Goal: Task Accomplishment & Management: Manage account settings

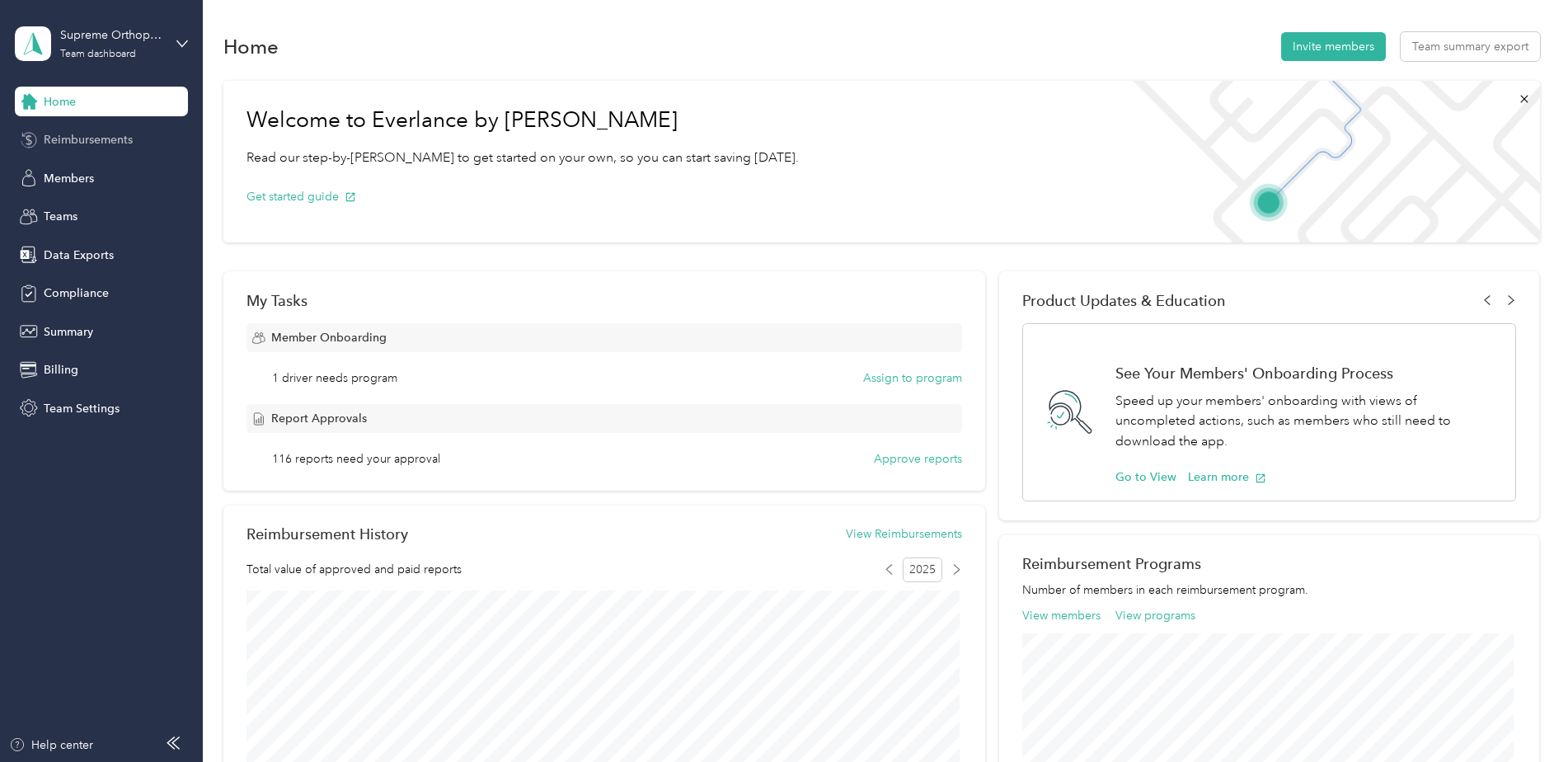
click at [116, 142] on span "Reimbursements" at bounding box center [88, 139] width 89 height 17
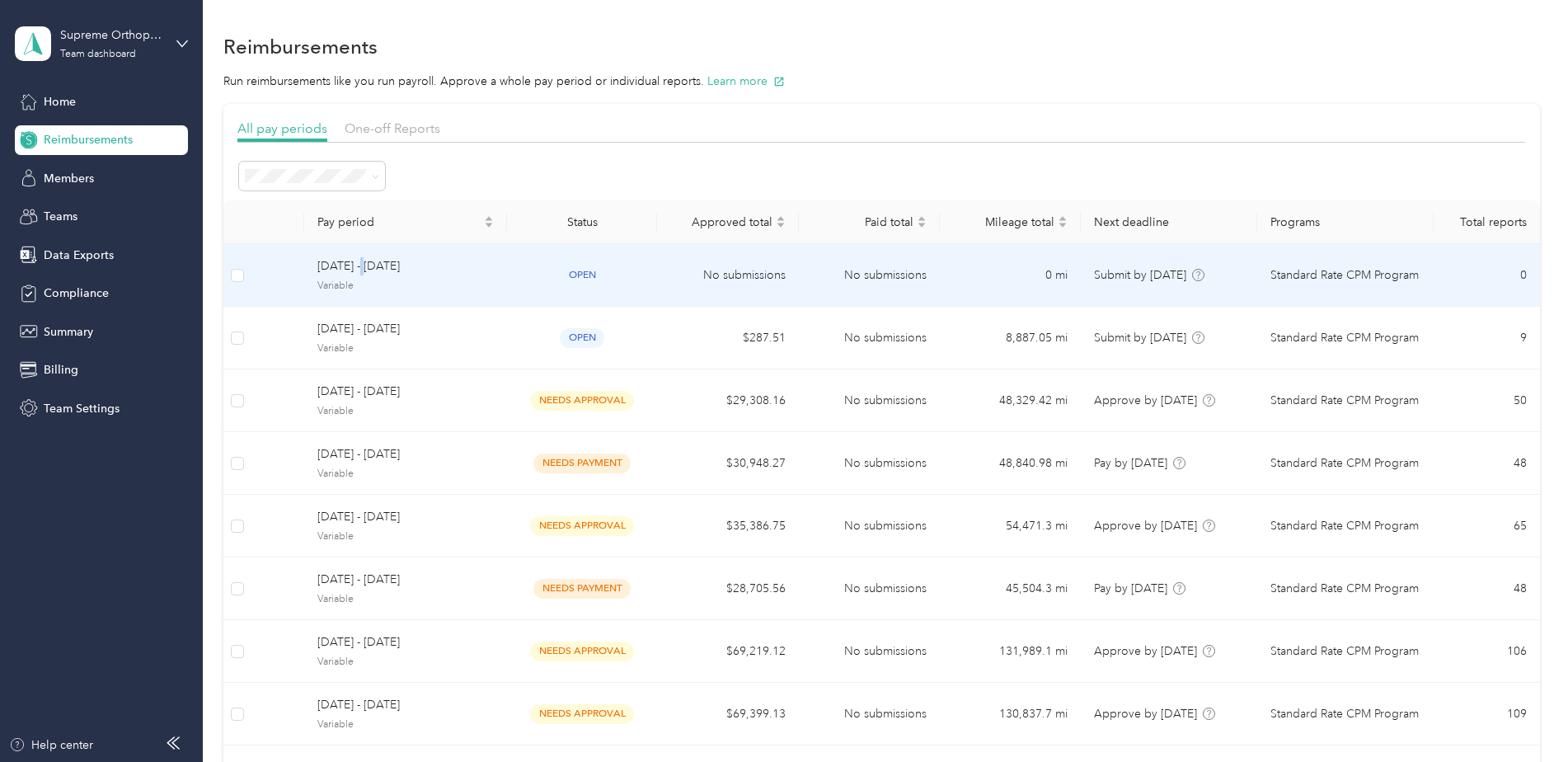
click at [368, 262] on span "[DATE] - [DATE]" at bounding box center [405, 266] width 176 height 18
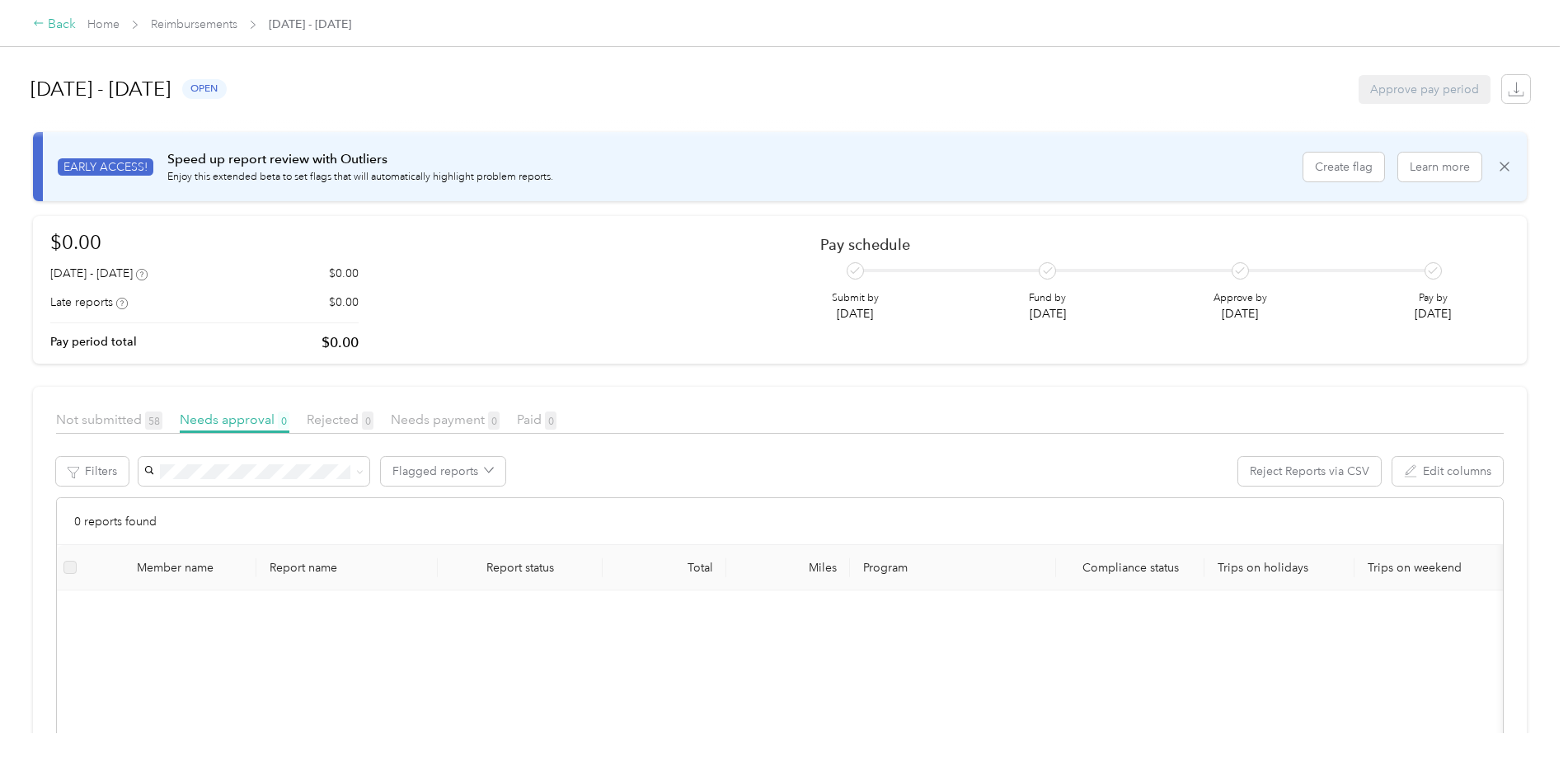
click at [61, 20] on div "Back" at bounding box center [54, 25] width 43 height 20
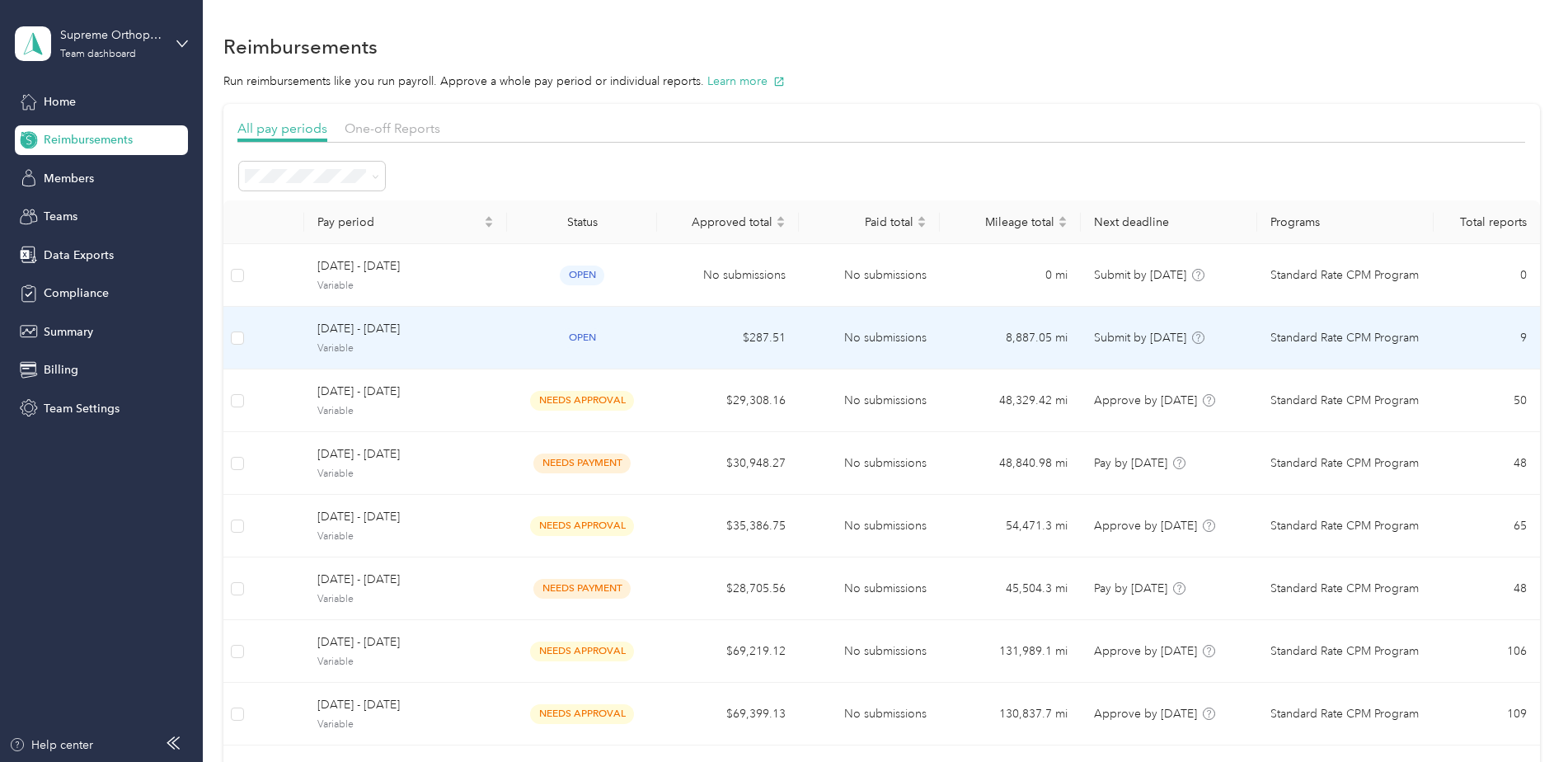
click at [358, 328] on span "[DATE] - [DATE]" at bounding box center [405, 328] width 176 height 18
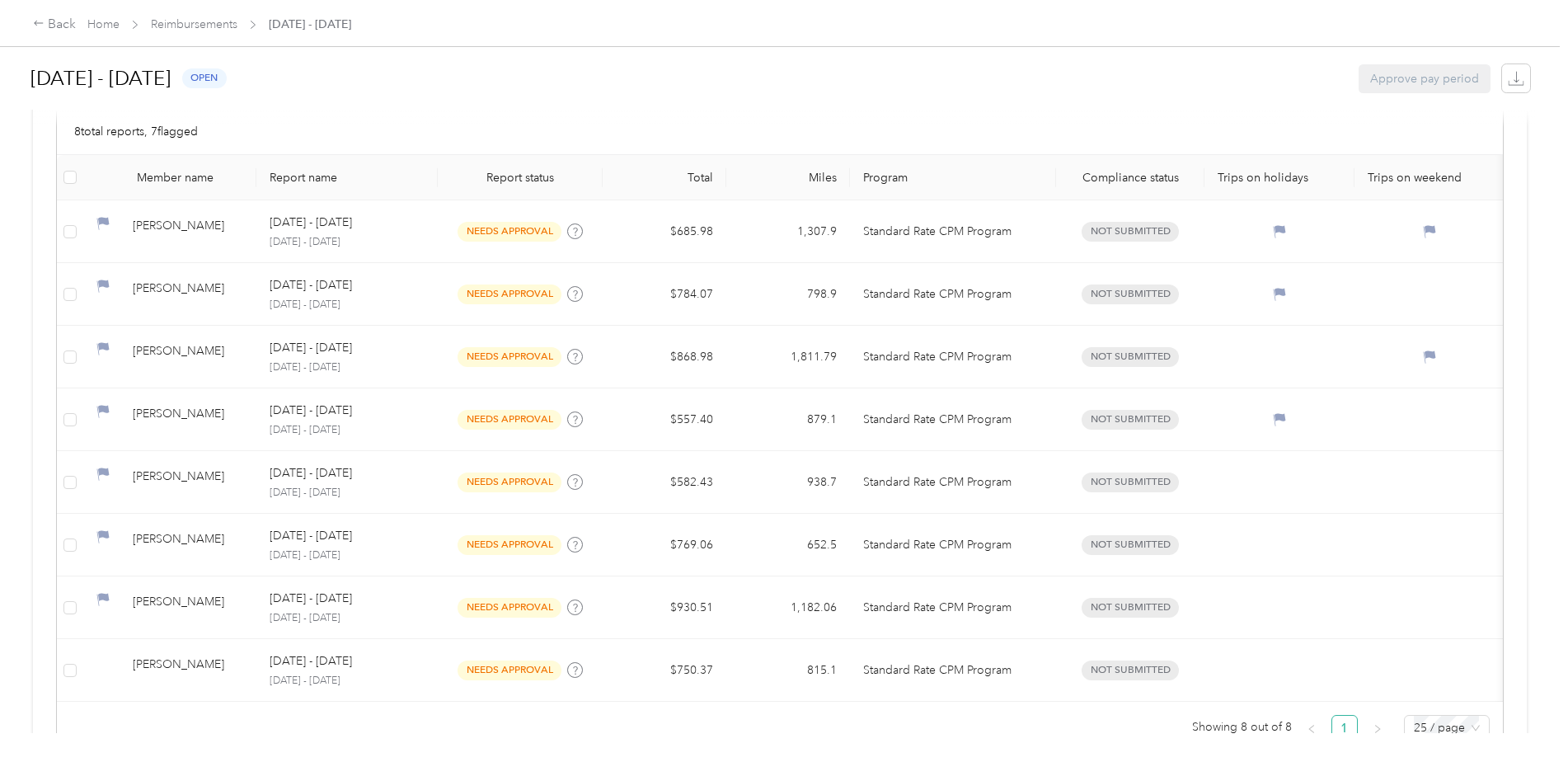
scroll to position [295, 0]
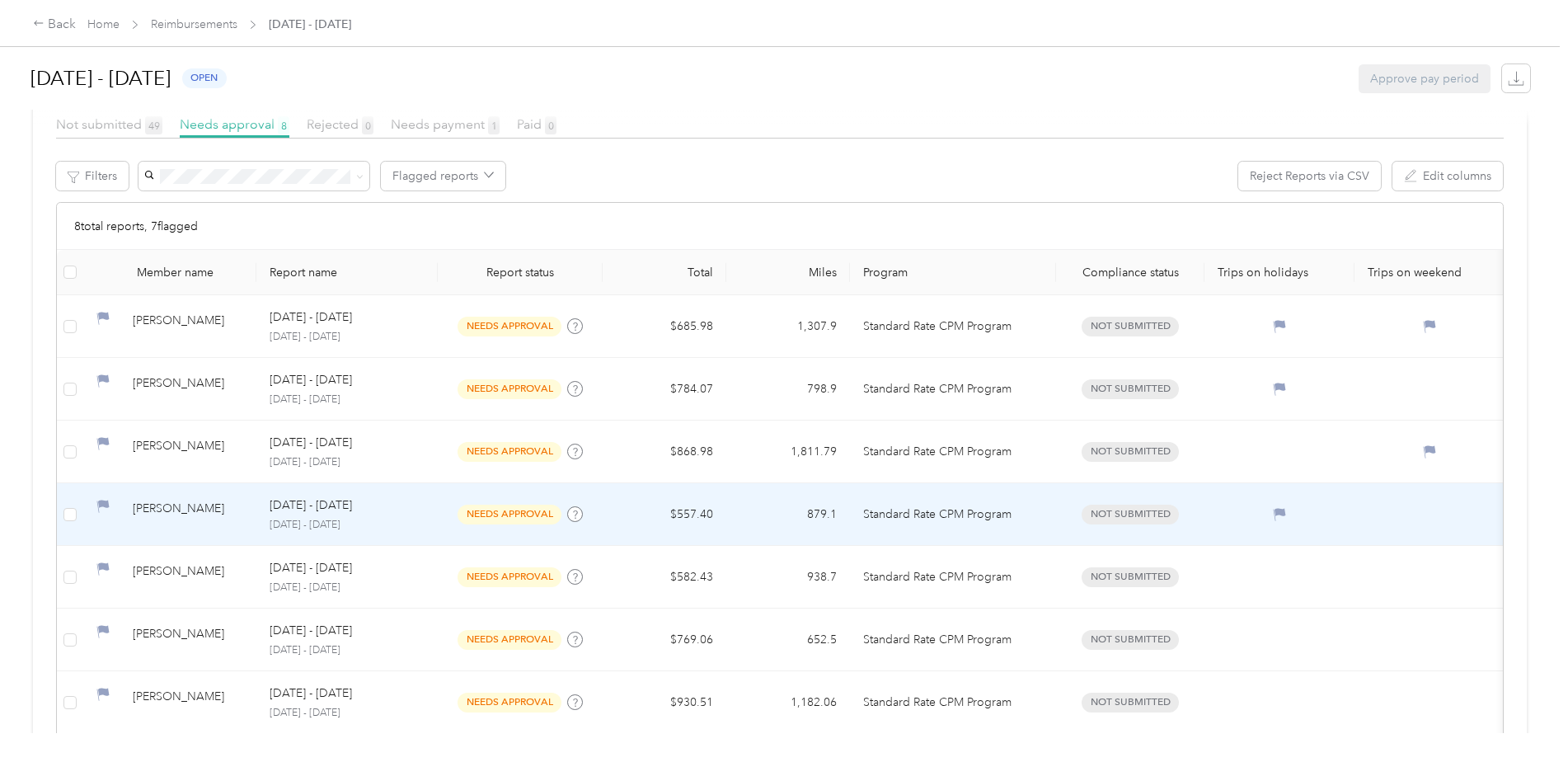
click at [199, 490] on td "[PERSON_NAME]" at bounding box center [169, 514] width 173 height 62
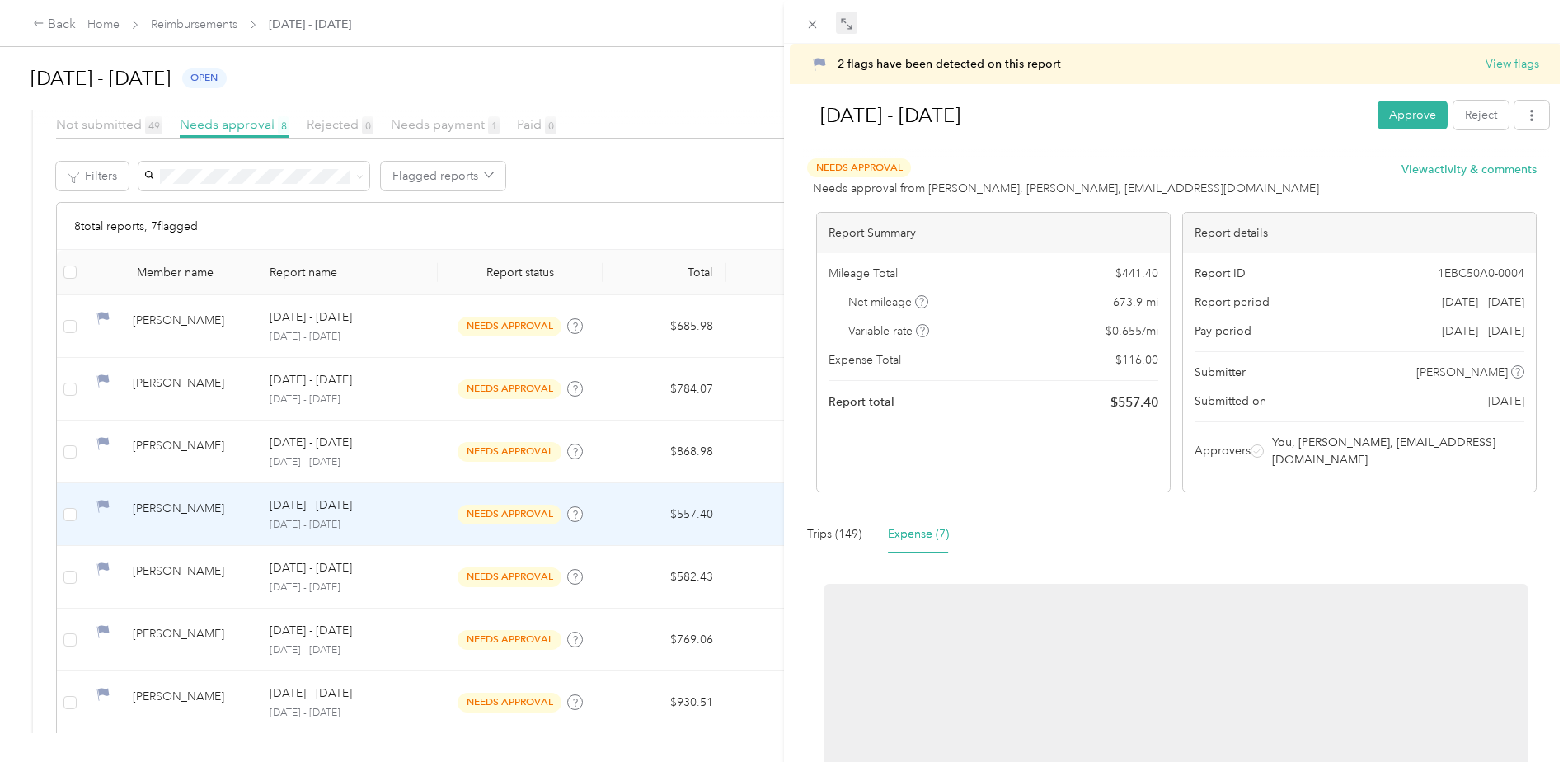
click at [846, 28] on icon at bounding box center [846, 24] width 13 height 13
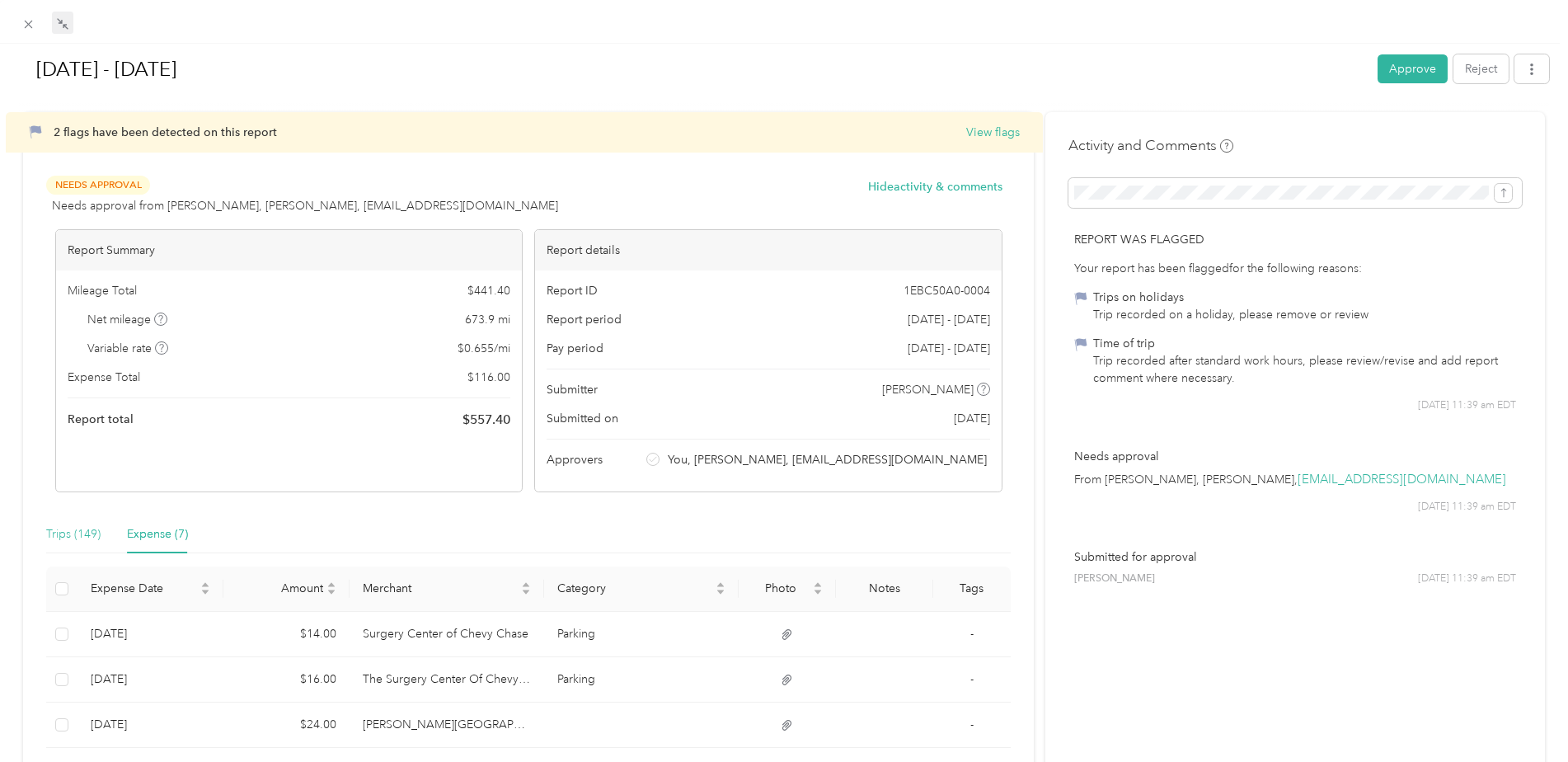
click at [52, 523] on div "Trips (149)" at bounding box center [73, 534] width 54 height 38
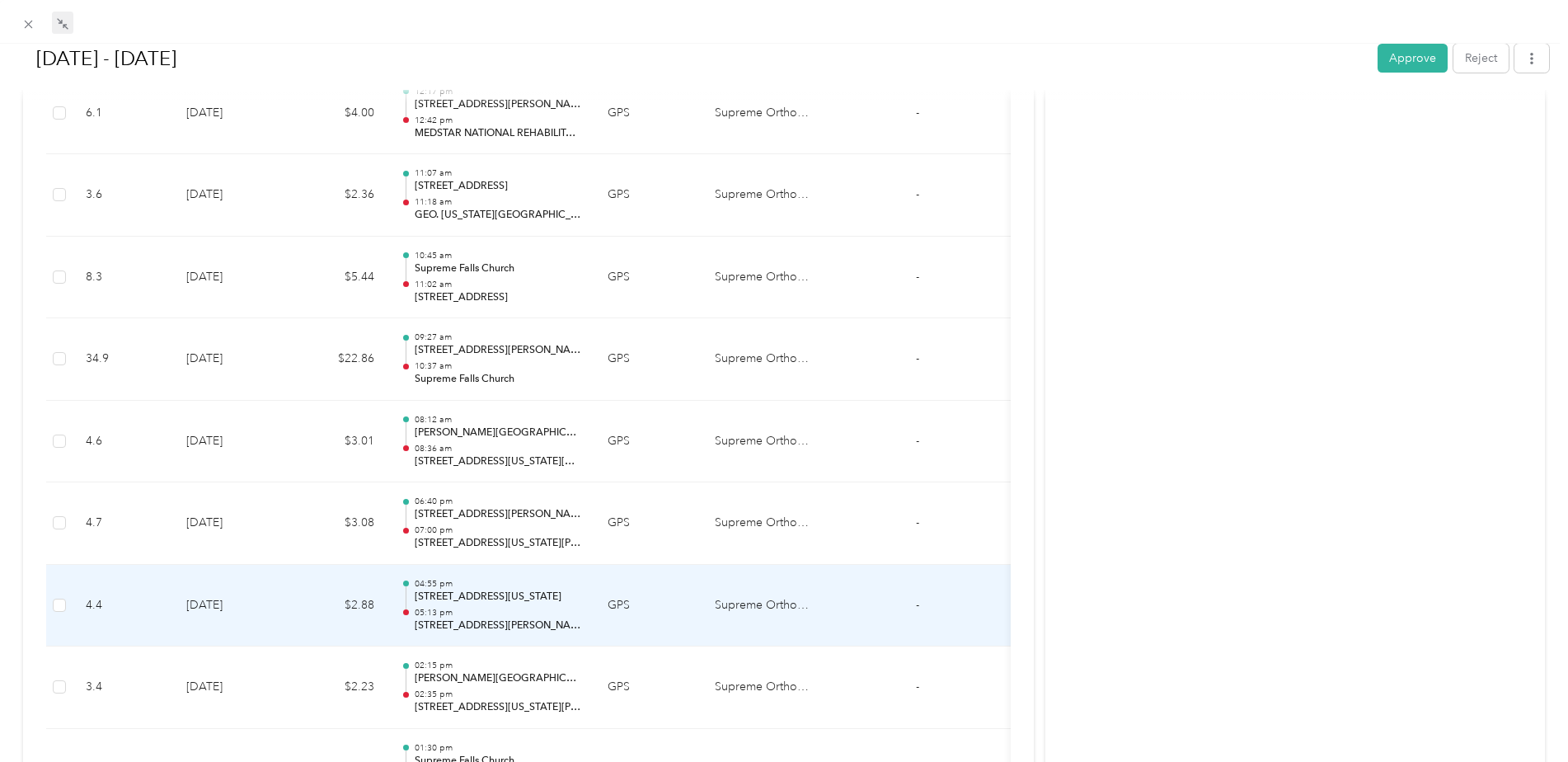
scroll to position [9261, 0]
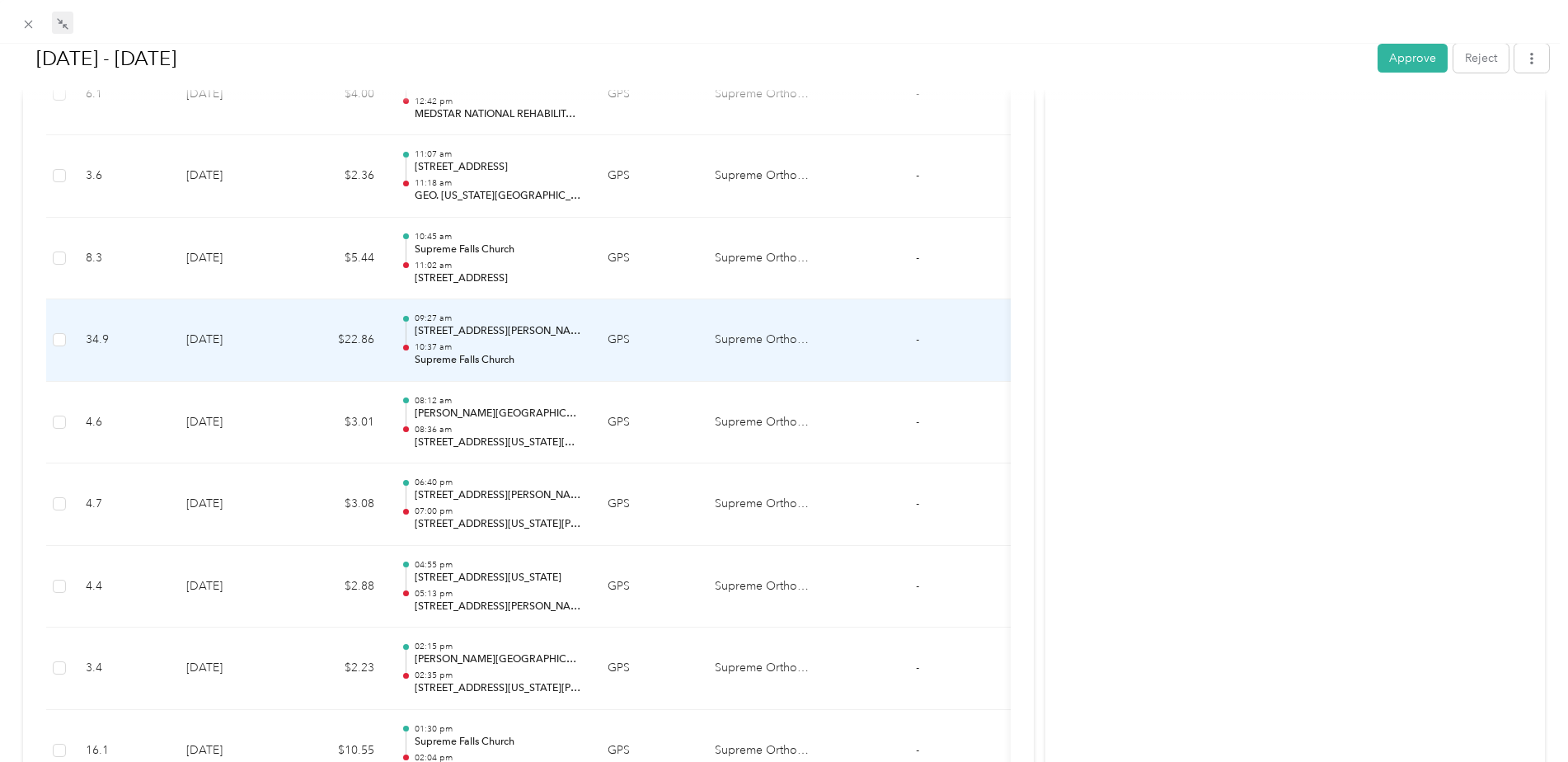
click at [531, 341] on p "10:37 am" at bounding box center [498, 346] width 167 height 11
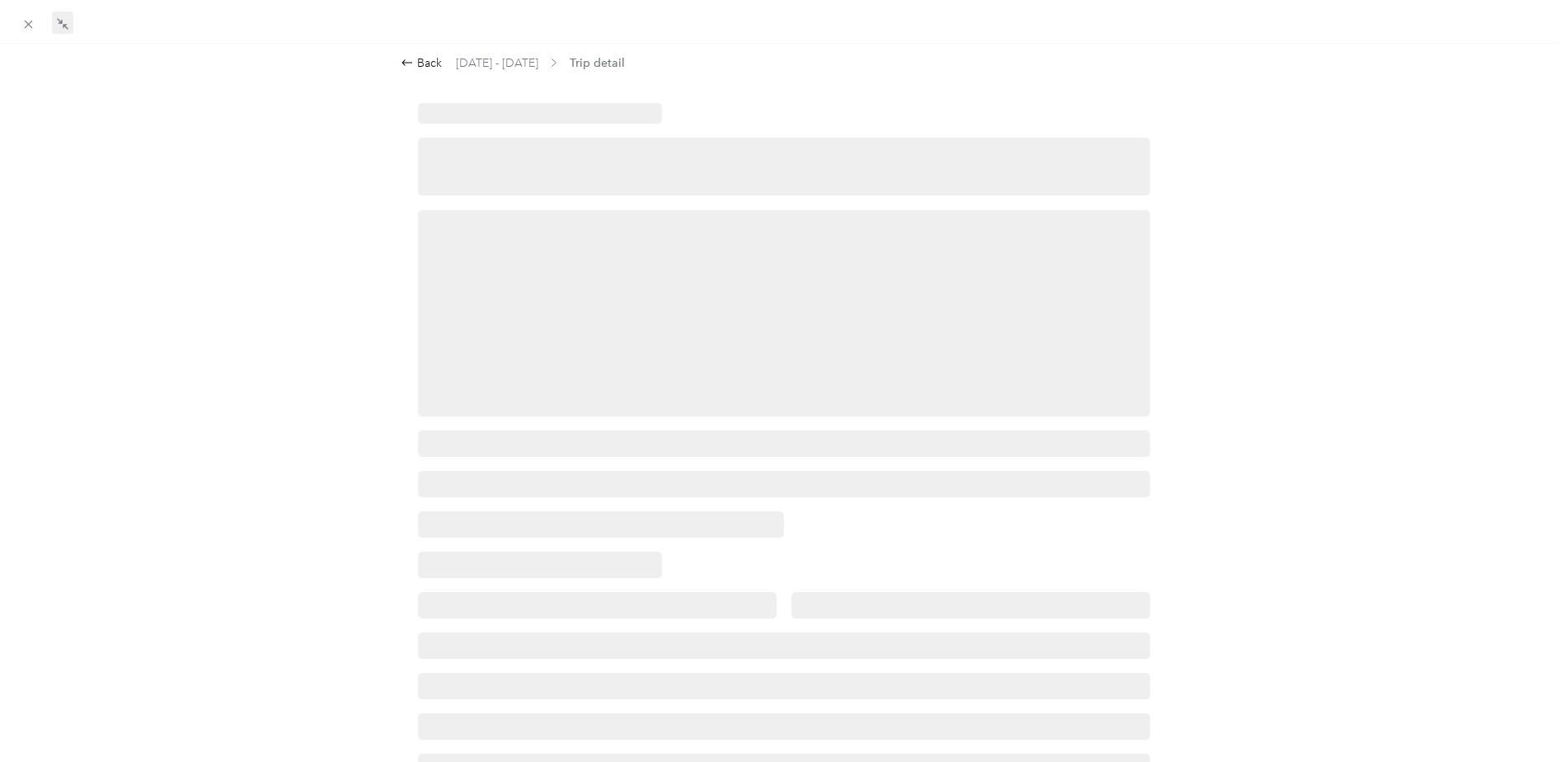
scroll to position [0, 0]
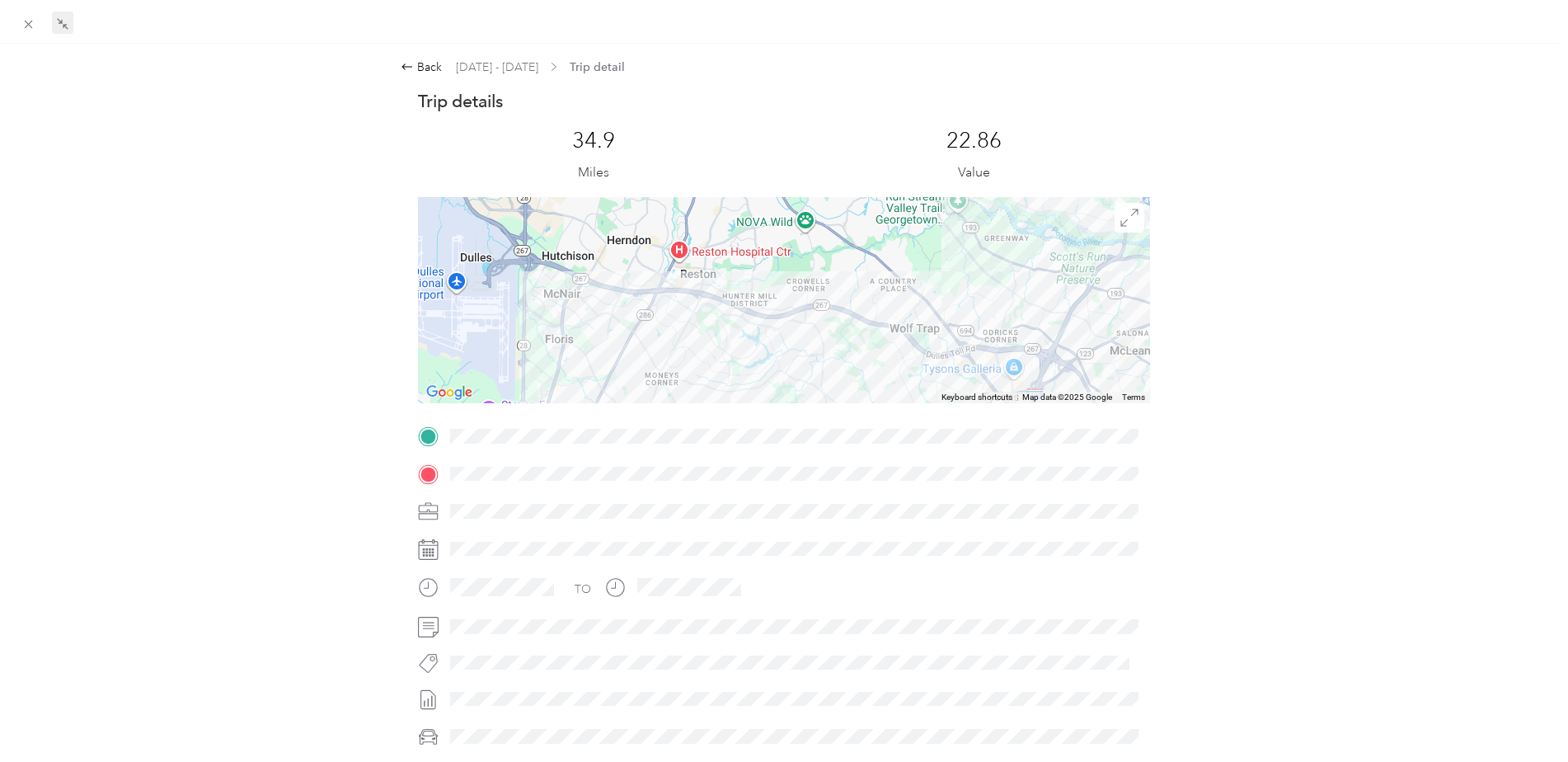
drag, startPoint x: 692, startPoint y: 265, endPoint x: 696, endPoint y: 328, distance: 63.1
click at [696, 328] on div at bounding box center [783, 300] width 732 height 206
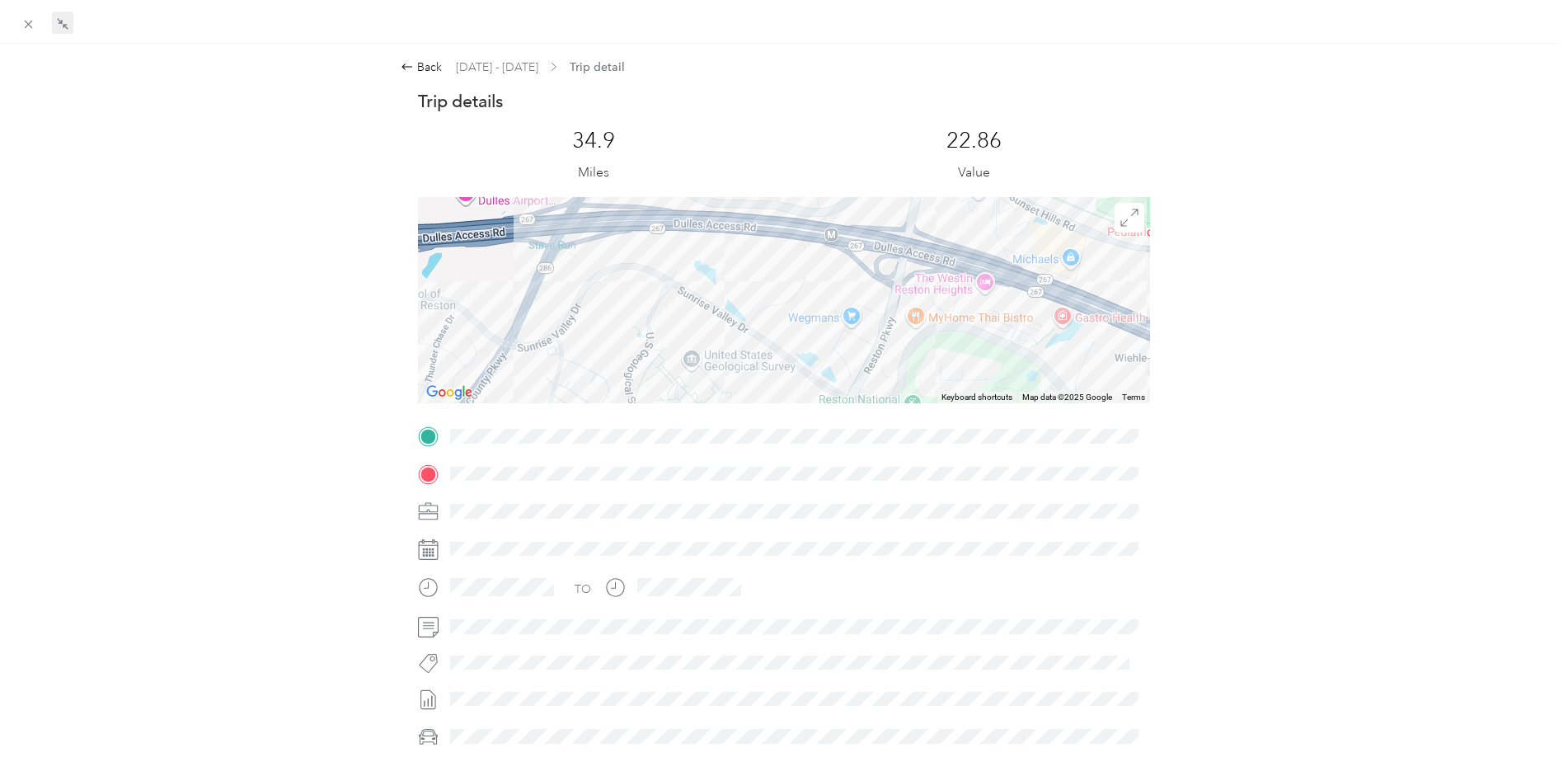
drag, startPoint x: 624, startPoint y: 263, endPoint x: 616, endPoint y: 326, distance: 63.5
click at [616, 326] on div at bounding box center [783, 300] width 732 height 206
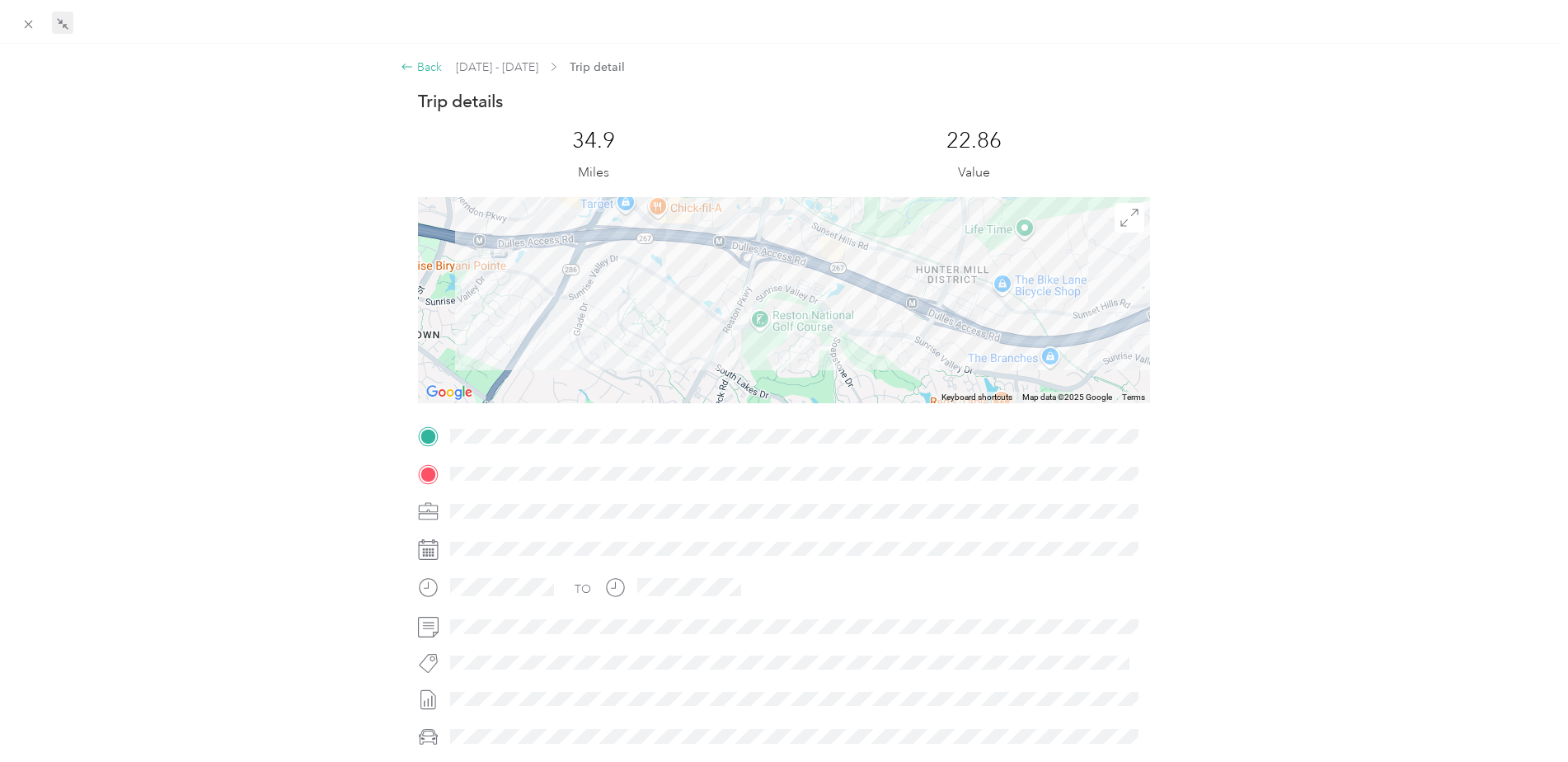
click at [417, 64] on div "Back" at bounding box center [421, 67] width 42 height 17
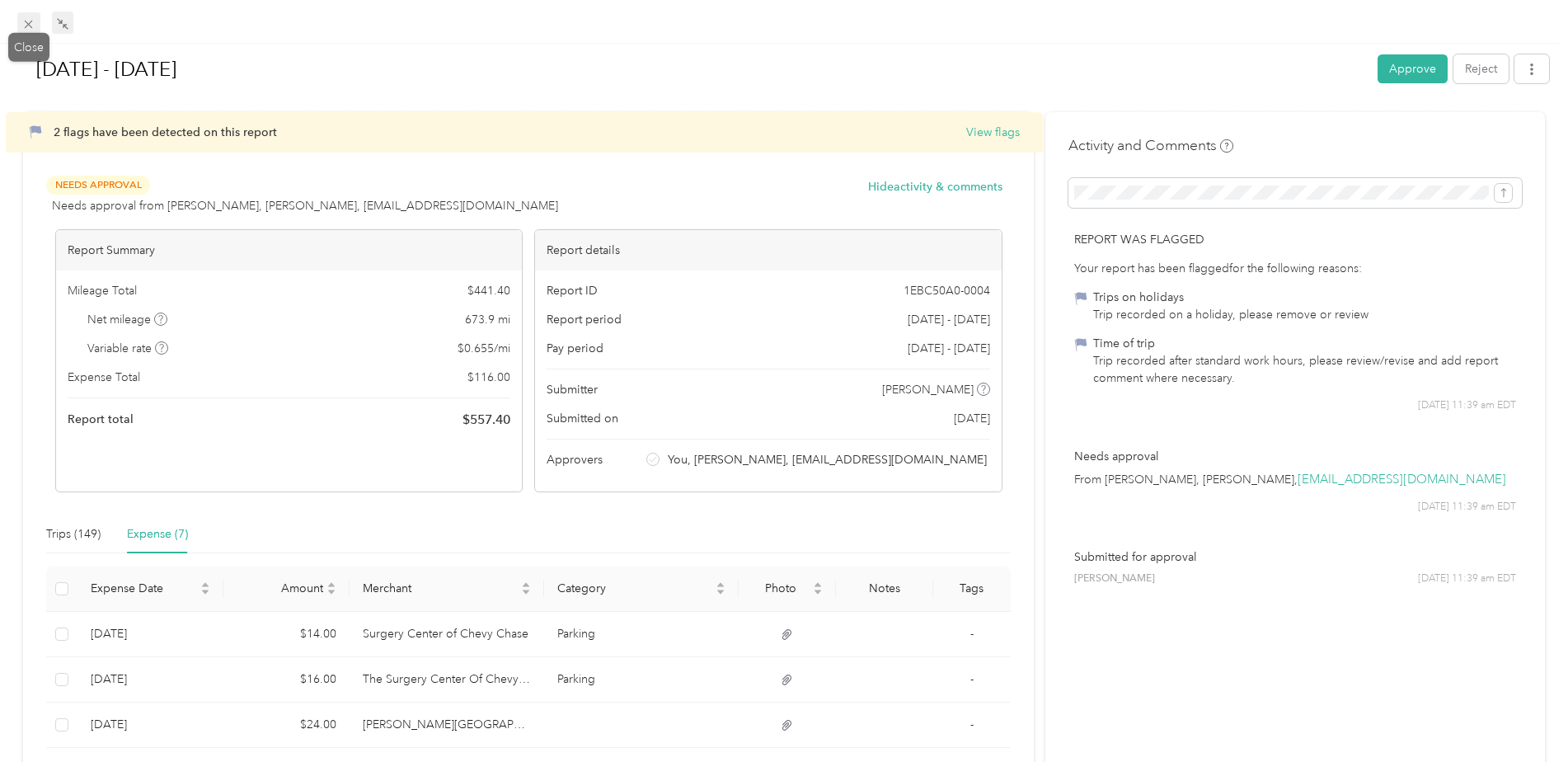
click at [24, 29] on icon at bounding box center [28, 24] width 14 height 14
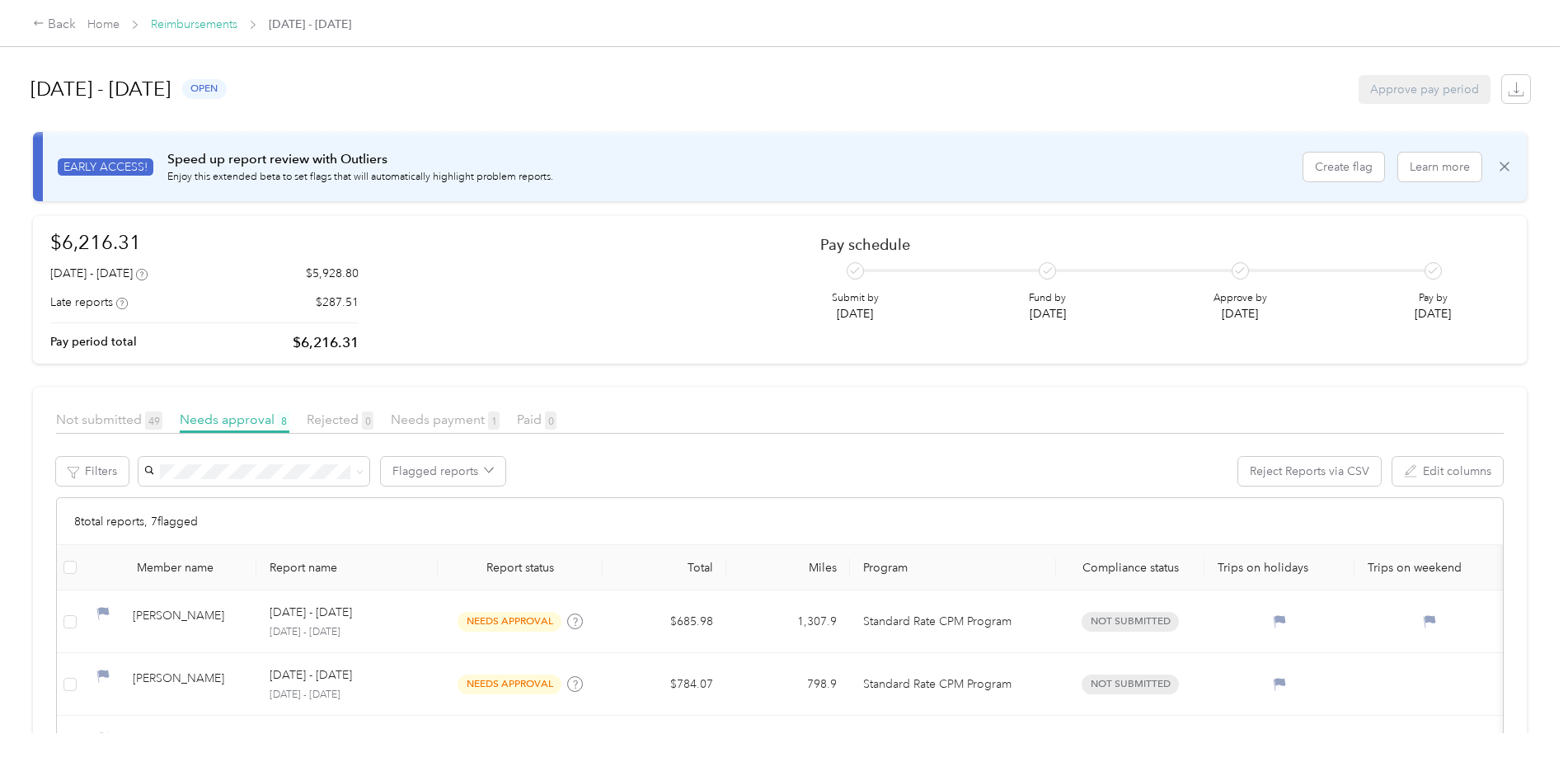
click at [207, 19] on link "Reimbursements" at bounding box center [193, 24] width 86 height 14
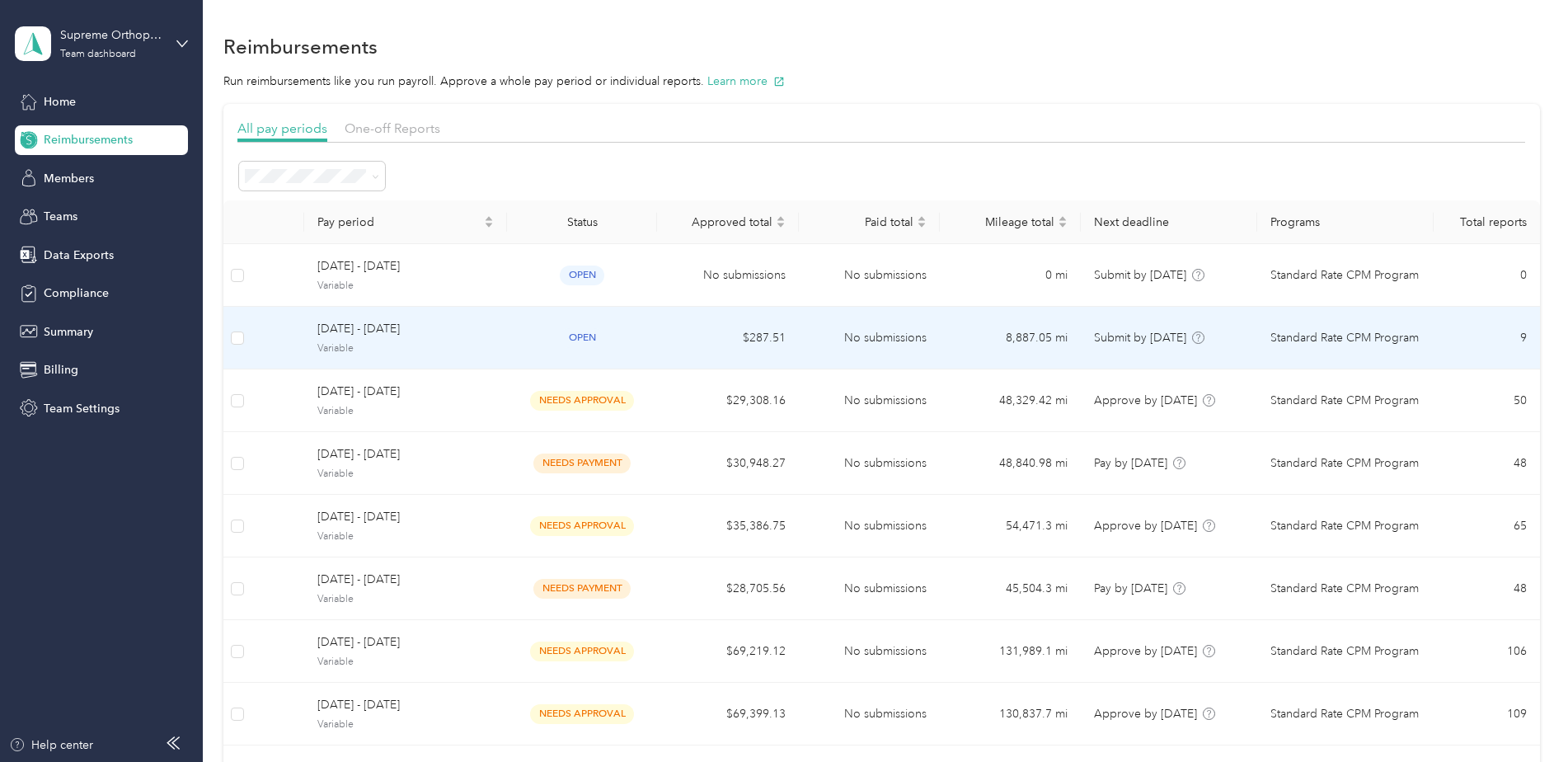
click at [378, 328] on span "[DATE] - [DATE]" at bounding box center [405, 328] width 176 height 18
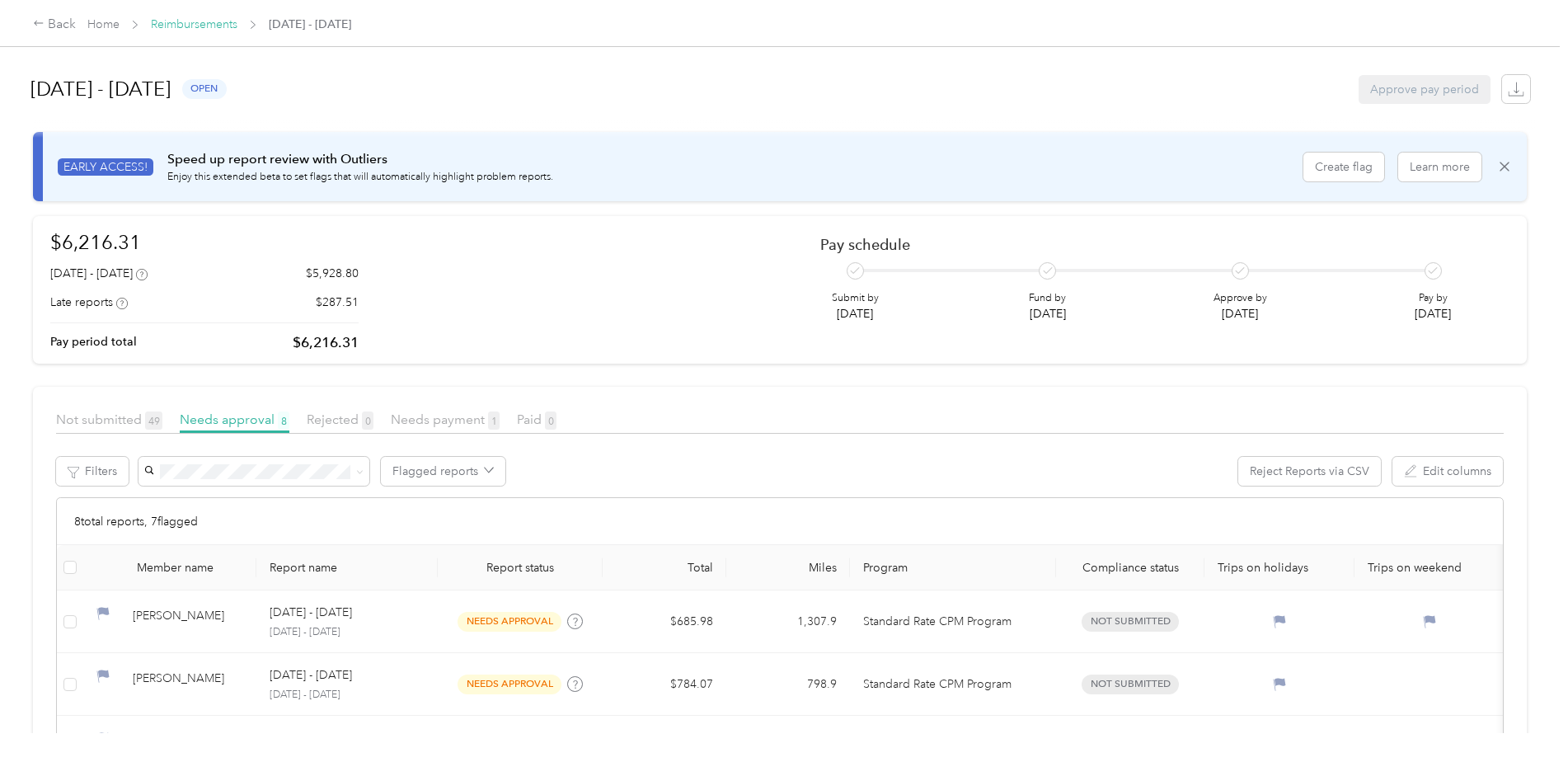
click at [177, 28] on link "Reimbursements" at bounding box center [193, 24] width 86 height 14
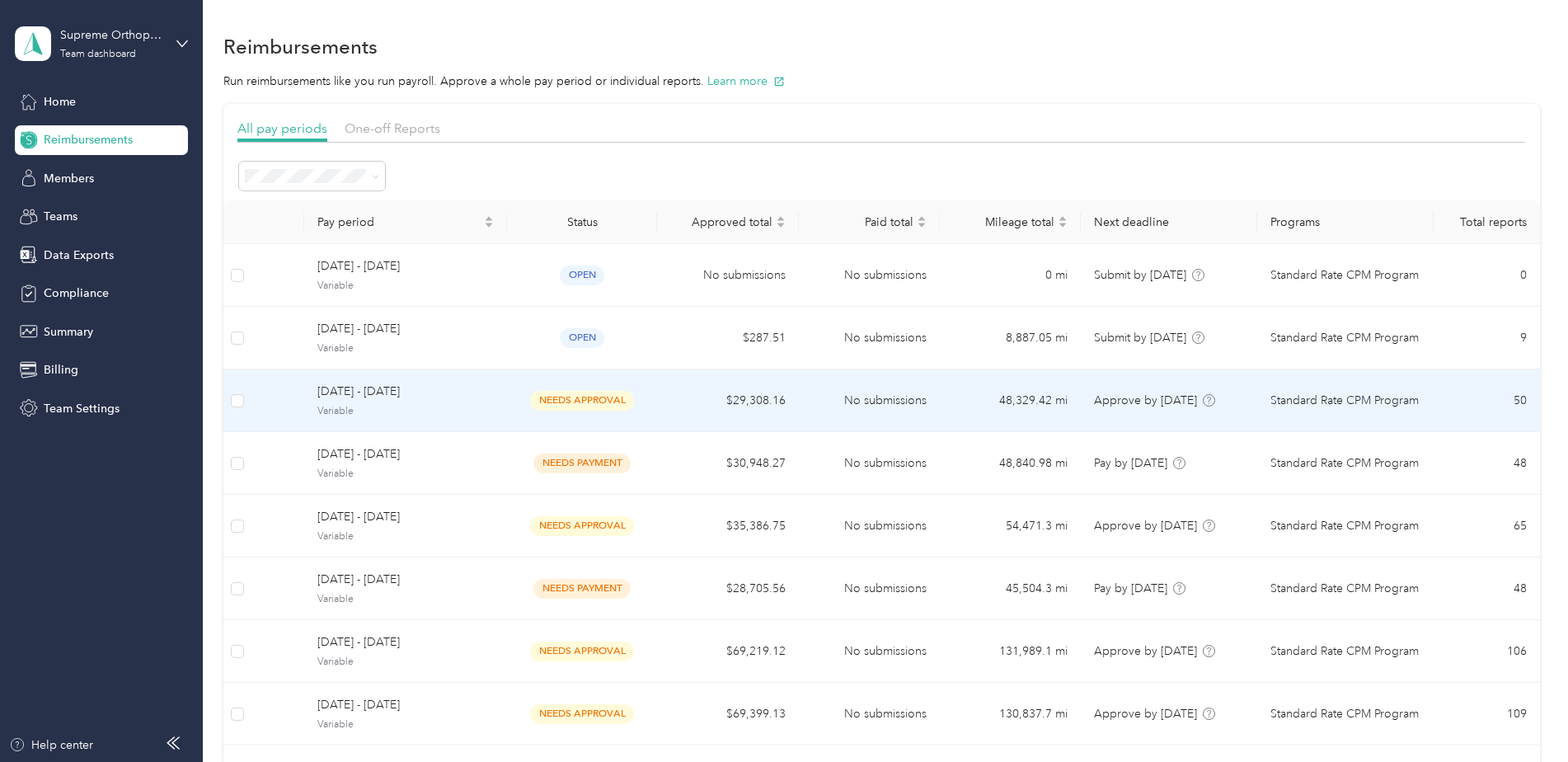
click at [344, 394] on span "[DATE] - [DATE]" at bounding box center [405, 391] width 176 height 18
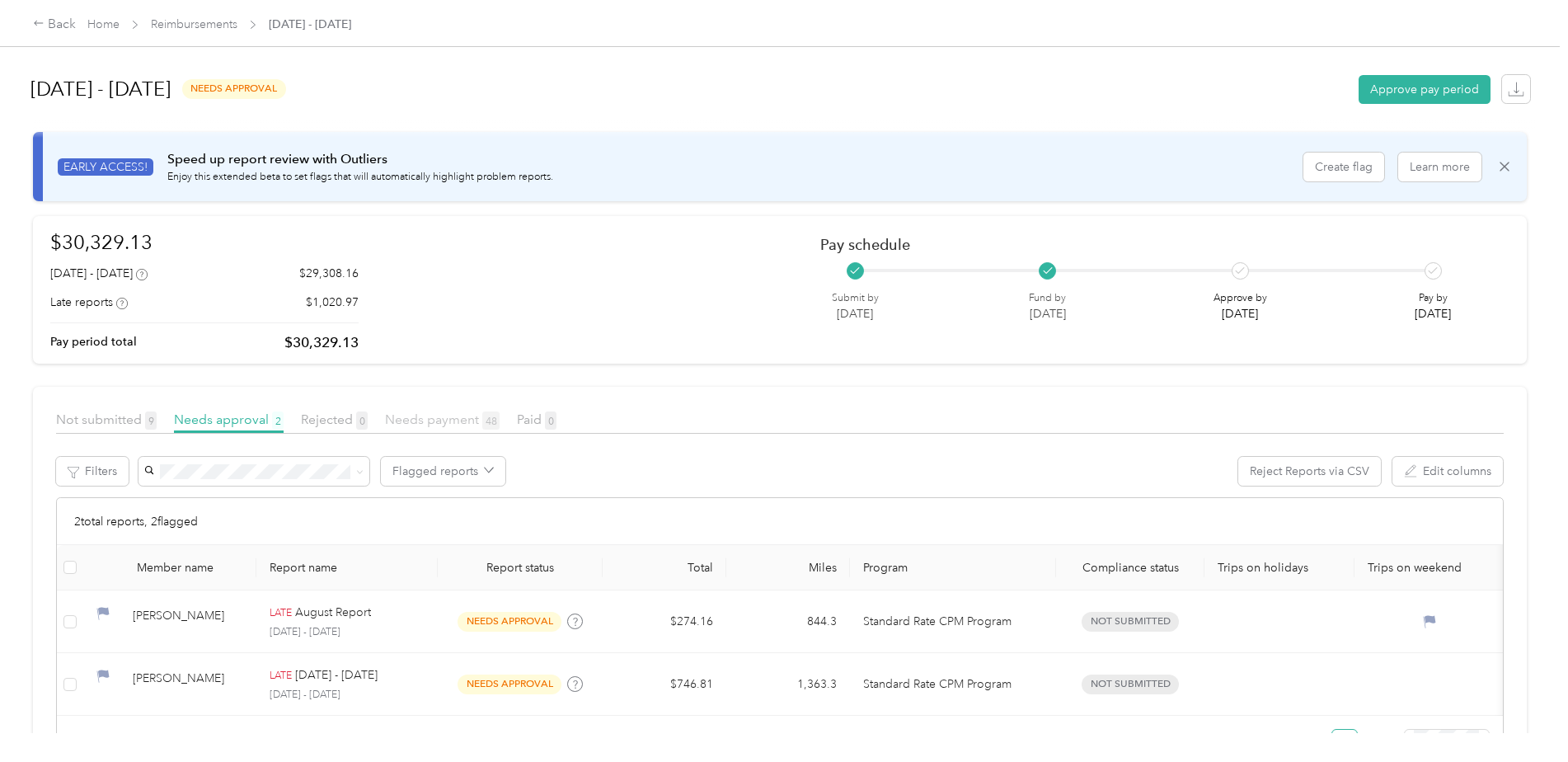
click at [440, 422] on span "Needs payment 48" at bounding box center [442, 418] width 115 height 16
click at [210, 420] on span "Needs approval 2" at bounding box center [229, 418] width 110 height 16
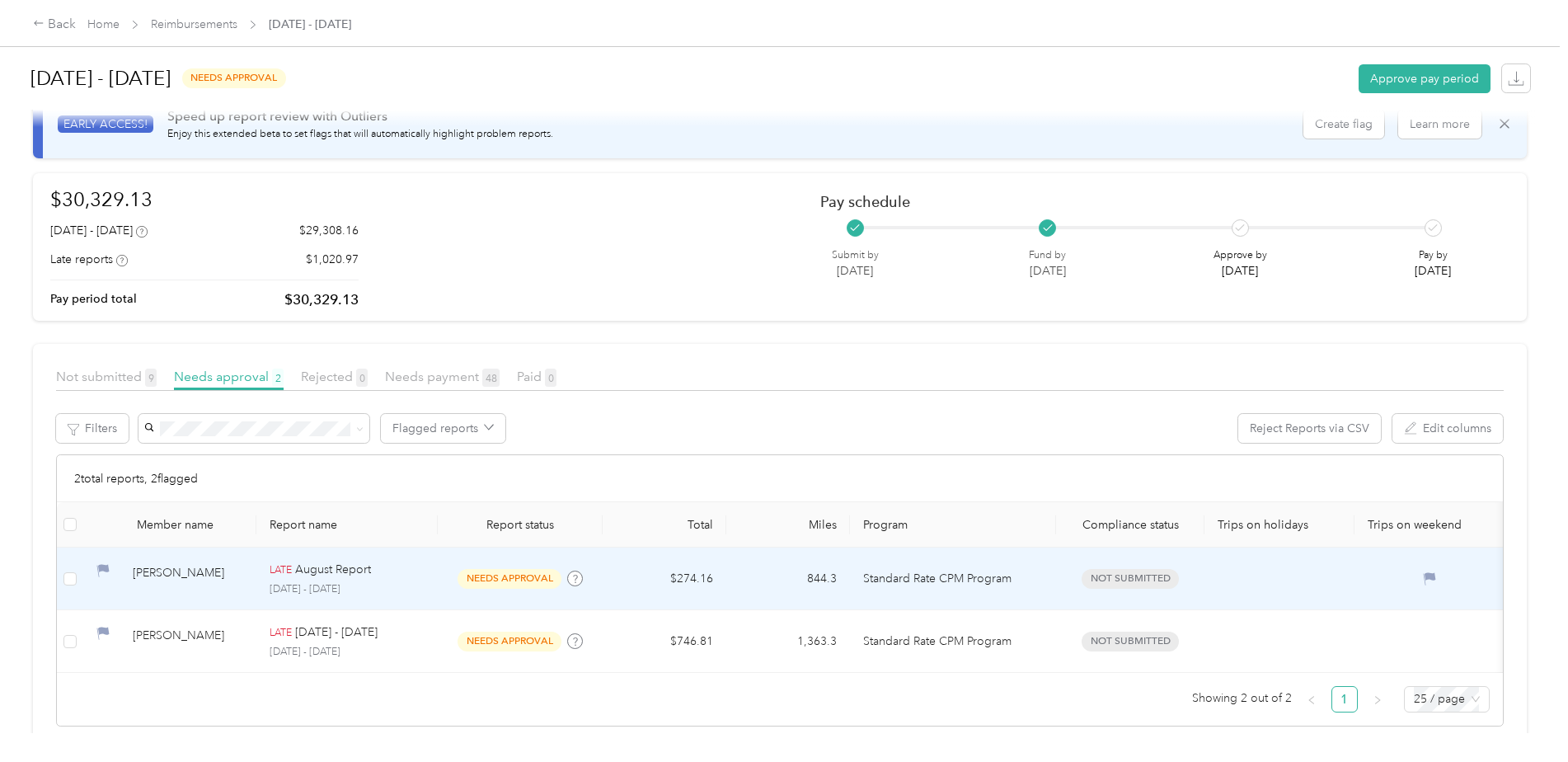
scroll to position [84, 0]
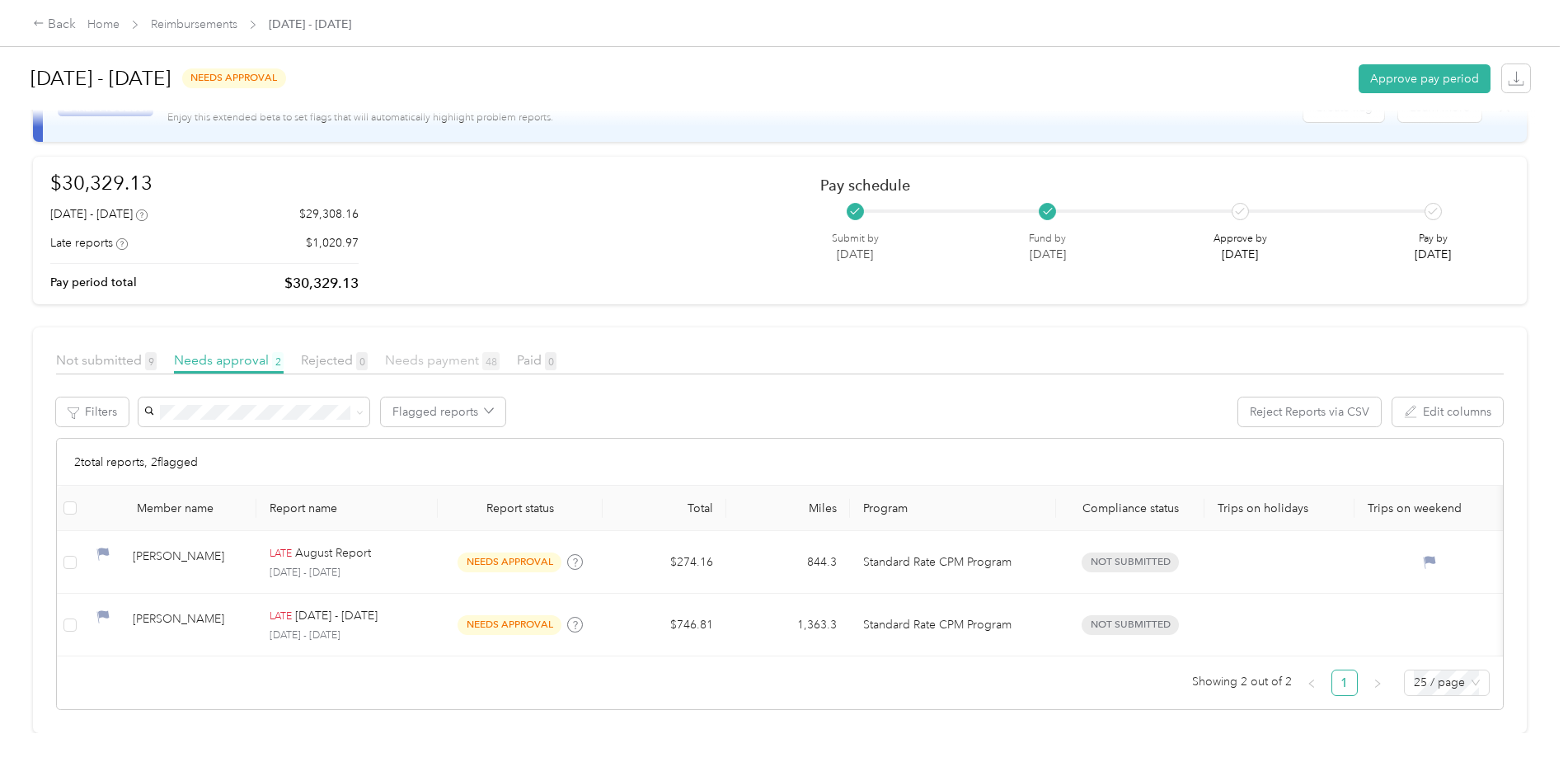
click at [425, 352] on span "Needs payment 48" at bounding box center [442, 360] width 115 height 16
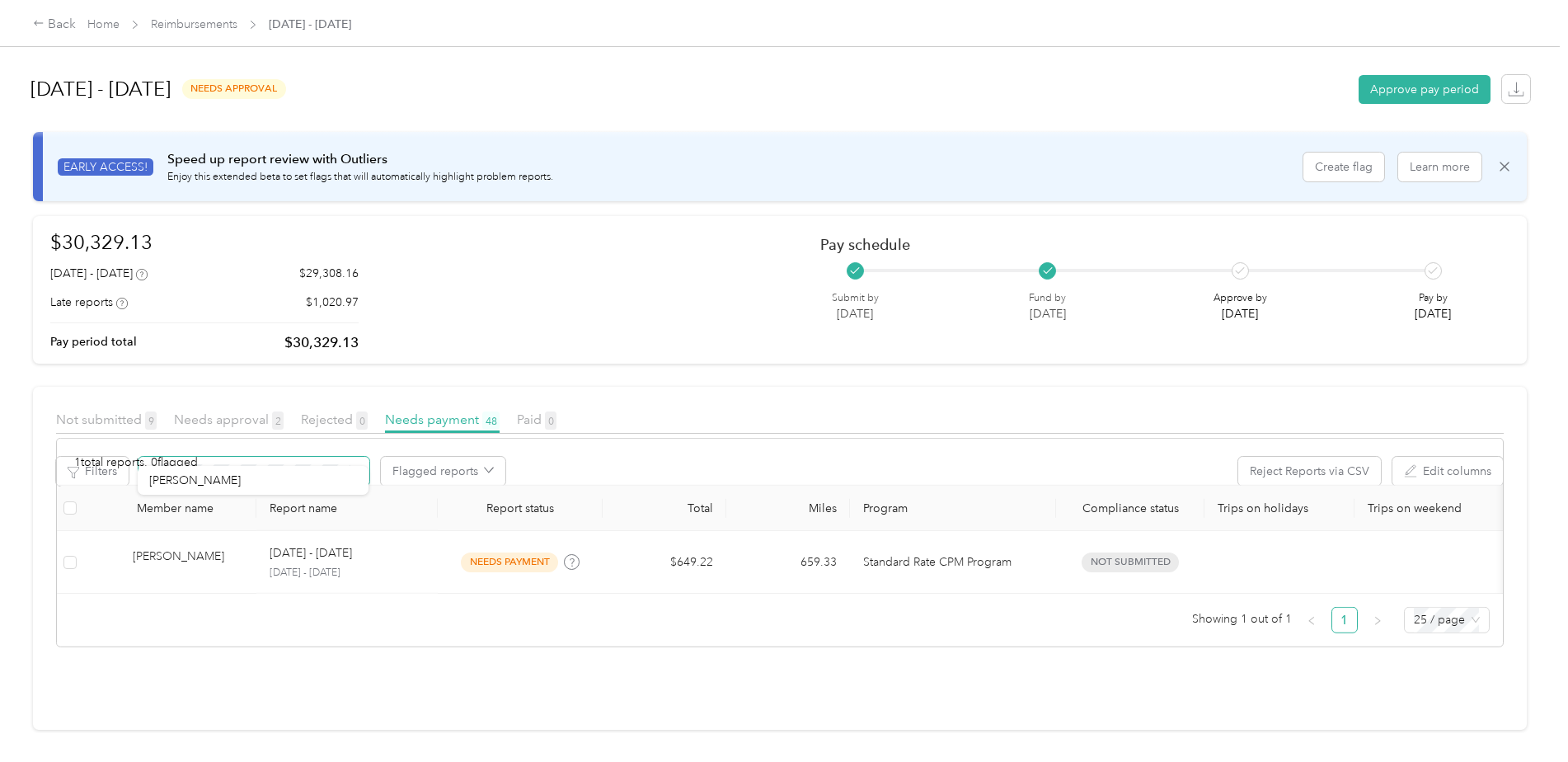
scroll to position [22, 0]
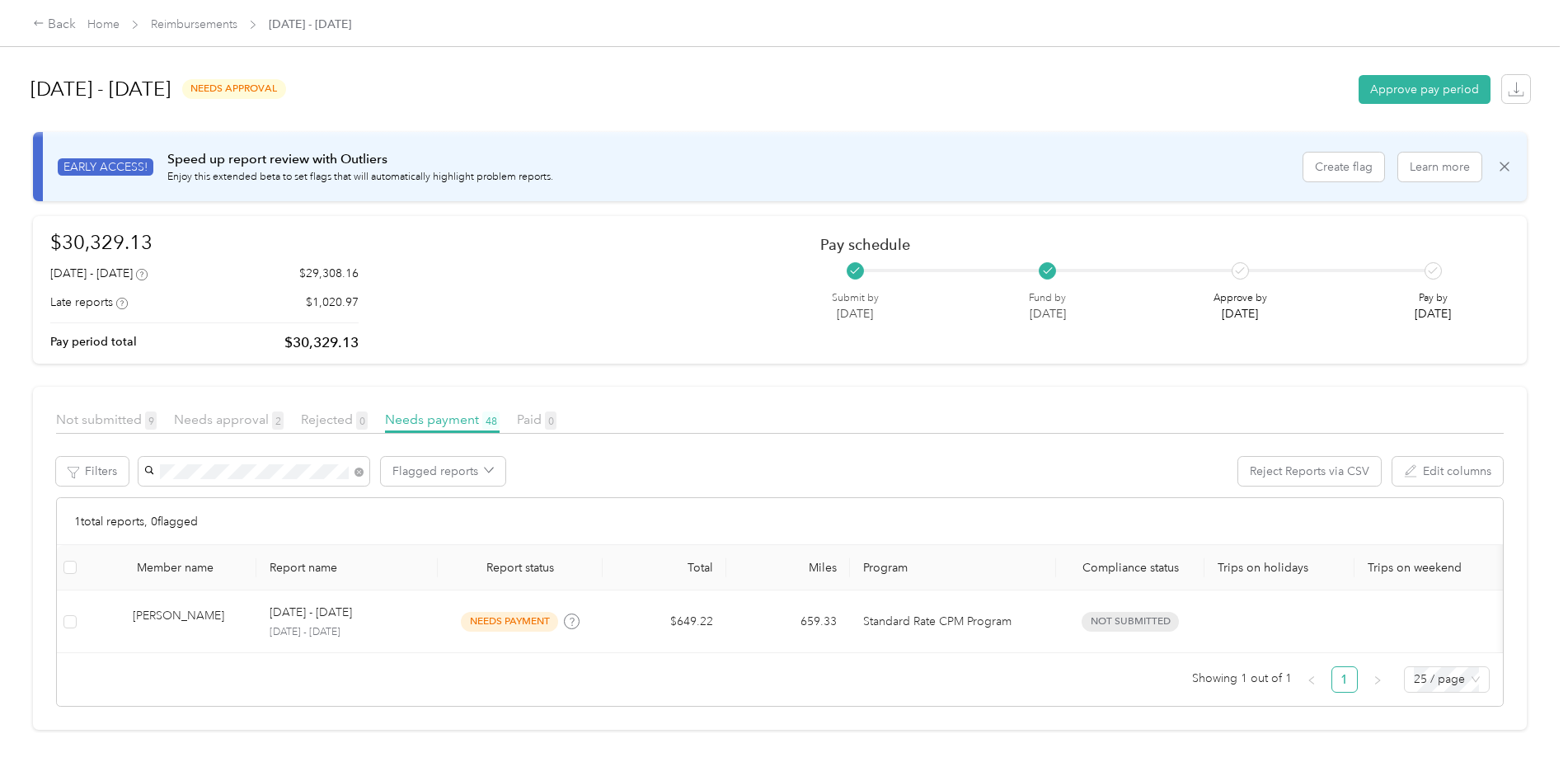
click at [192, 474] on span "[PERSON_NAME]" at bounding box center [195, 475] width 92 height 14
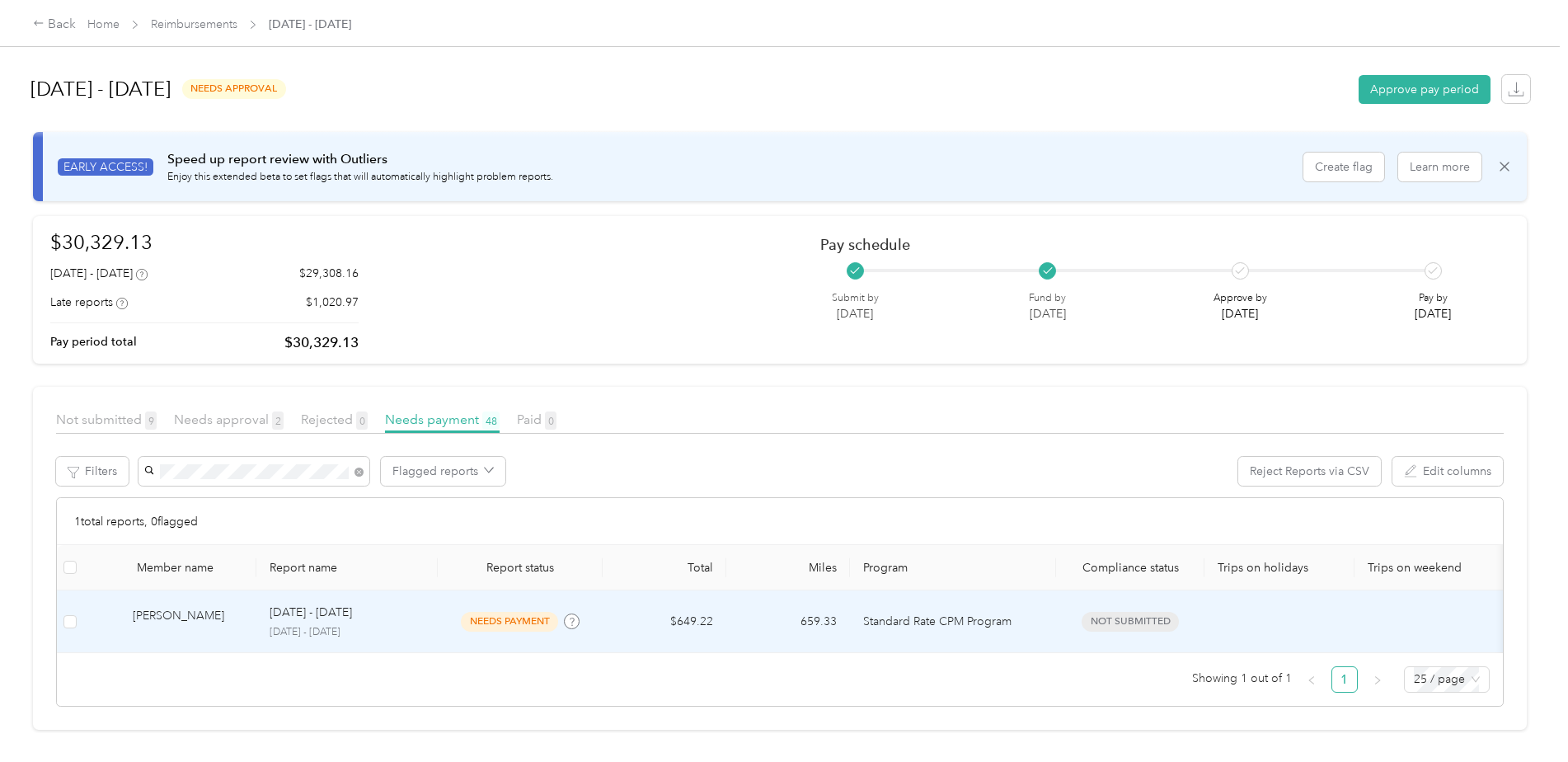
click at [313, 603] on p "[DATE] - [DATE]" at bounding box center [311, 611] width 82 height 18
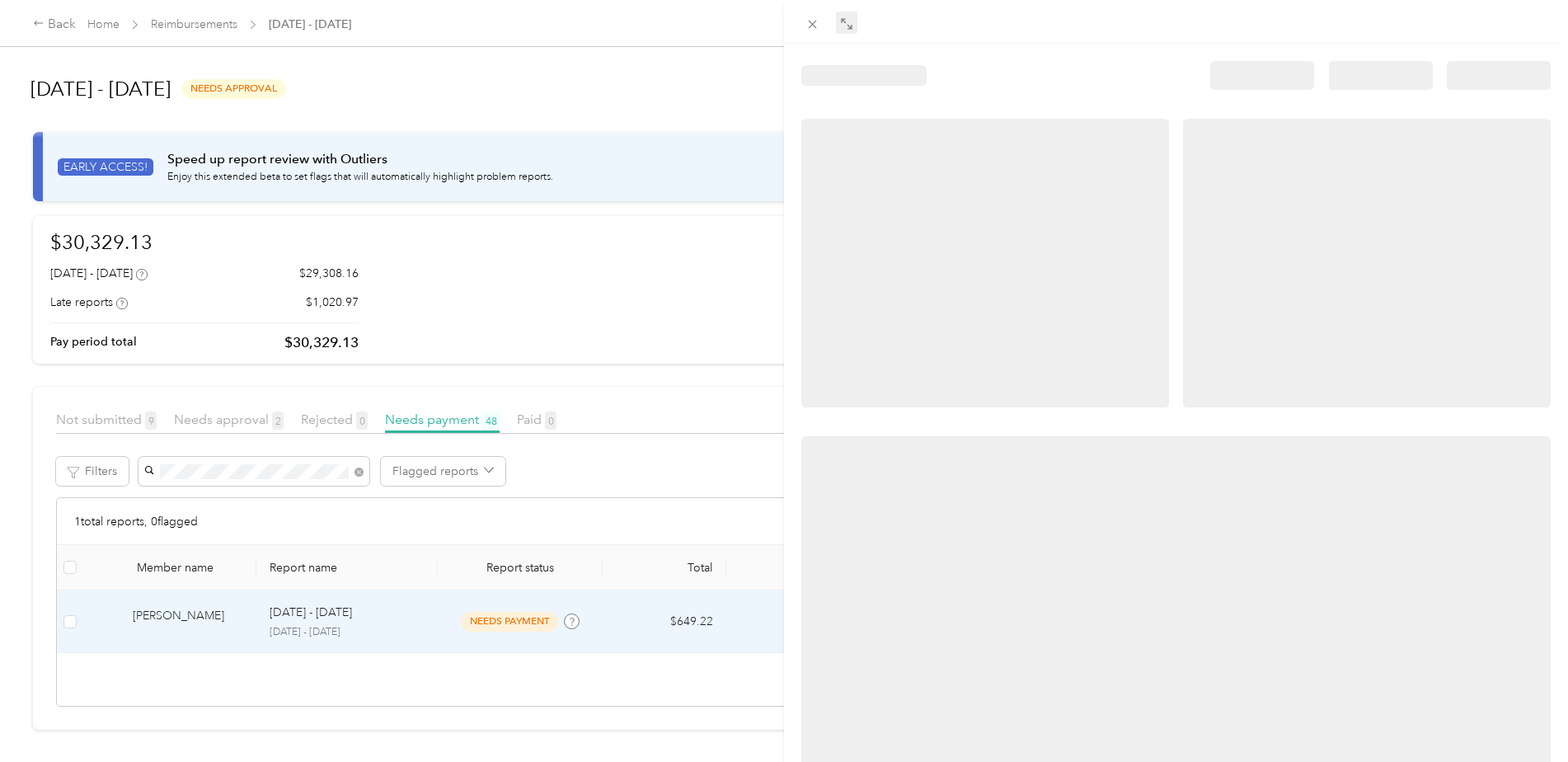
click at [850, 26] on icon at bounding box center [846, 24] width 13 height 13
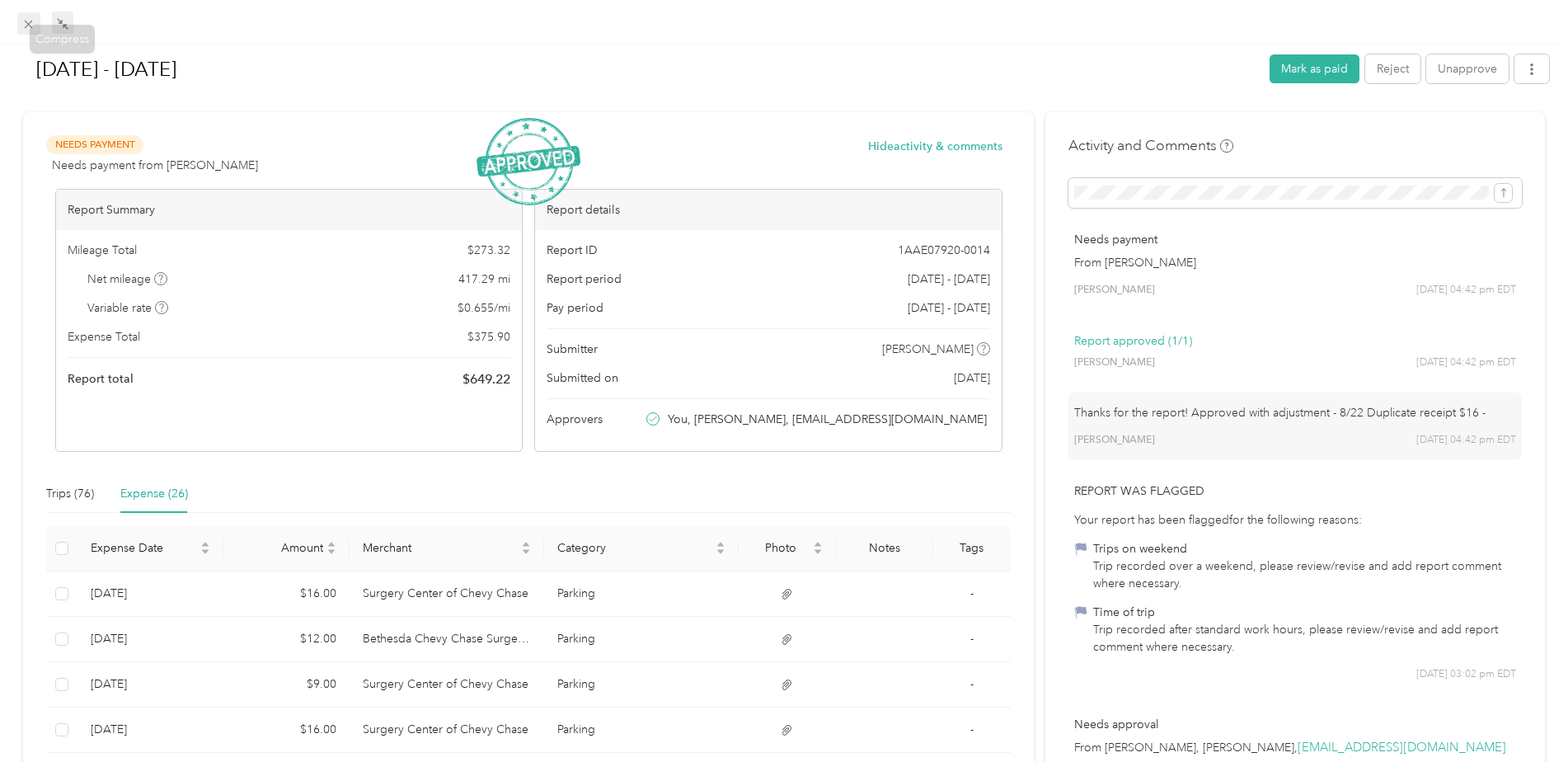
click at [33, 23] on icon at bounding box center [28, 24] width 14 height 14
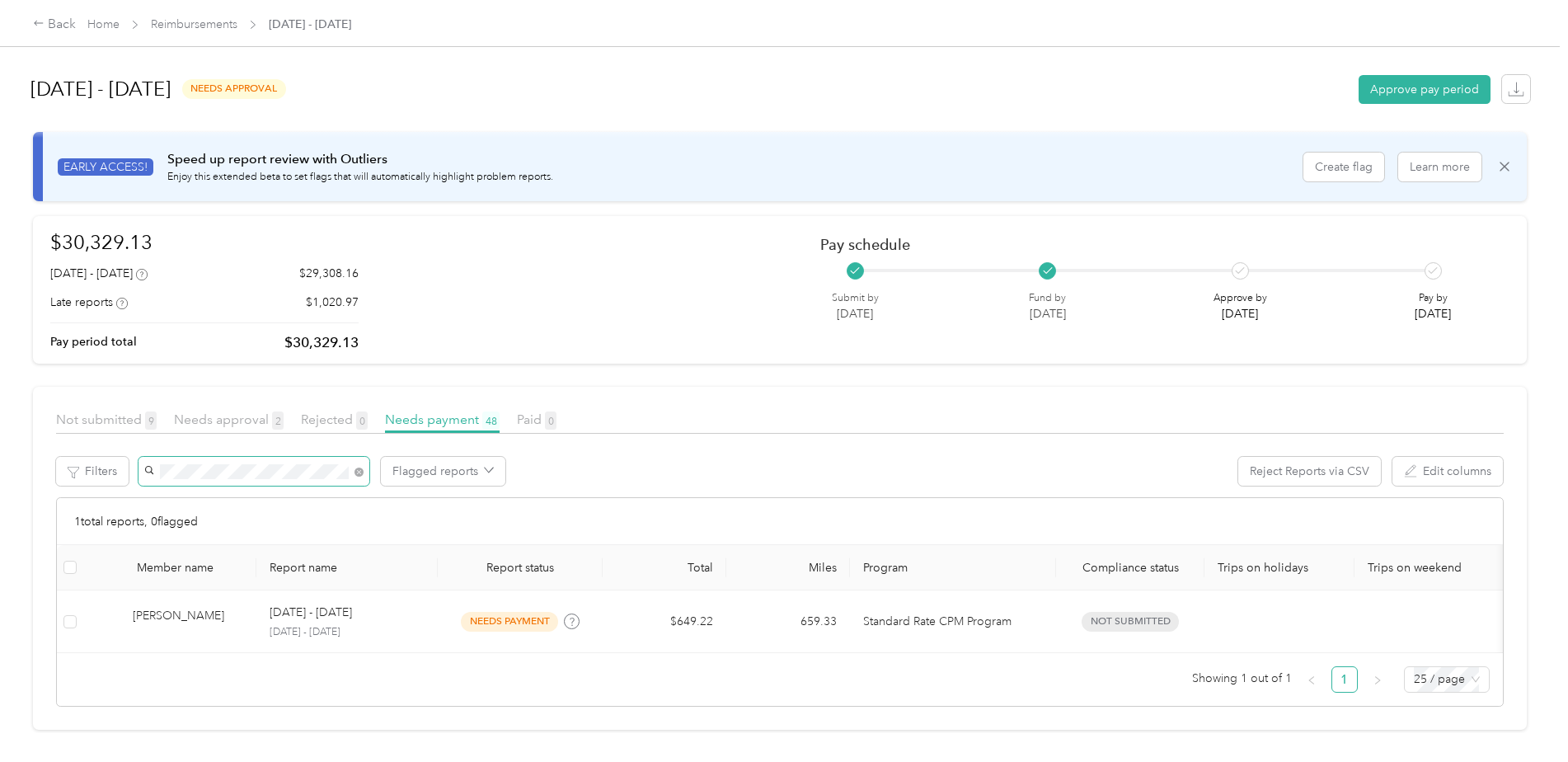
click at [157, 456] on span at bounding box center [254, 470] width 231 height 28
click at [187, 479] on span "[PERSON_NAME]" at bounding box center [195, 480] width 92 height 14
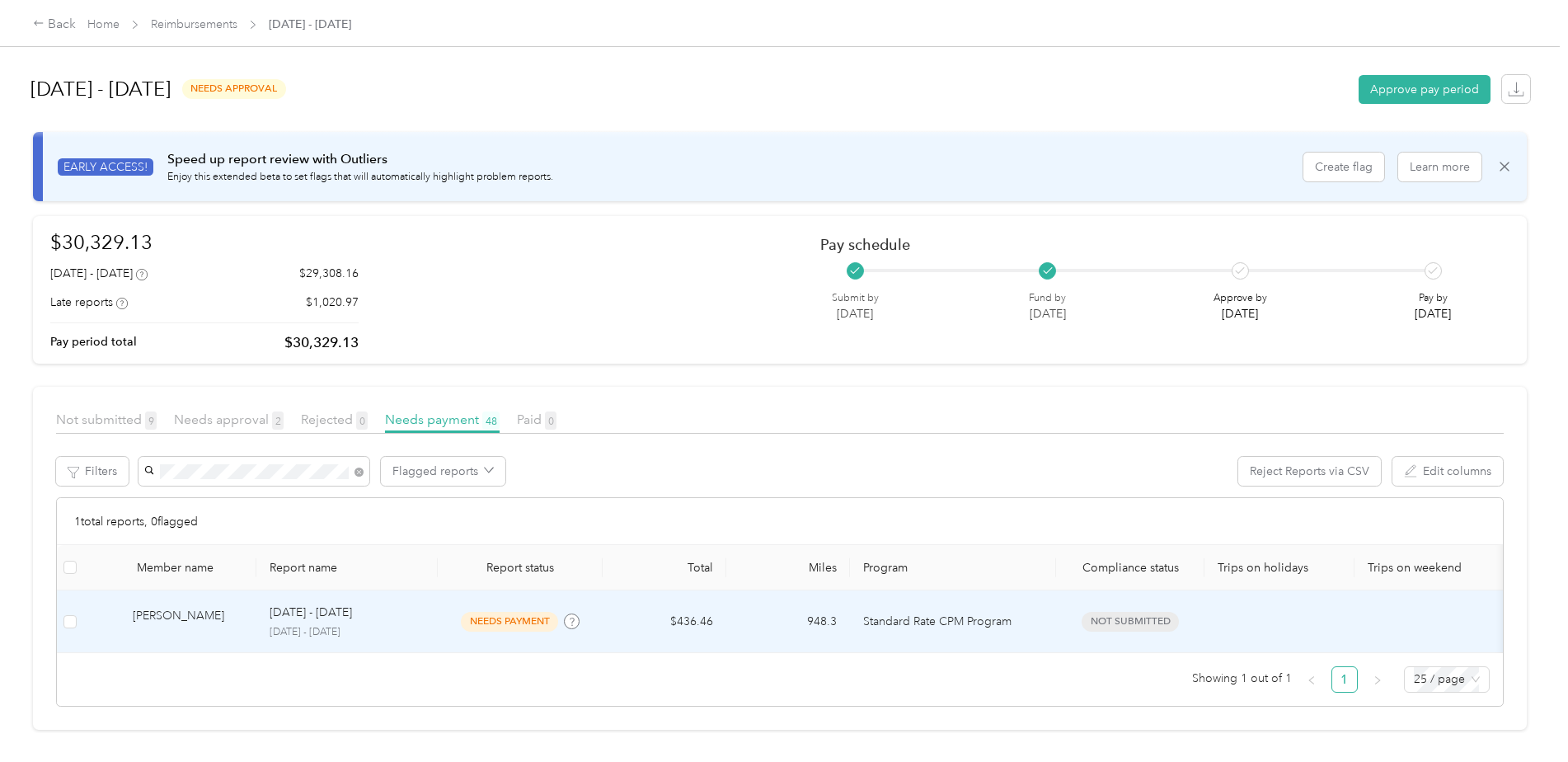
click at [694, 595] on td "$436.46" at bounding box center [665, 621] width 124 height 62
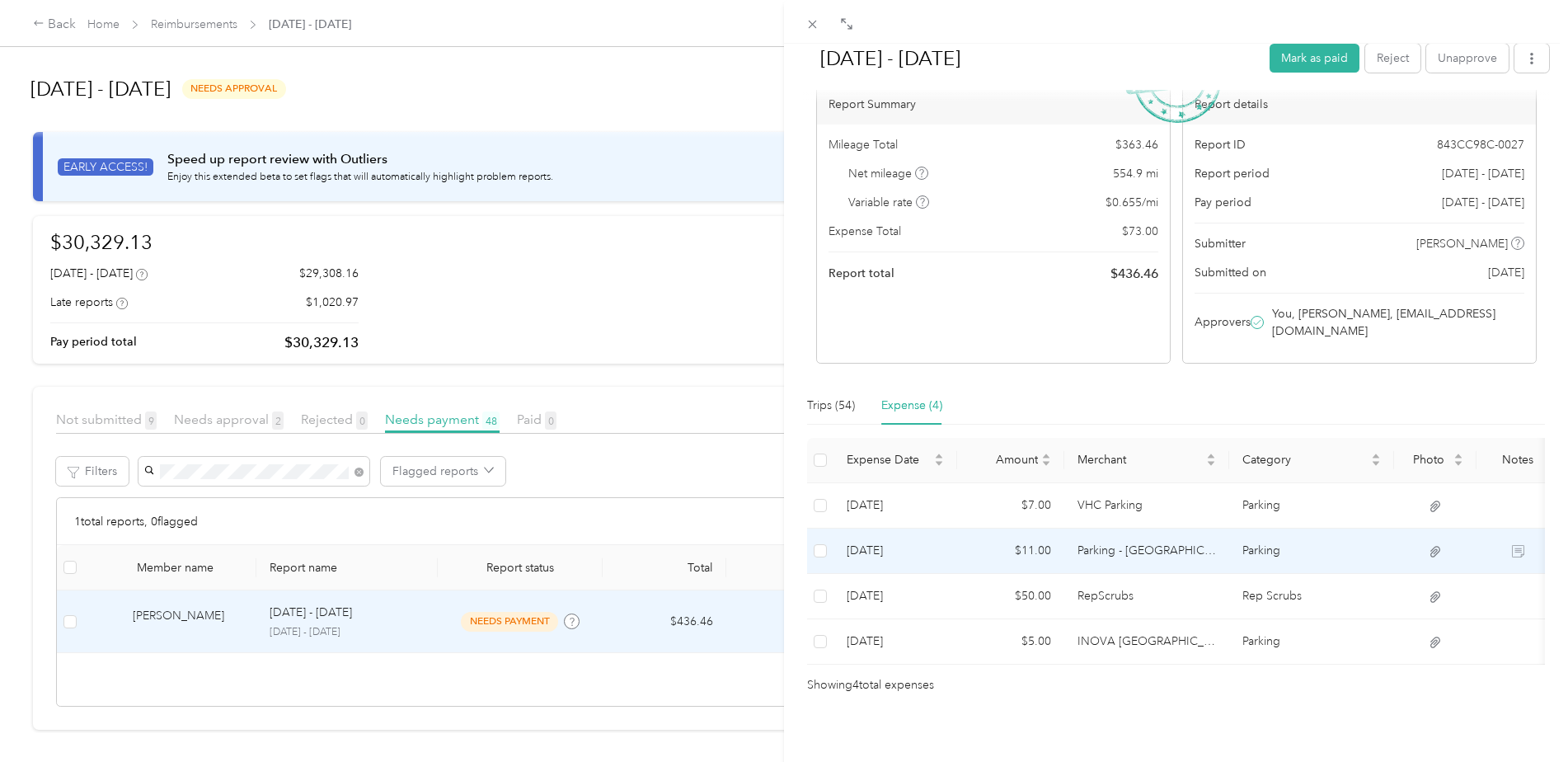
scroll to position [112, 0]
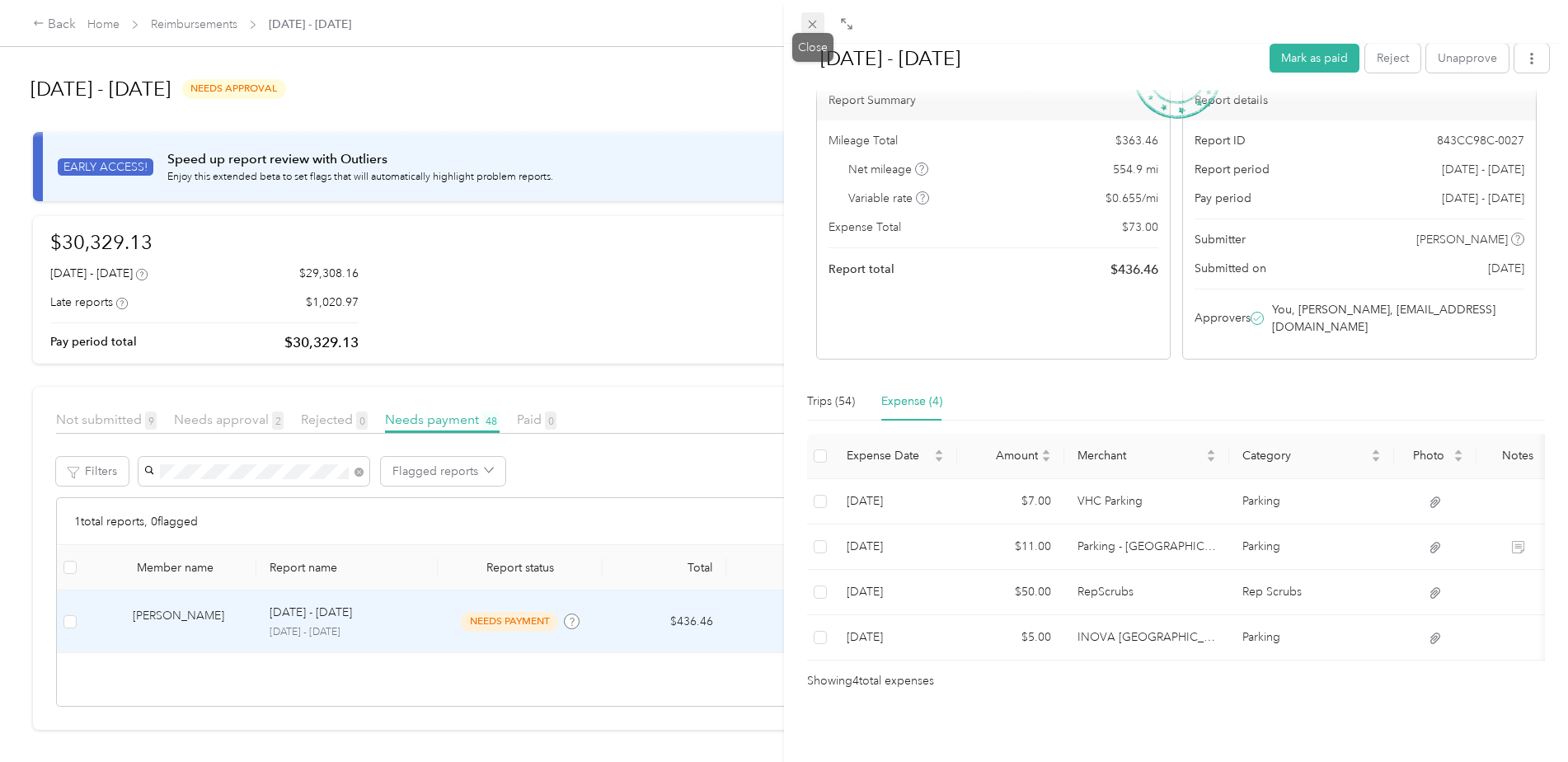
click at [812, 23] on icon at bounding box center [812, 25] width 9 height 9
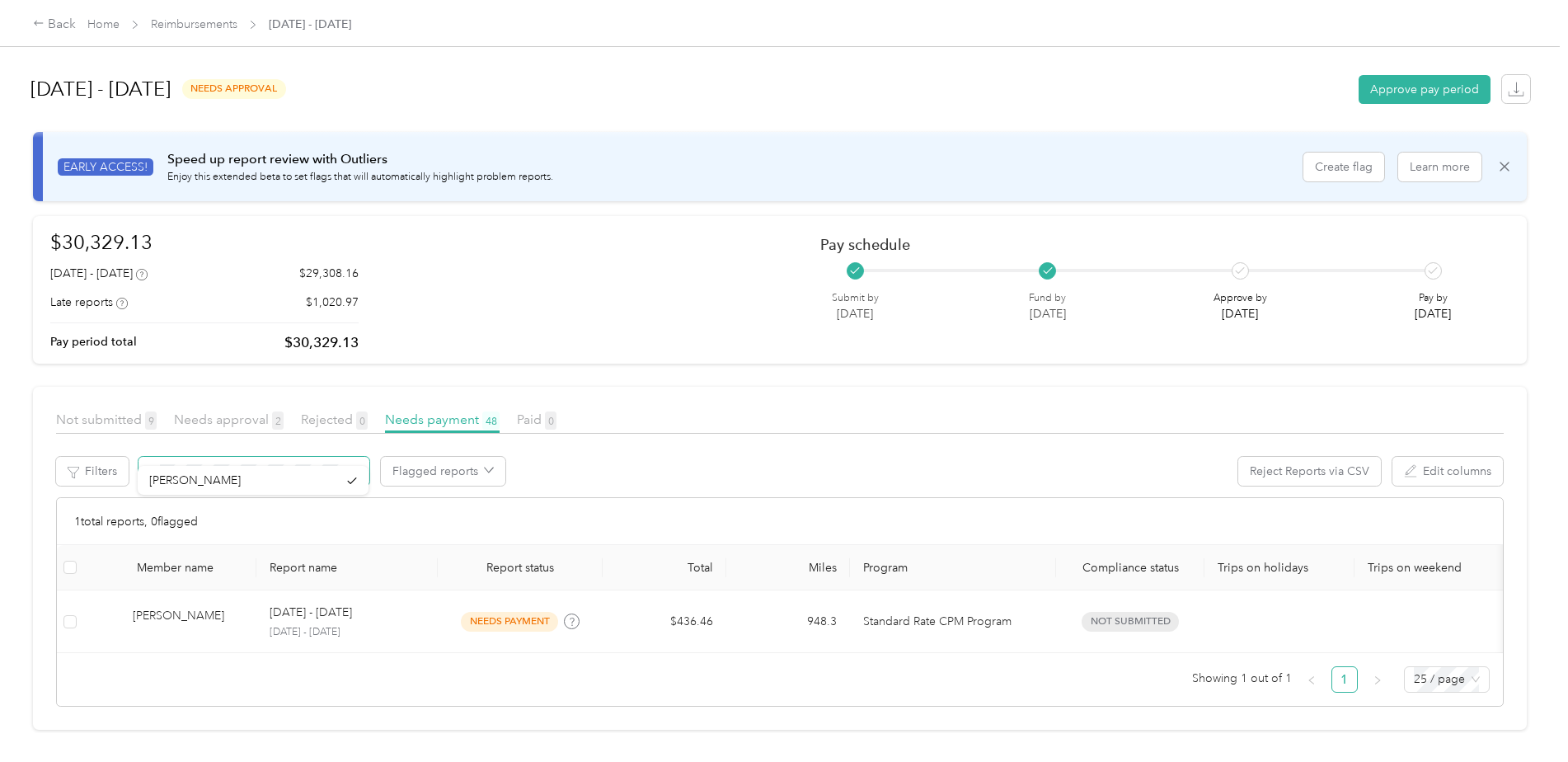
click at [150, 456] on span at bounding box center [254, 470] width 231 height 28
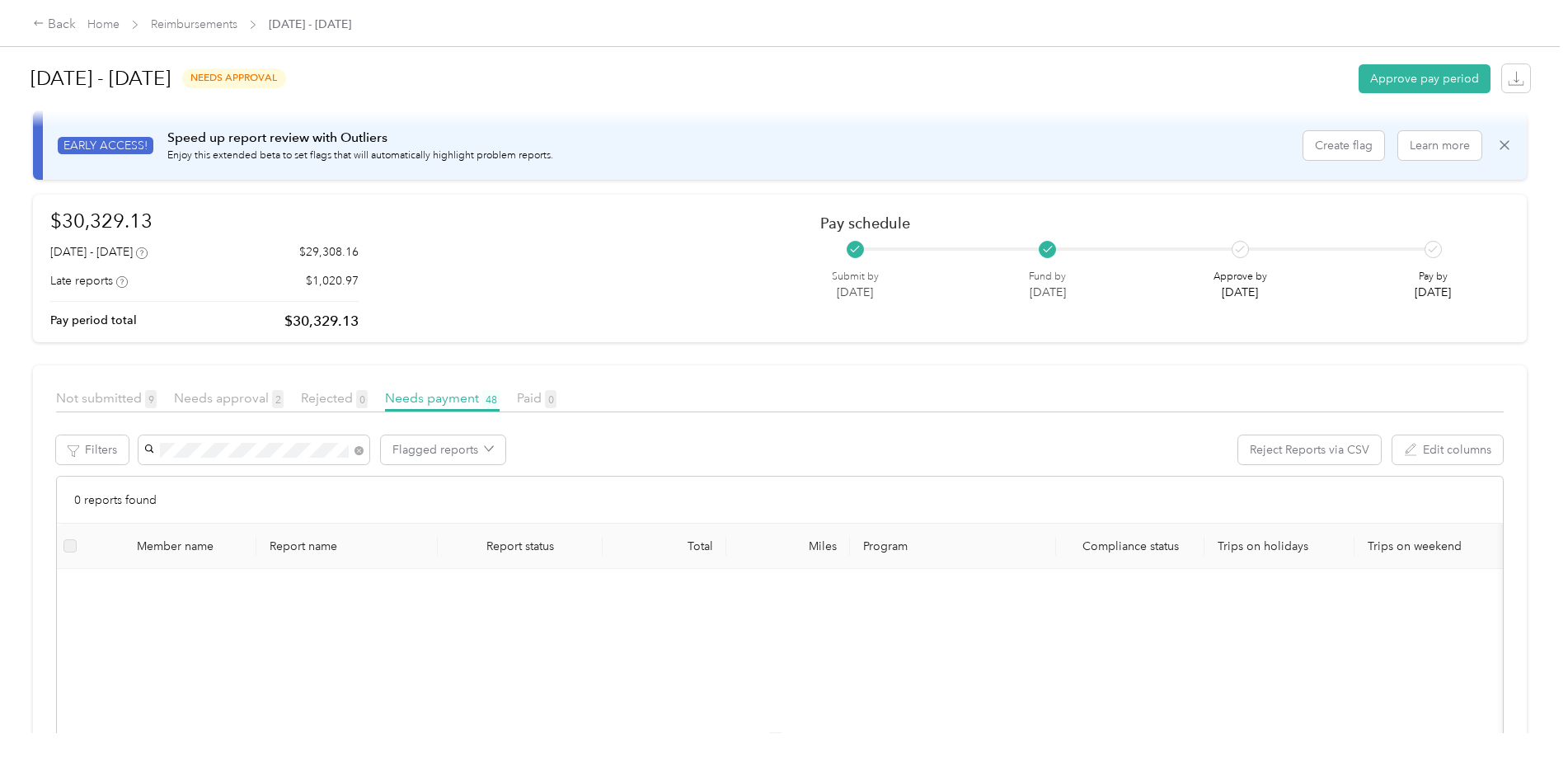
click at [178, 473] on span "[PERSON_NAME]" at bounding box center [195, 480] width 92 height 14
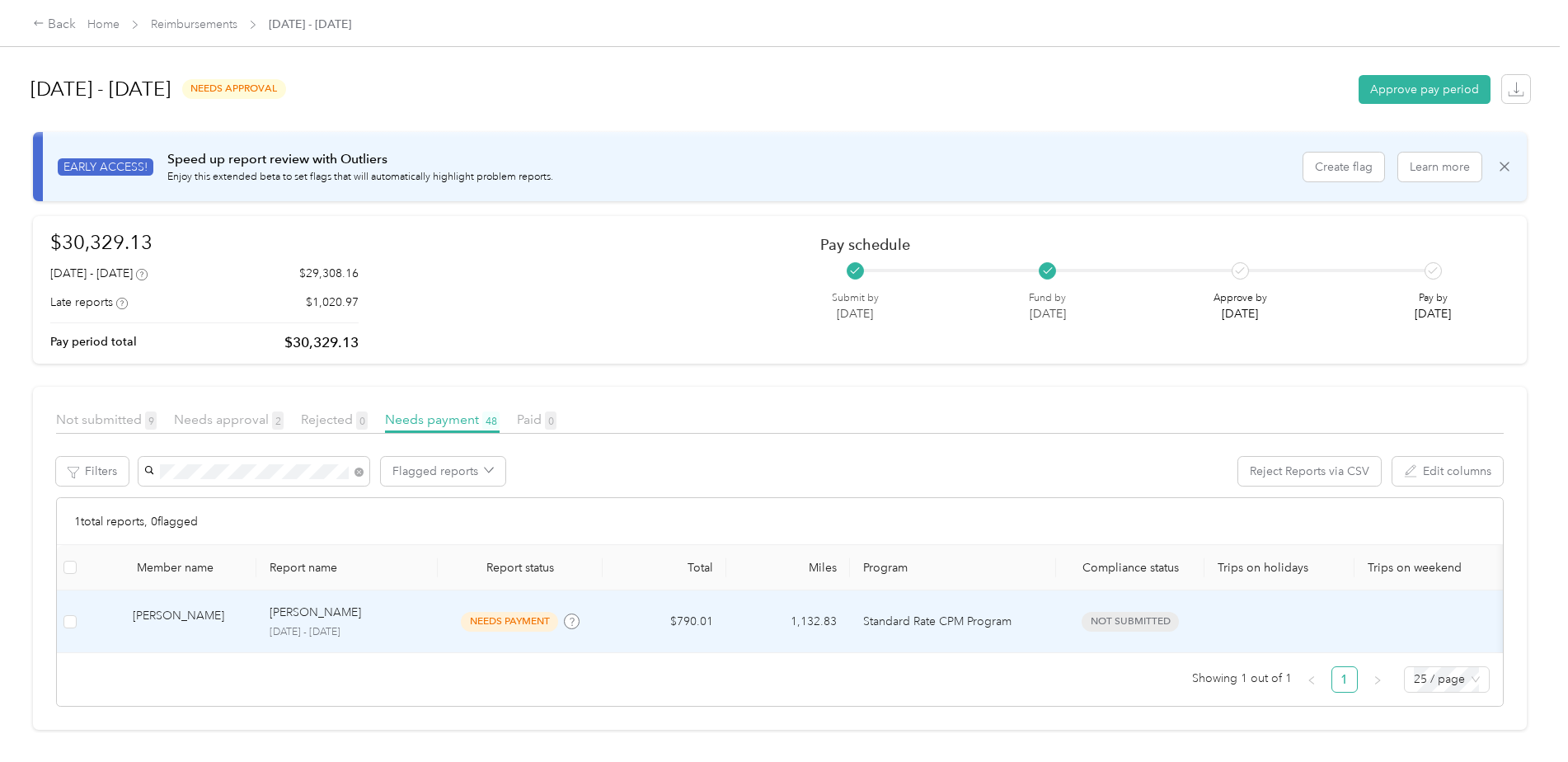
click at [690, 603] on td "$790.01" at bounding box center [665, 621] width 124 height 62
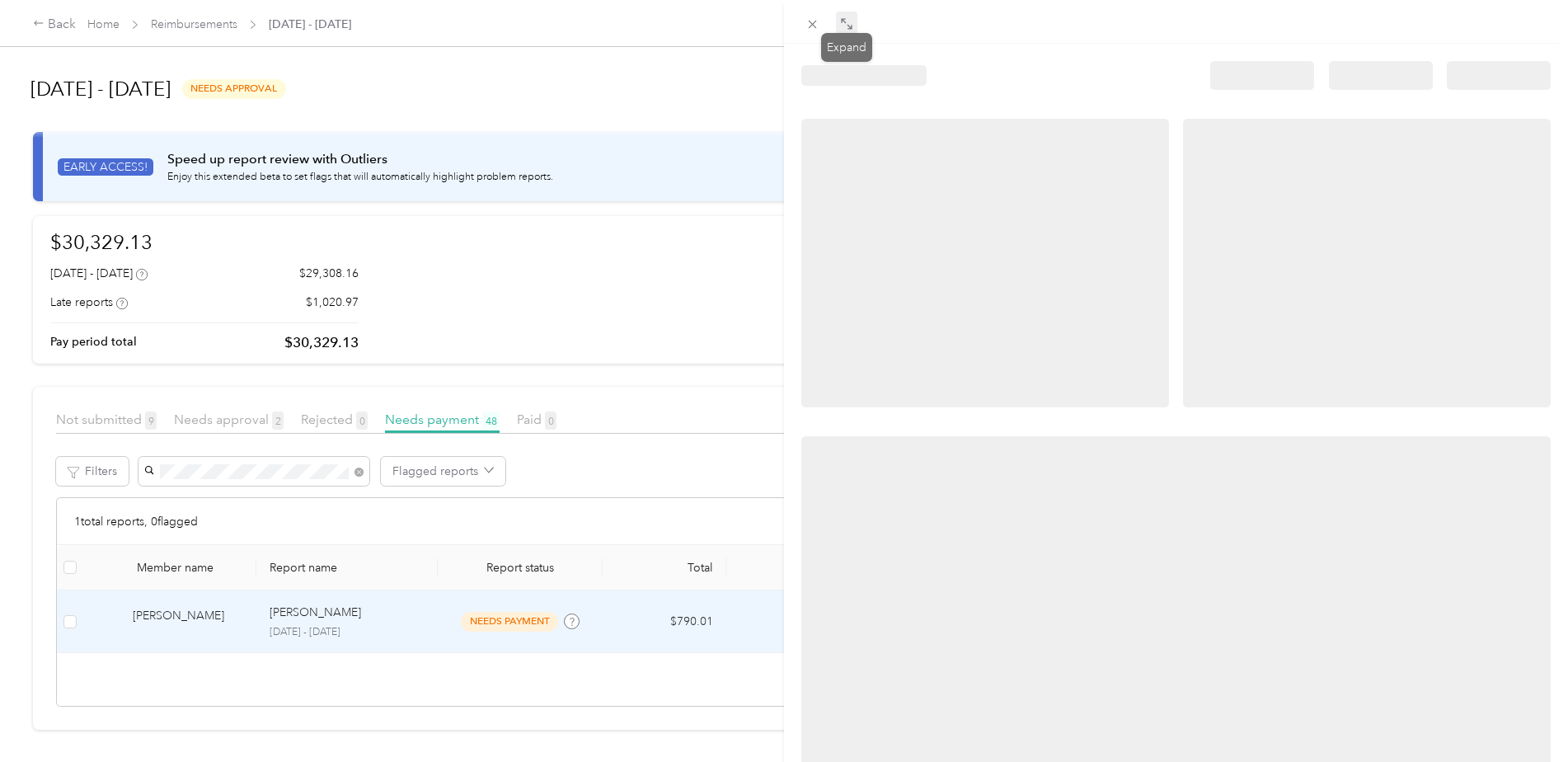
click at [850, 21] on icon at bounding box center [846, 24] width 13 height 13
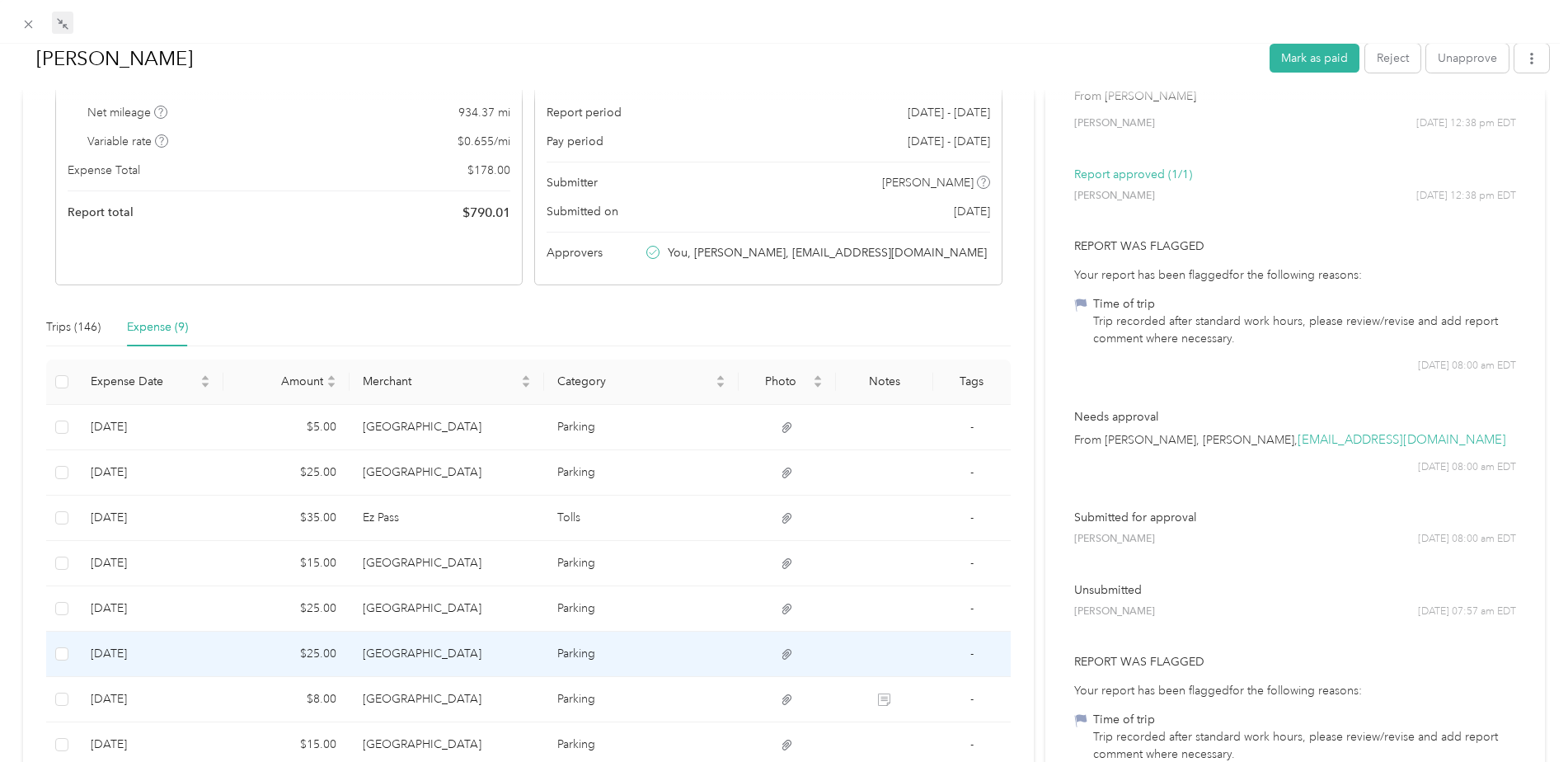
scroll to position [165, 0]
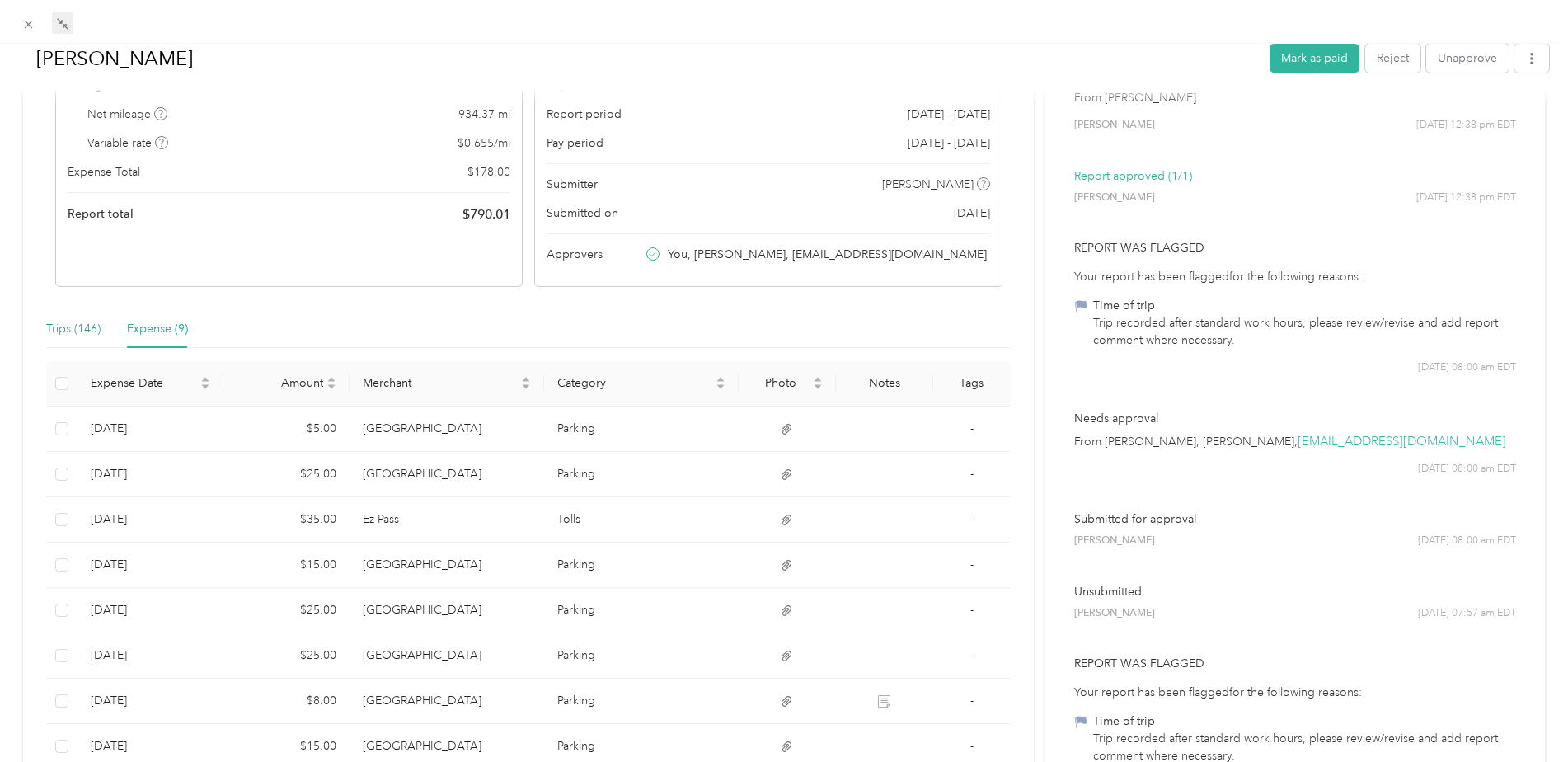
click at [75, 335] on div "Trips (146)" at bounding box center [73, 328] width 54 height 18
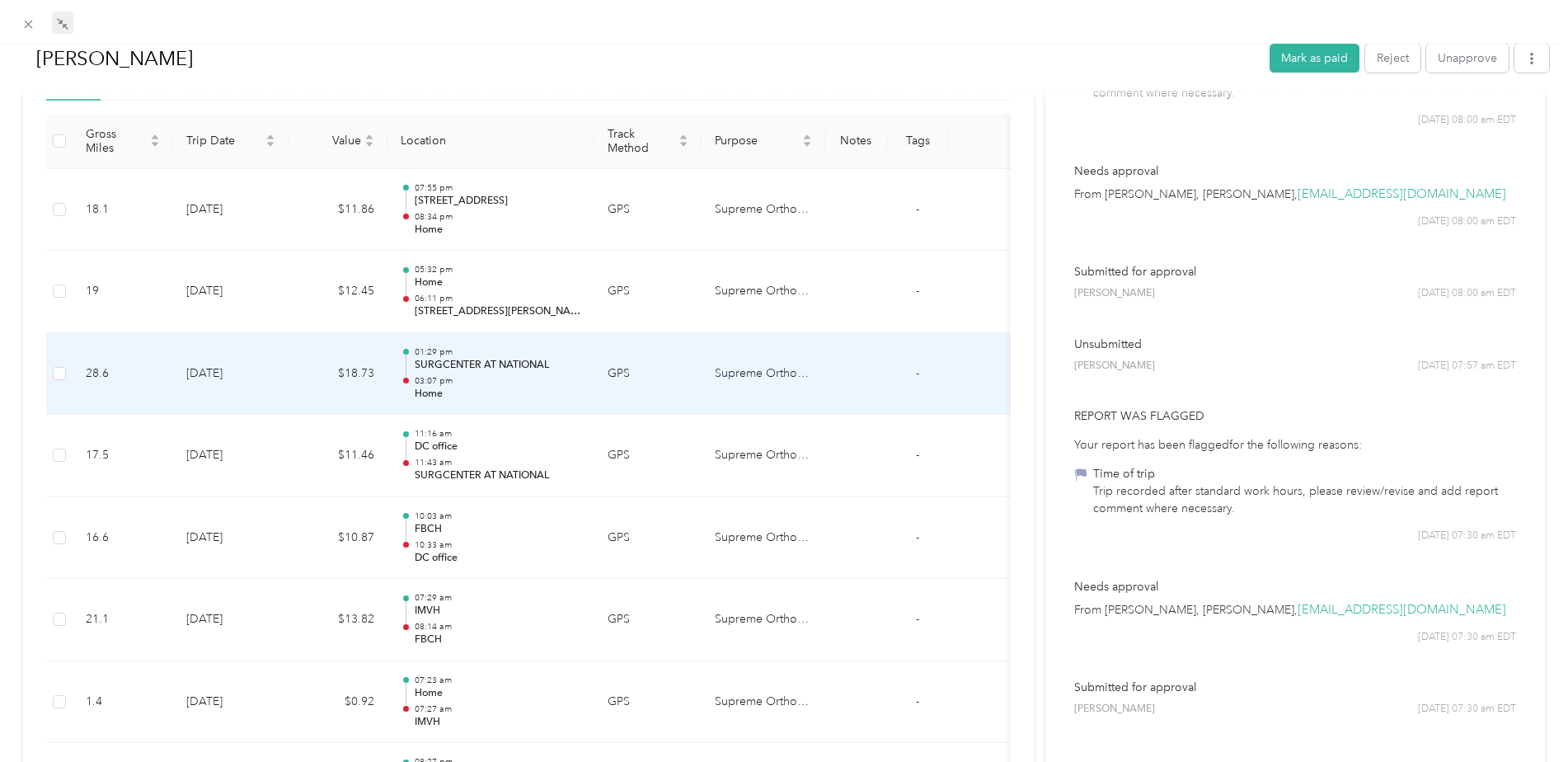
scroll to position [0, 0]
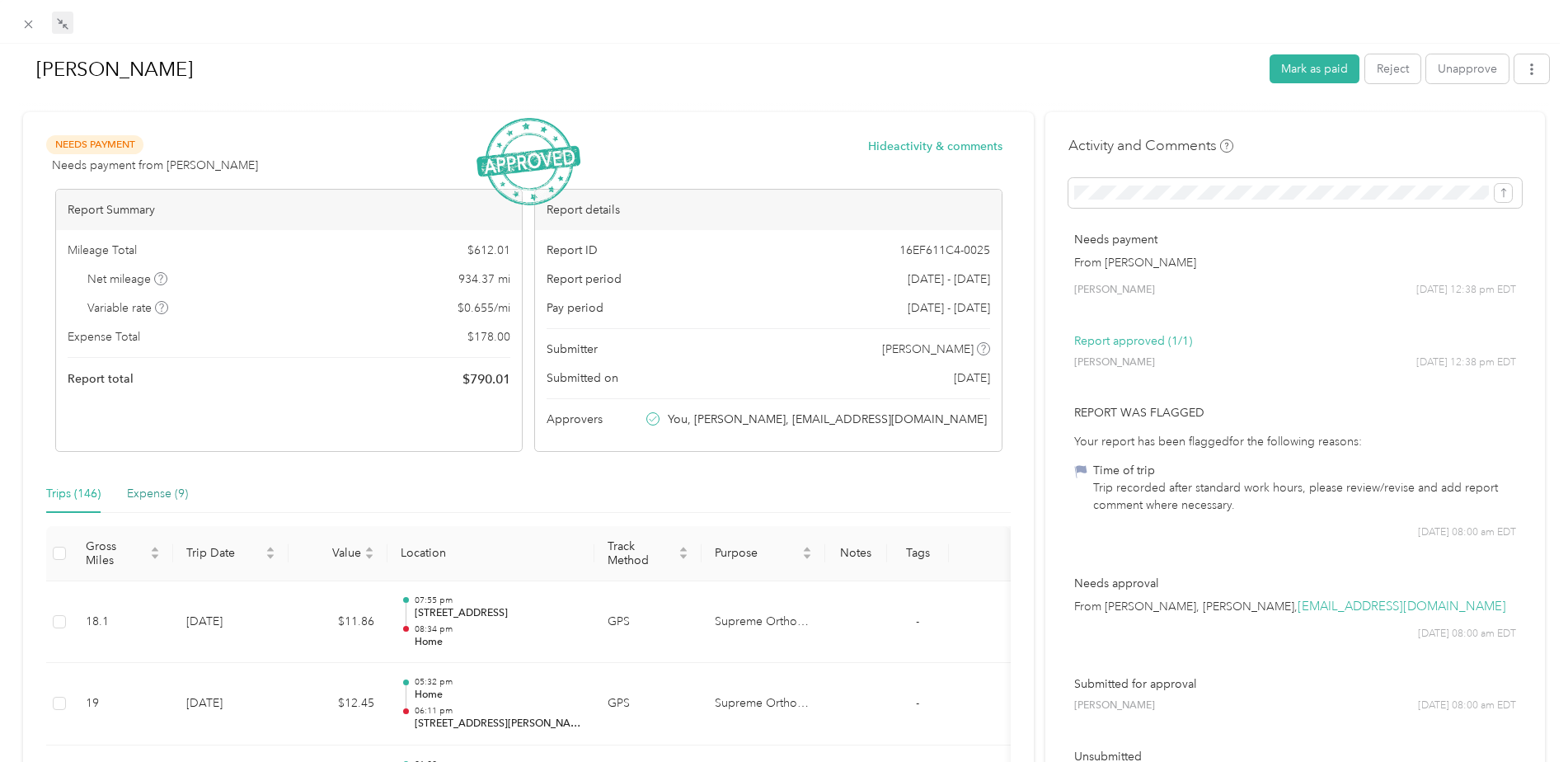
click at [153, 499] on div "Expense (9)" at bounding box center [157, 493] width 61 height 18
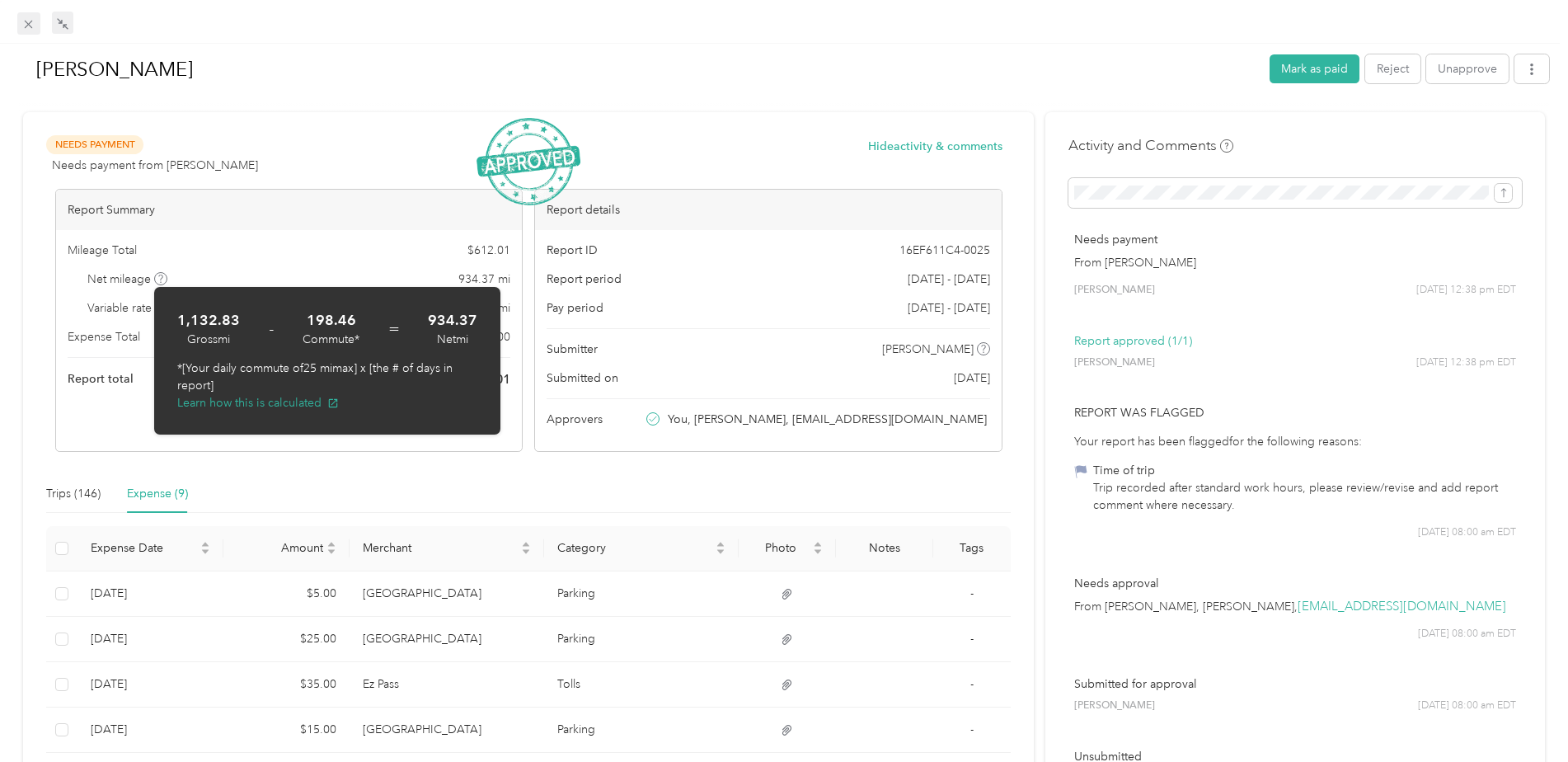
drag, startPoint x: 29, startPoint y: 17, endPoint x: 31, endPoint y: 28, distance: 11.2
click at [29, 17] on icon at bounding box center [28, 24] width 14 height 14
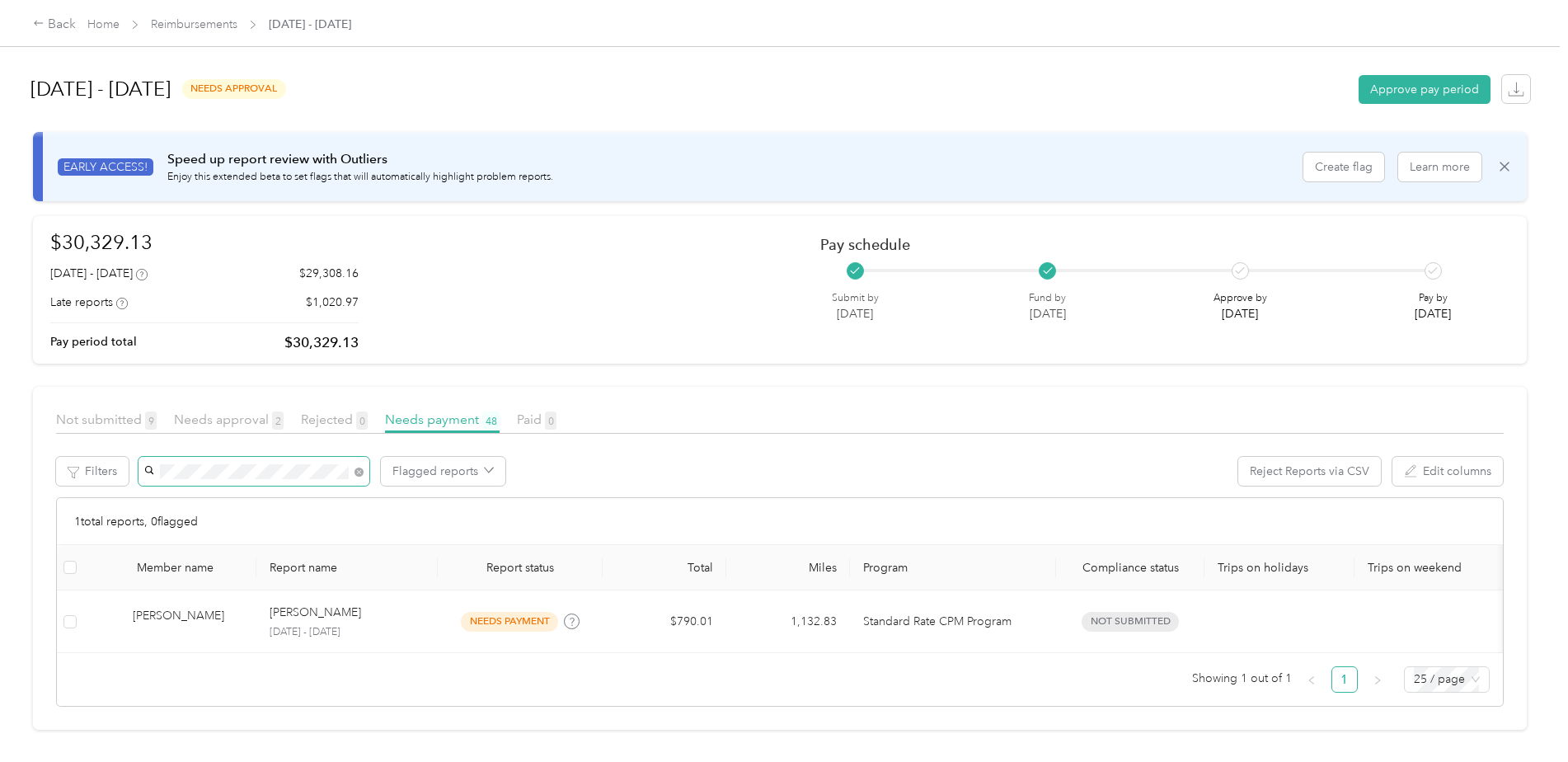
click at [168, 456] on span at bounding box center [254, 470] width 231 height 28
drag, startPoint x: 274, startPoint y: 458, endPoint x: 155, endPoint y: 451, distance: 119.2
click at [156, 456] on span at bounding box center [254, 470] width 231 height 28
click at [175, 476] on span "[PERSON_NAME]" at bounding box center [195, 480] width 92 height 14
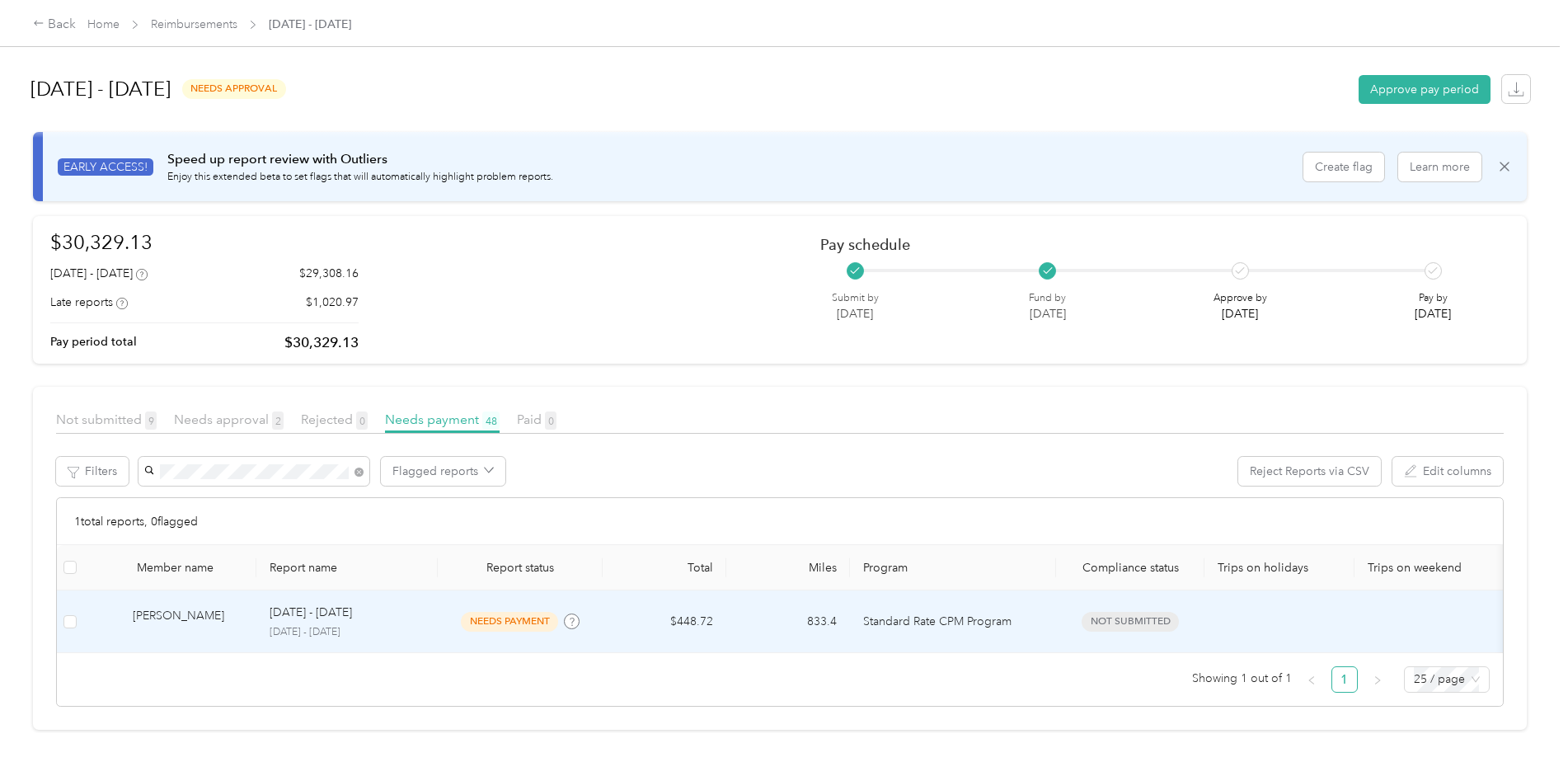
click at [335, 625] on p "[DATE] - [DATE]" at bounding box center [347, 632] width 155 height 15
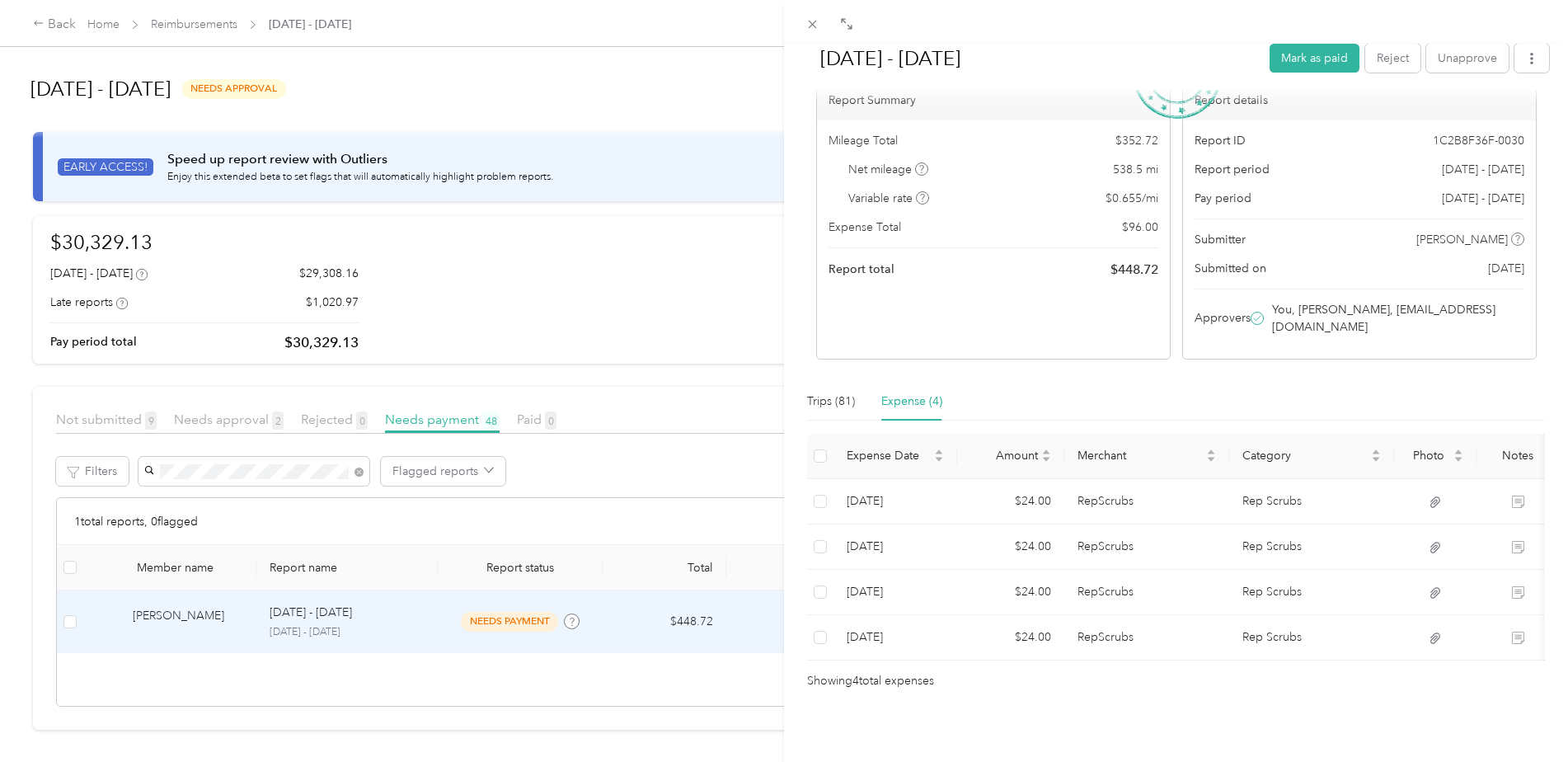
scroll to position [112, 0]
click at [819, 17] on icon at bounding box center [812, 24] width 14 height 14
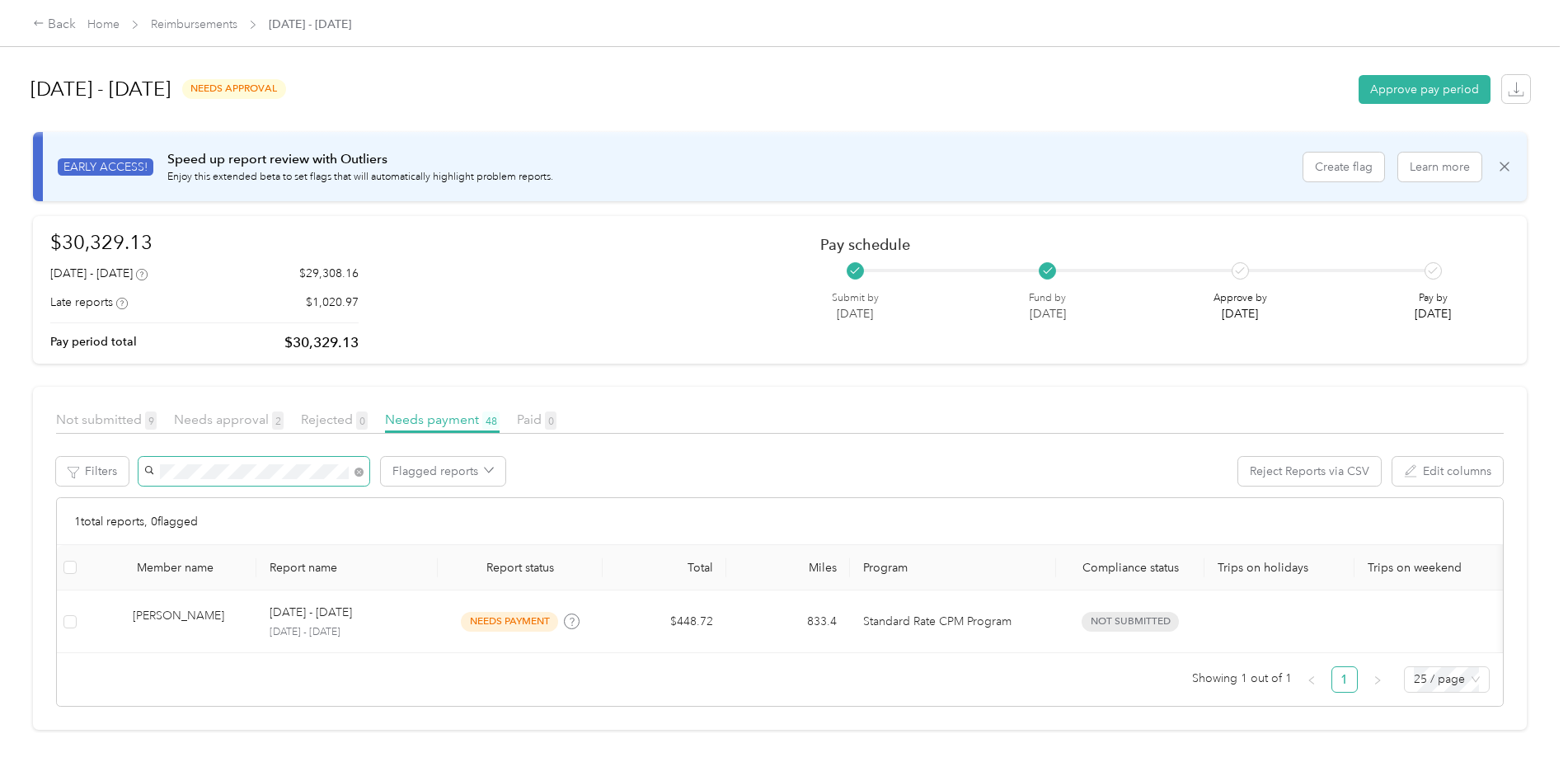
click at [130, 456] on div "Filters Flagged reports Reject Reports via CSV Edit columns" at bounding box center [779, 476] width 1448 height 41
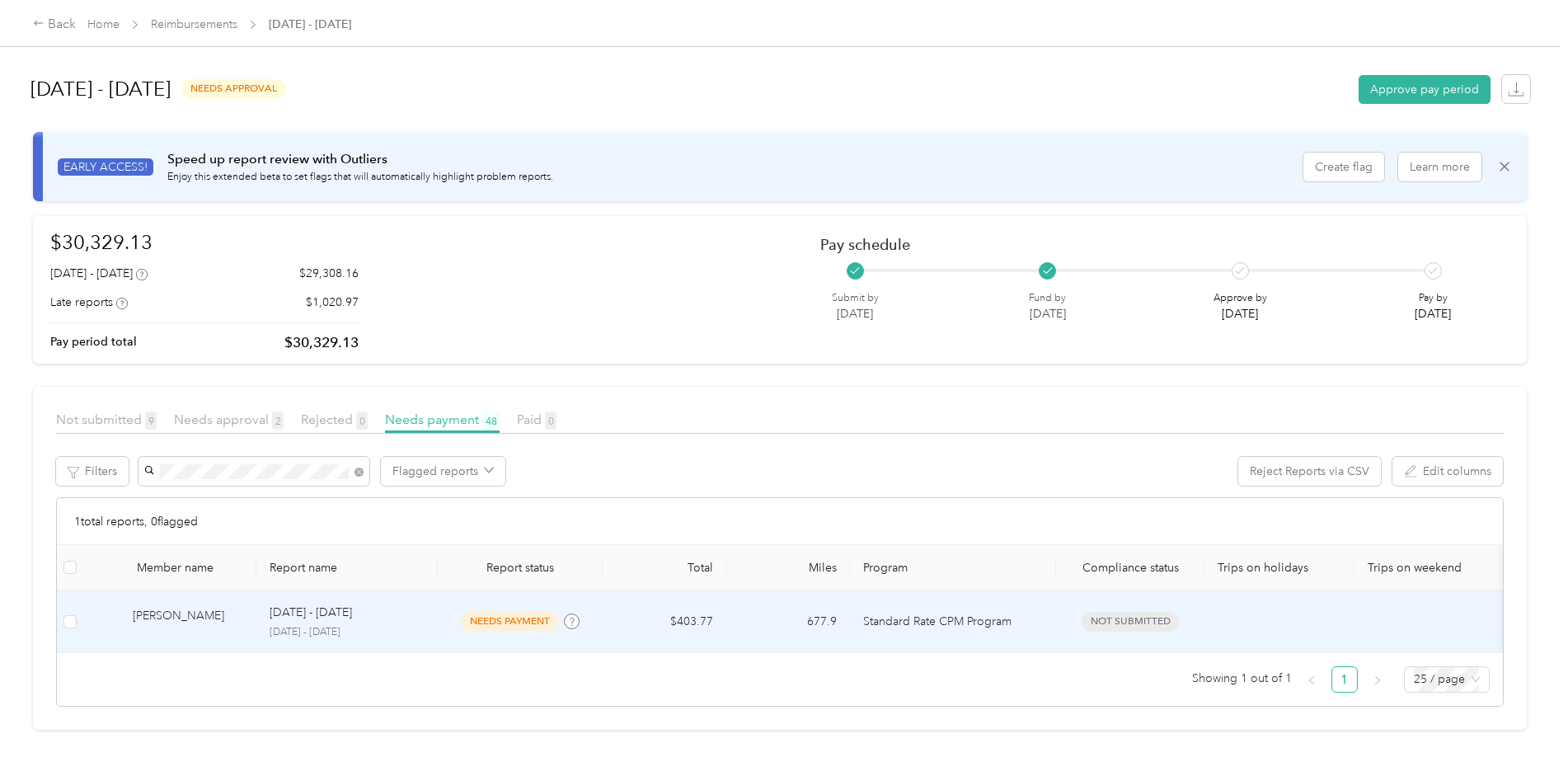
click at [175, 607] on div "[PERSON_NAME]" at bounding box center [187, 621] width 111 height 28
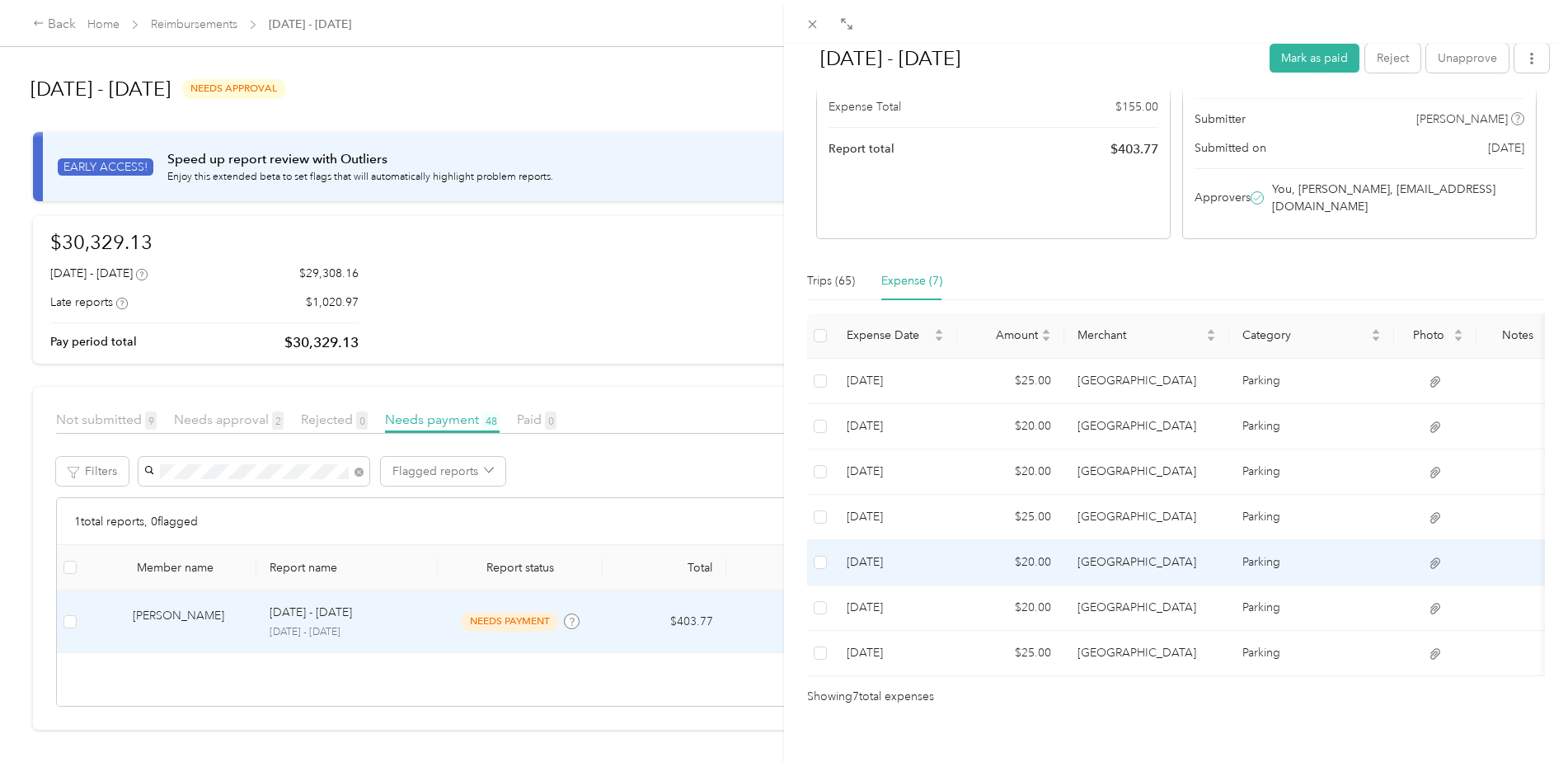
scroll to position [247, 0]
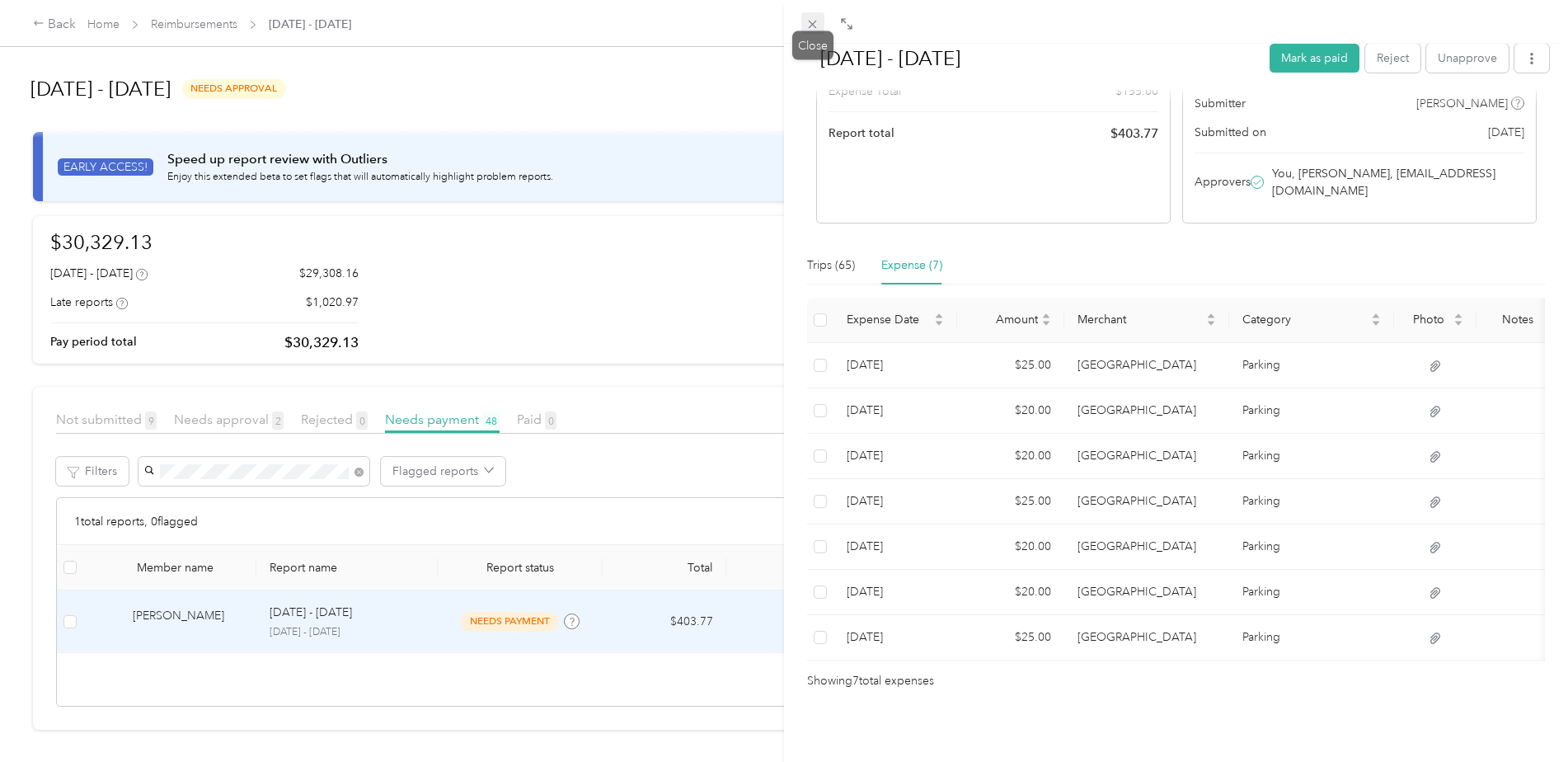
click at [814, 23] on icon at bounding box center [812, 25] width 9 height 9
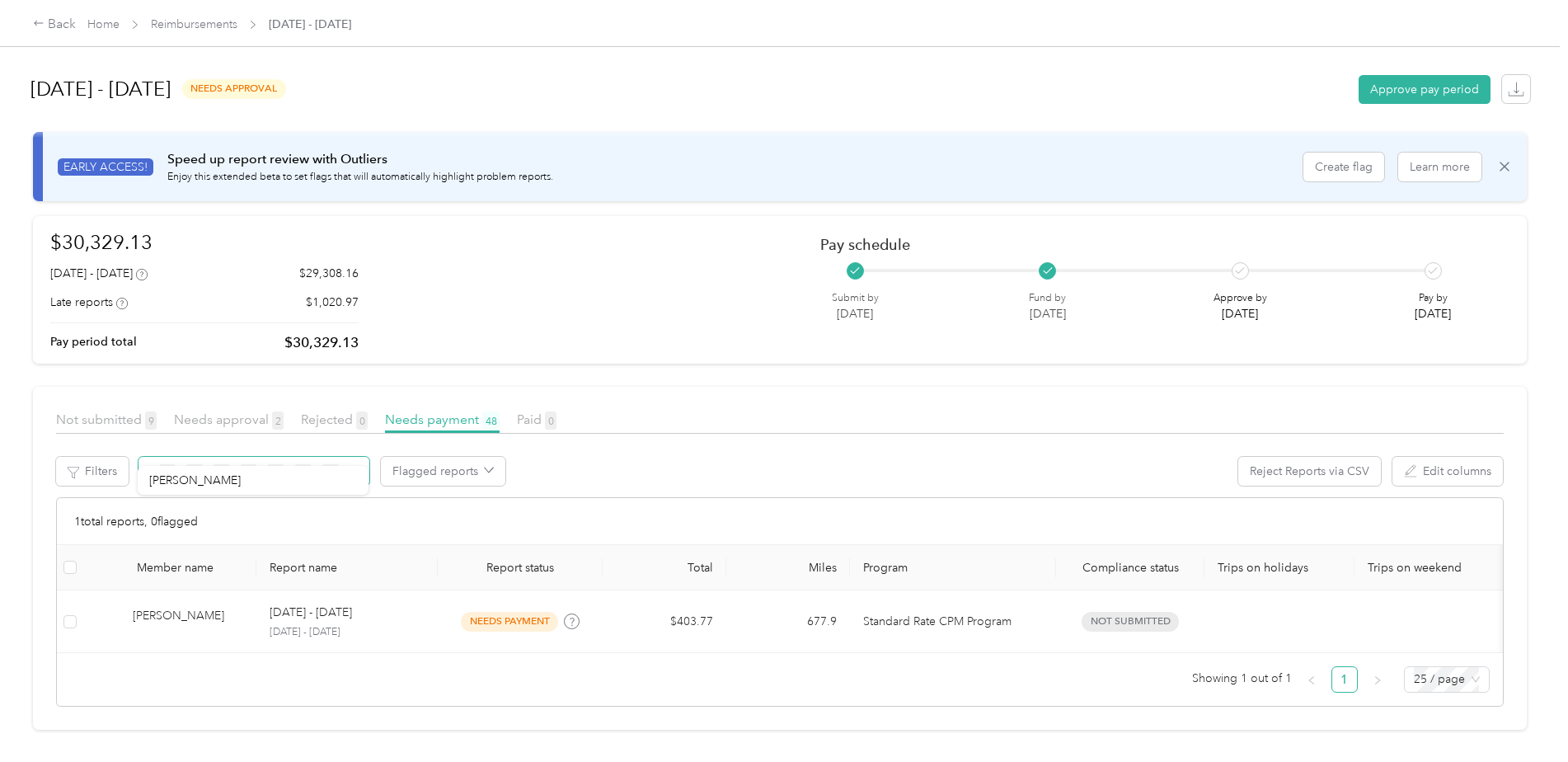
click at [144, 456] on span at bounding box center [254, 470] width 231 height 28
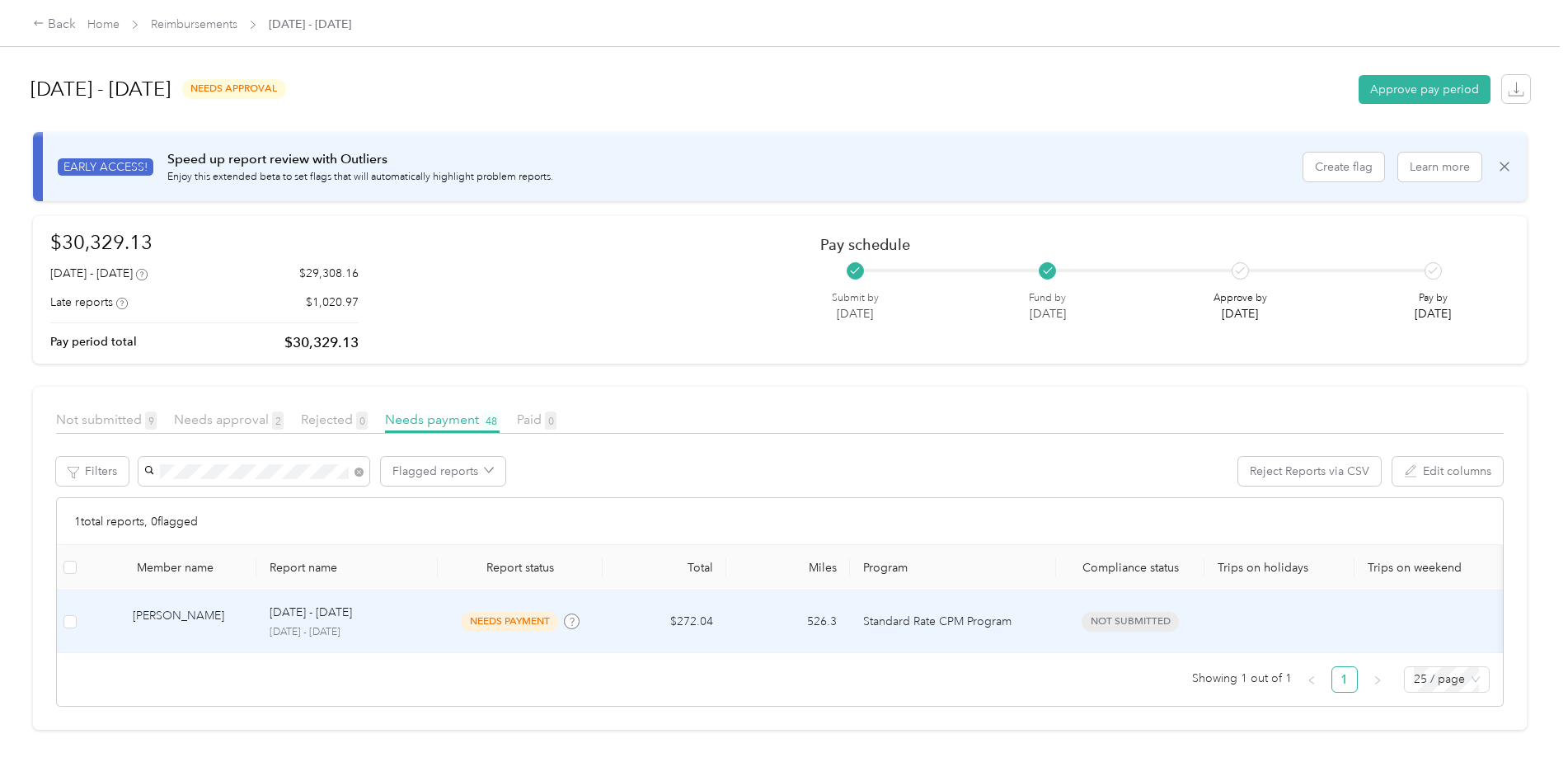
click at [187, 607] on div "[PERSON_NAME]" at bounding box center [187, 621] width 111 height 28
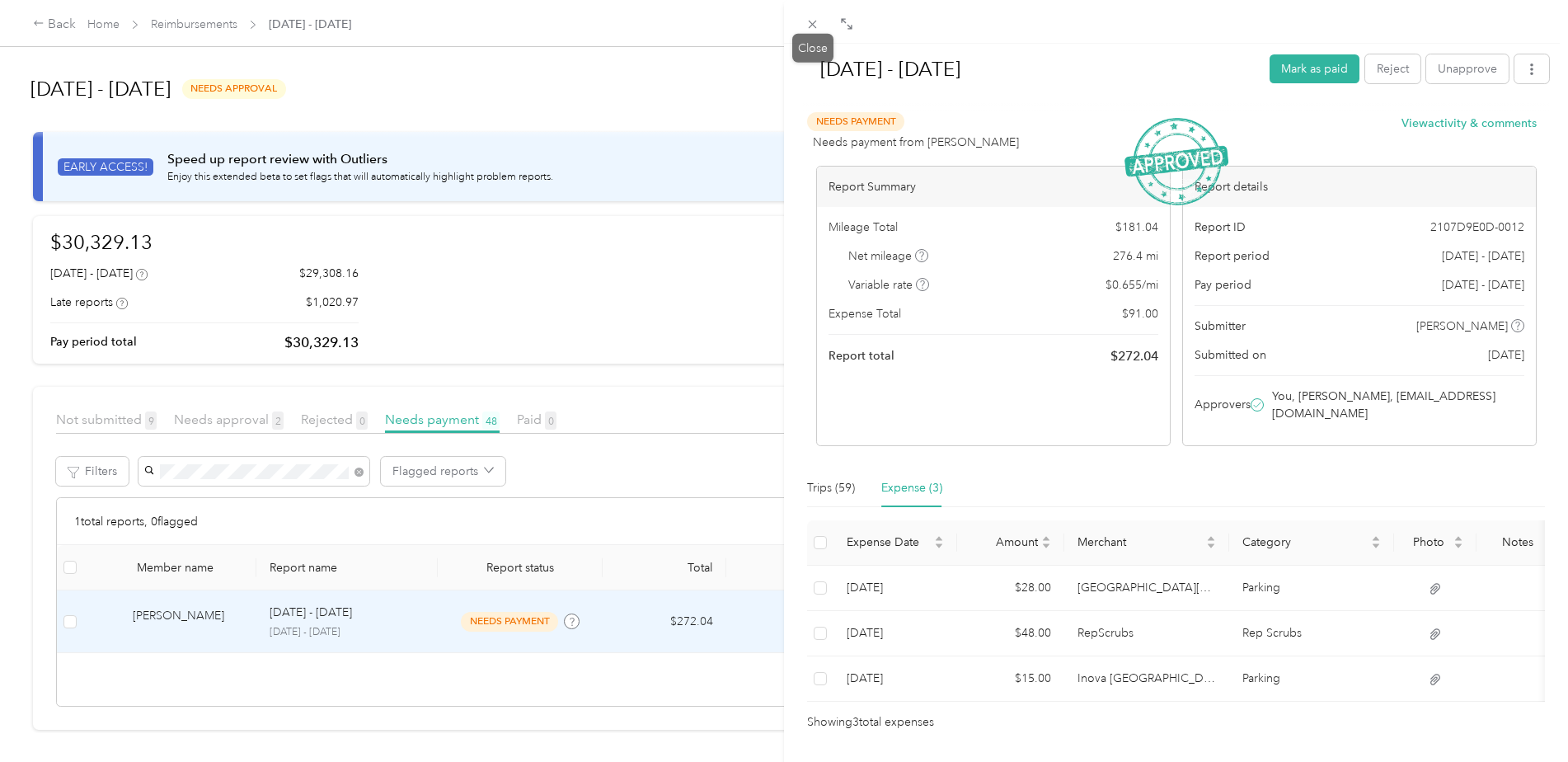
drag, startPoint x: 812, startPoint y: 17, endPoint x: 783, endPoint y: 31, distance: 32.2
click at [812, 17] on icon at bounding box center [812, 24] width 14 height 14
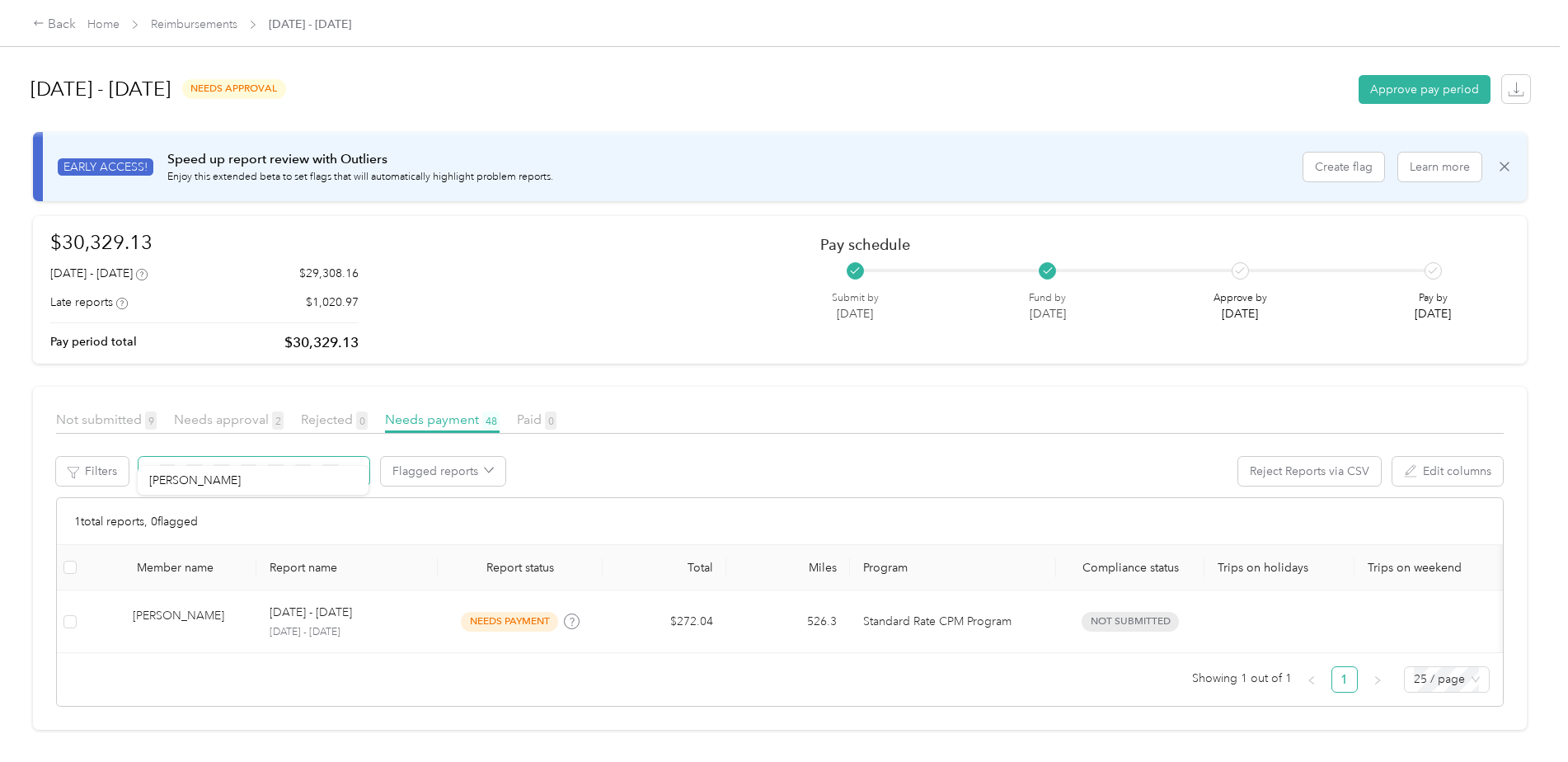
click at [129, 456] on div "Filters Flagged reports Reject Reports via CSV Edit columns" at bounding box center [779, 476] width 1448 height 41
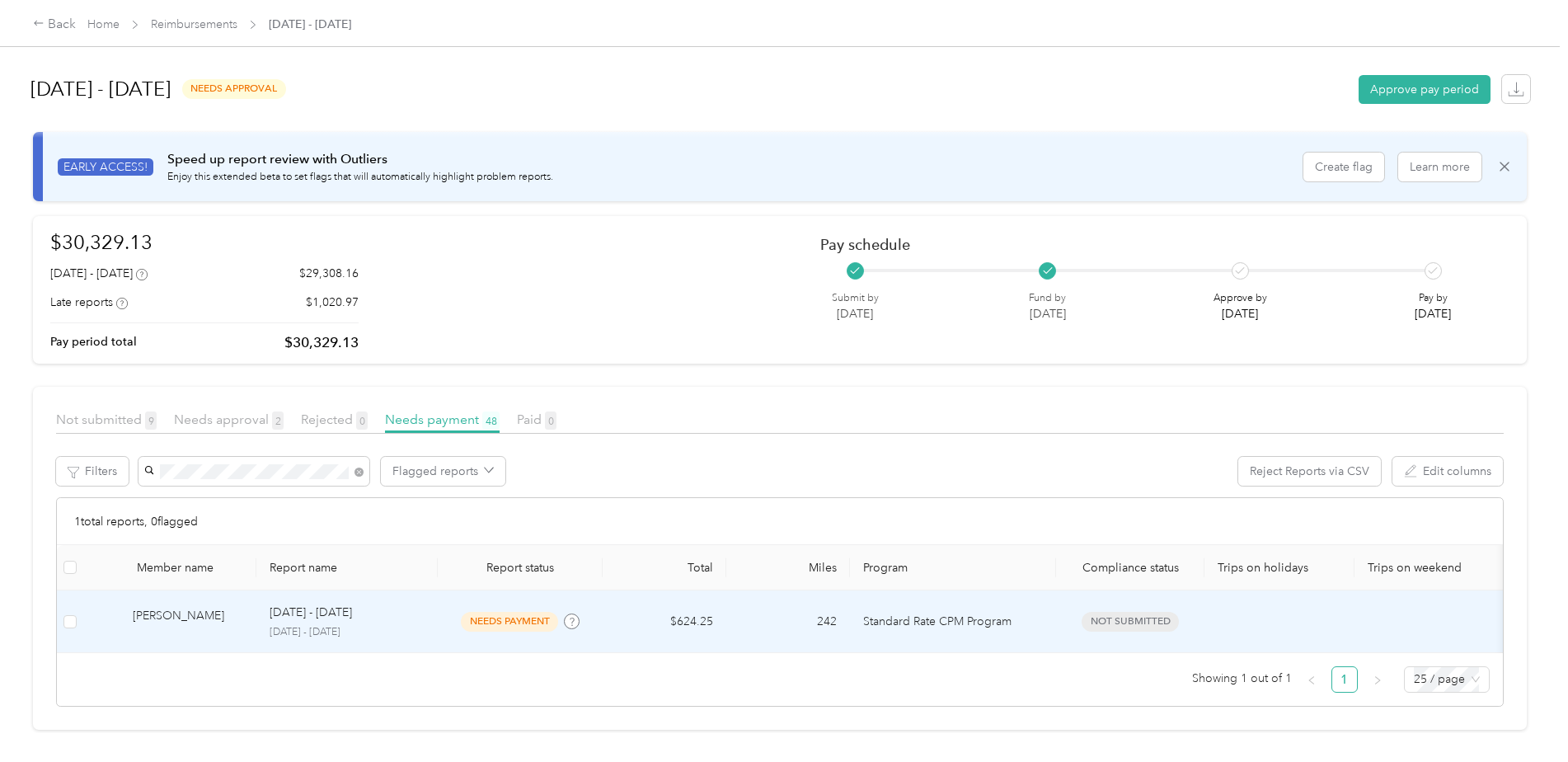
click at [324, 603] on p "[DATE] - [DATE]" at bounding box center [311, 611] width 82 height 18
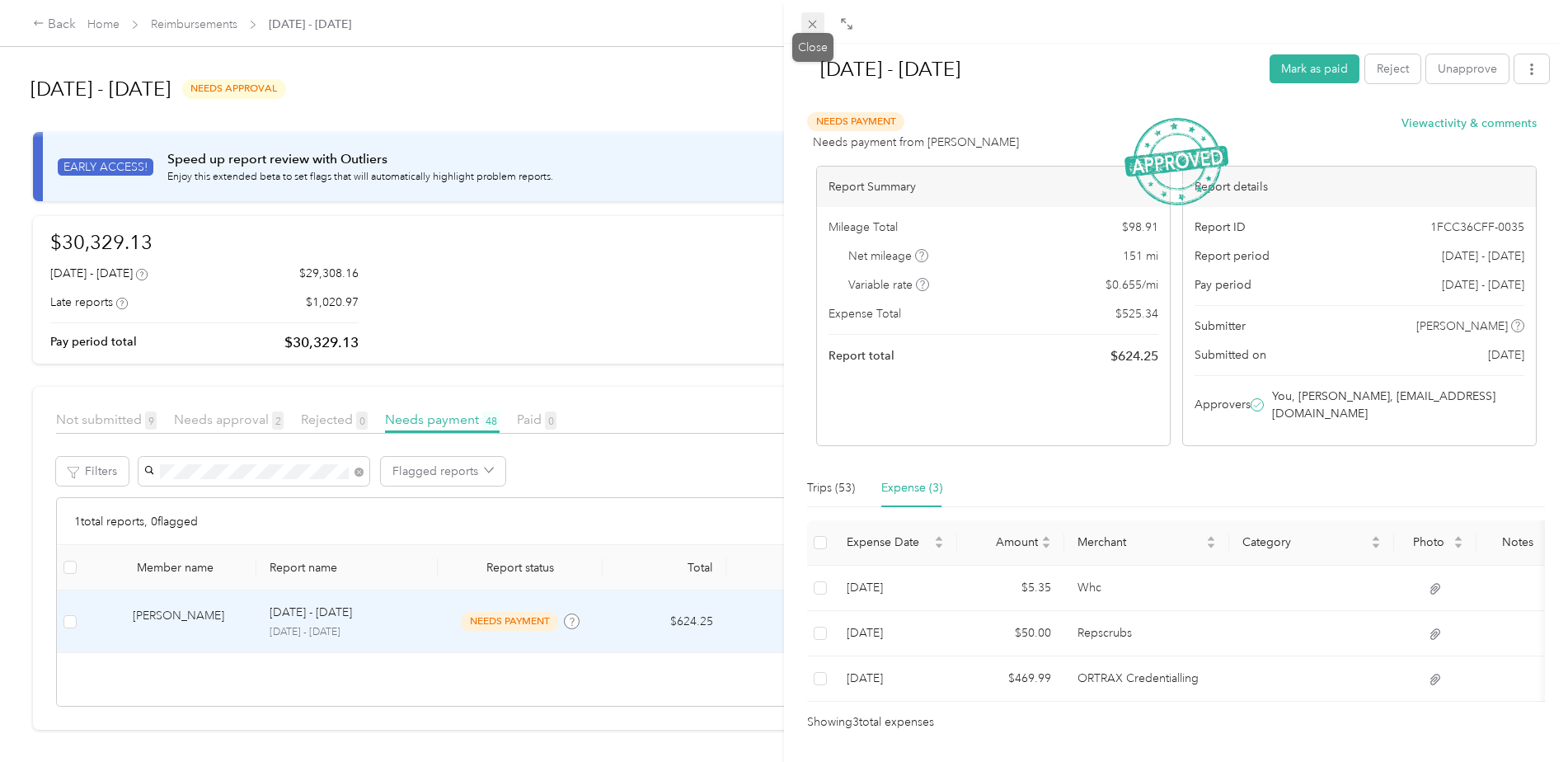
click at [808, 24] on icon at bounding box center [812, 24] width 14 height 14
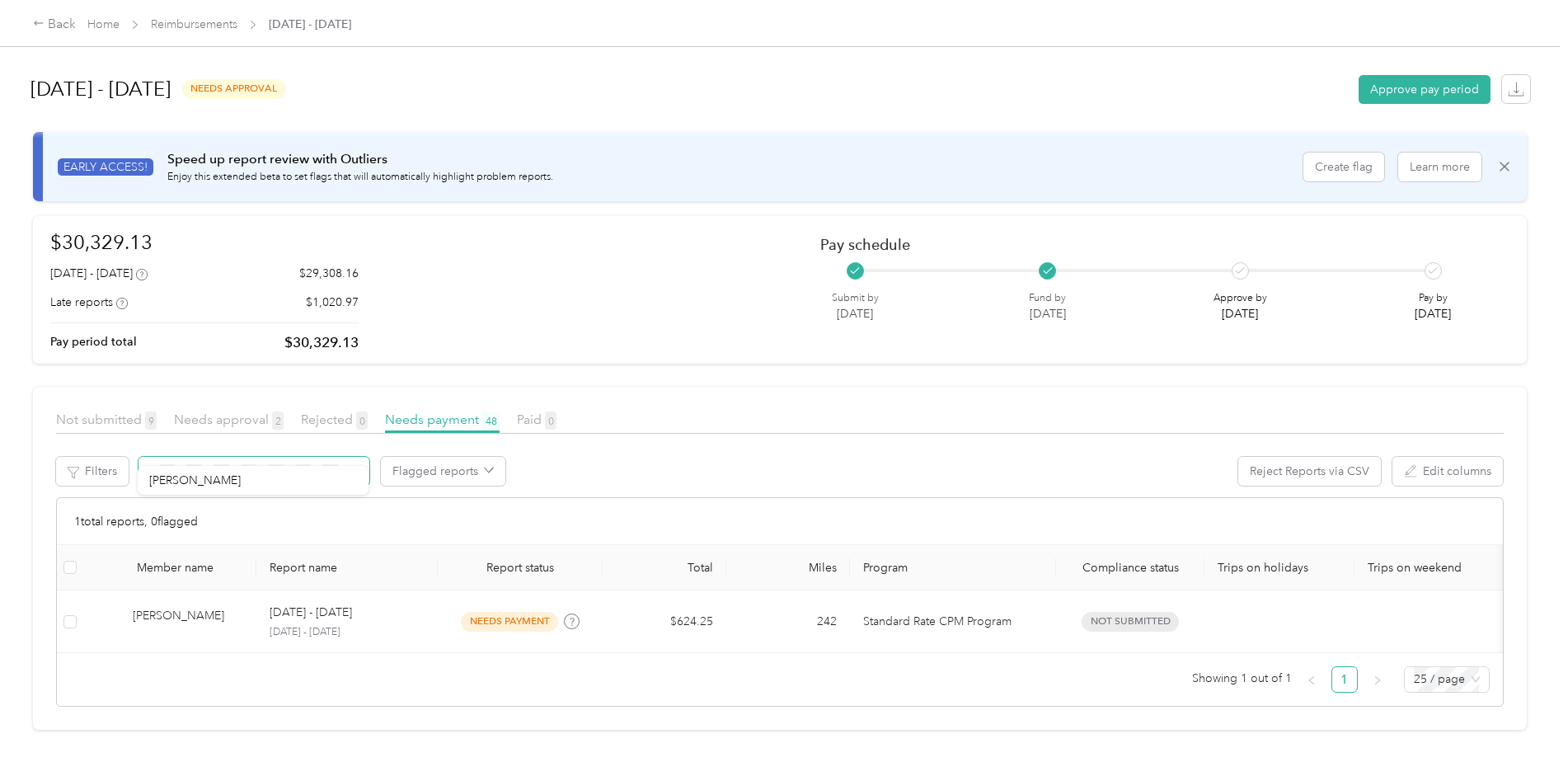
click at [156, 456] on span at bounding box center [254, 470] width 231 height 28
click at [169, 496] on li "[PERSON_NAME]" at bounding box center [253, 508] width 231 height 28
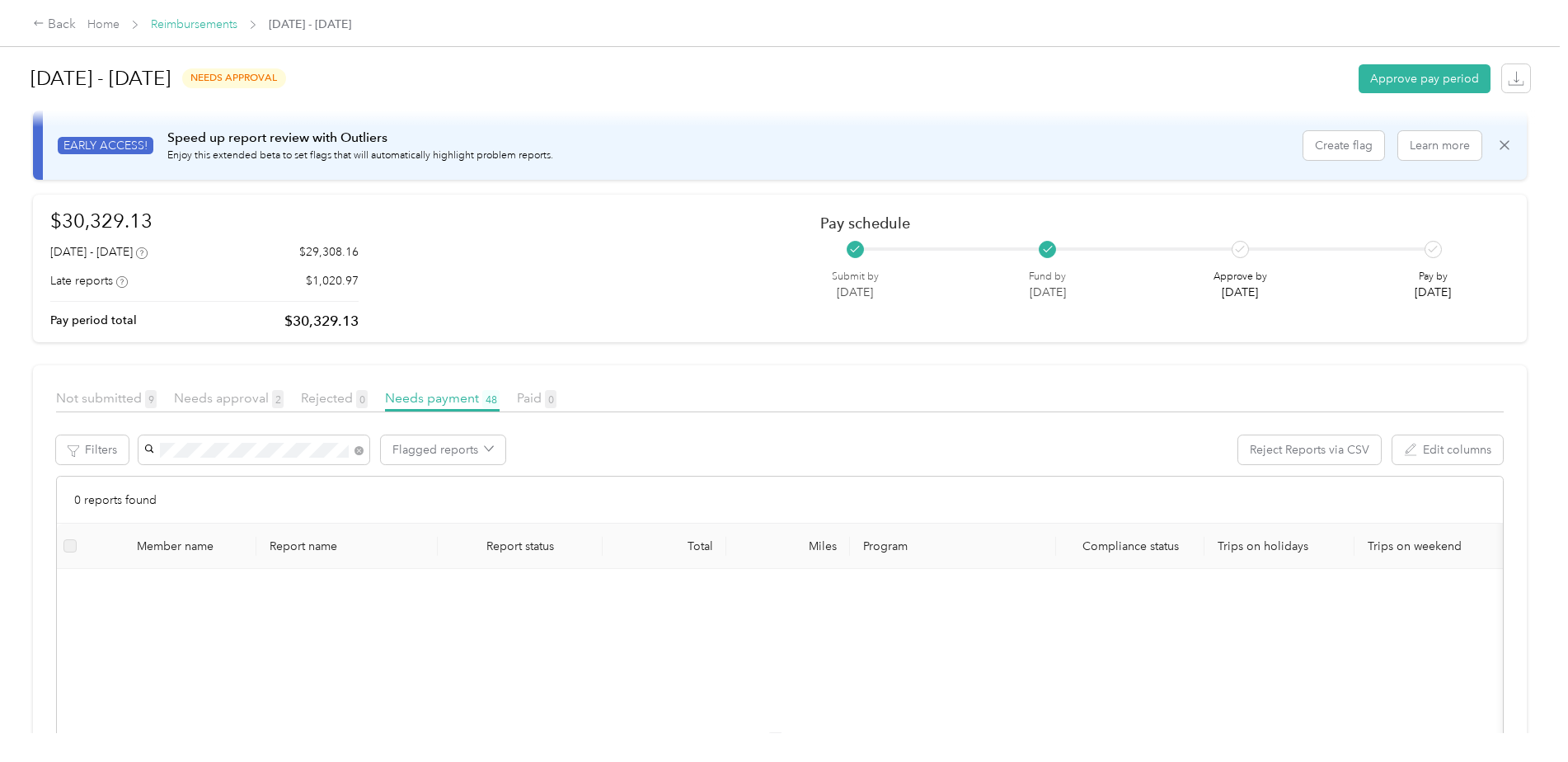
click at [211, 19] on link "Reimbursements" at bounding box center [193, 24] width 86 height 14
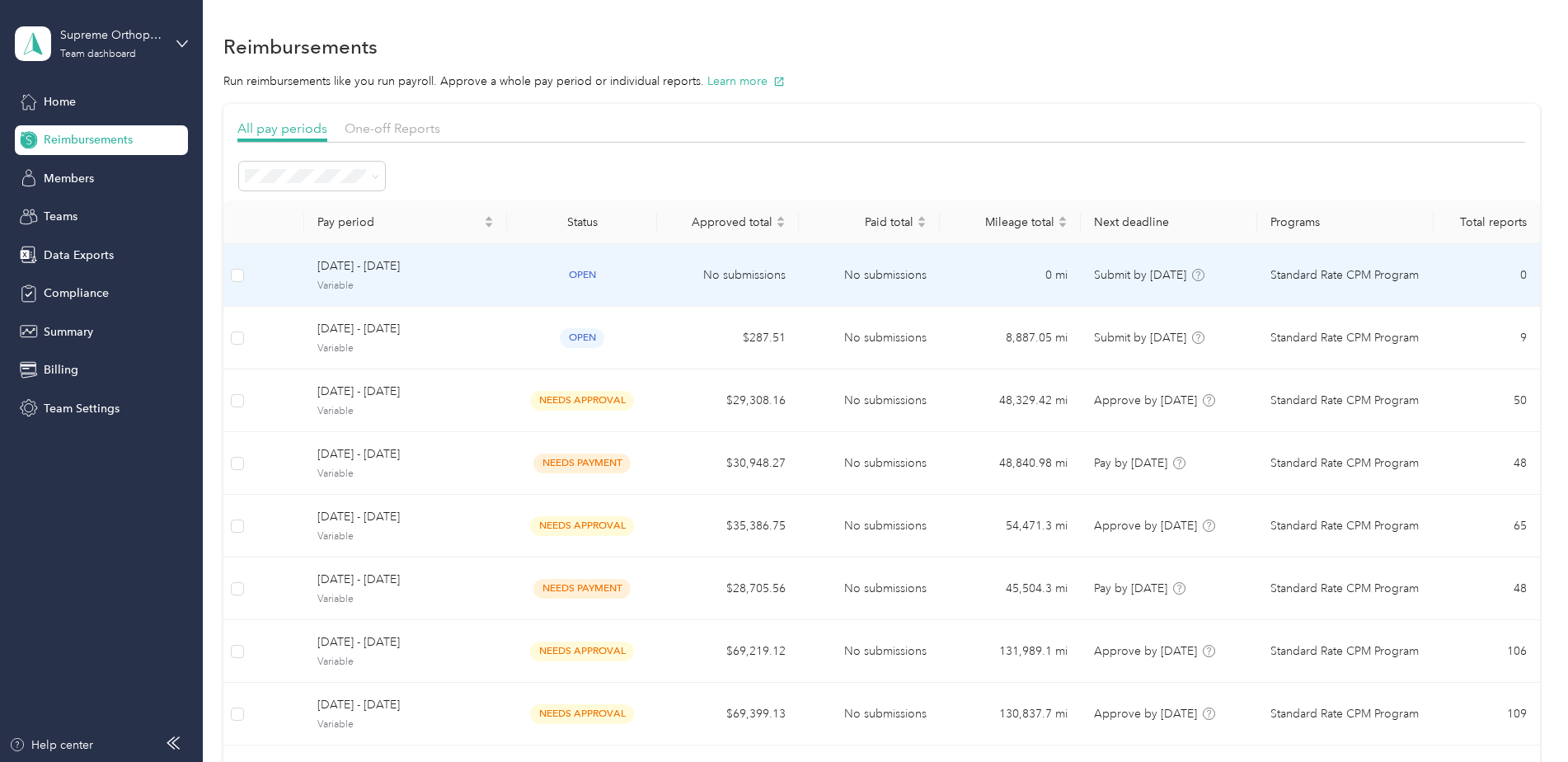
click at [359, 265] on span "[DATE] - [DATE]" at bounding box center [405, 266] width 176 height 18
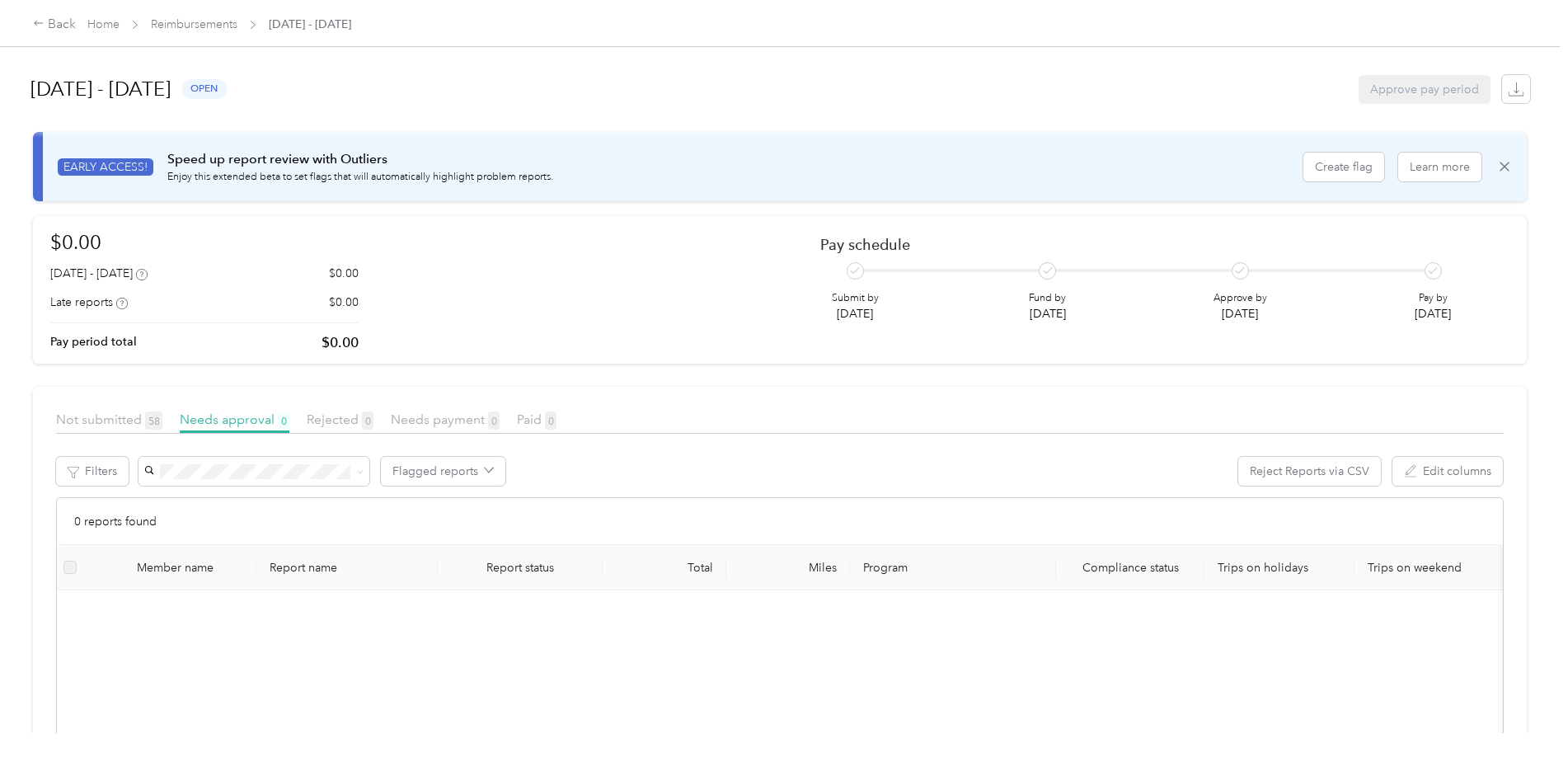
click at [184, 3] on div "Back Home Reimbursements [DATE] - [DATE]" at bounding box center [784, 23] width 1568 height 46
click at [183, 26] on link "Reimbursements" at bounding box center [193, 24] width 86 height 14
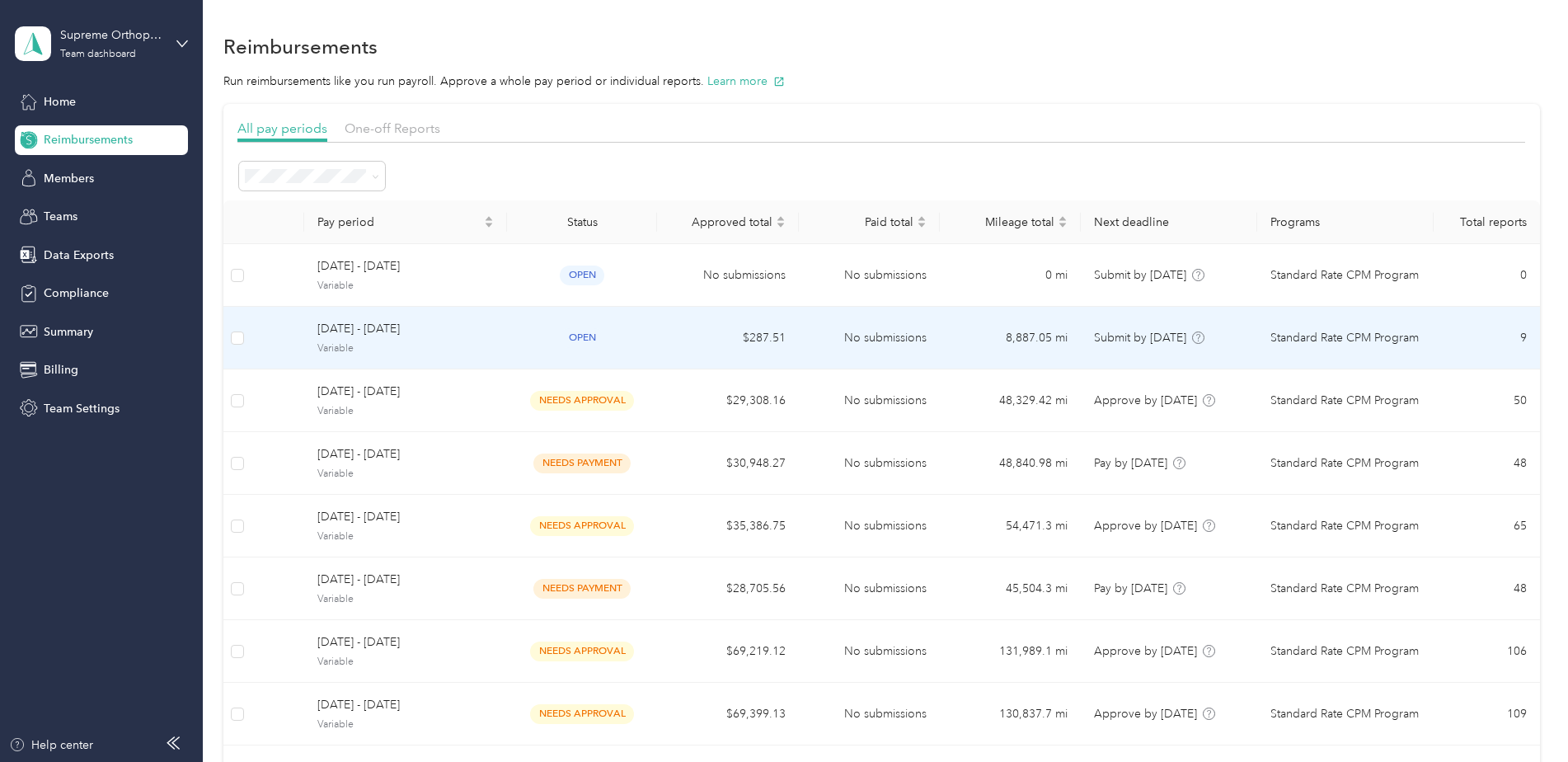
click at [340, 328] on span "[DATE] - [DATE]" at bounding box center [405, 328] width 176 height 18
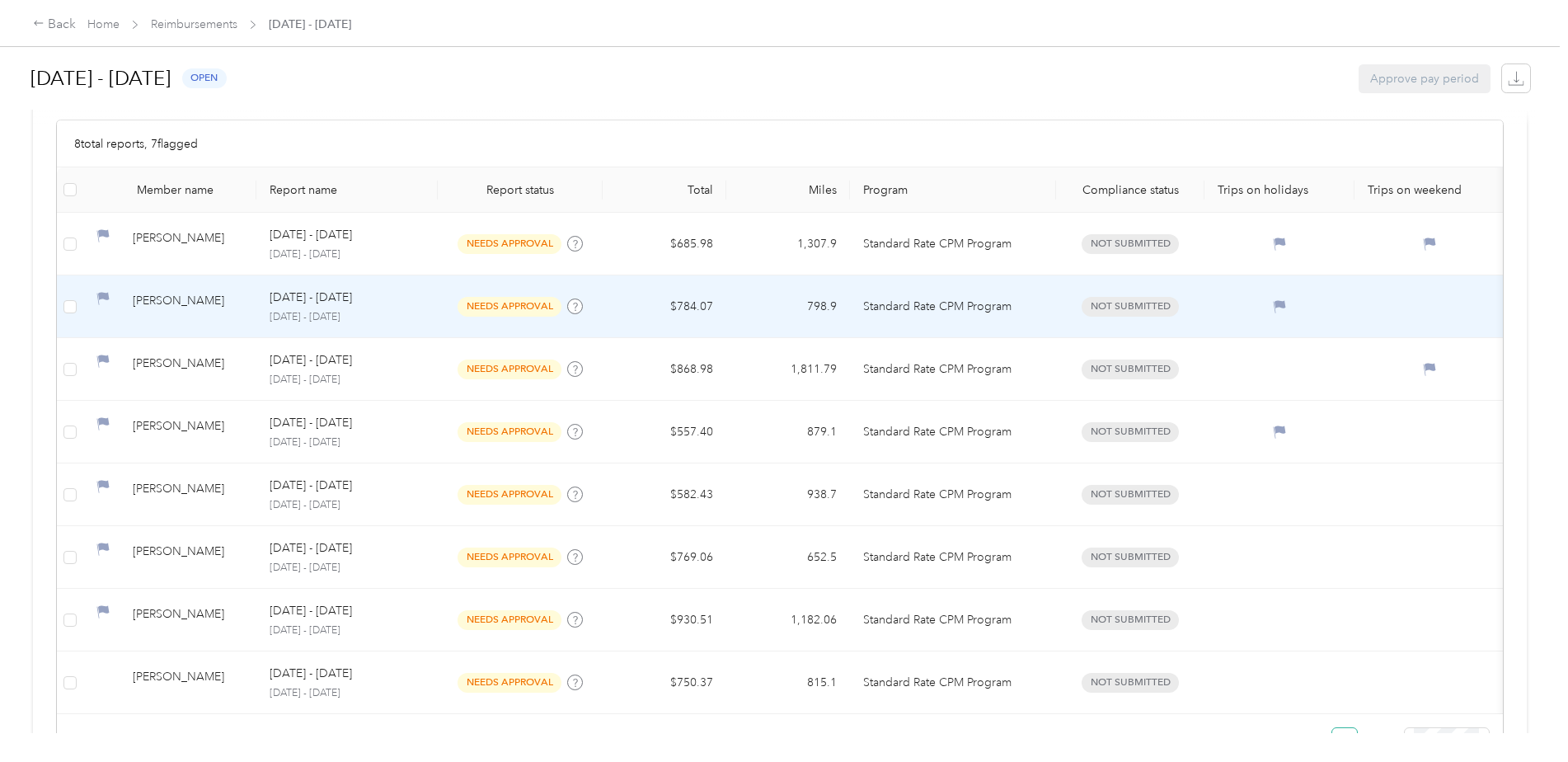
scroll to position [295, 0]
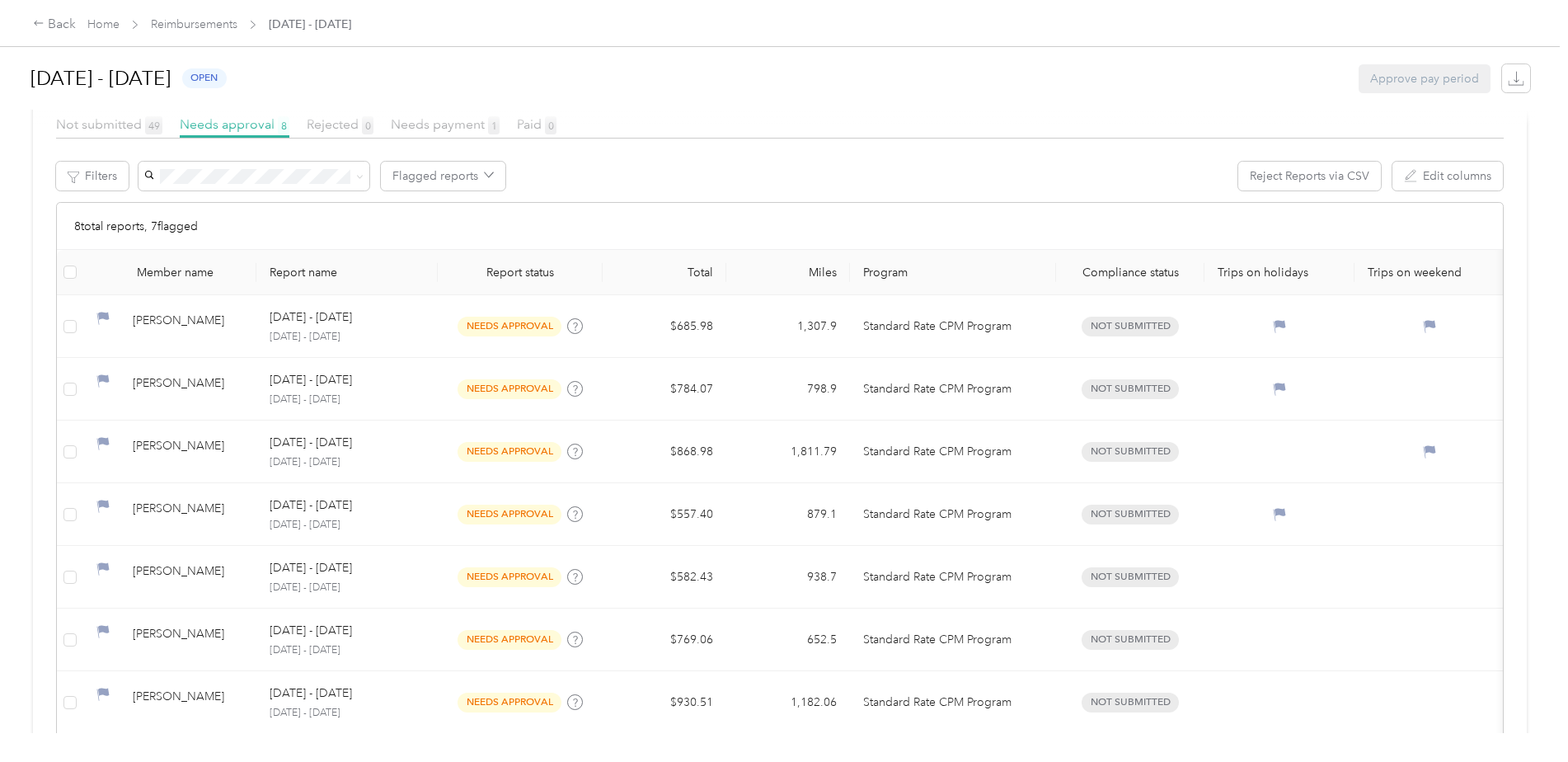
click at [421, 119] on div at bounding box center [784, 118] width 1502 height 17
click at [451, 129] on span "Needs payment 1" at bounding box center [445, 124] width 109 height 16
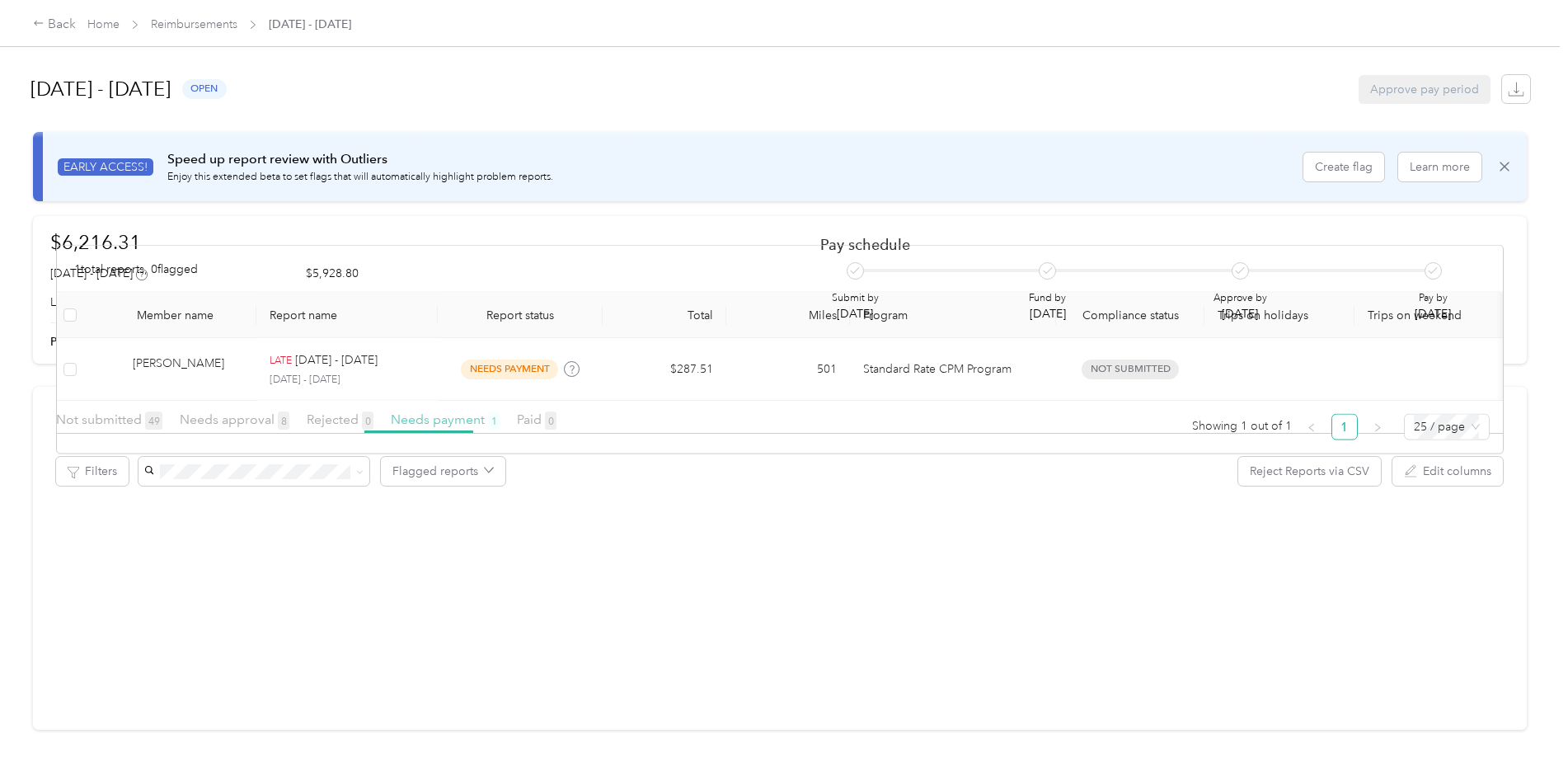
scroll to position [22, 0]
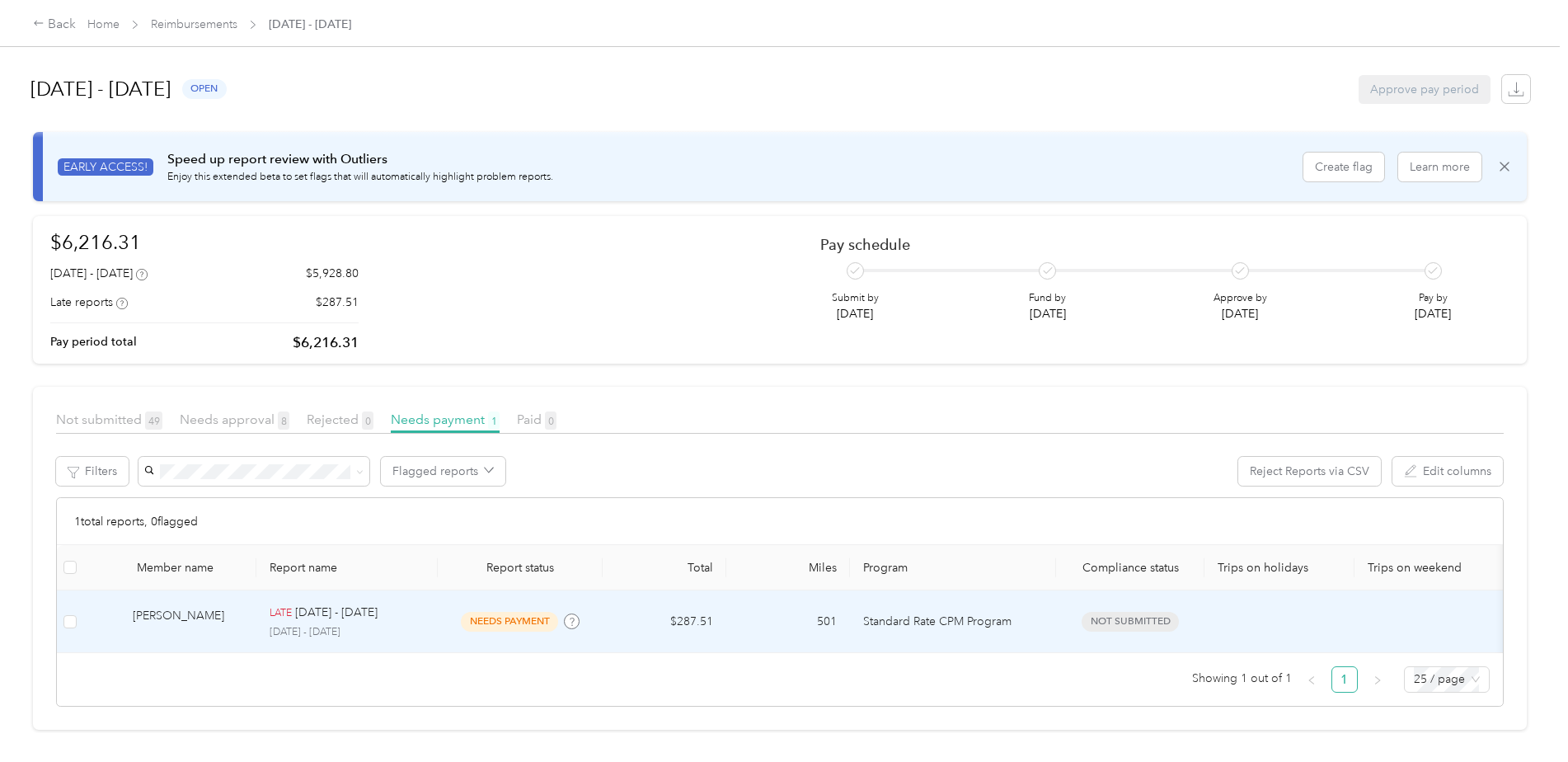
click at [310, 625] on p "[DATE] - [DATE]" at bounding box center [347, 632] width 155 height 15
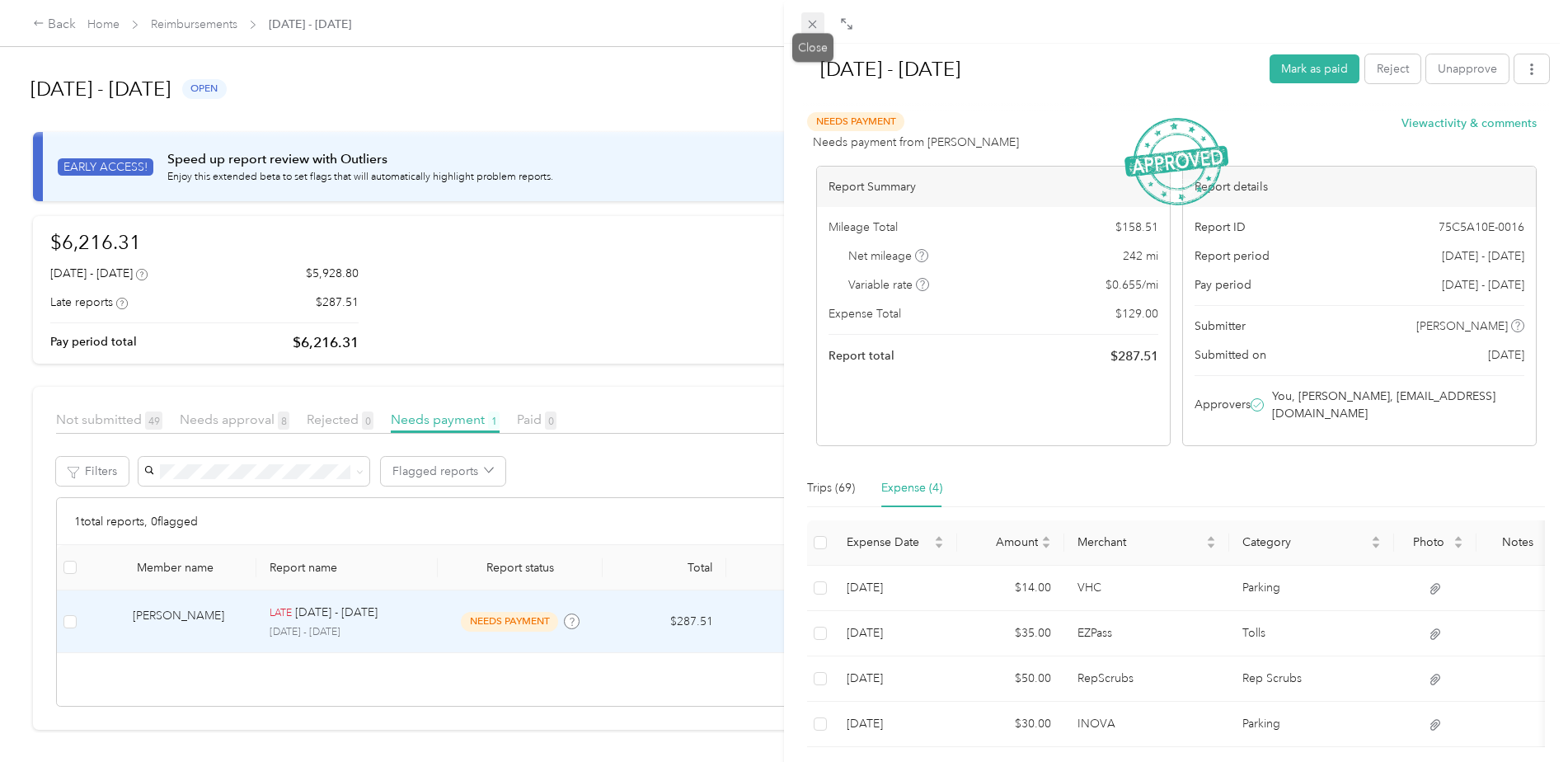
click at [809, 25] on icon at bounding box center [812, 24] width 14 height 14
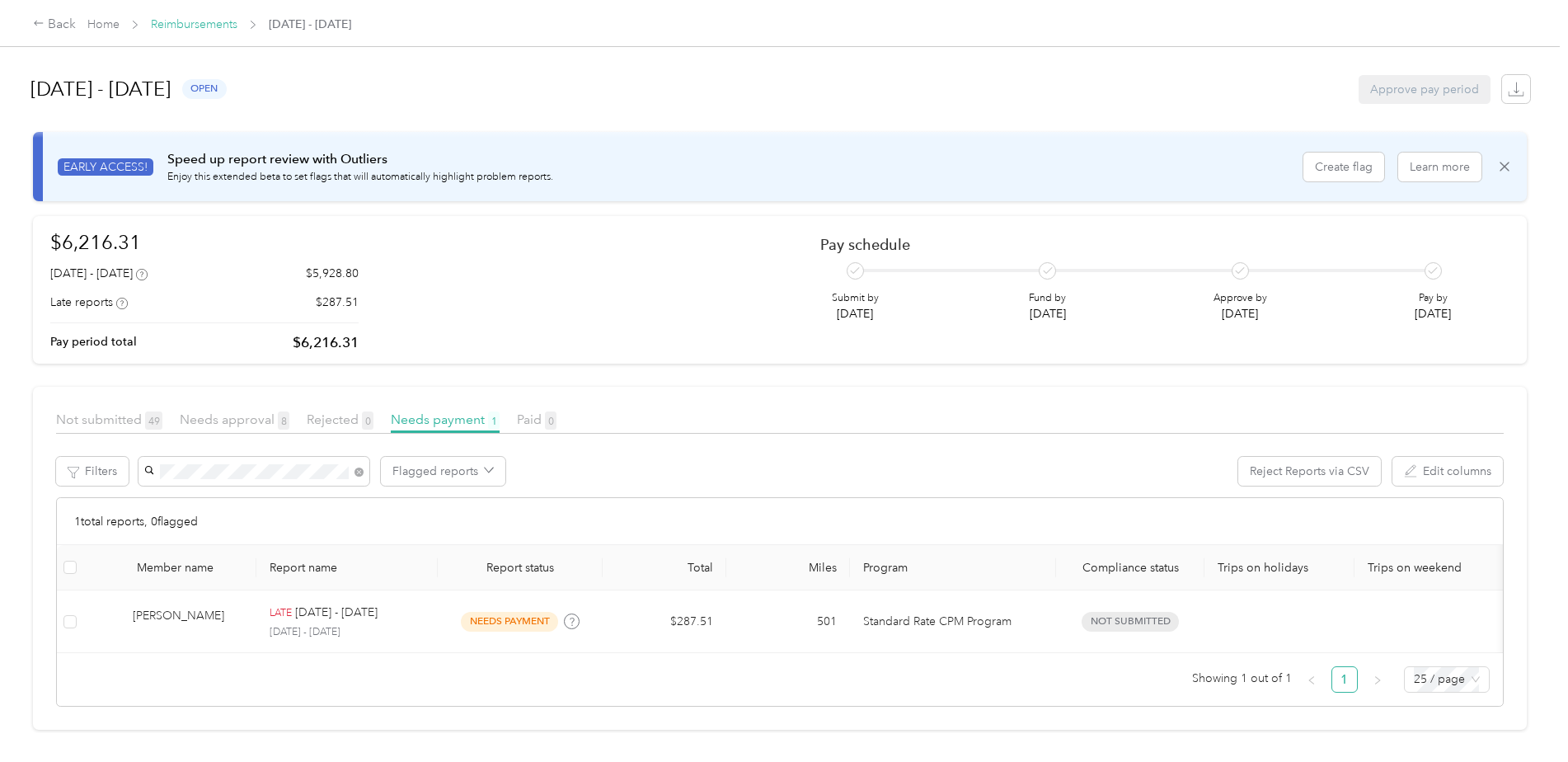
click at [204, 28] on link "Reimbursements" at bounding box center [193, 24] width 86 height 14
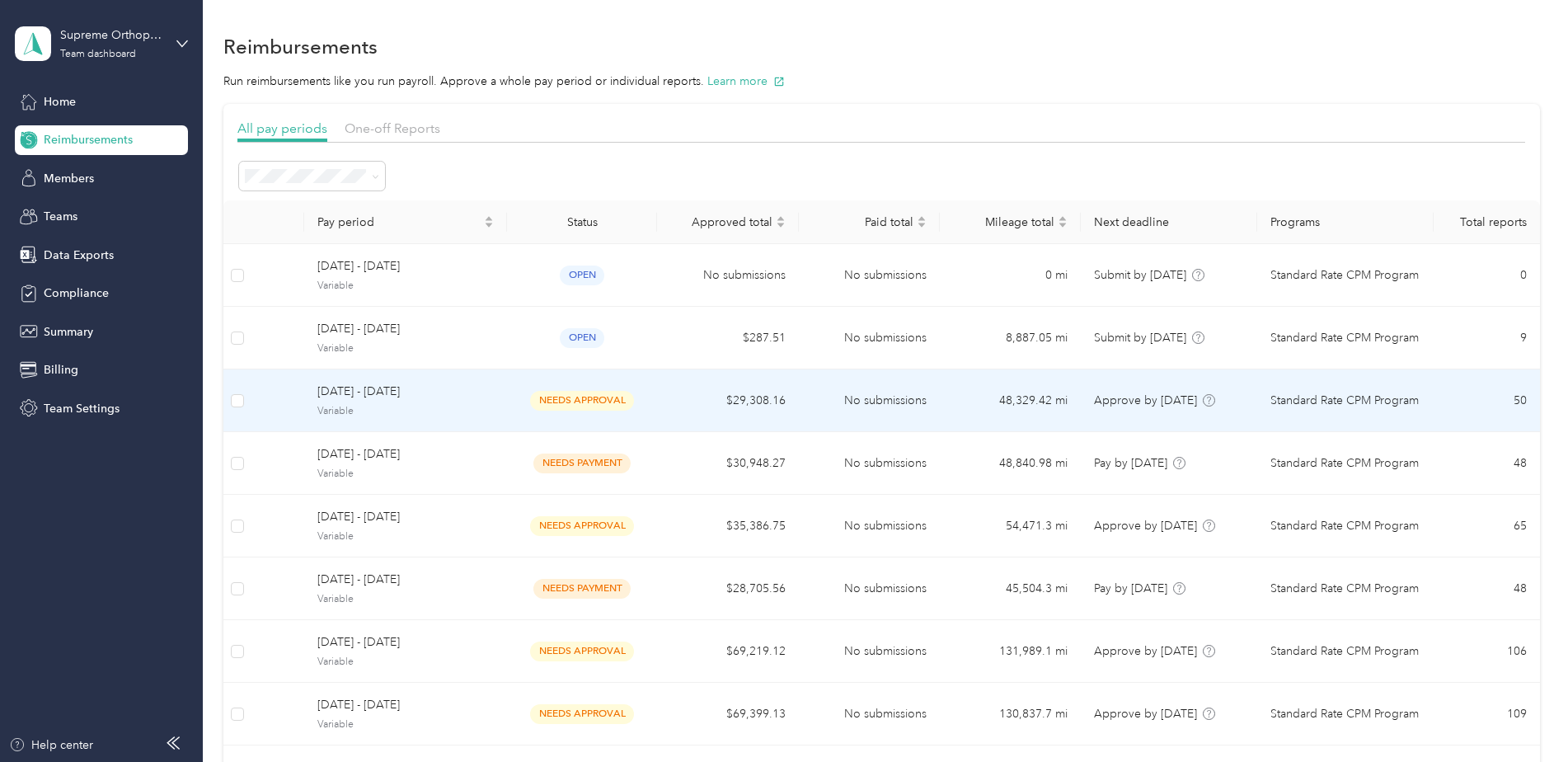
click at [365, 380] on td "[DATE] - [DATE] Variable" at bounding box center [405, 400] width 203 height 62
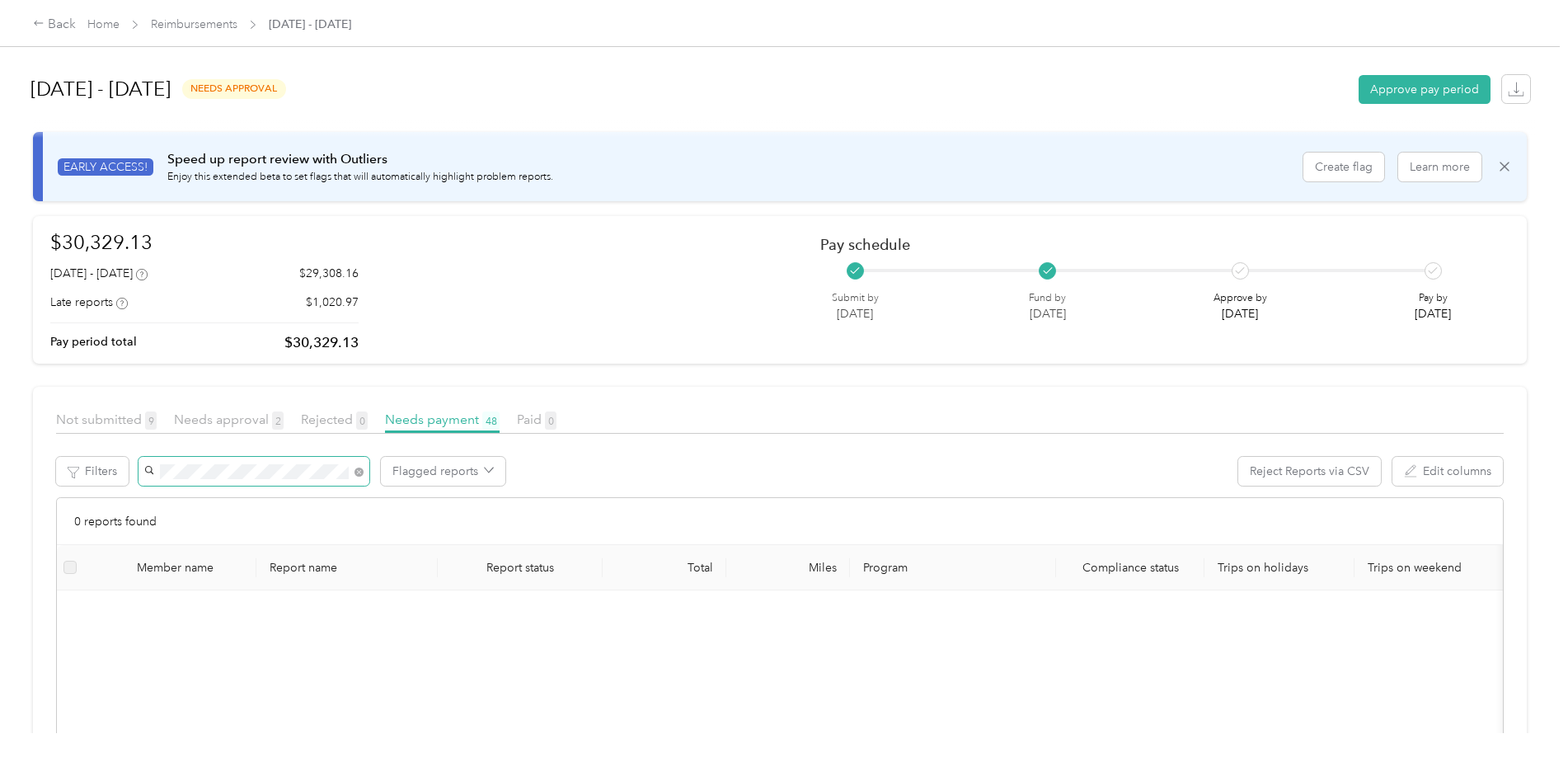
click at [133, 464] on div "Filters Flagged reports Reject Reports via CSV Edit columns" at bounding box center [779, 476] width 1448 height 41
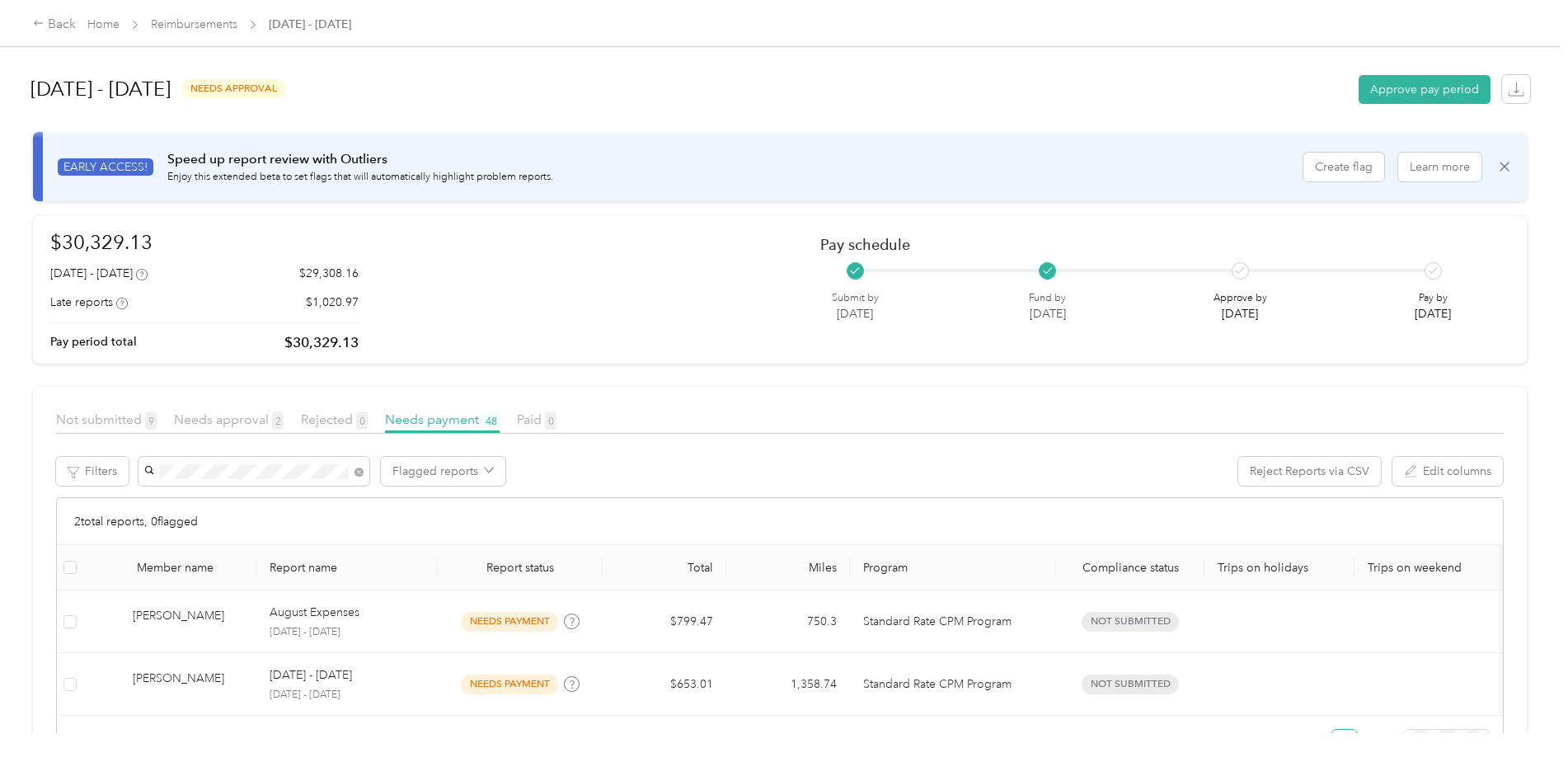
click at [188, 502] on span "[PERSON_NAME]" at bounding box center [195, 501] width 92 height 14
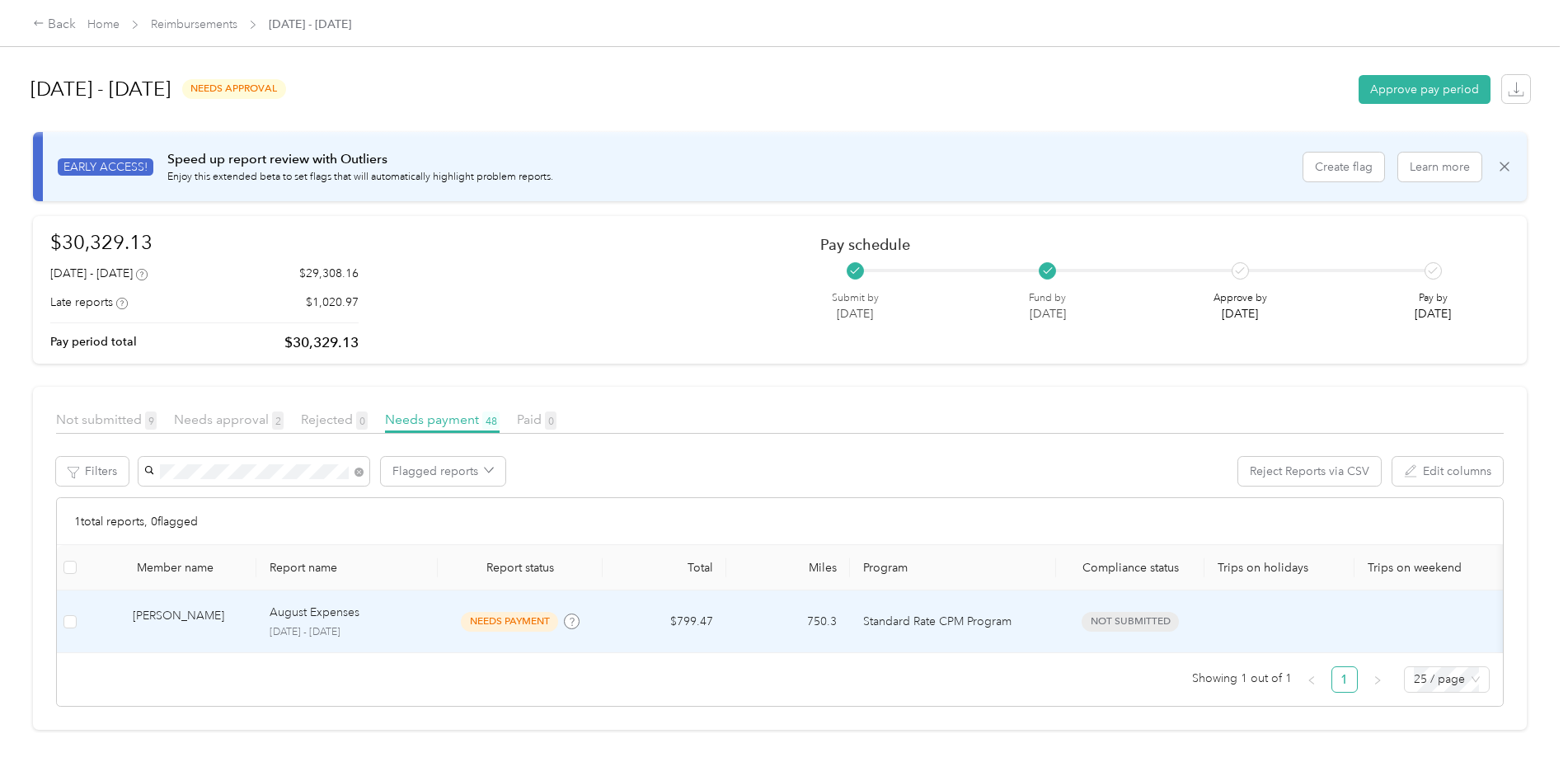
click at [331, 626] on p "[DATE] - [DATE]" at bounding box center [347, 632] width 155 height 15
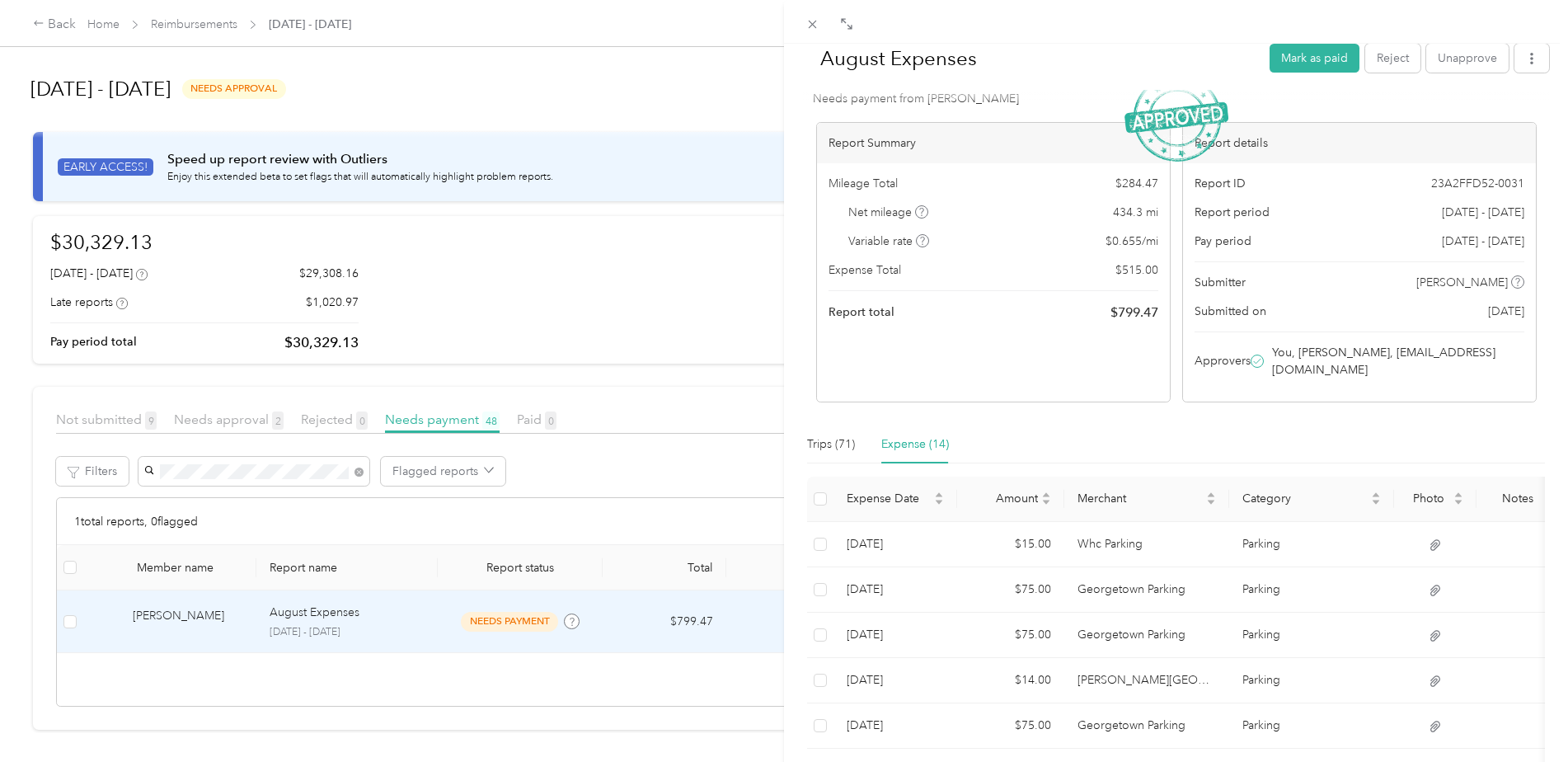
scroll to position [82, 0]
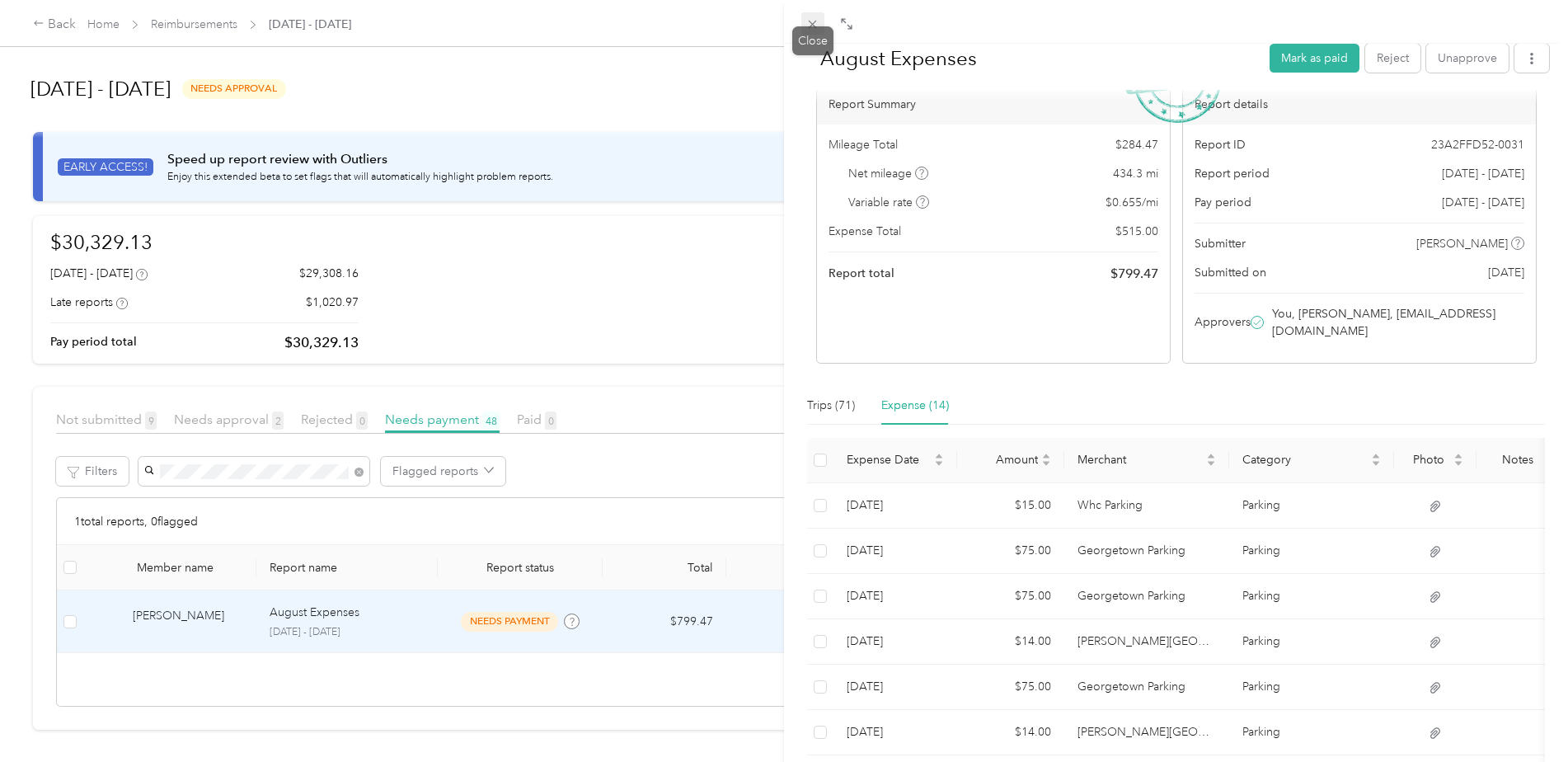
click at [816, 17] on icon at bounding box center [812, 24] width 14 height 14
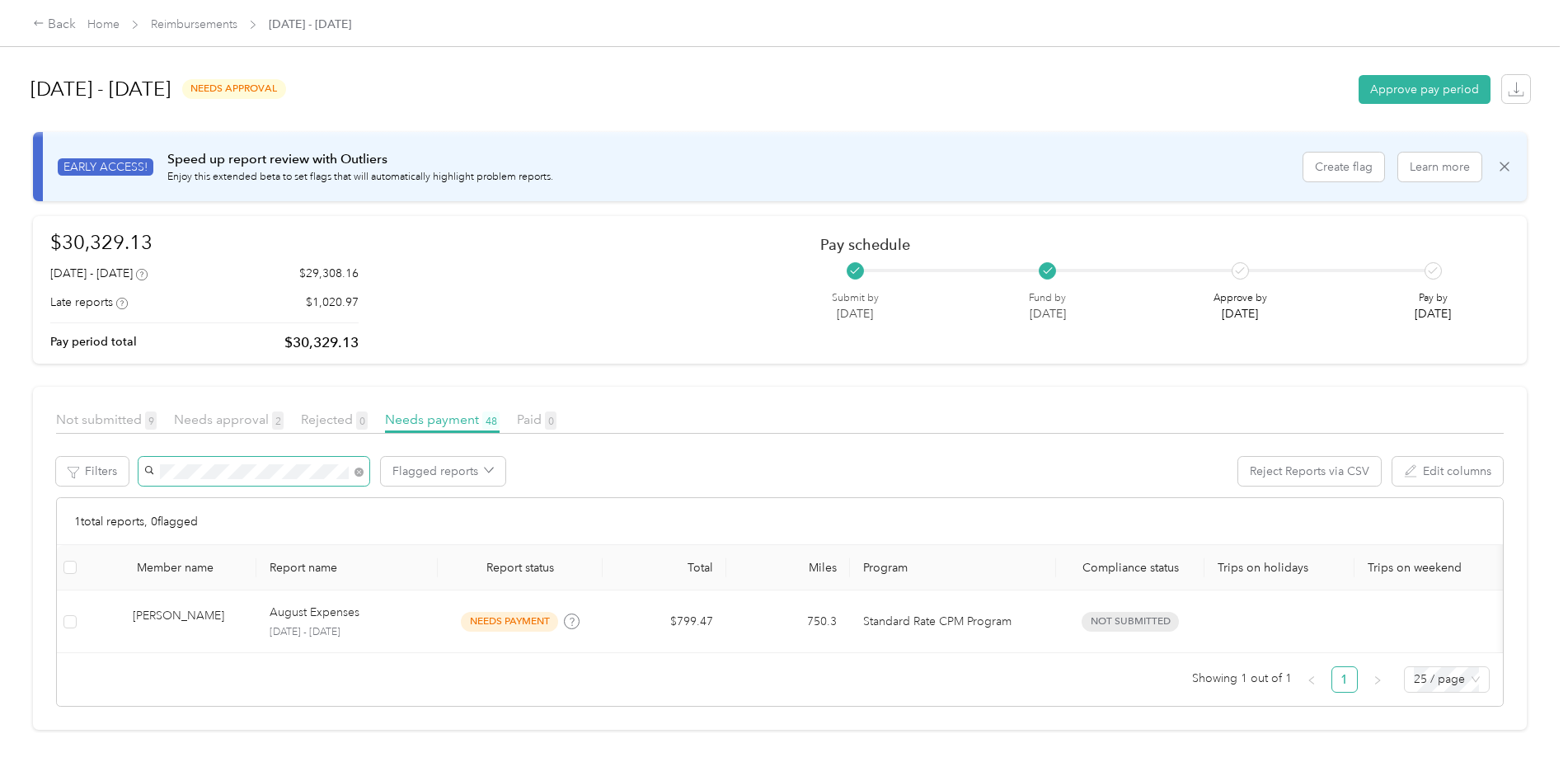
click at [135, 454] on div "Not submitted 9 Needs approval 2 Rejected 0 Needs payment 48 Paid 0 Filters Fla…" at bounding box center [779, 558] width 1448 height 296
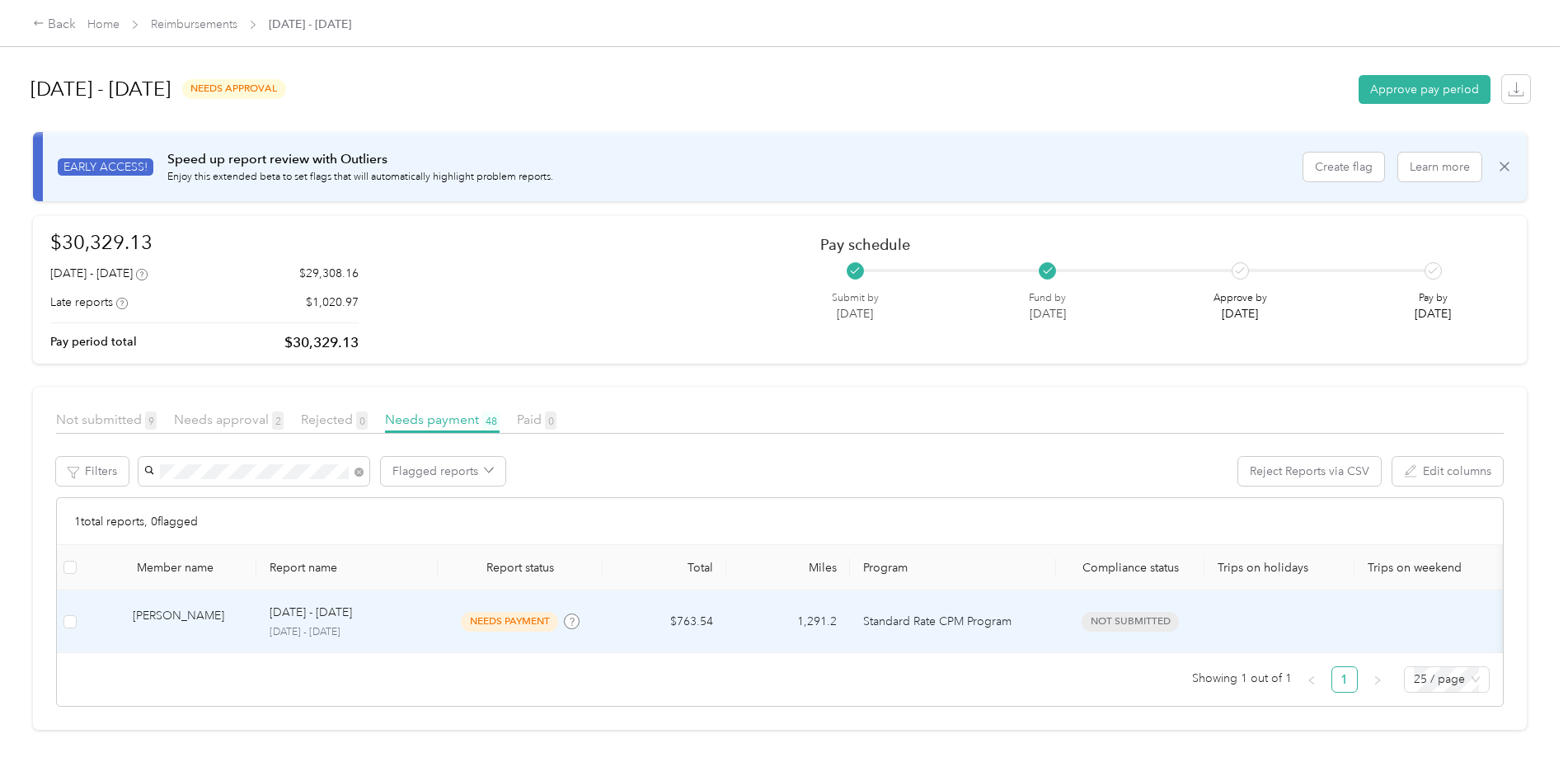
click at [157, 624] on div "[PERSON_NAME]" at bounding box center [187, 621] width 111 height 28
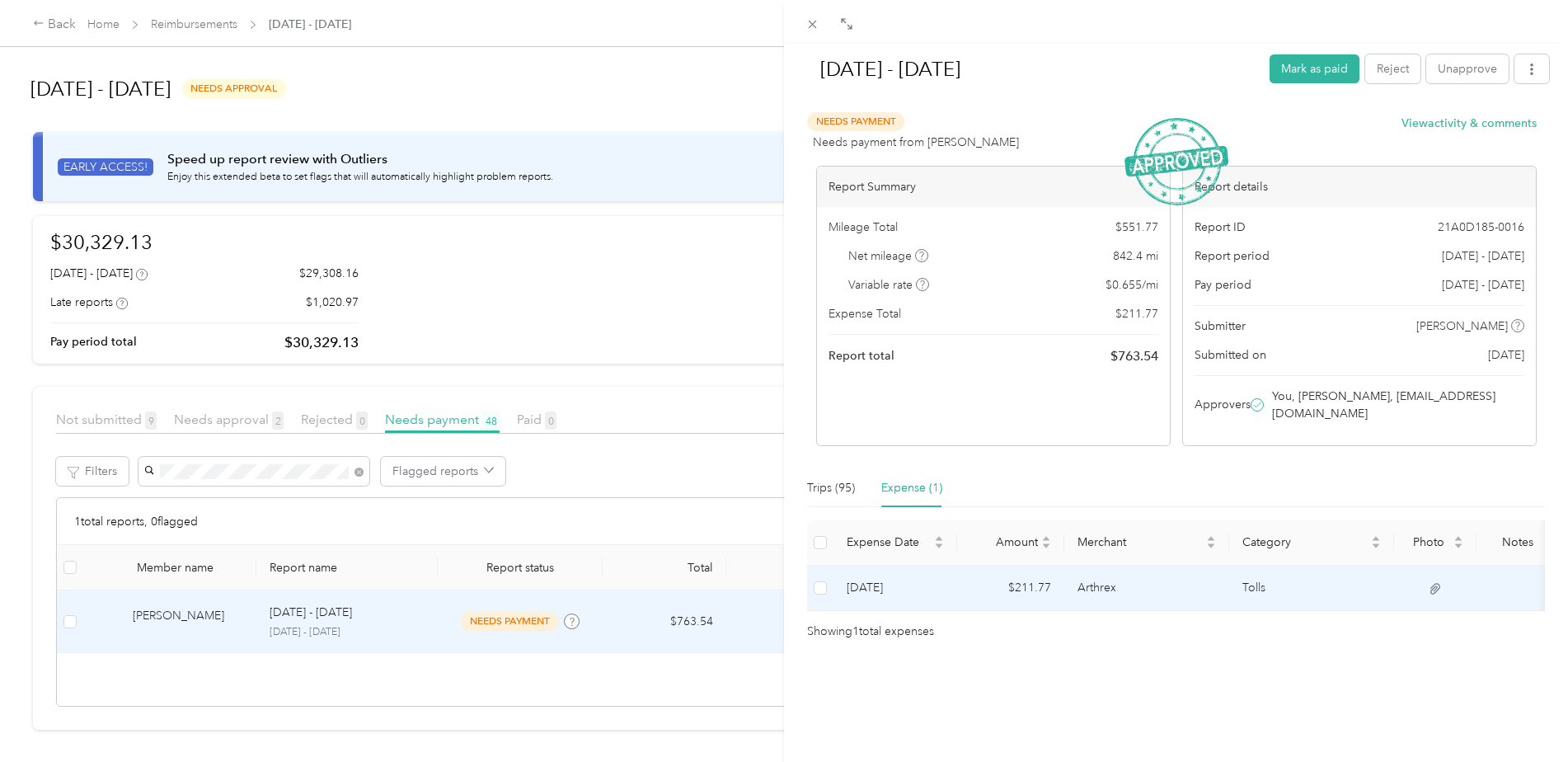
click at [1028, 583] on td "$211.77" at bounding box center [1010, 588] width 107 height 45
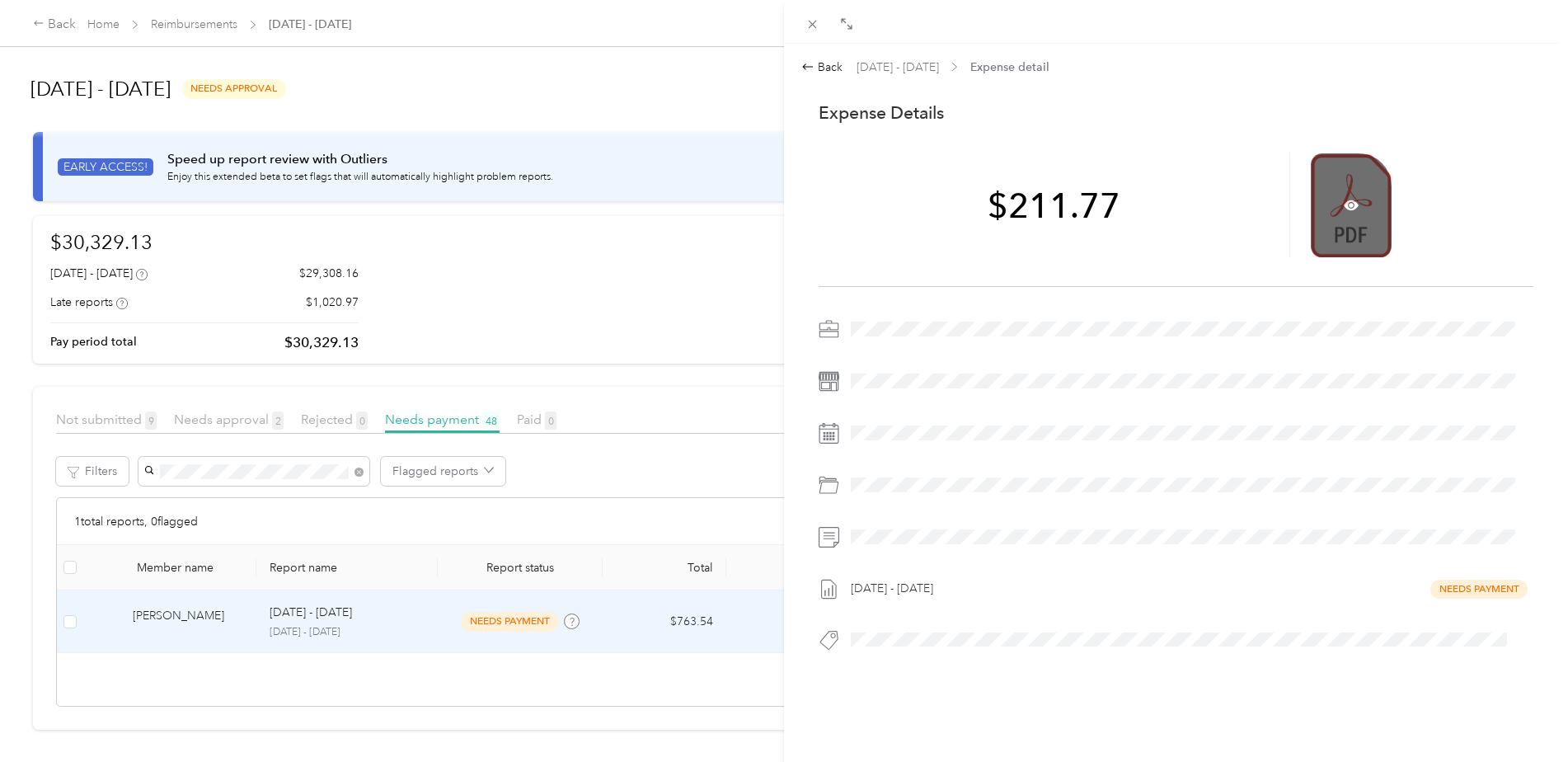
click at [1349, 222] on div at bounding box center [1350, 205] width 80 height 104
click at [1346, 204] on icon at bounding box center [1351, 205] width 15 height 9
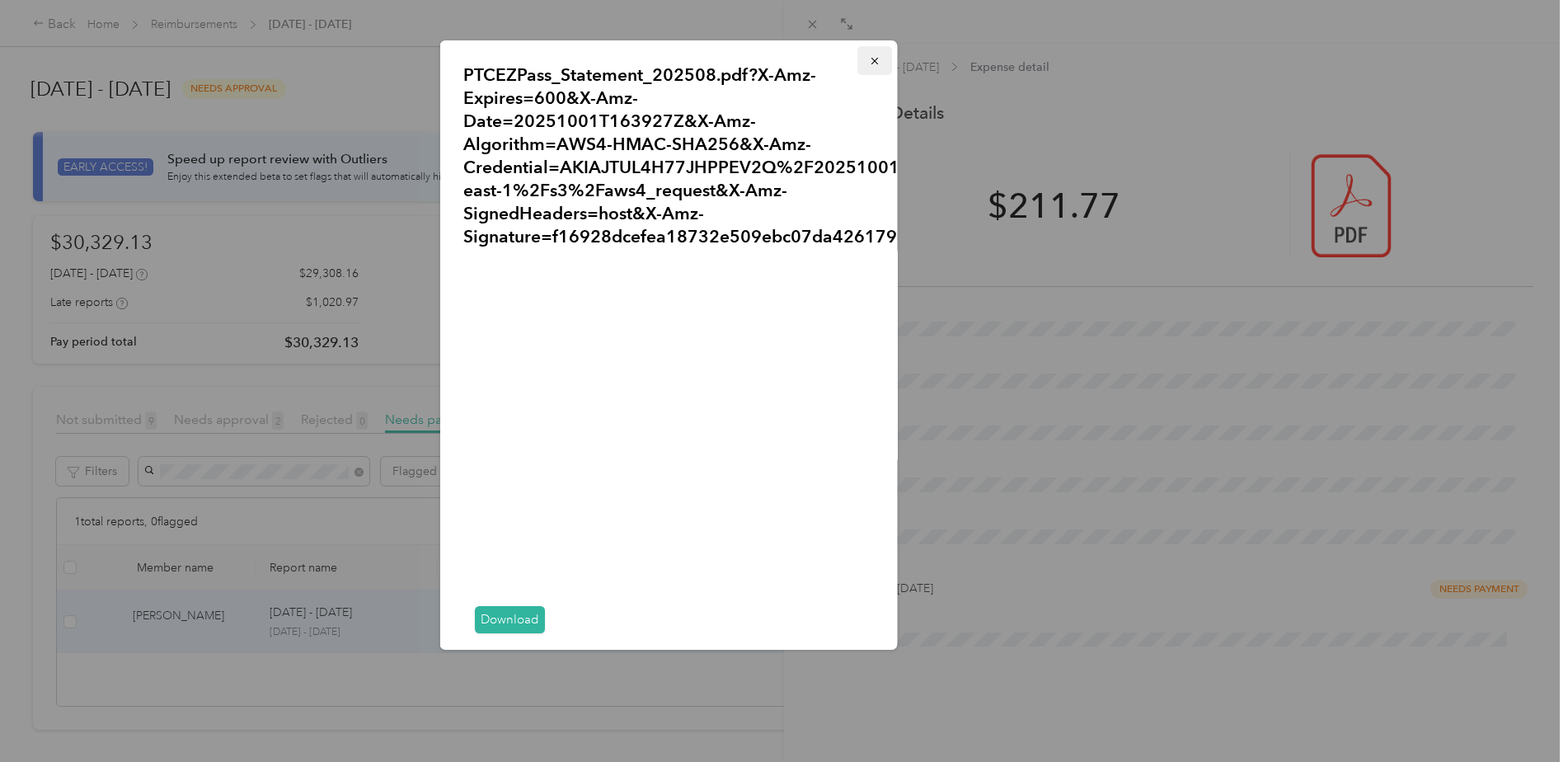
click at [870, 63] on icon "button" at bounding box center [873, 61] width 7 height 7
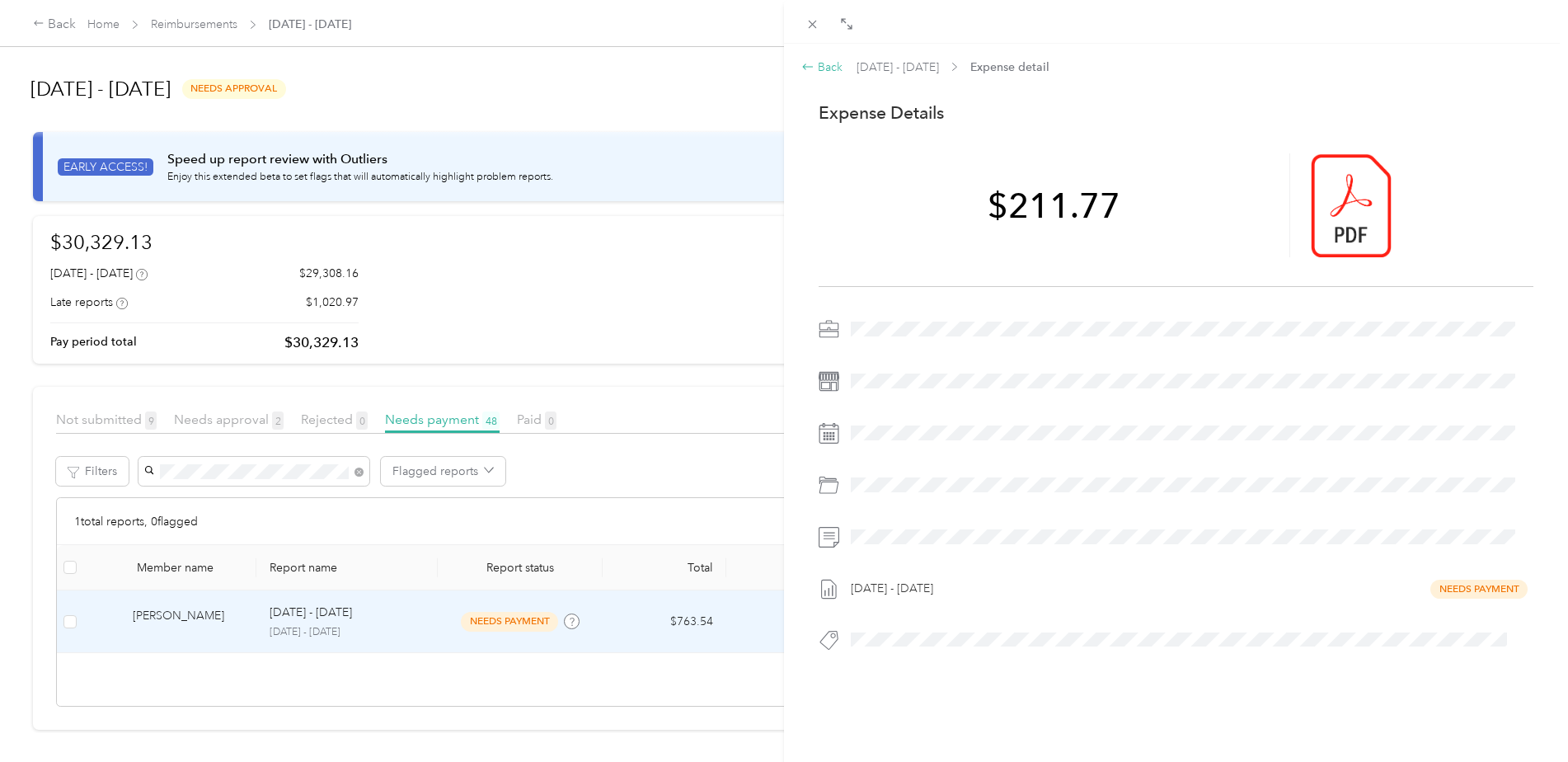
click at [822, 71] on div "Back" at bounding box center [822, 67] width 42 height 17
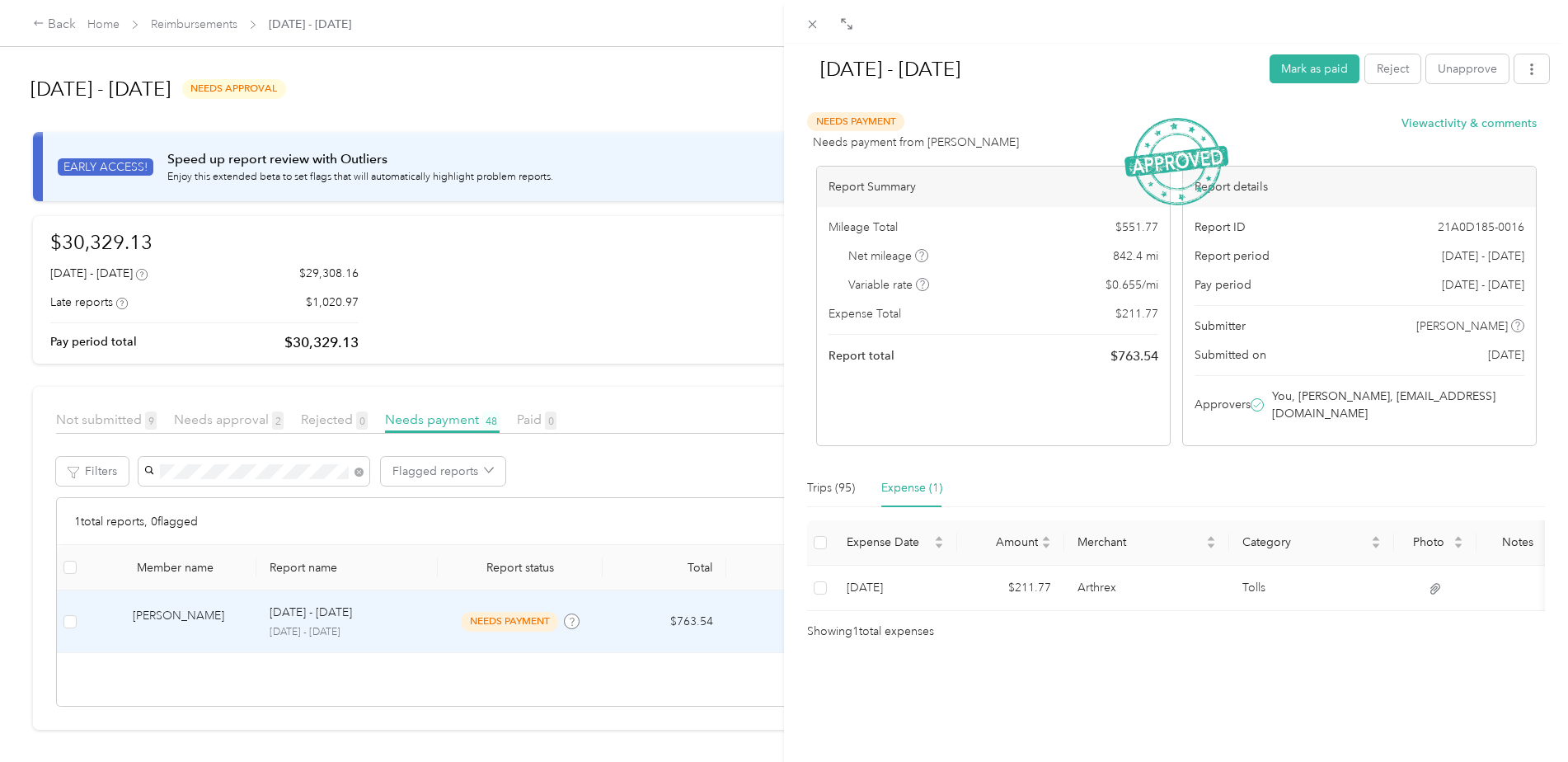
click at [817, 18] on icon at bounding box center [812, 24] width 14 height 14
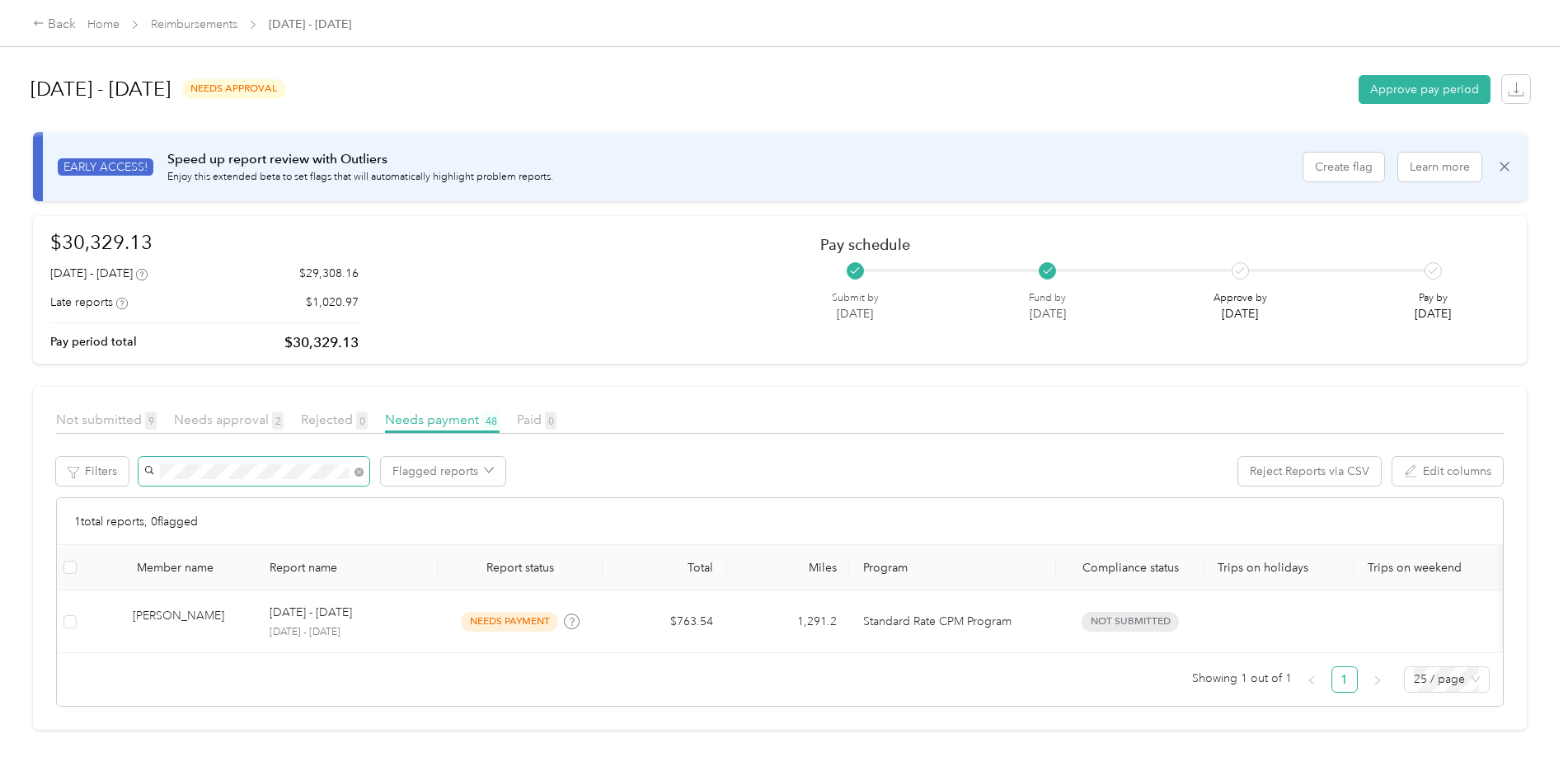
click at [147, 474] on span at bounding box center [254, 470] width 231 height 28
click at [182, 531] on span "[PERSON_NAME]" at bounding box center [195, 530] width 92 height 14
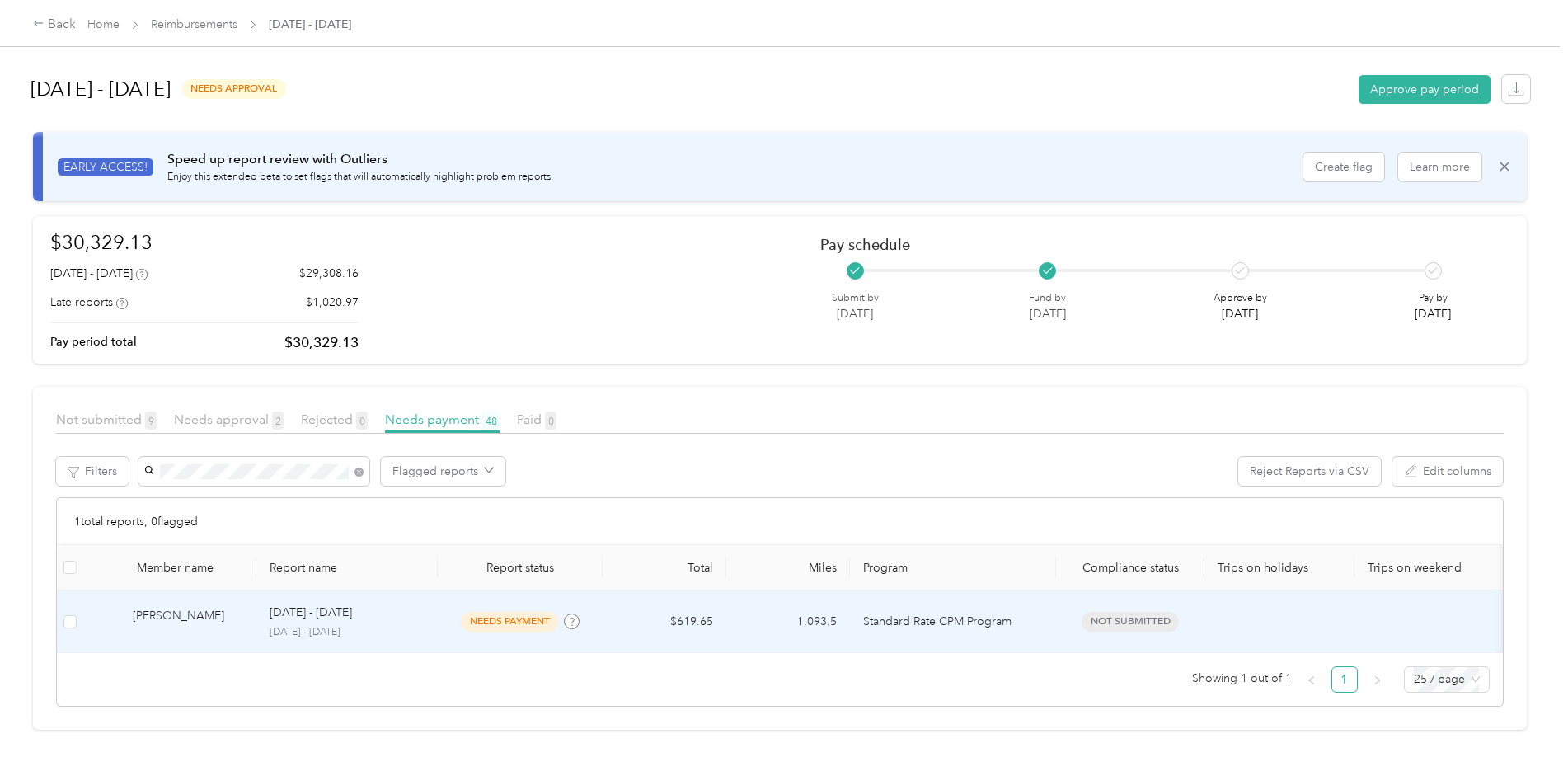
click at [699, 622] on td "$619.65" at bounding box center [665, 621] width 124 height 62
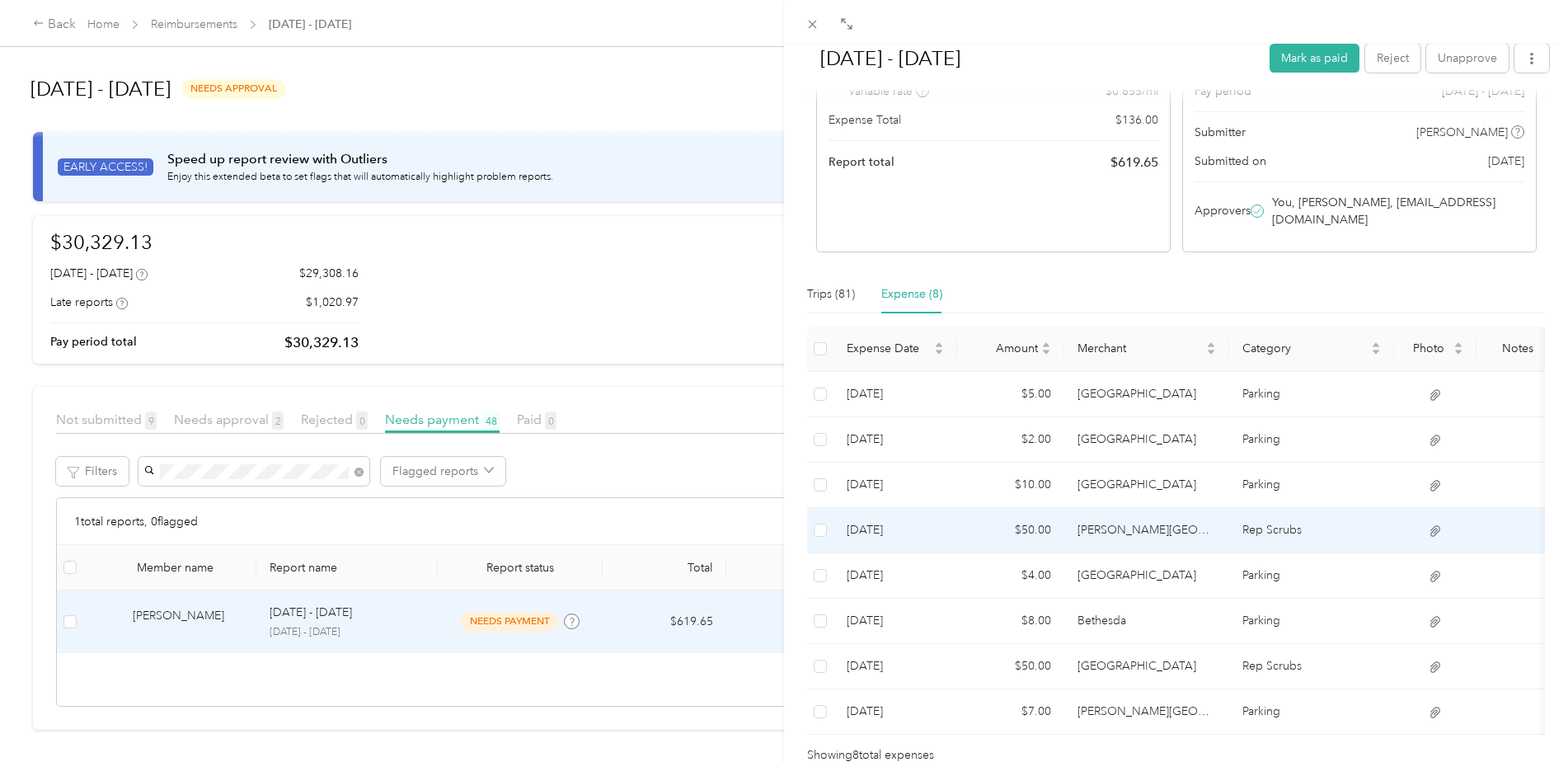
scroll to position [165, 0]
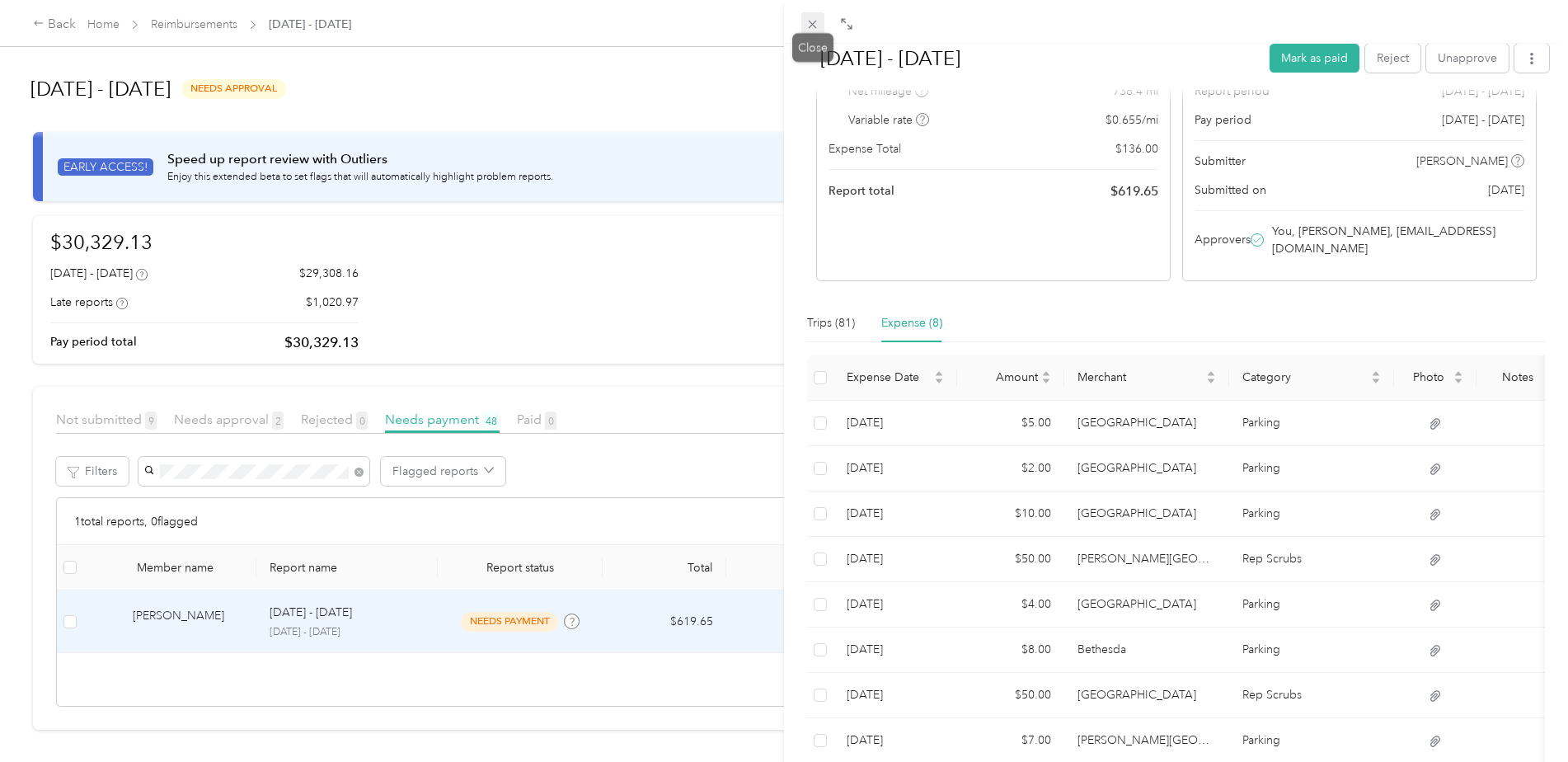
click at [817, 18] on icon at bounding box center [812, 24] width 14 height 14
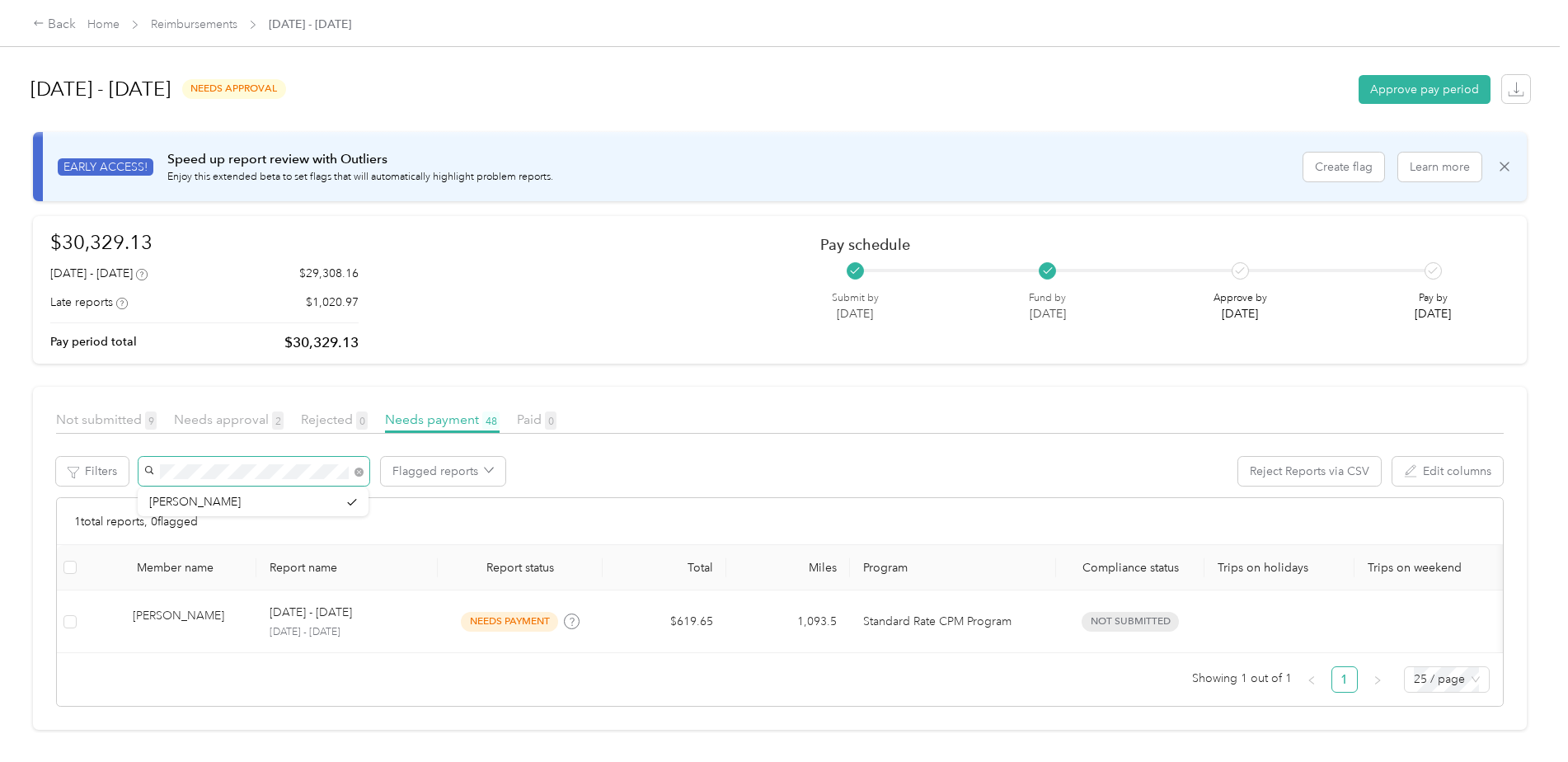
click at [150, 471] on span at bounding box center [254, 470] width 231 height 28
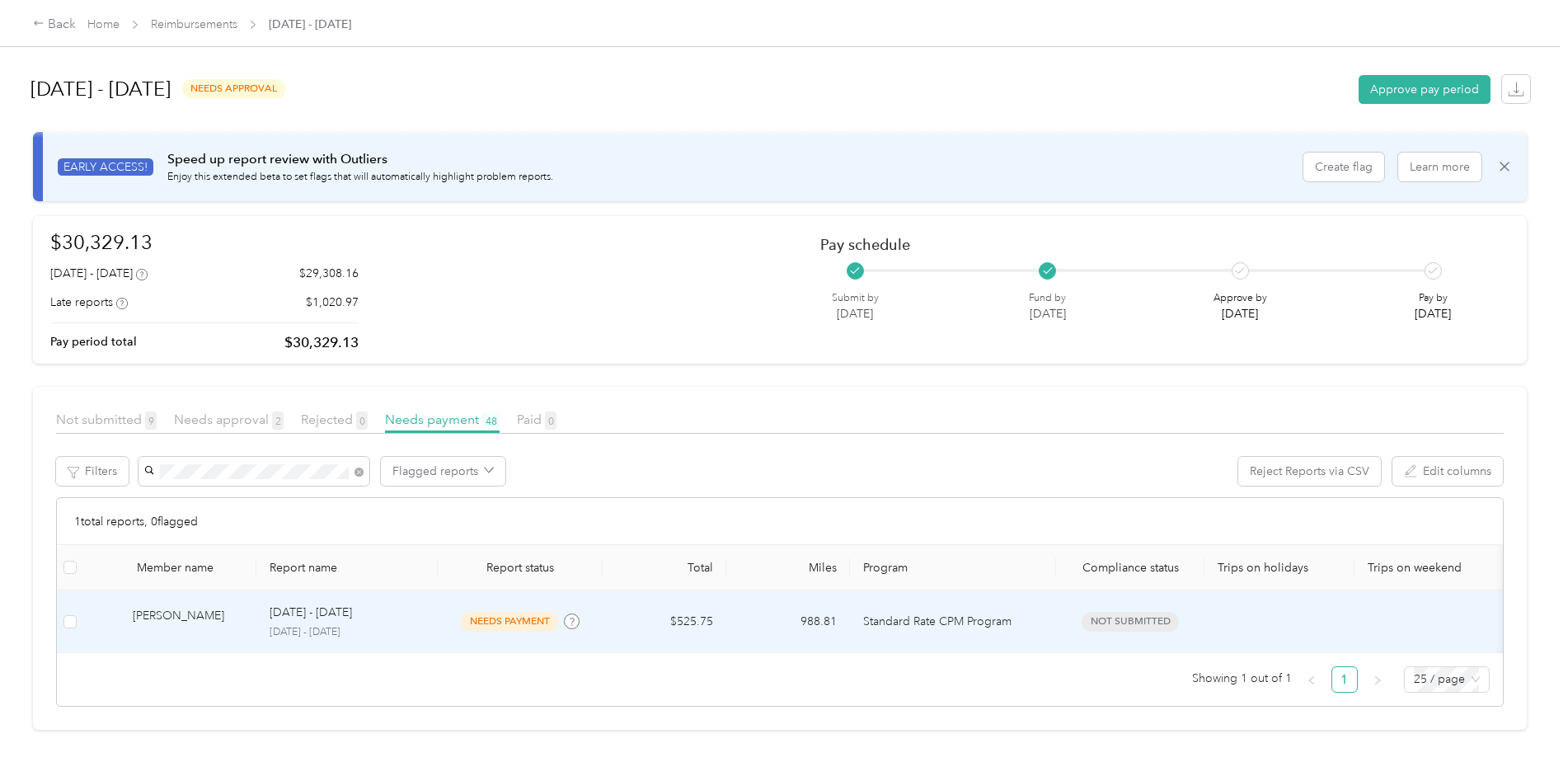
click at [173, 628] on div "[PERSON_NAME]" at bounding box center [187, 621] width 111 height 28
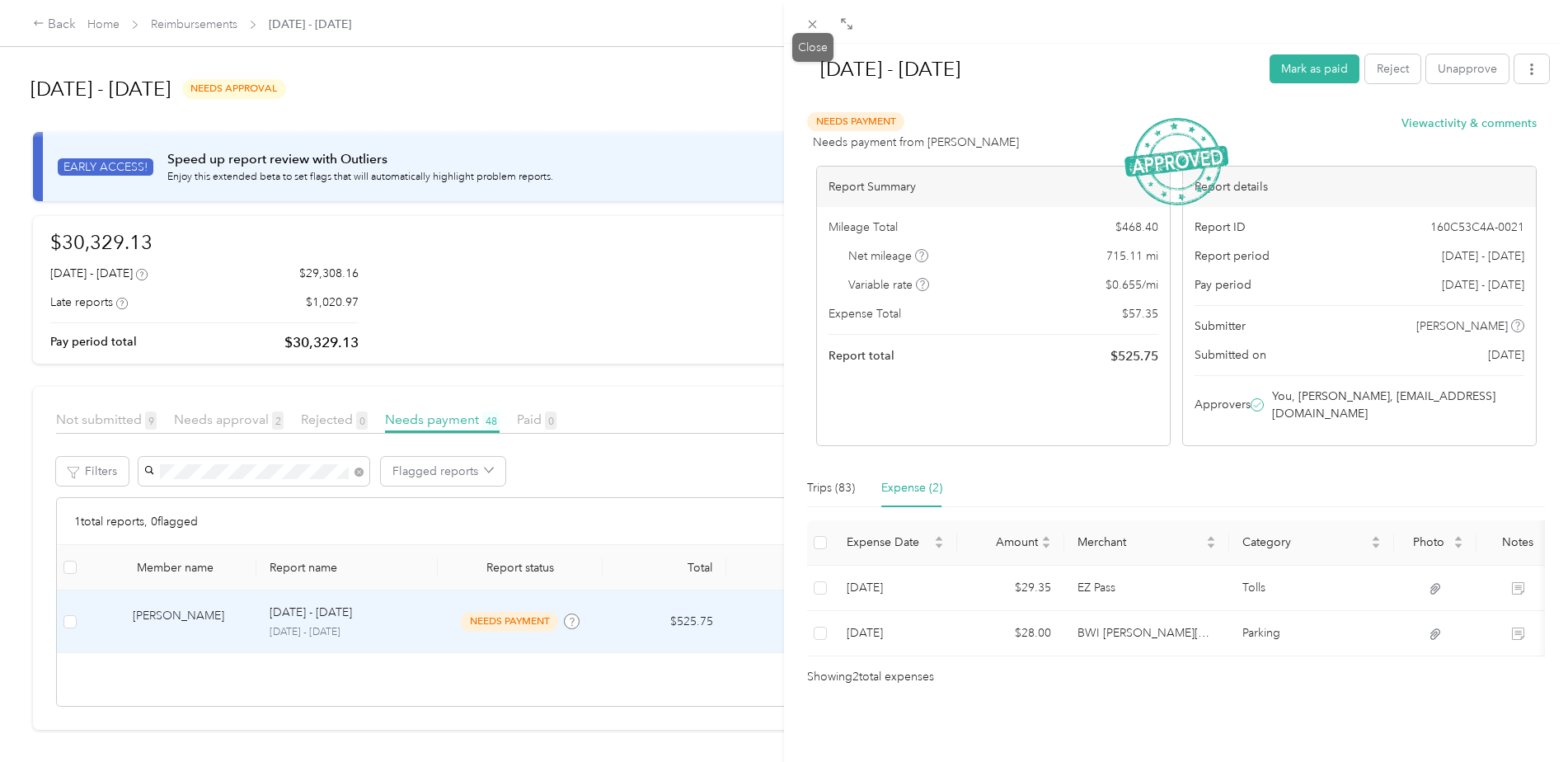
drag, startPoint x: 813, startPoint y: 25, endPoint x: 805, endPoint y: 42, distance: 18.8
click at [813, 25] on icon at bounding box center [812, 25] width 9 height 9
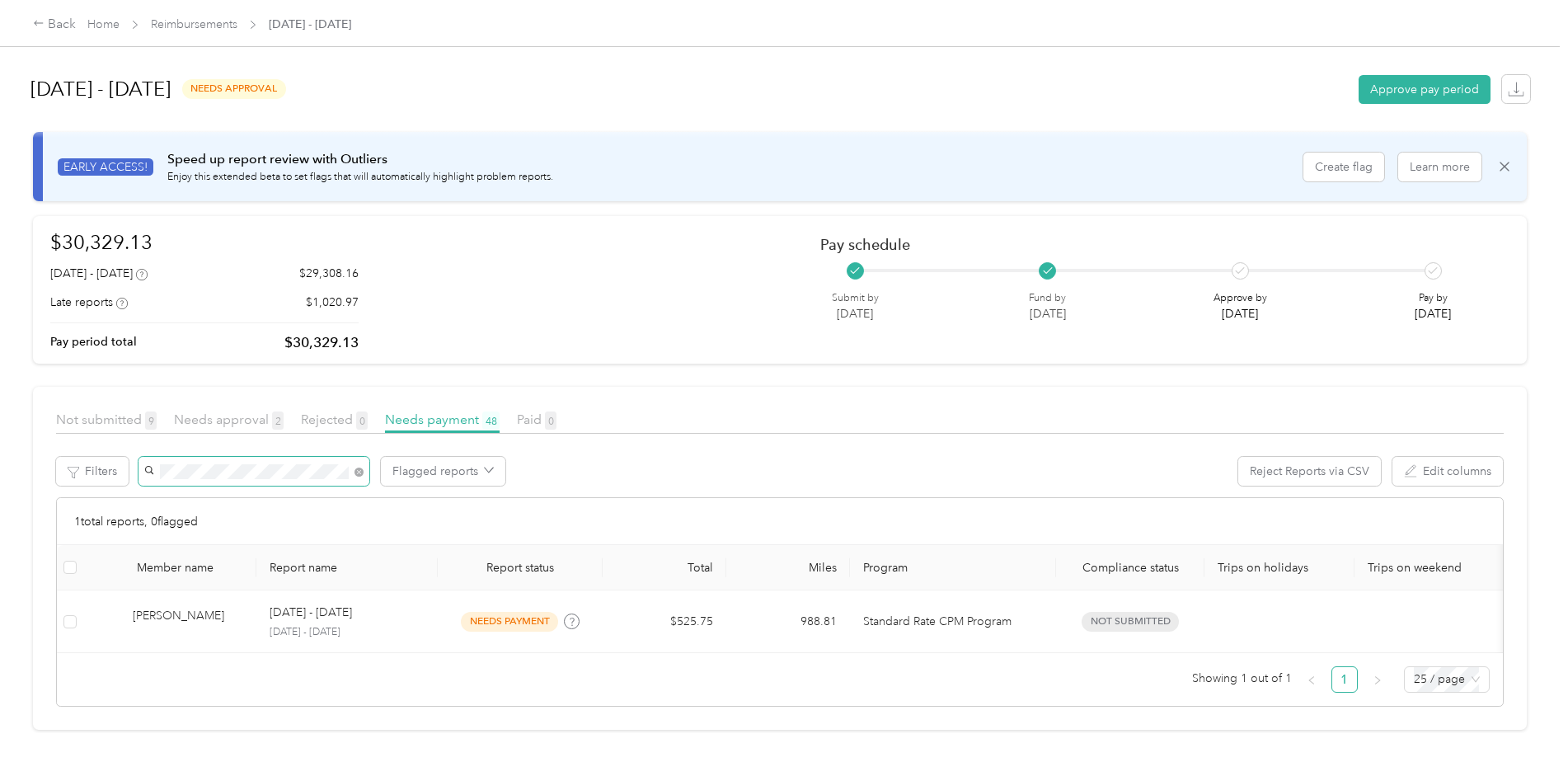
click at [156, 462] on span at bounding box center [254, 470] width 231 height 28
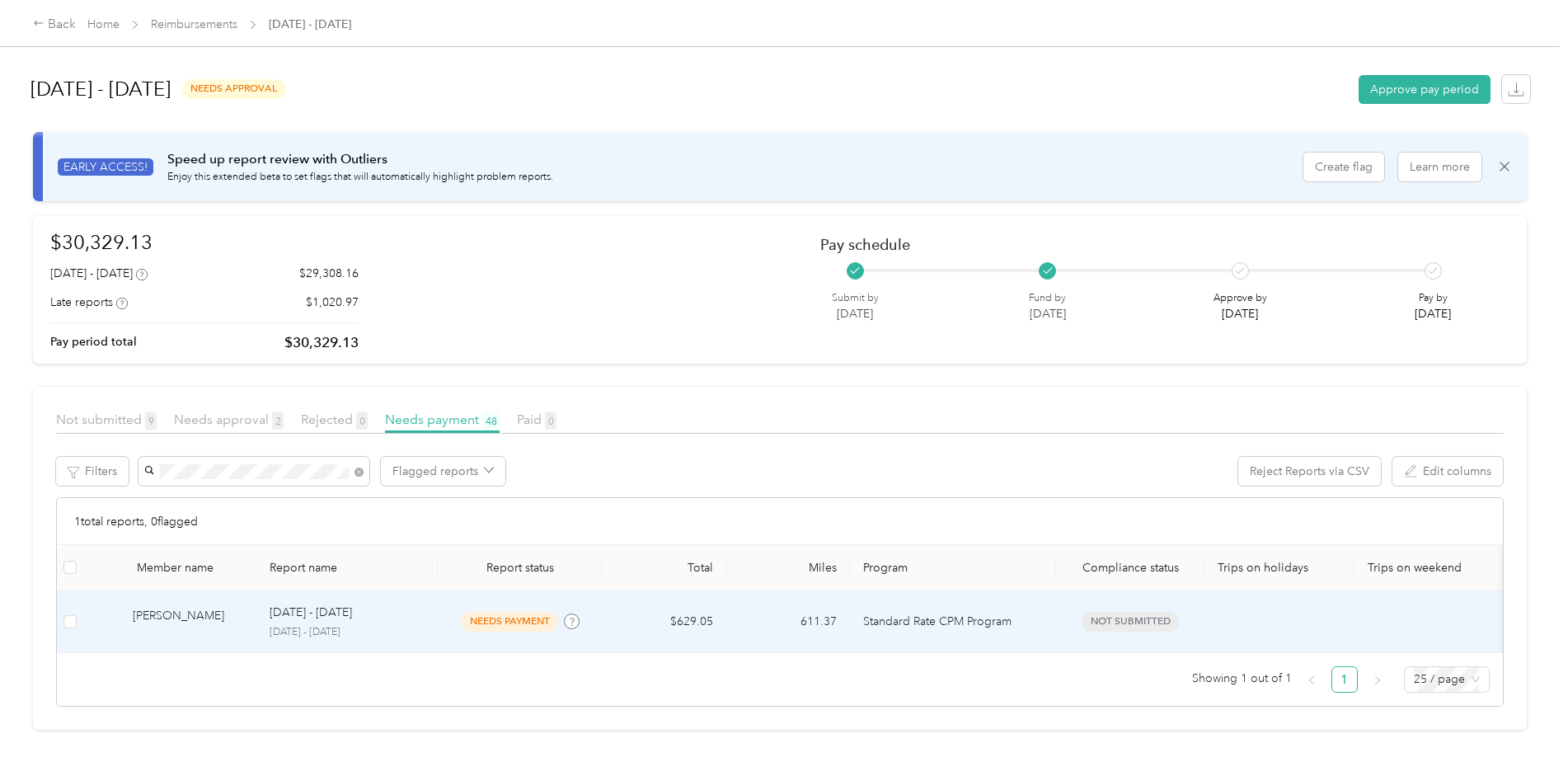
click at [180, 610] on div "[PERSON_NAME]" at bounding box center [187, 621] width 111 height 28
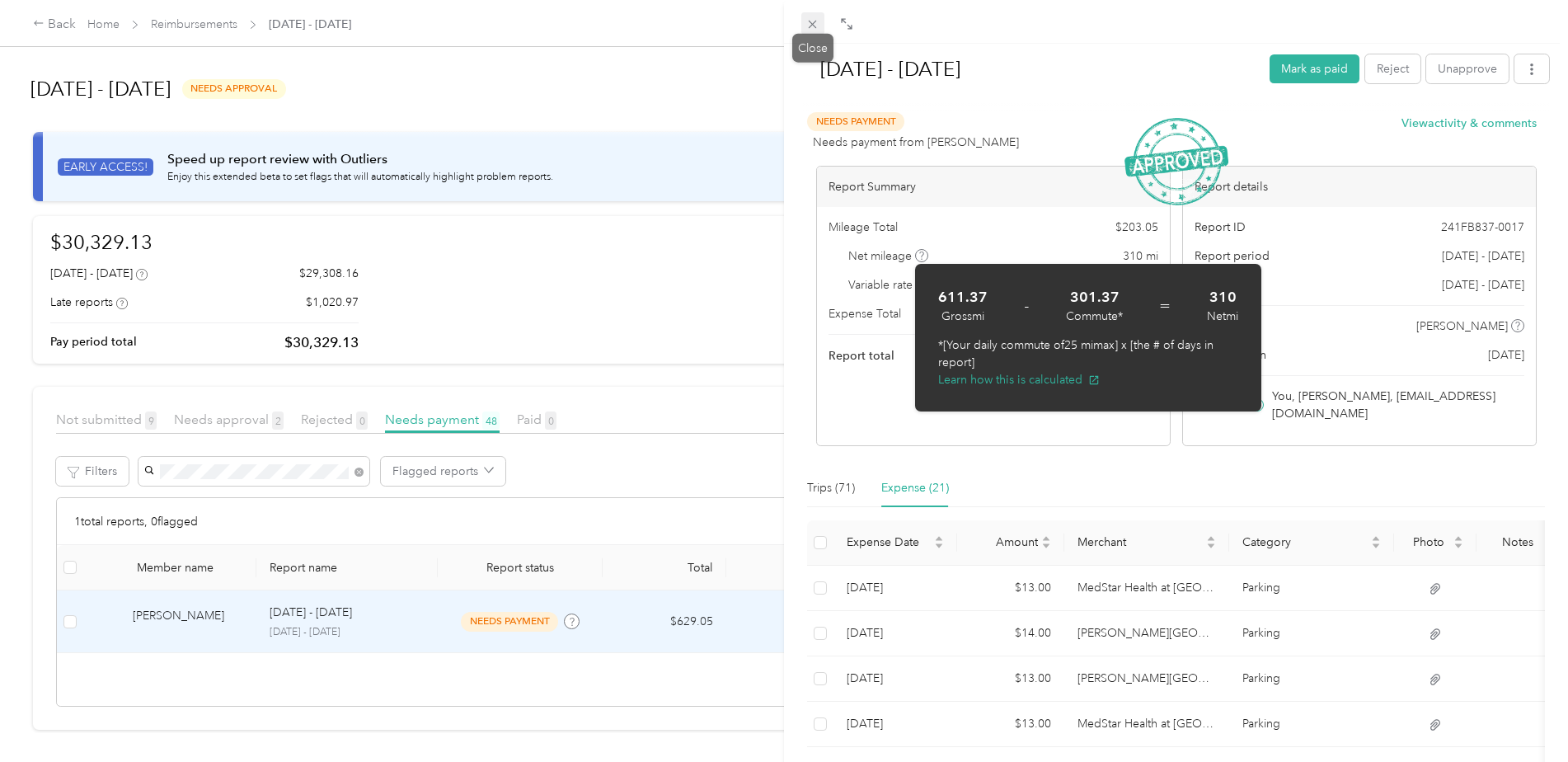
click at [813, 23] on icon at bounding box center [812, 24] width 14 height 14
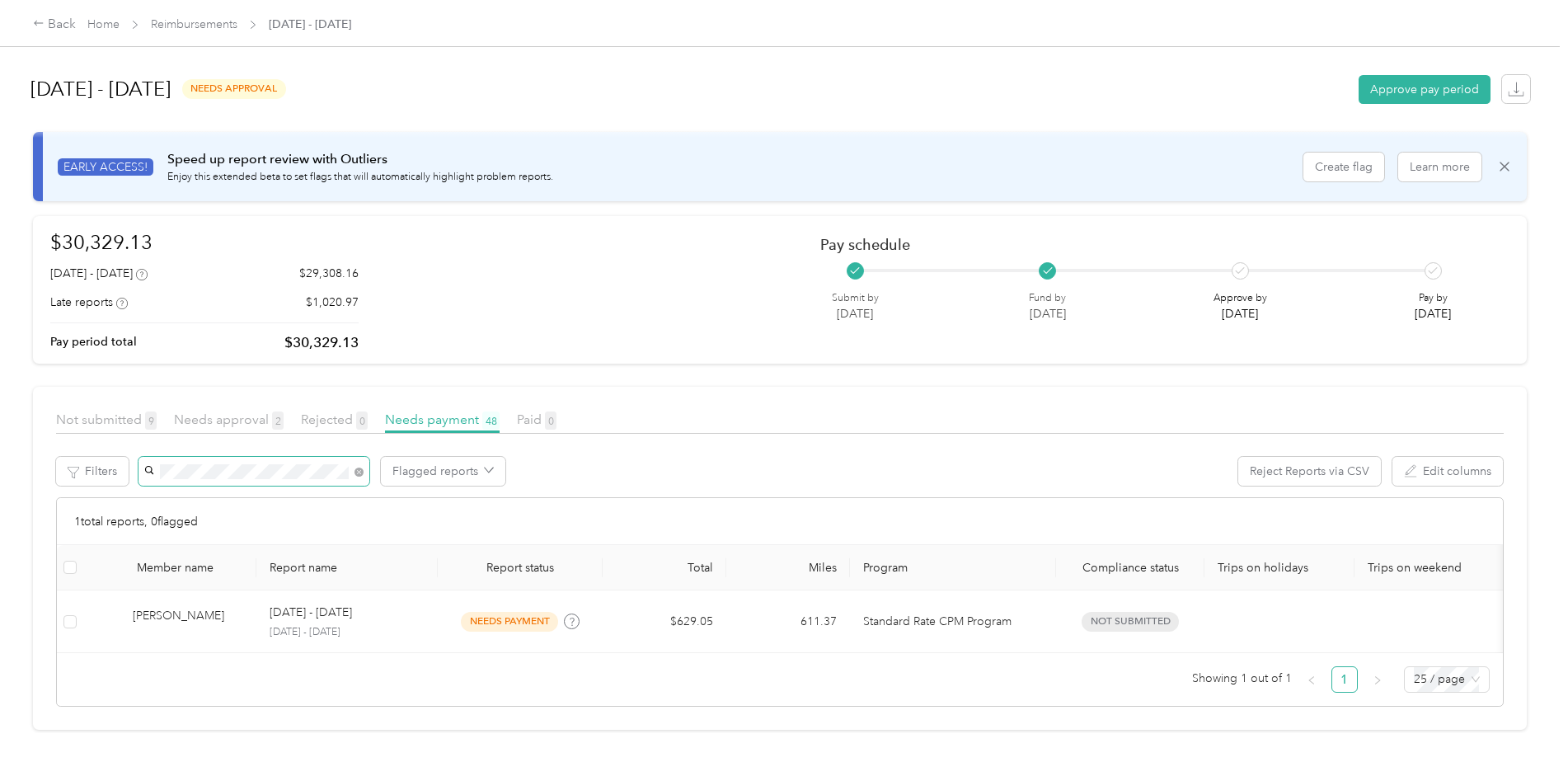
drag, startPoint x: 199, startPoint y: 479, endPoint x: 157, endPoint y: 472, distance: 42.6
click at [157, 472] on span at bounding box center [254, 470] width 231 height 28
click at [156, 470] on span at bounding box center [254, 470] width 231 height 28
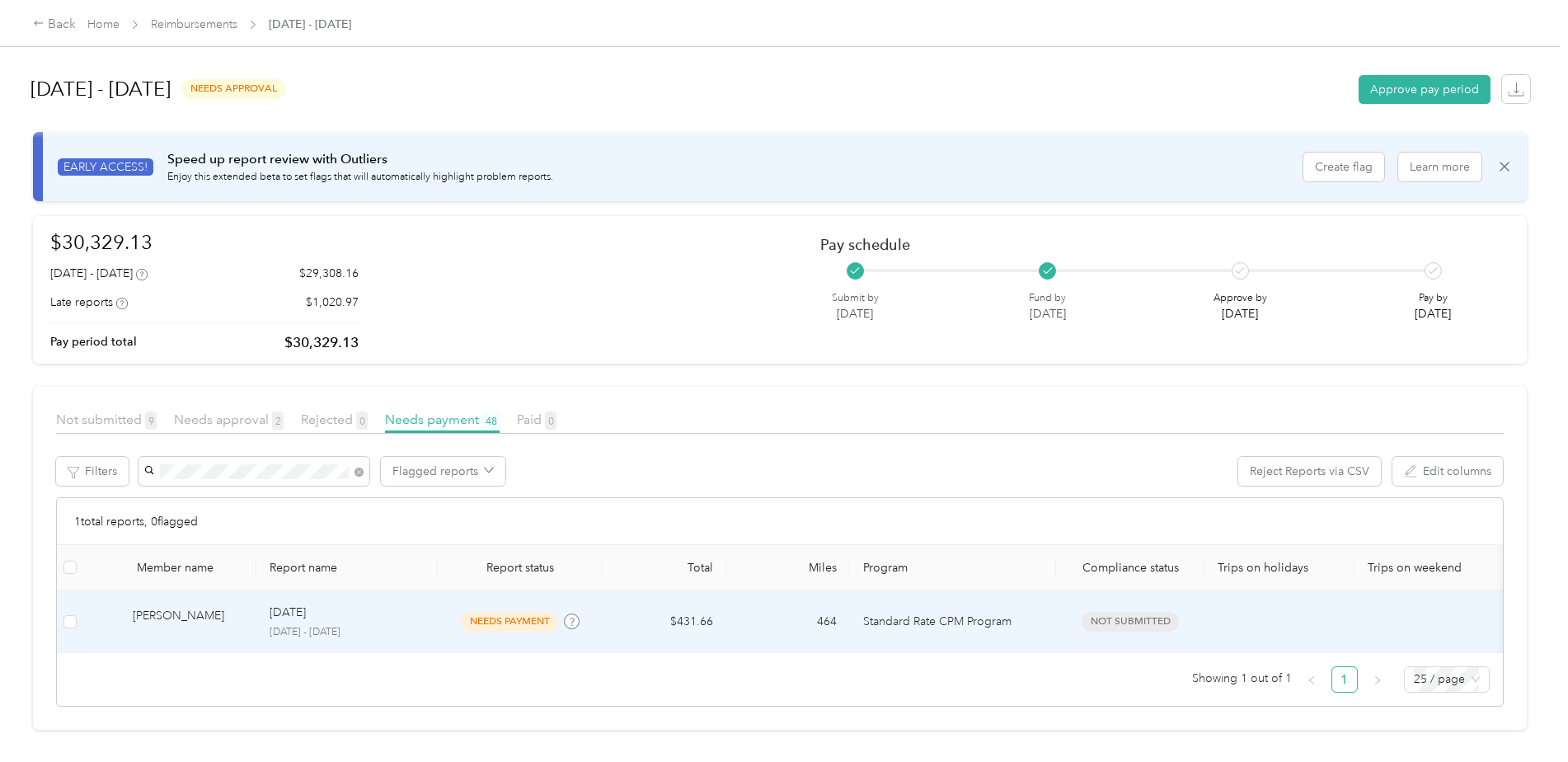
click at [166, 605] on td "[PERSON_NAME]" at bounding box center [169, 621] width 173 height 62
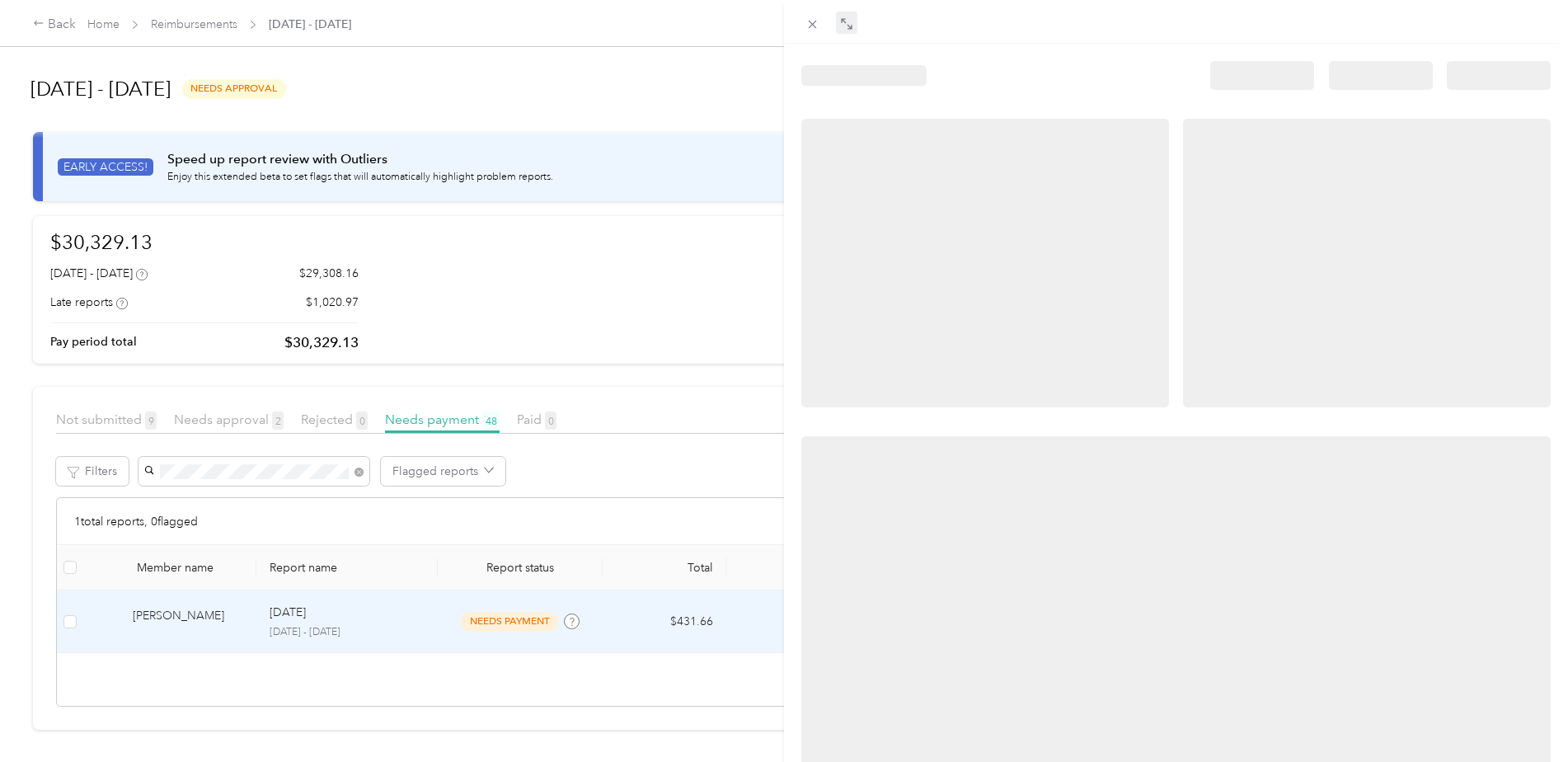
click at [840, 27] on icon at bounding box center [846, 24] width 13 height 13
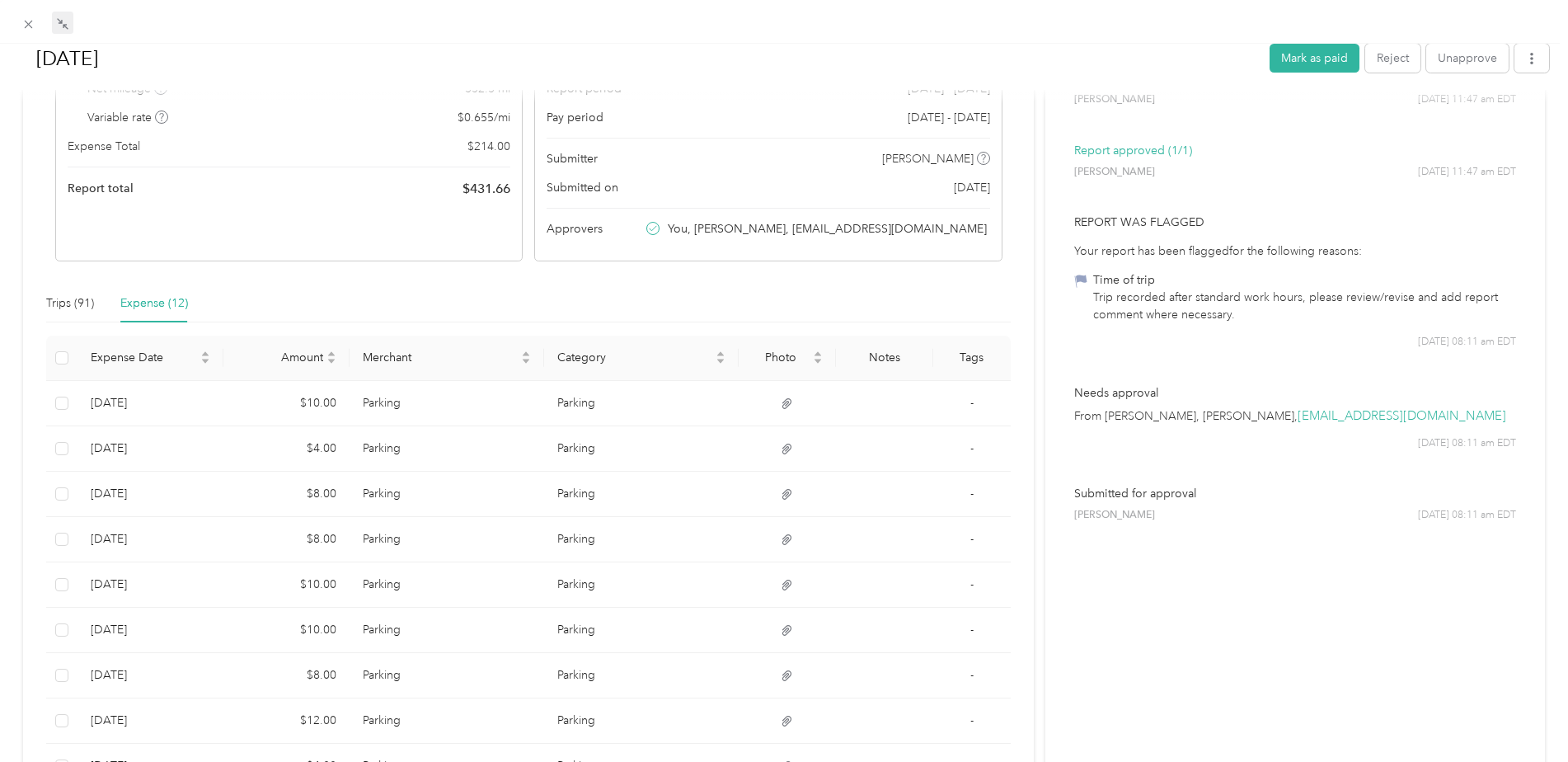
scroll to position [161, 0]
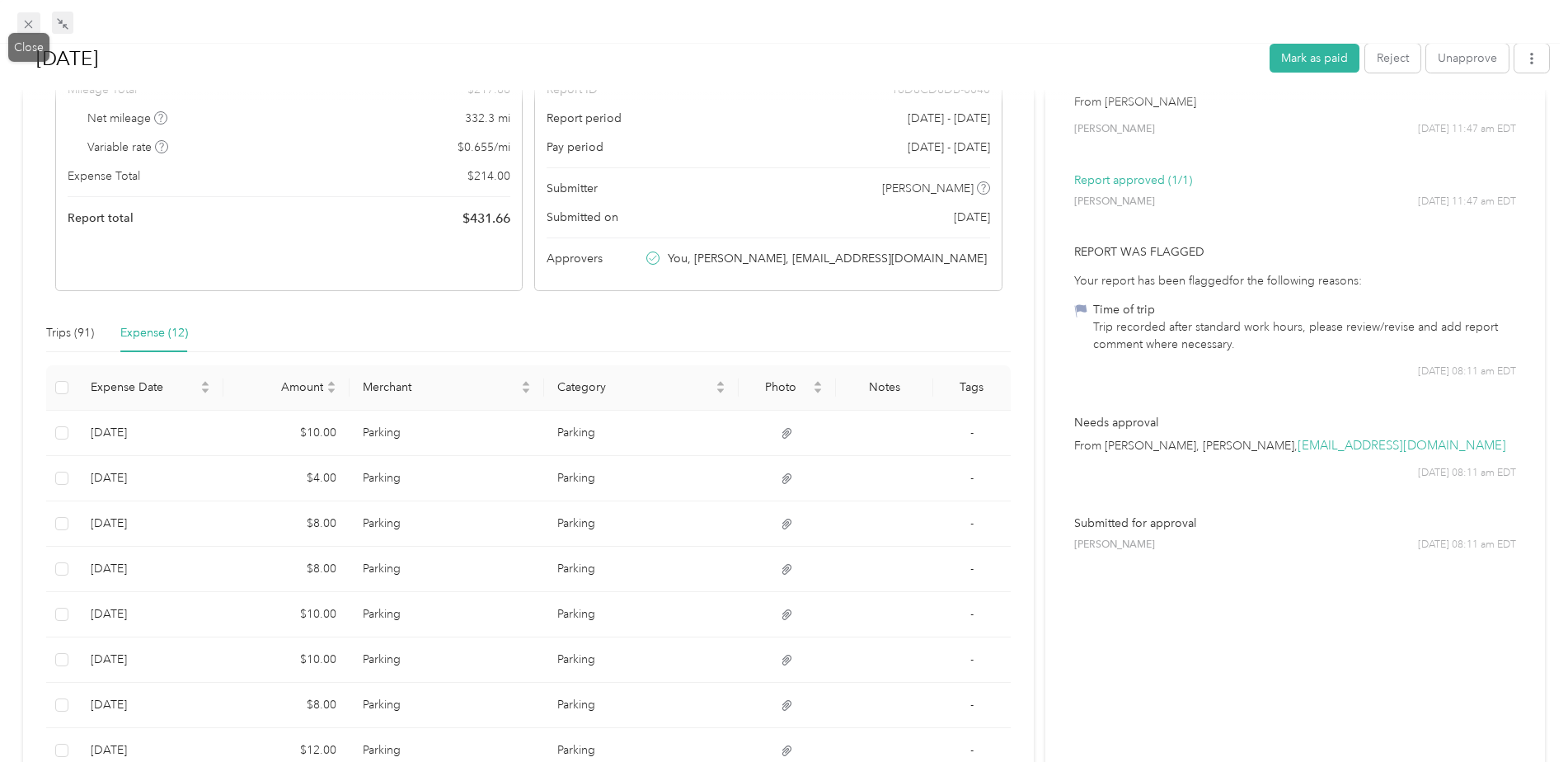
click at [28, 23] on icon at bounding box center [28, 24] width 14 height 14
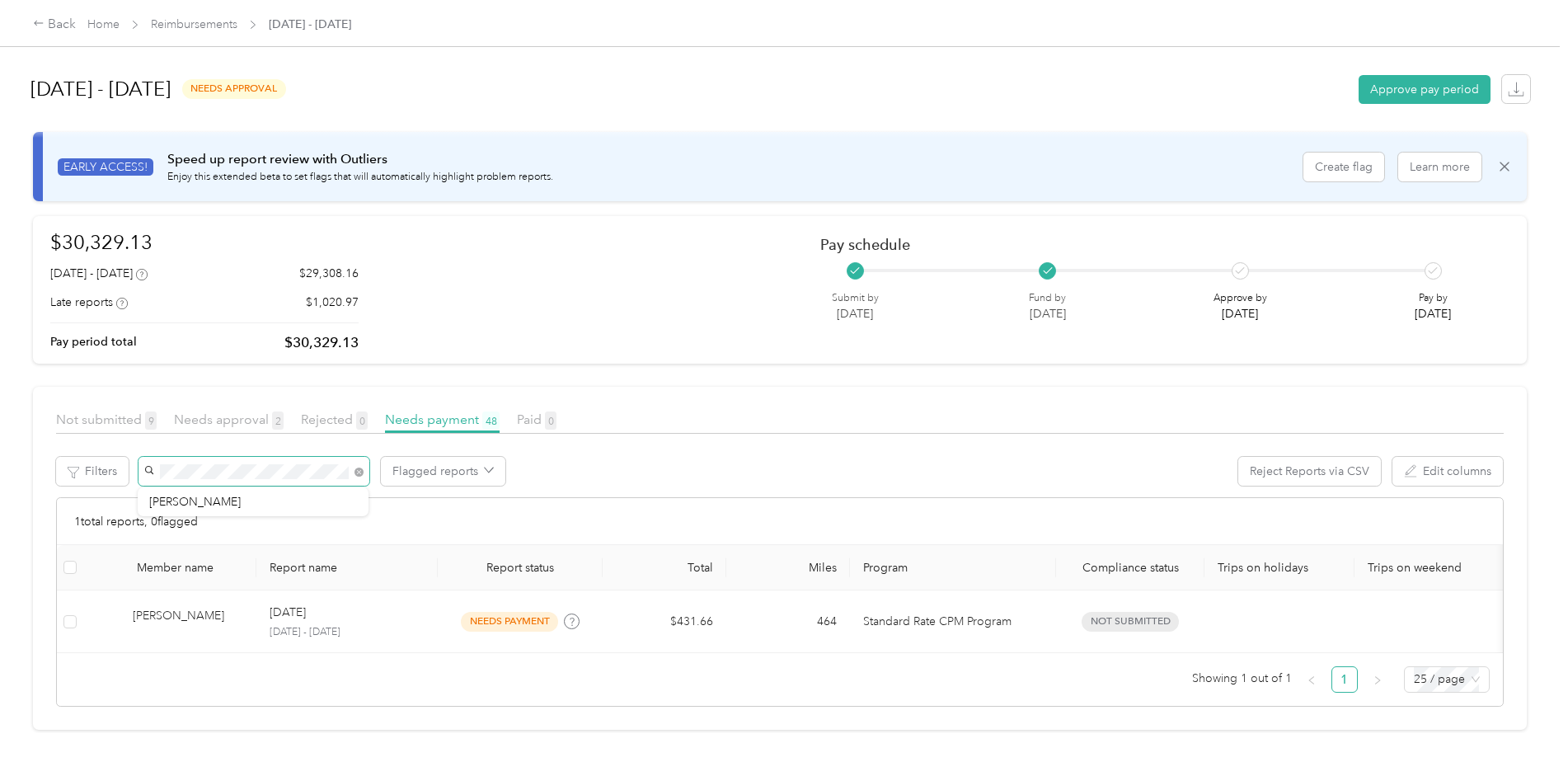
click at [151, 465] on span at bounding box center [254, 470] width 231 height 28
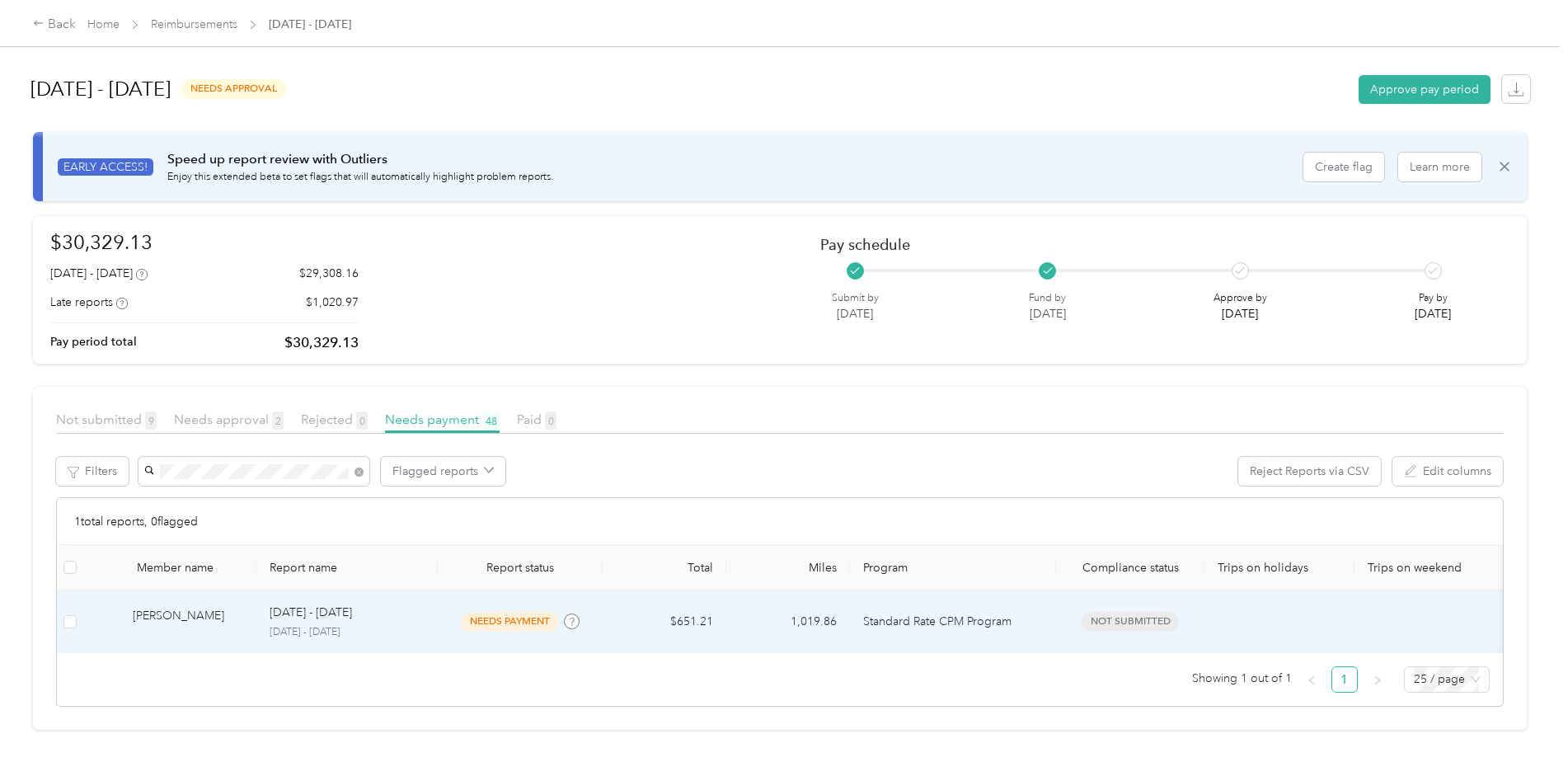
click at [191, 611] on div "[PERSON_NAME]" at bounding box center [187, 621] width 111 height 28
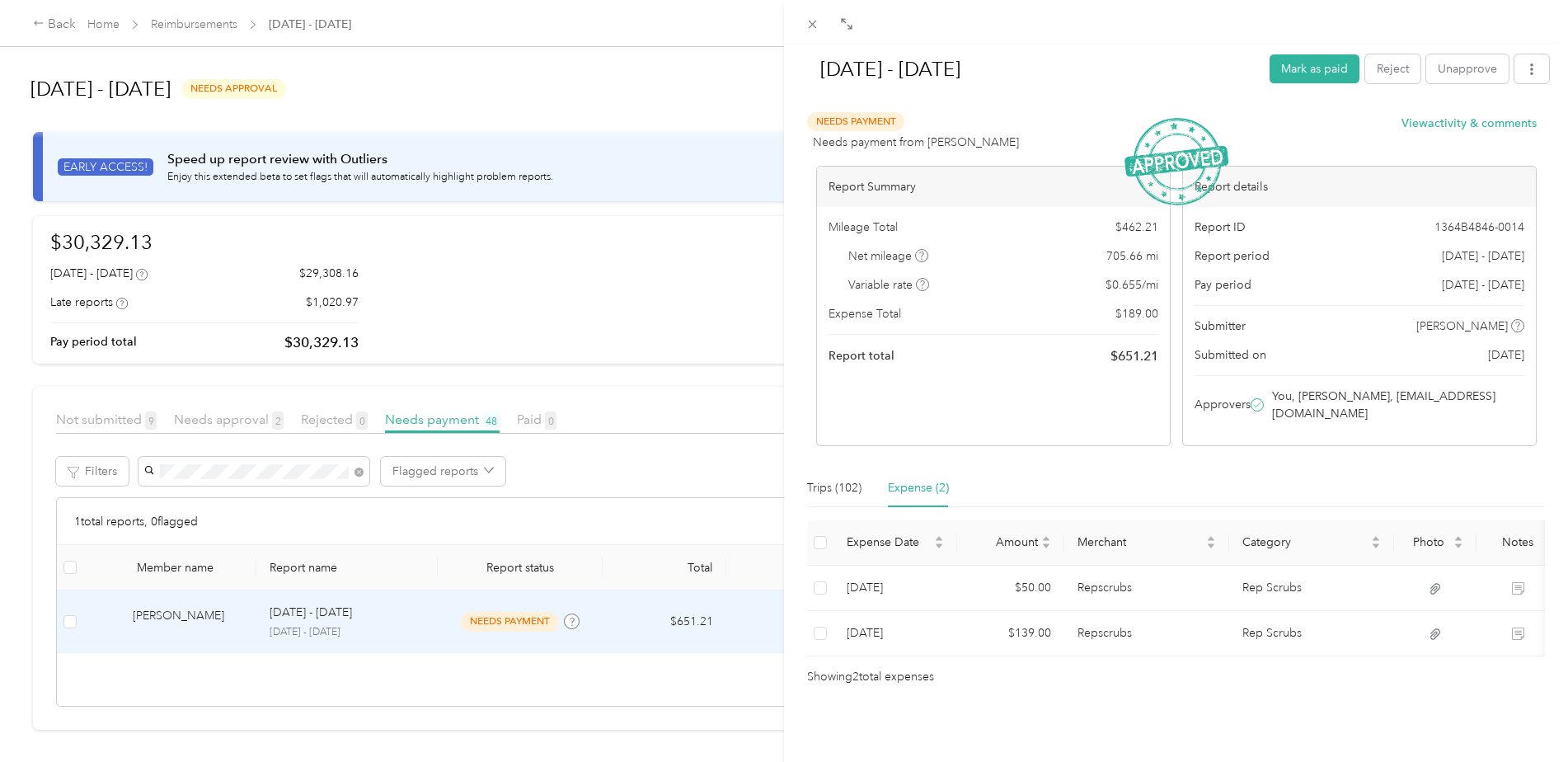
click at [807, 29] on icon at bounding box center [812, 24] width 14 height 14
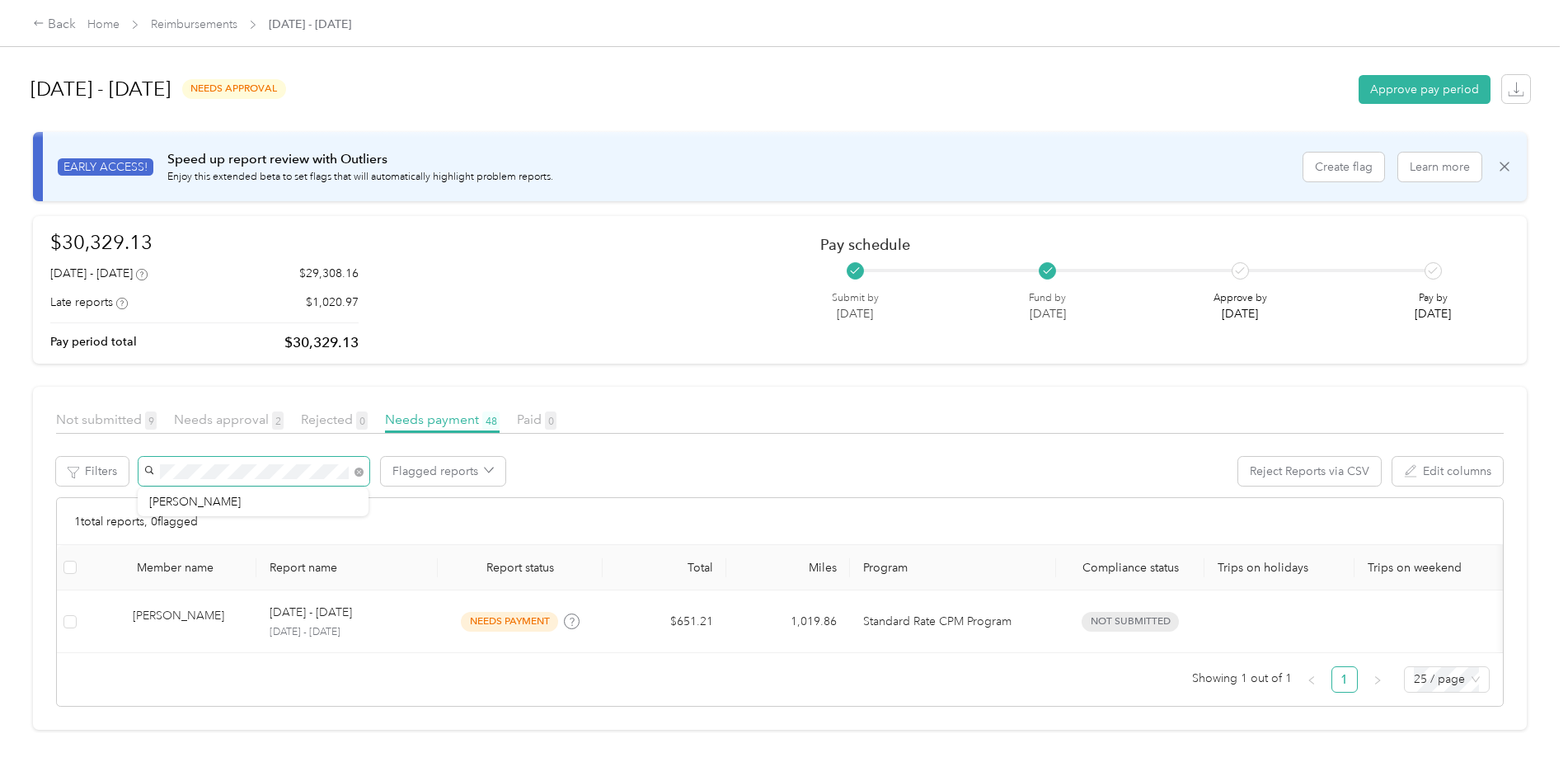
click at [153, 468] on span at bounding box center [254, 470] width 231 height 28
click at [171, 498] on span "[PERSON_NAME]" at bounding box center [195, 501] width 92 height 14
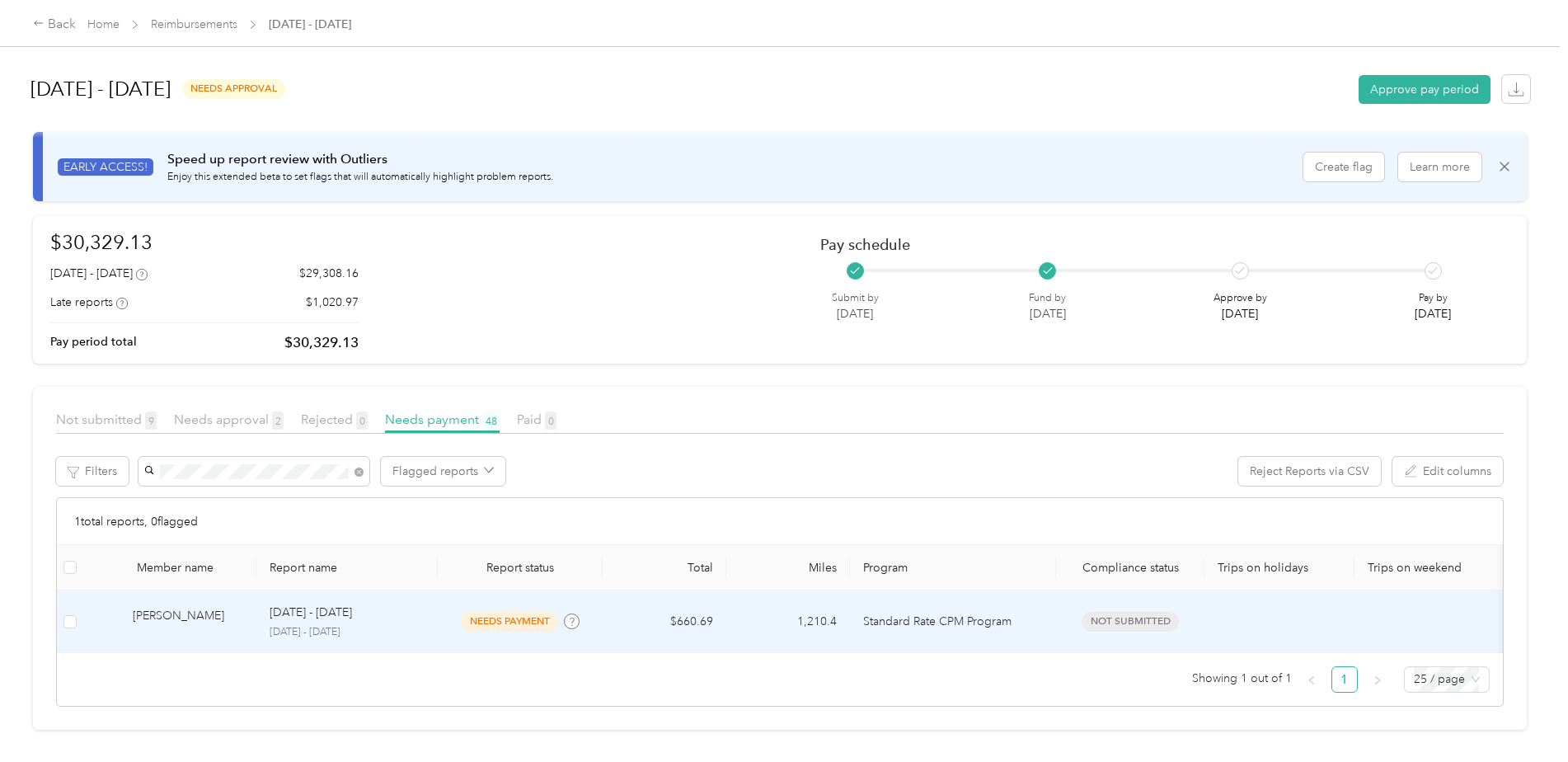
click at [691, 616] on td "$660.69" at bounding box center [665, 621] width 124 height 62
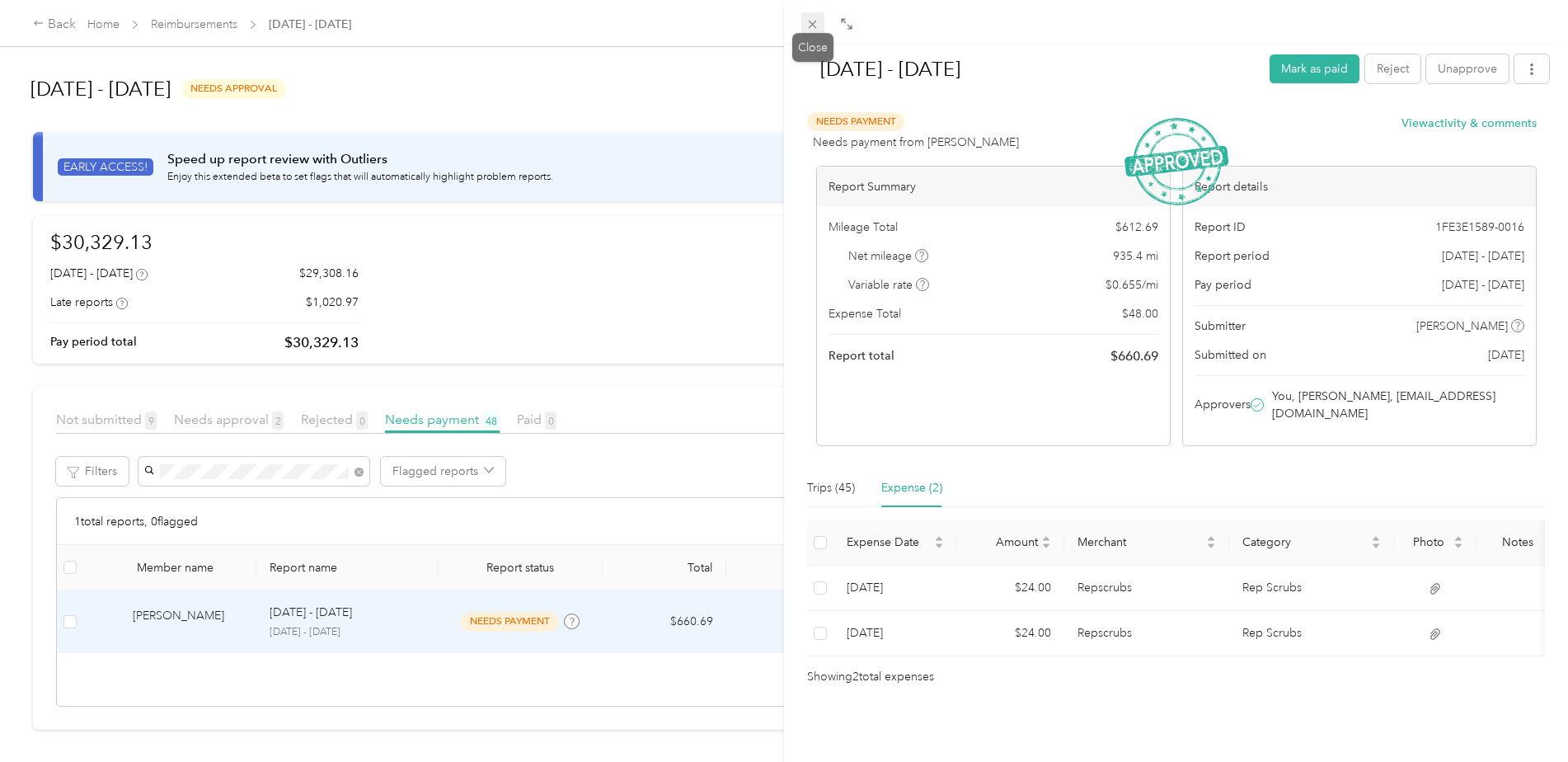
click at [817, 23] on icon at bounding box center [812, 24] width 14 height 14
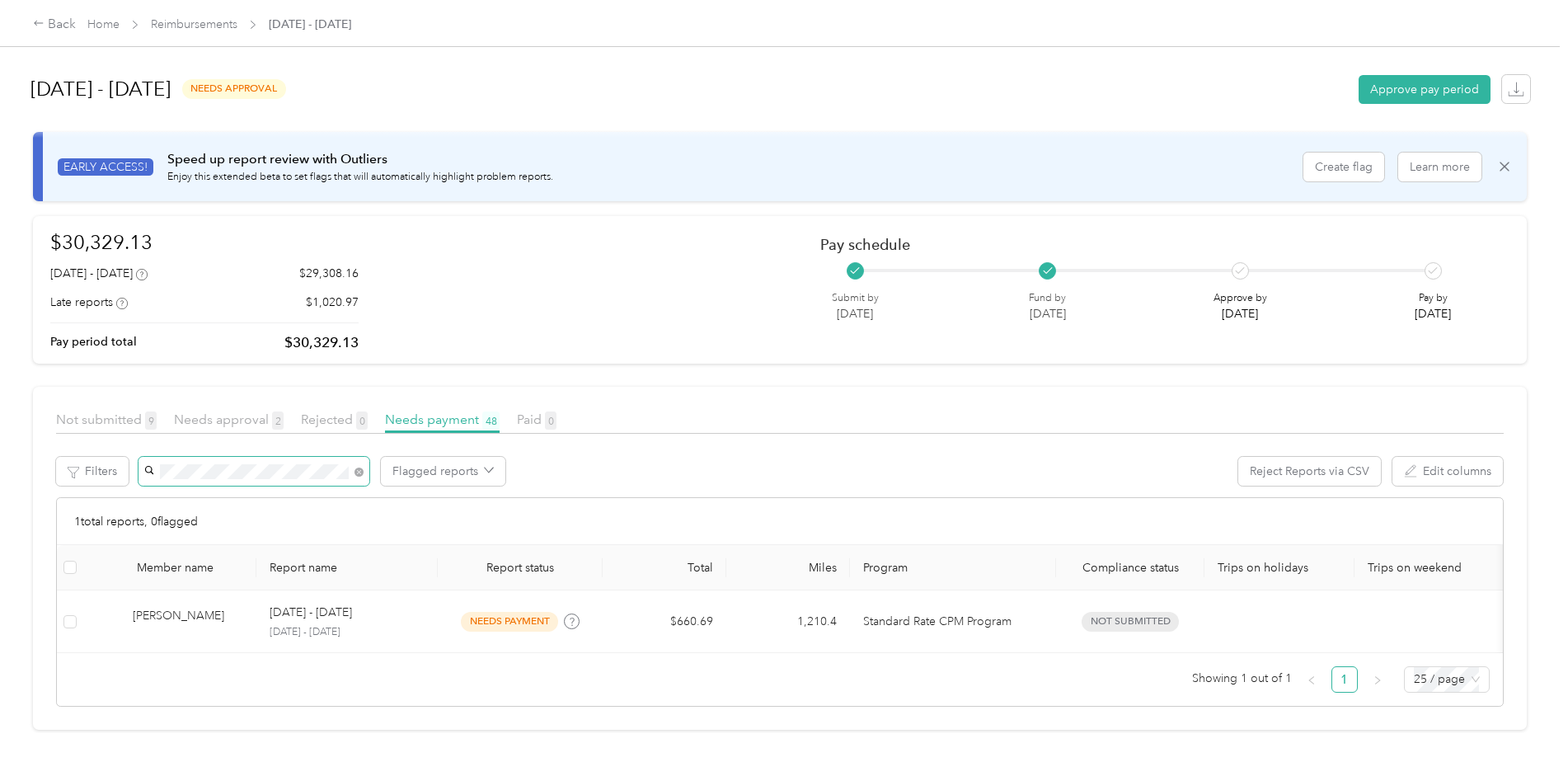
click at [235, 462] on span at bounding box center [254, 470] width 231 height 28
click at [240, 462] on span at bounding box center [254, 470] width 231 height 28
click at [153, 466] on span at bounding box center [254, 470] width 231 height 28
click at [192, 523] on div "[PERSON_NAME]" at bounding box center [253, 530] width 207 height 17
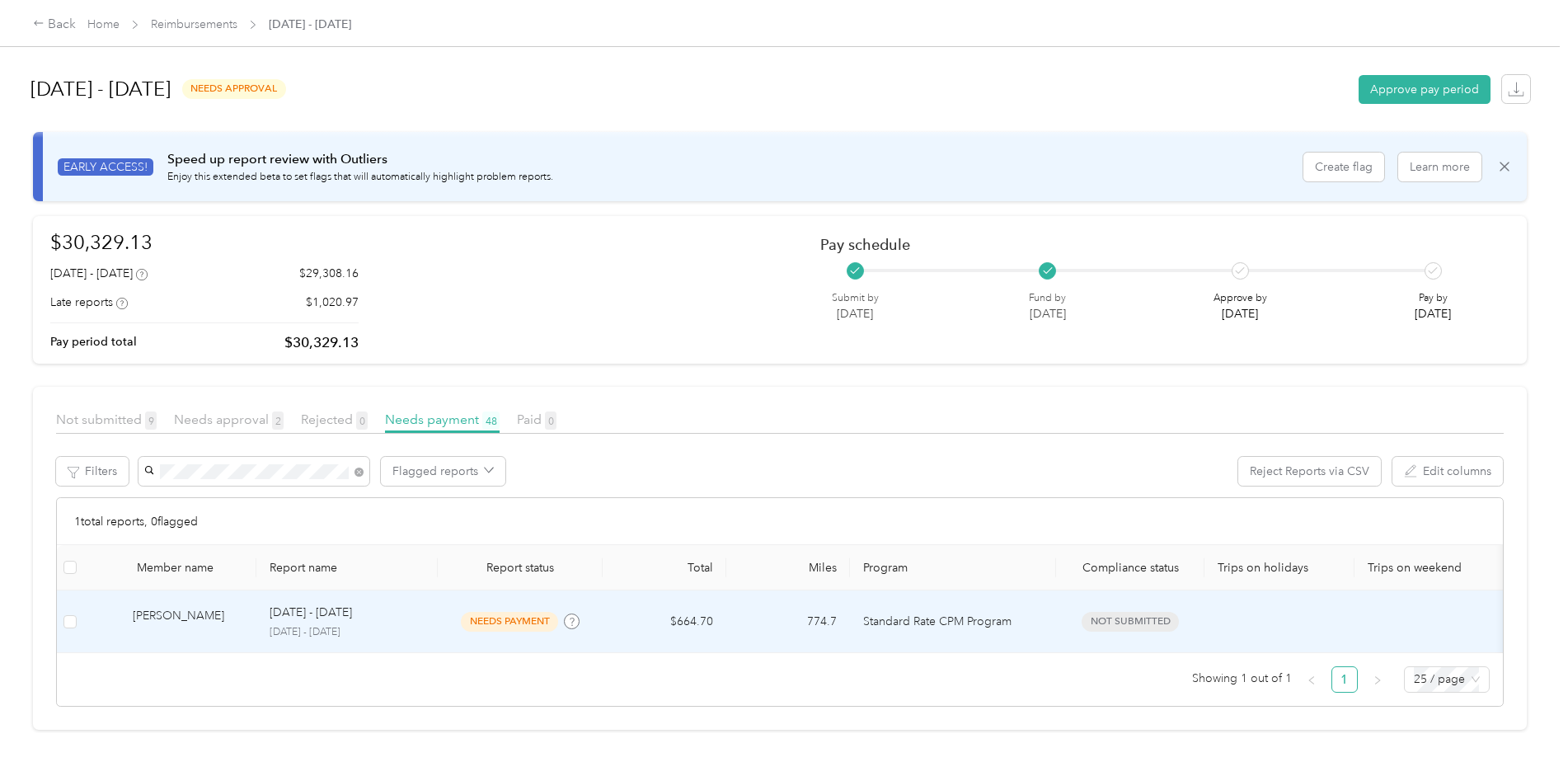
click at [691, 617] on td "$664.70" at bounding box center [665, 621] width 124 height 62
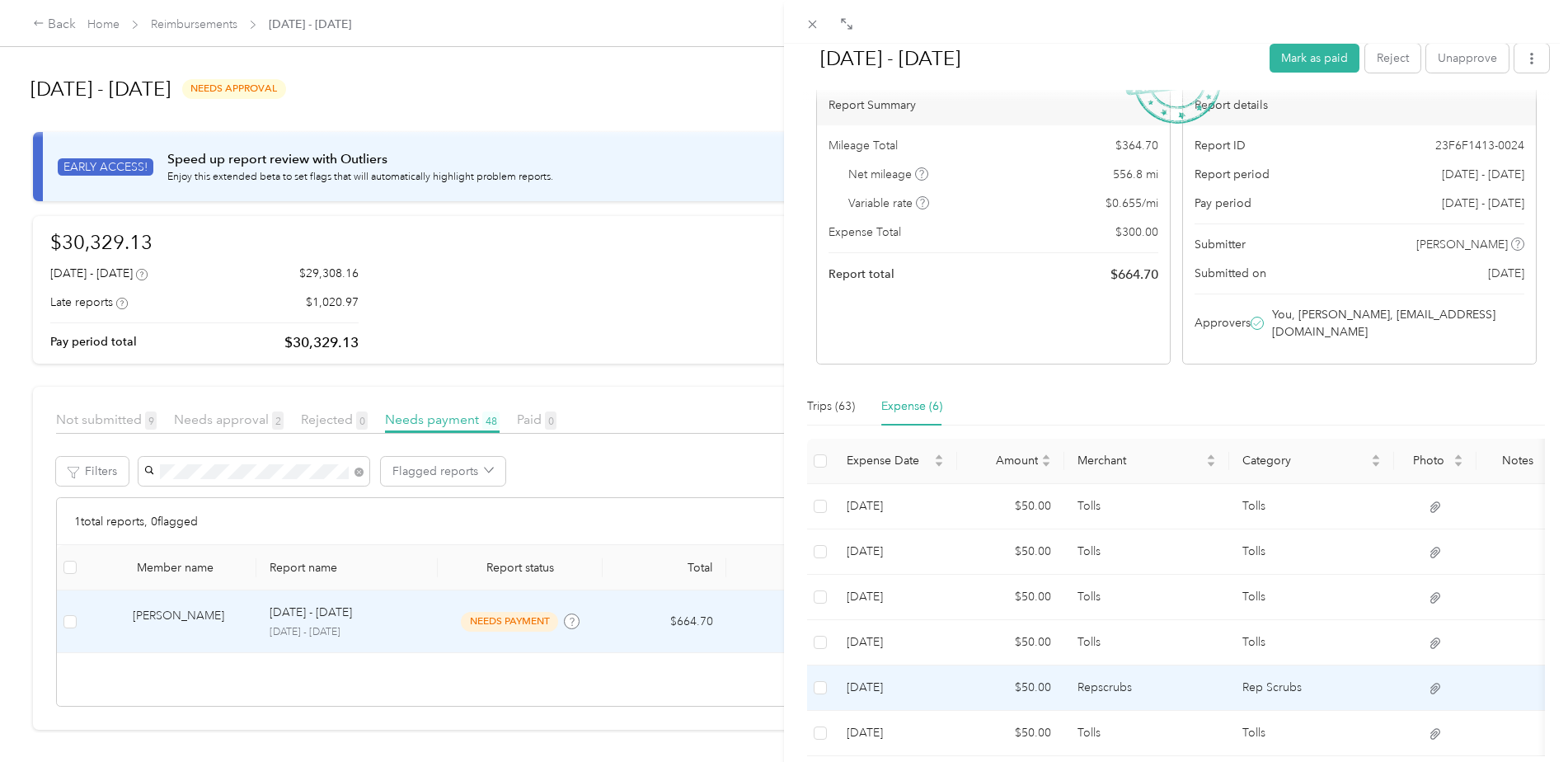
scroll to position [119, 0]
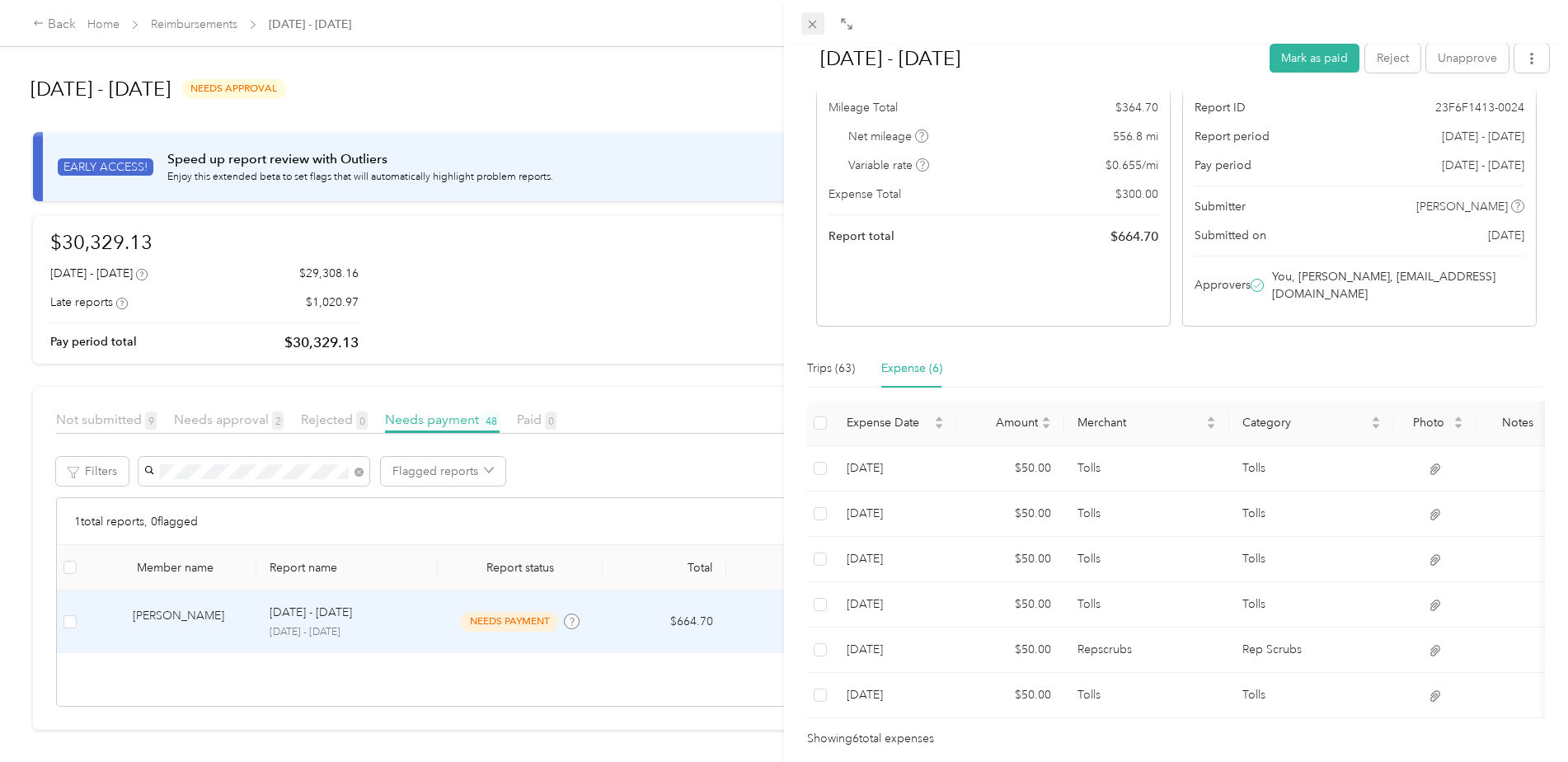
click at [811, 21] on icon at bounding box center [812, 24] width 14 height 14
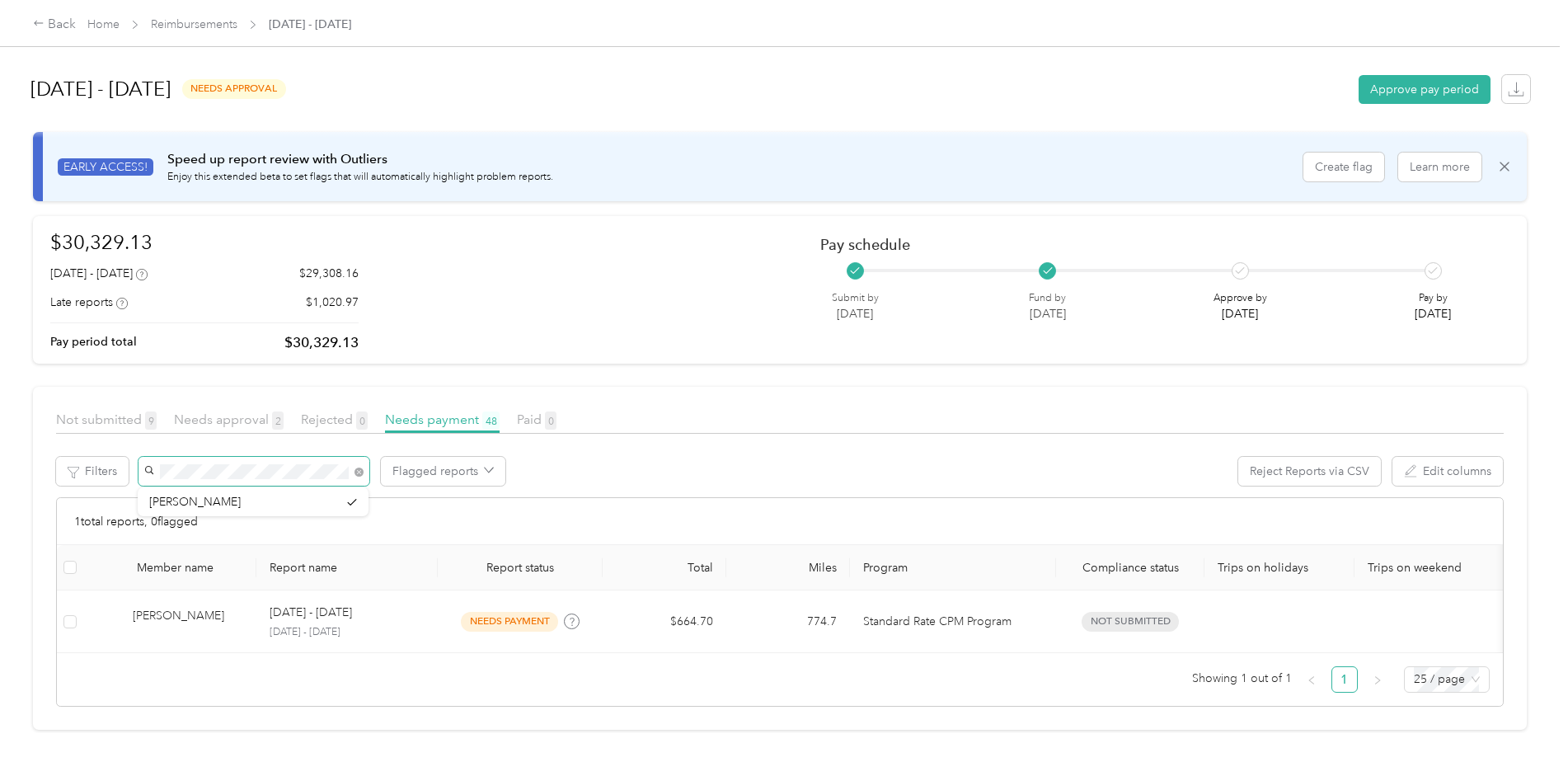
click at [152, 472] on span at bounding box center [254, 470] width 231 height 28
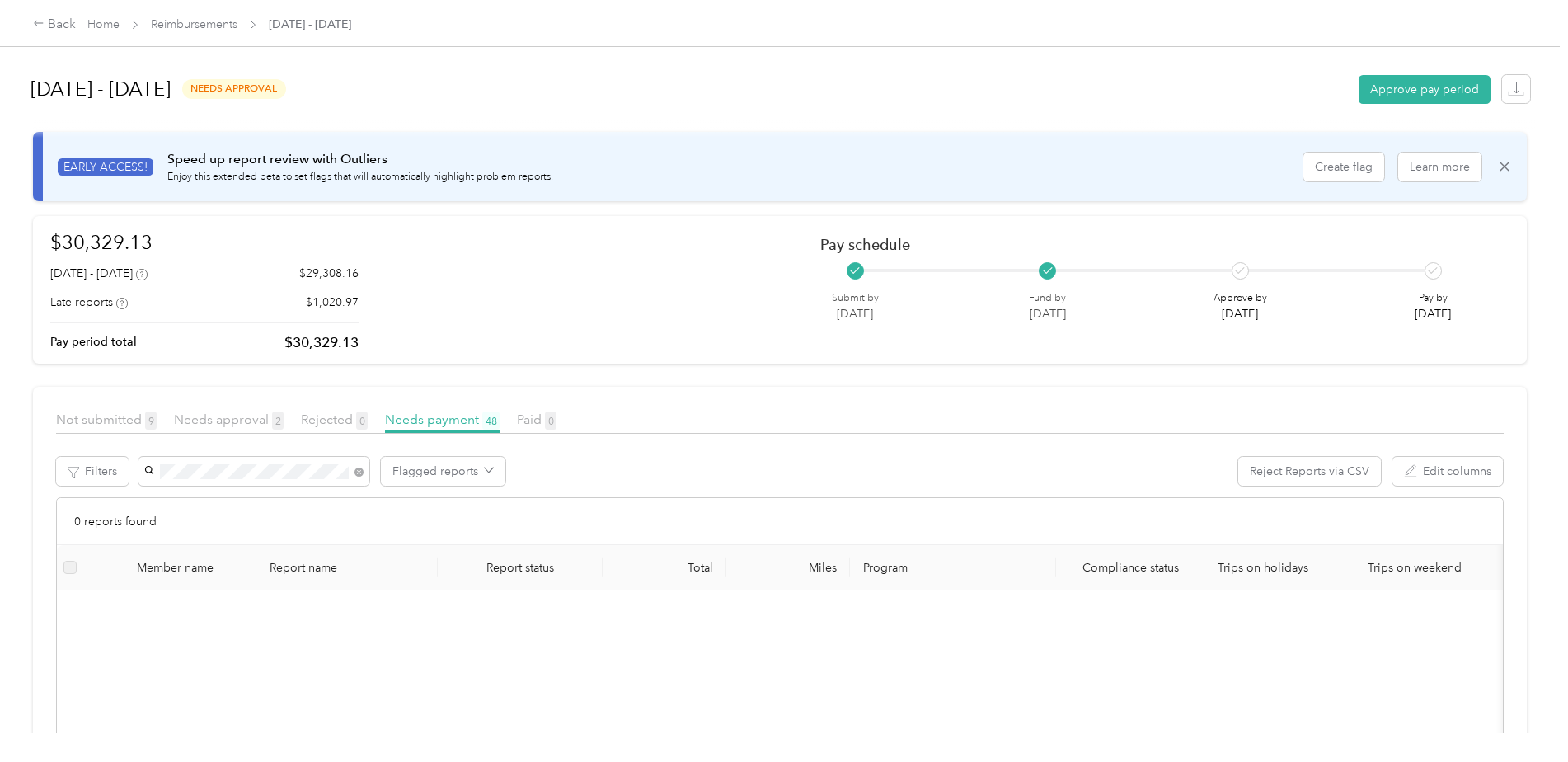
click at [206, 507] on li "[PERSON_NAME]" at bounding box center [253, 502] width 231 height 28
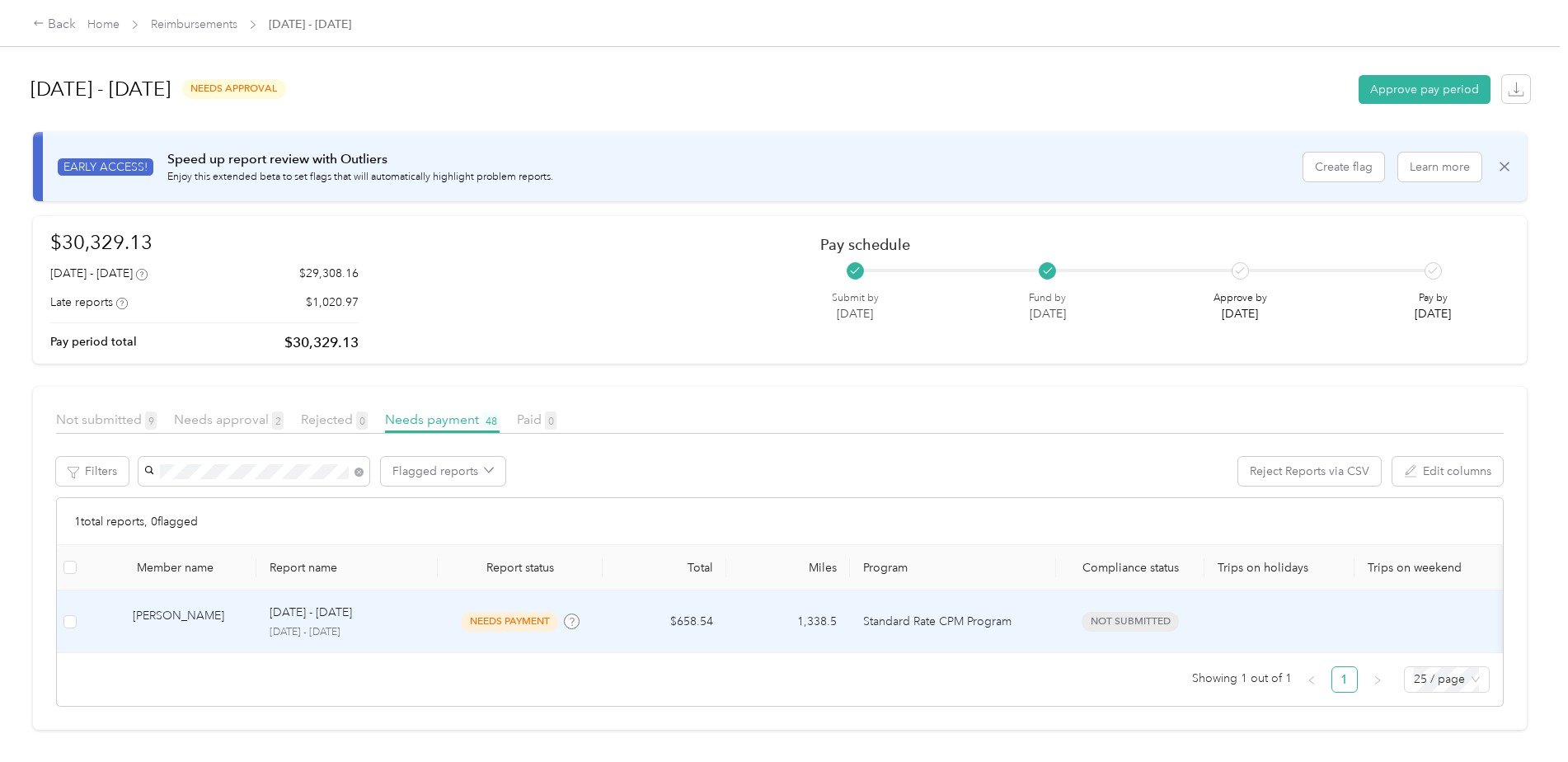
click at [675, 619] on td "$658.54" at bounding box center [665, 621] width 124 height 62
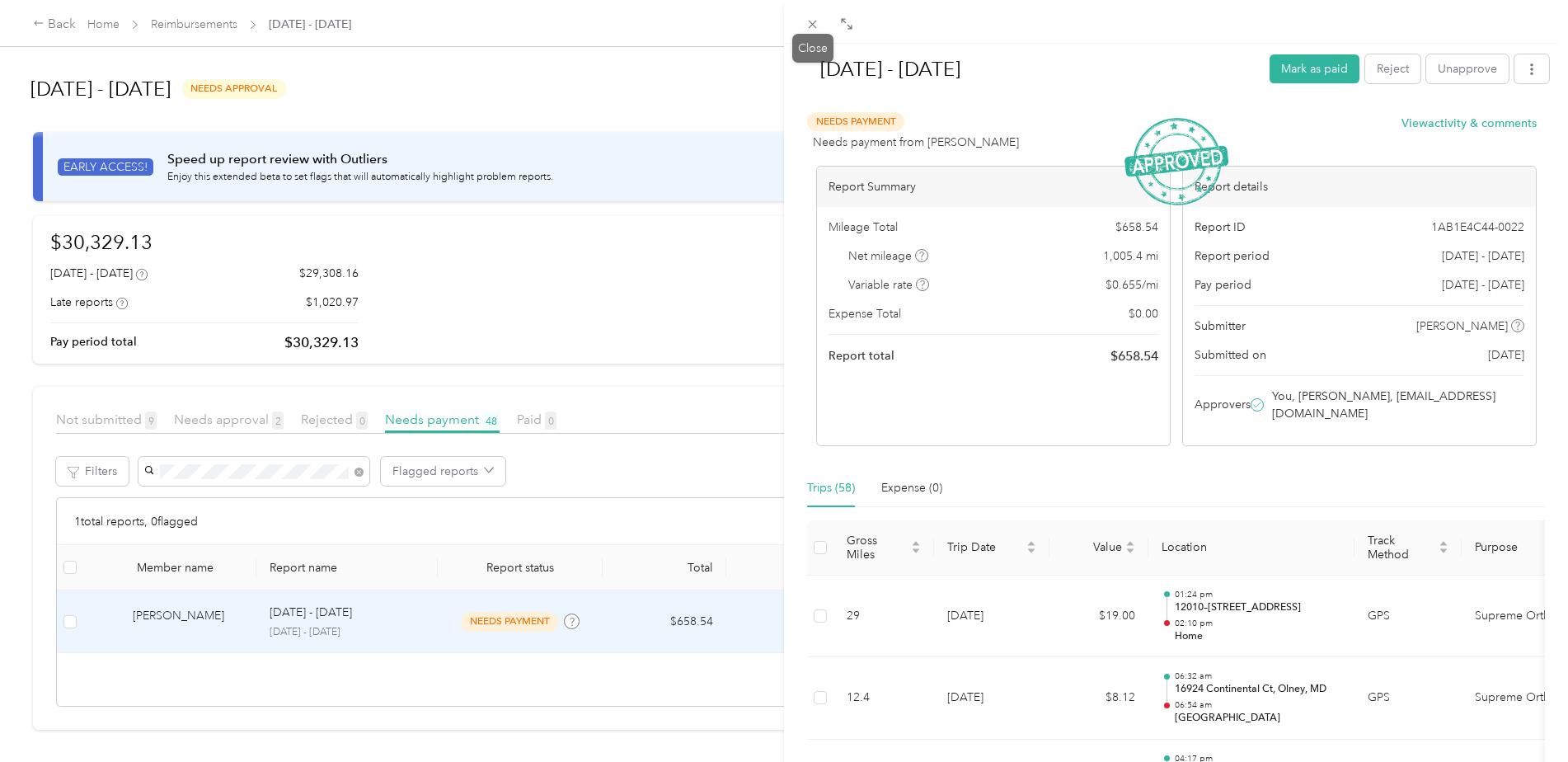
drag, startPoint x: 815, startPoint y: 23, endPoint x: 804, endPoint y: 46, distance: 25.5
click at [815, 23] on icon at bounding box center [812, 24] width 14 height 14
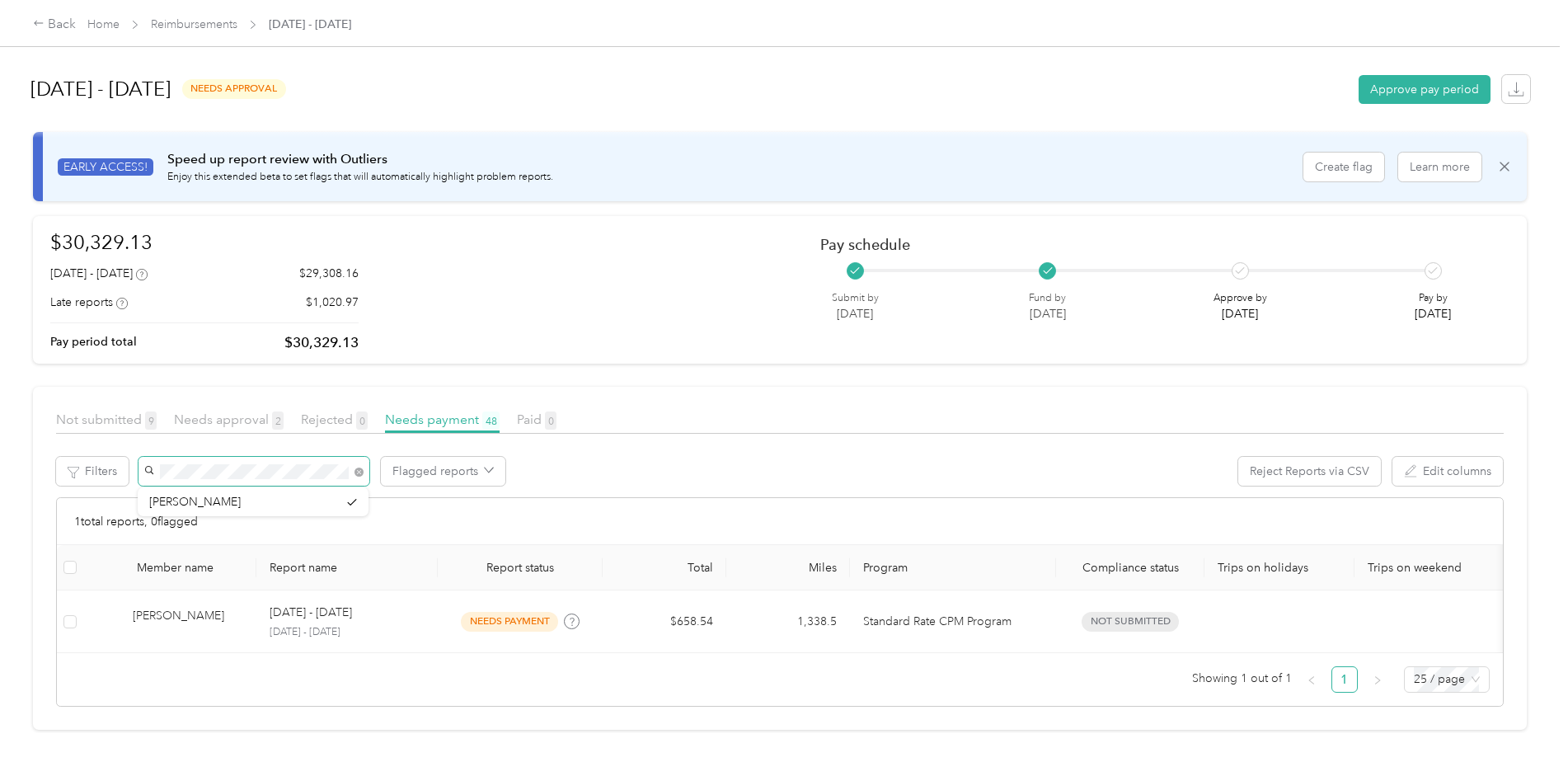
click at [143, 469] on span at bounding box center [254, 470] width 231 height 28
click at [201, 504] on li "[PERSON_NAME]" at bounding box center [253, 502] width 231 height 28
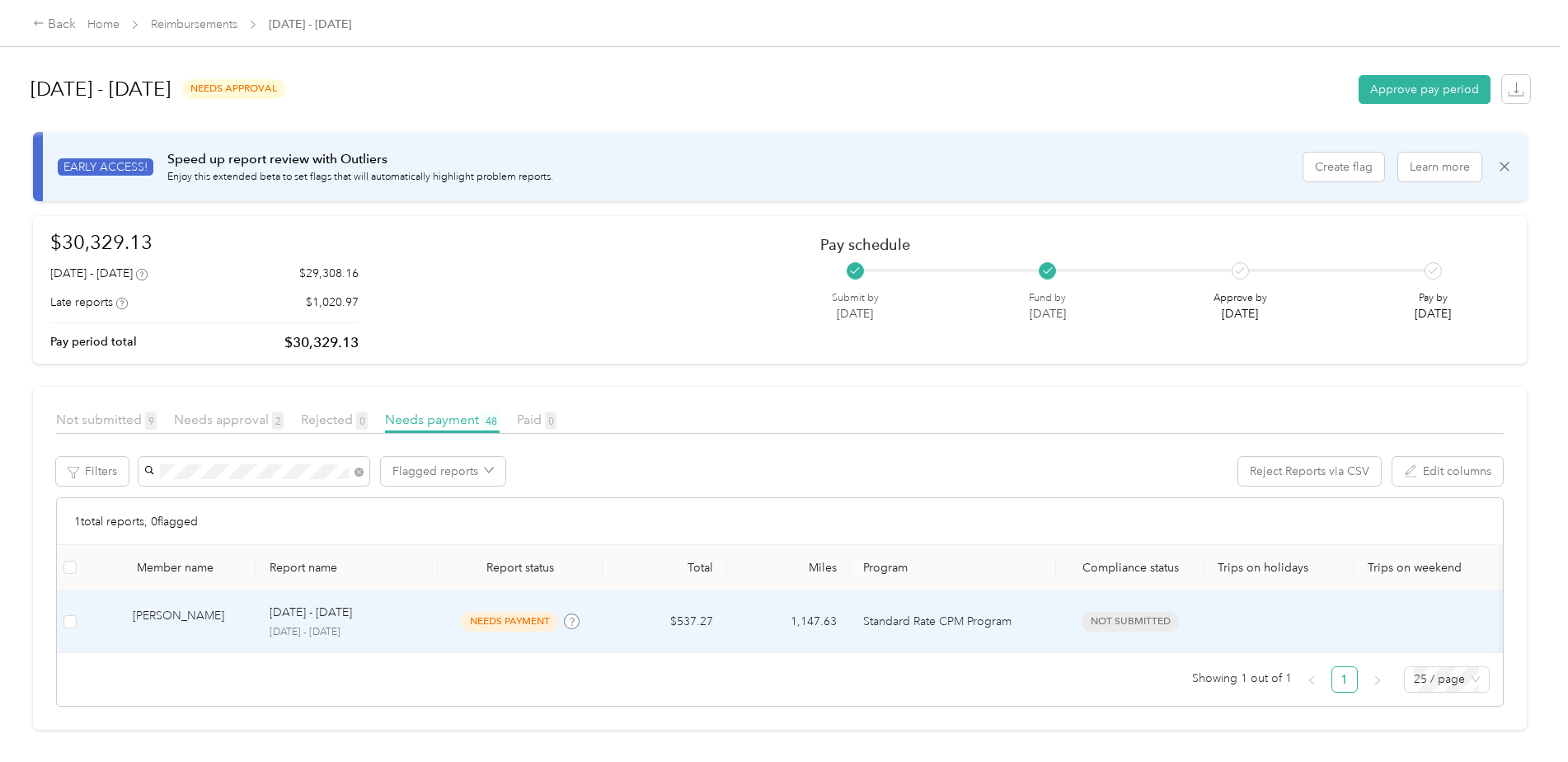
click at [707, 617] on td "$537.27" at bounding box center [665, 621] width 124 height 62
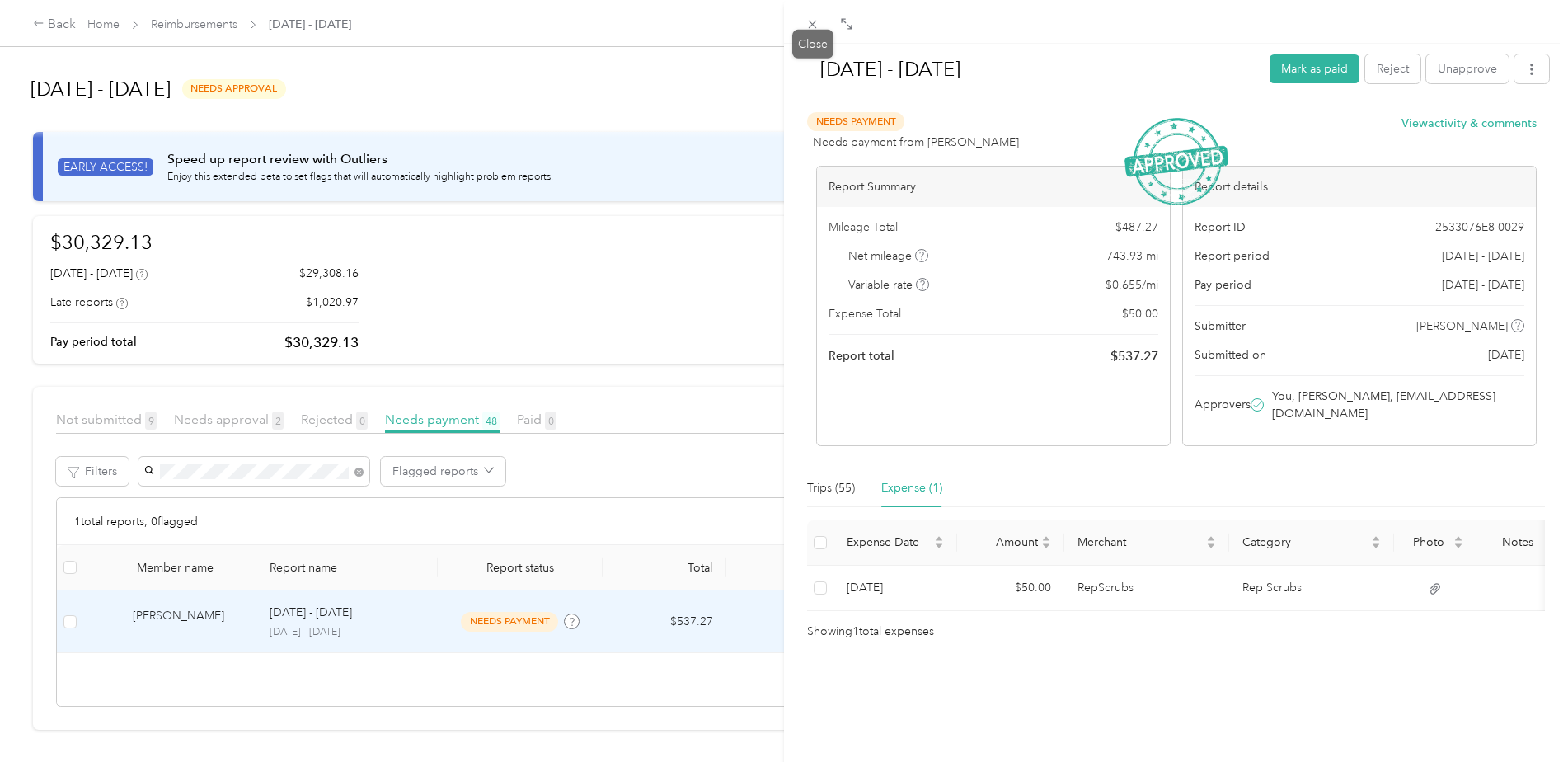
drag, startPoint x: 813, startPoint y: 24, endPoint x: 806, endPoint y: 45, distance: 22.1
click at [813, 25] on g at bounding box center [812, 25] width 9 height 9
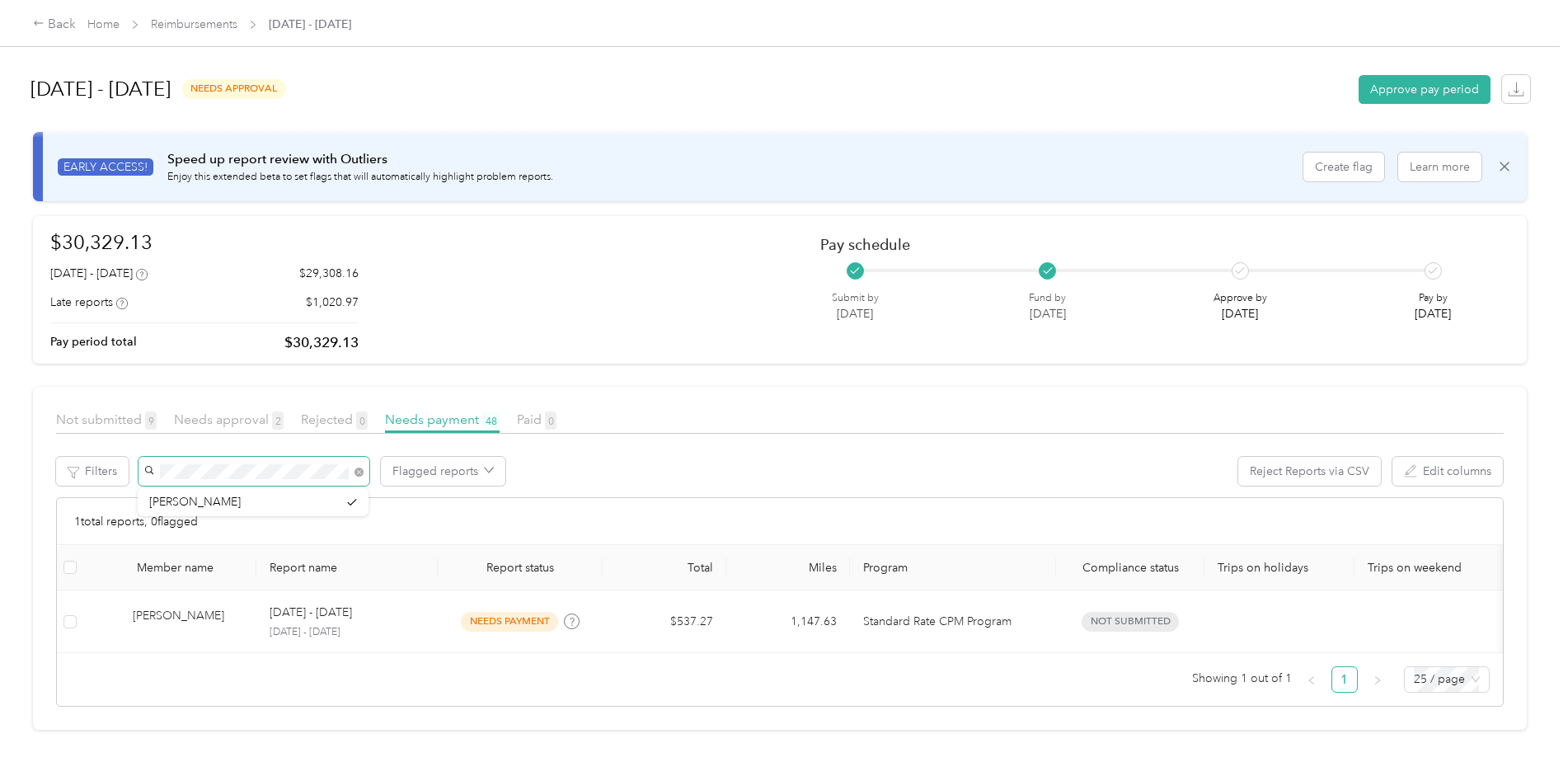
click at [158, 453] on div "Not submitted 9 Needs approval 2 Rejected 0 Needs payment 48 Paid 0 Filters Fla…" at bounding box center [779, 558] width 1448 height 296
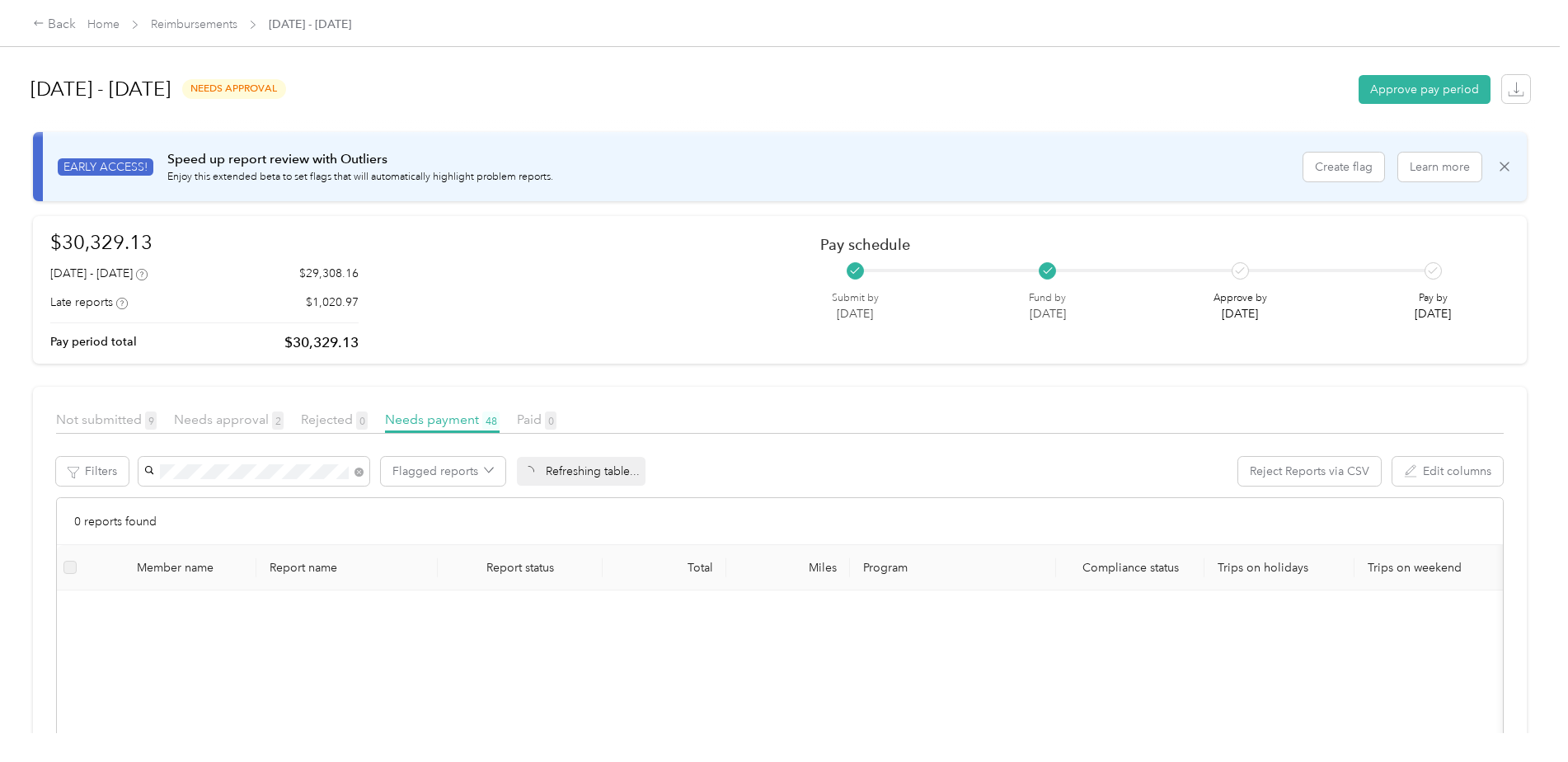
click at [184, 506] on li "[PERSON_NAME]" at bounding box center [253, 498] width 231 height 28
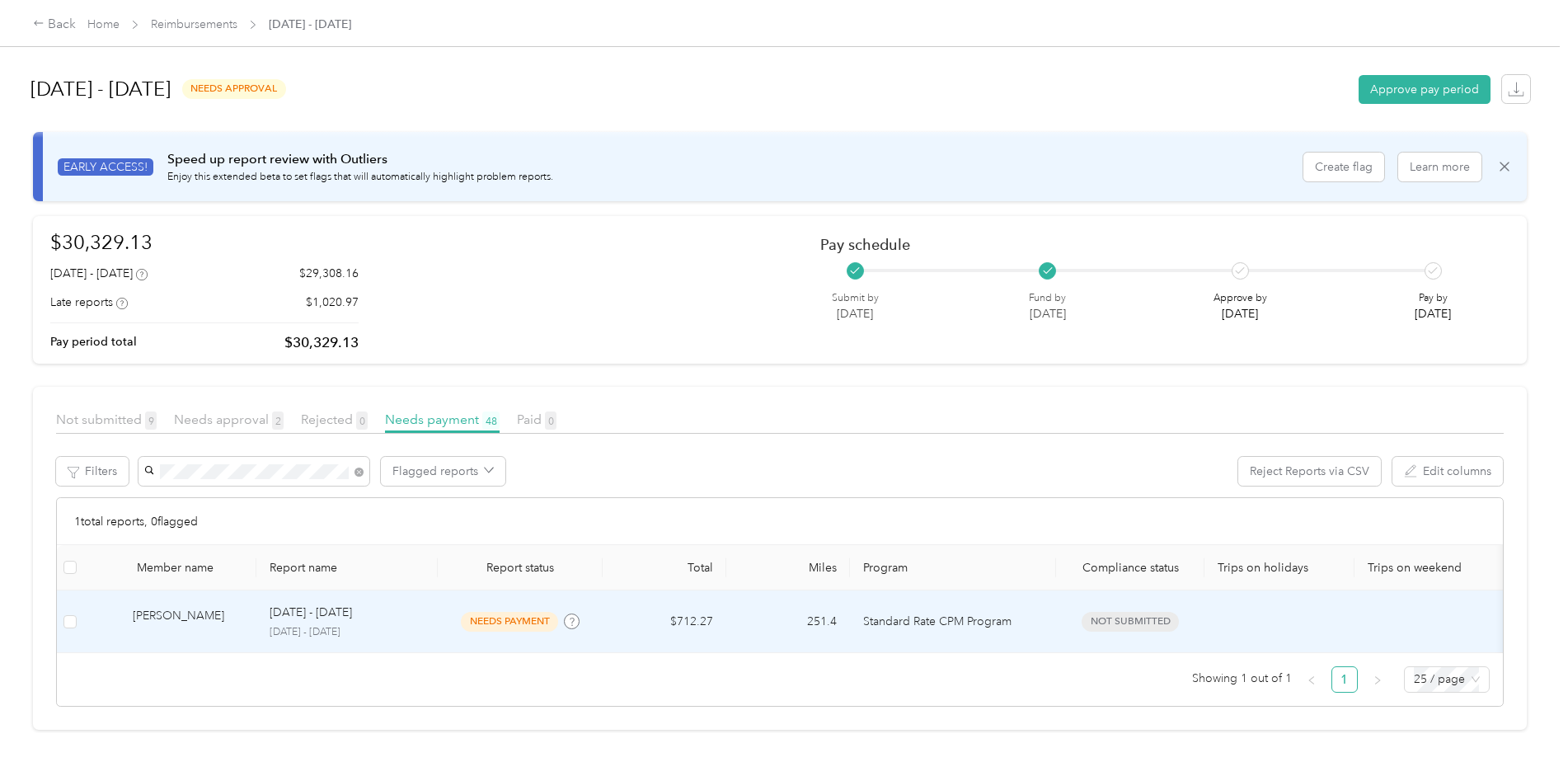
click at [305, 616] on p "[DATE] - [DATE]" at bounding box center [311, 611] width 82 height 18
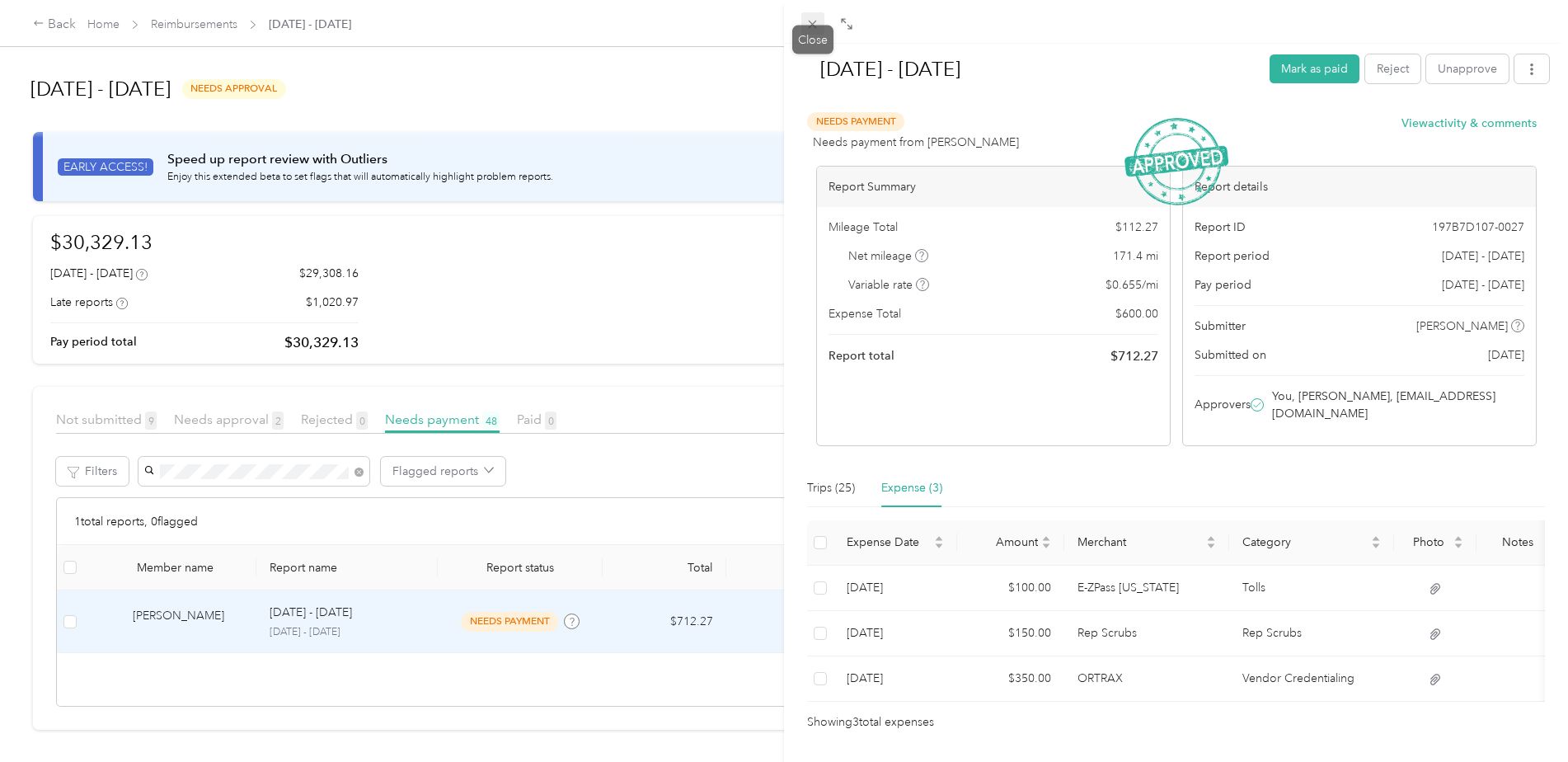
click at [816, 24] on icon at bounding box center [812, 24] width 14 height 14
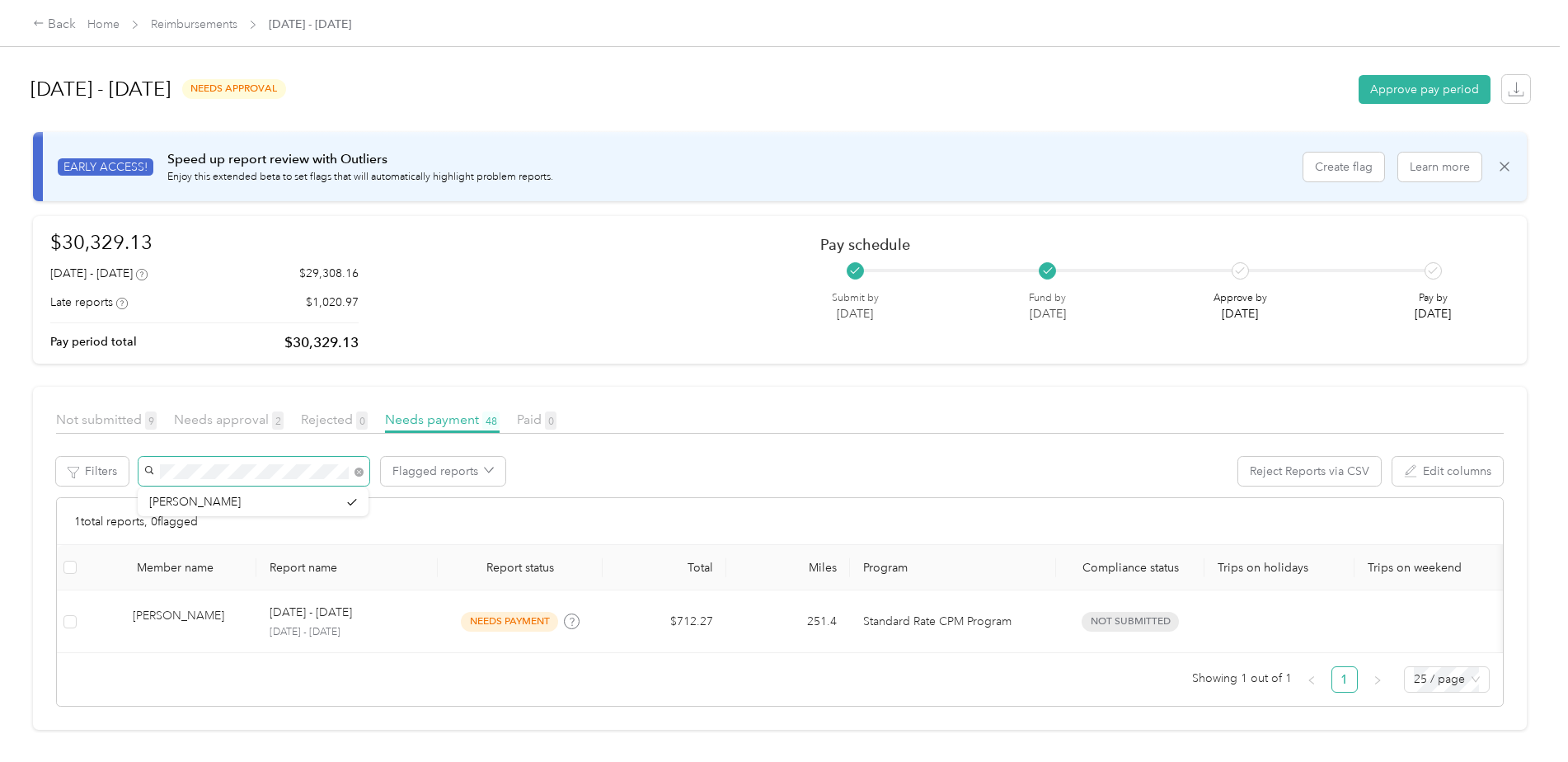
click at [153, 467] on span at bounding box center [254, 470] width 231 height 28
click at [163, 489] on li "[PERSON_NAME]" at bounding box center [253, 496] width 231 height 28
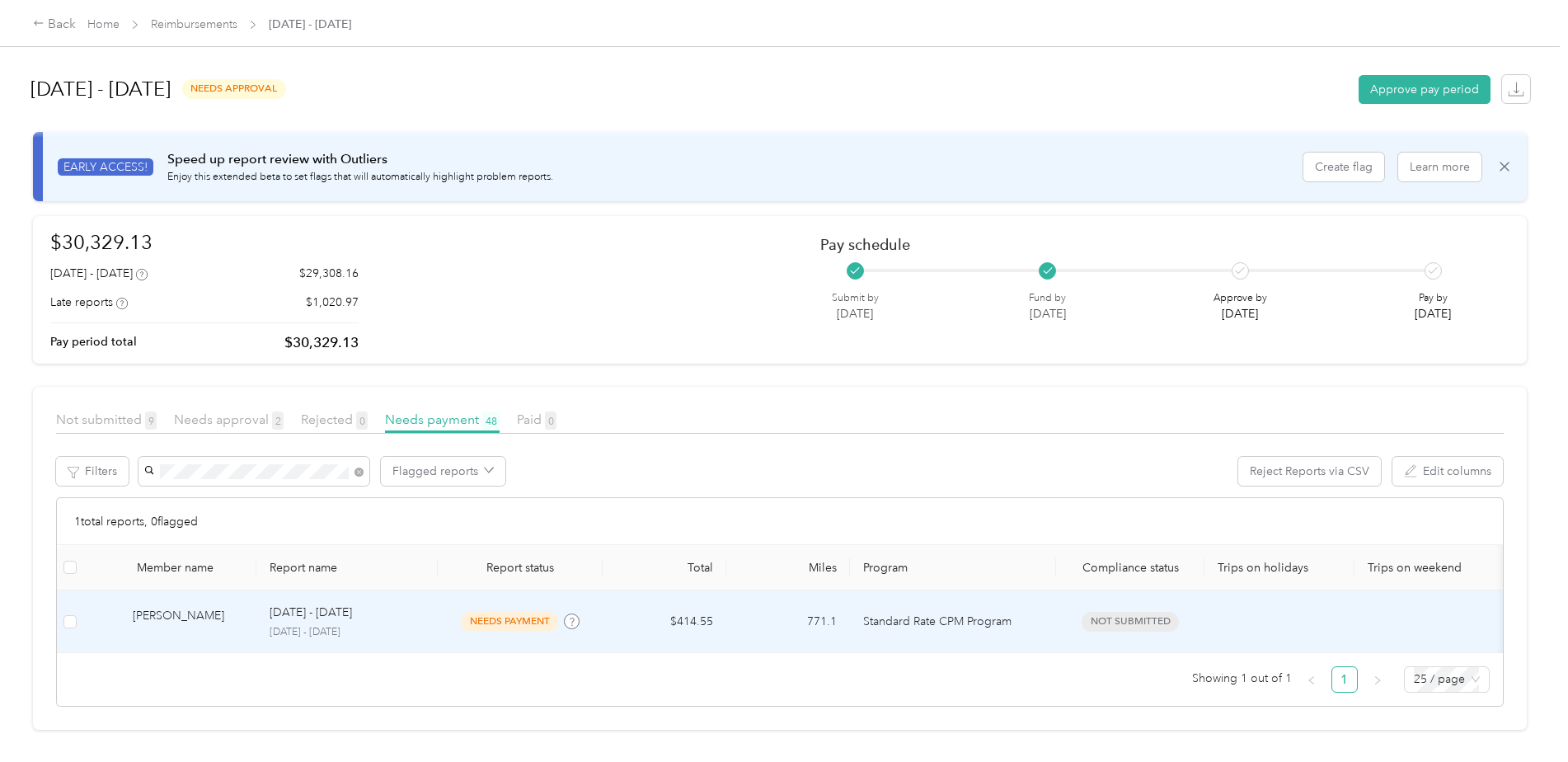
click at [705, 616] on td "$414.55" at bounding box center [665, 621] width 124 height 62
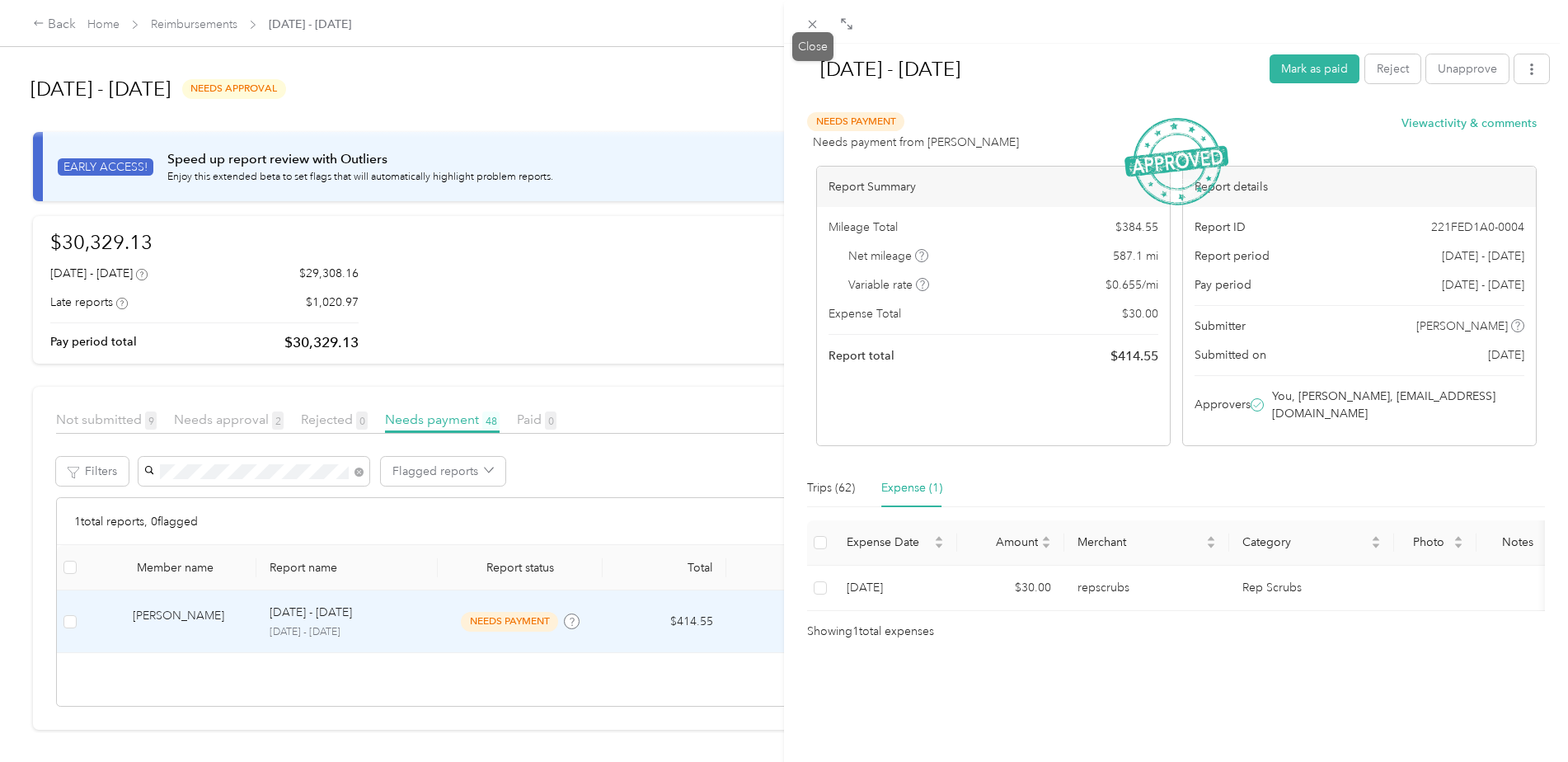
click at [815, 23] on icon at bounding box center [812, 24] width 14 height 14
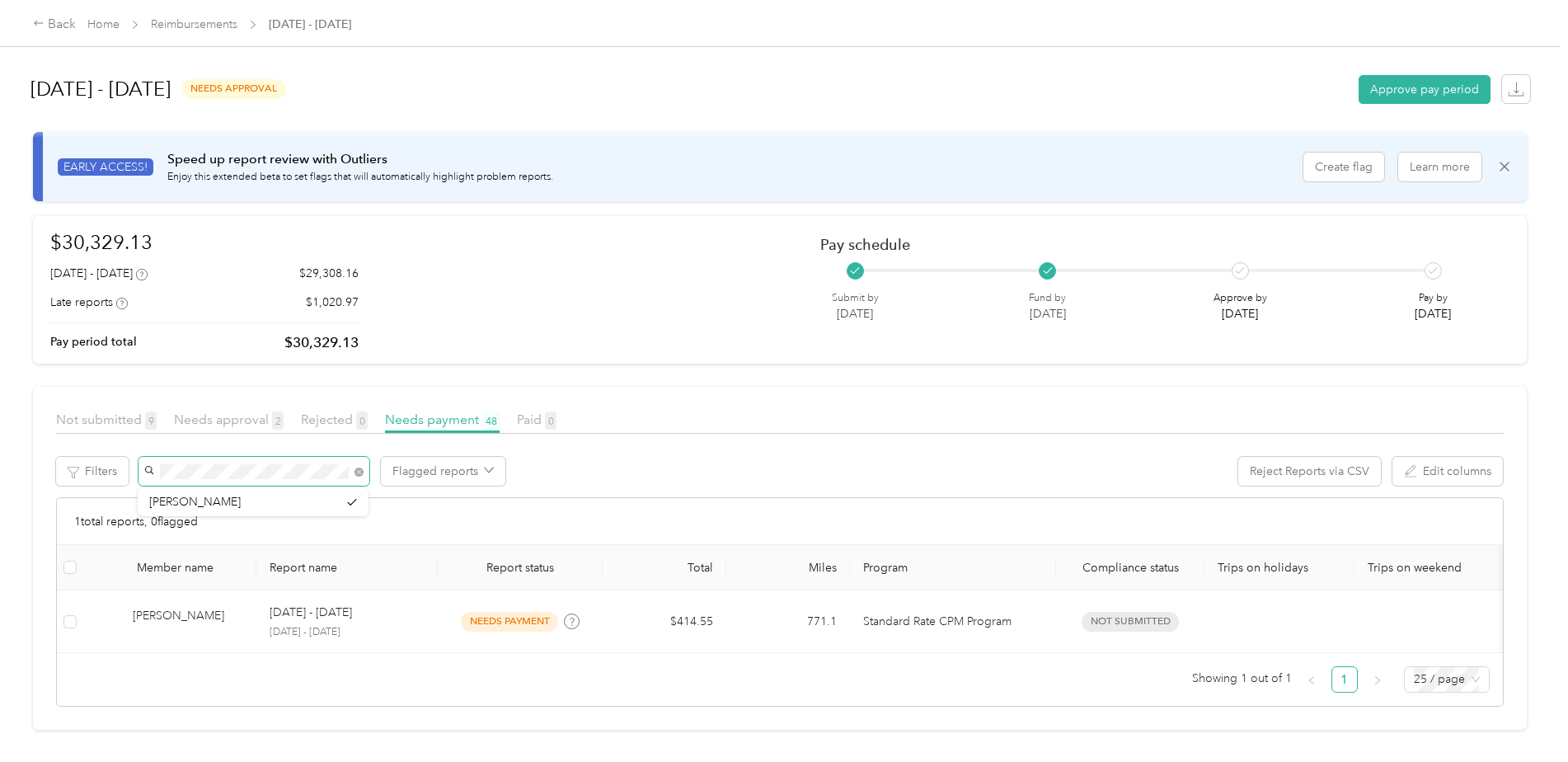
click at [149, 469] on span at bounding box center [254, 470] width 231 height 28
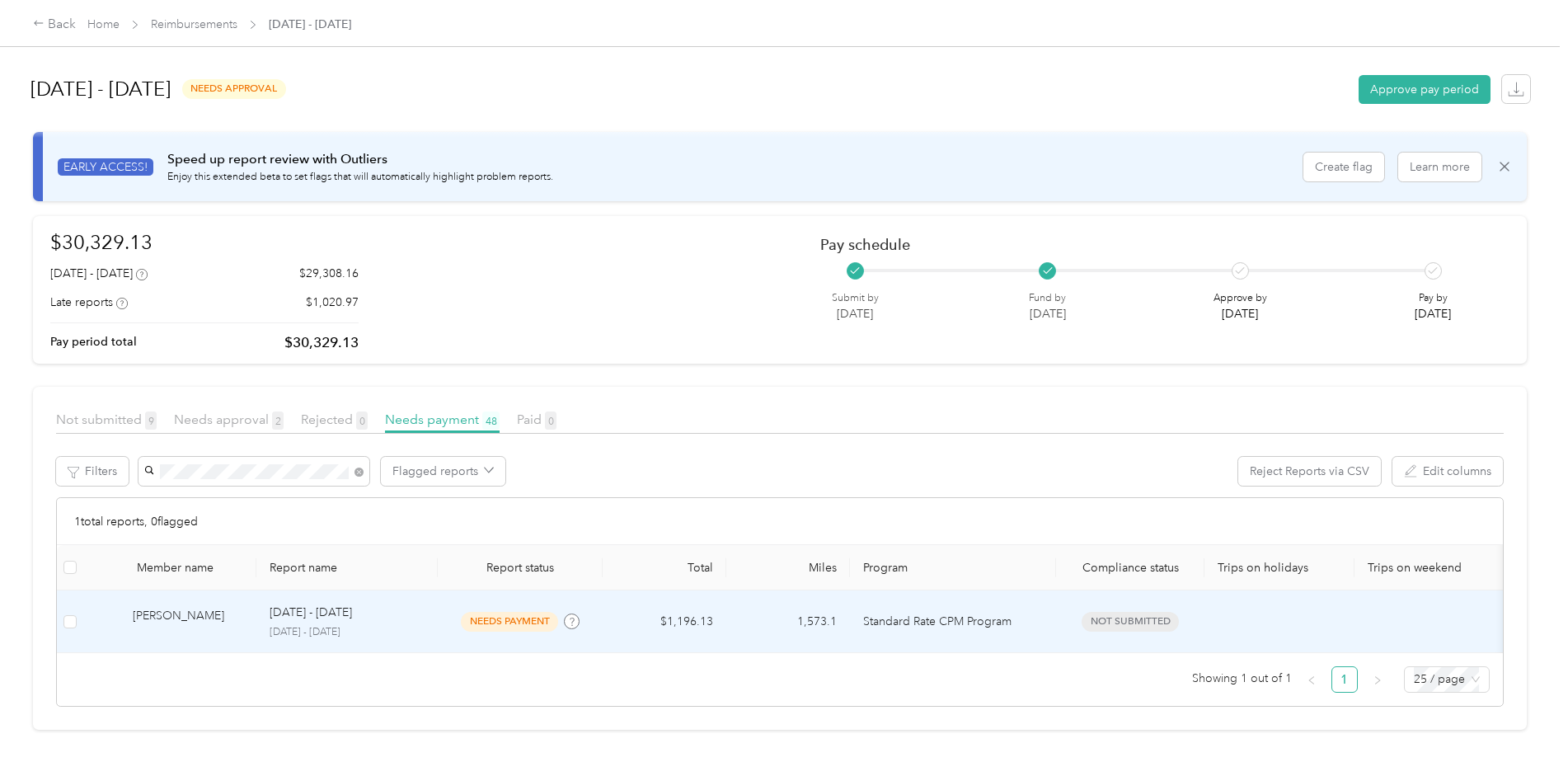
click at [194, 616] on div "[PERSON_NAME]" at bounding box center [187, 621] width 111 height 28
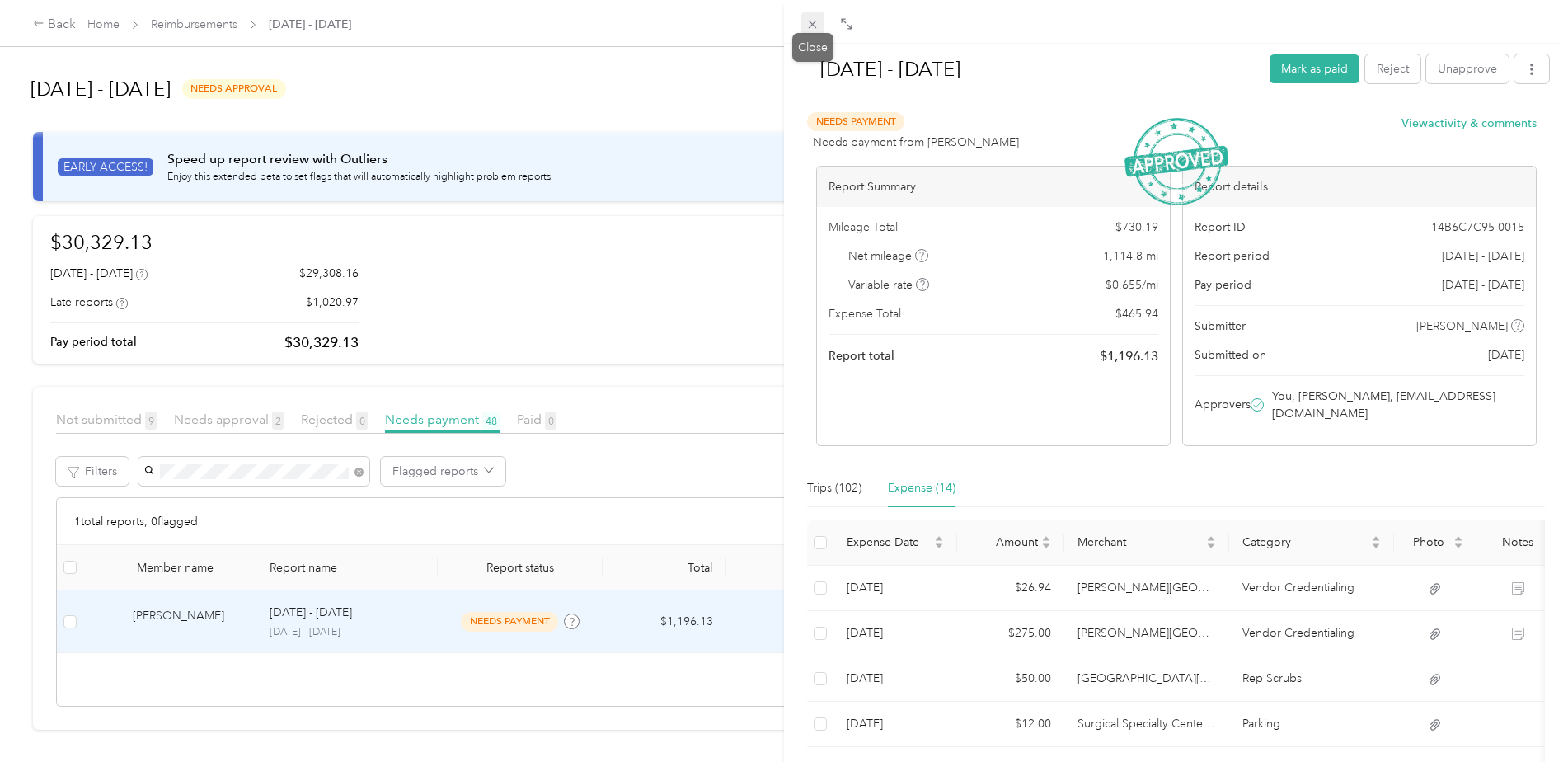
click at [813, 21] on icon at bounding box center [812, 24] width 14 height 14
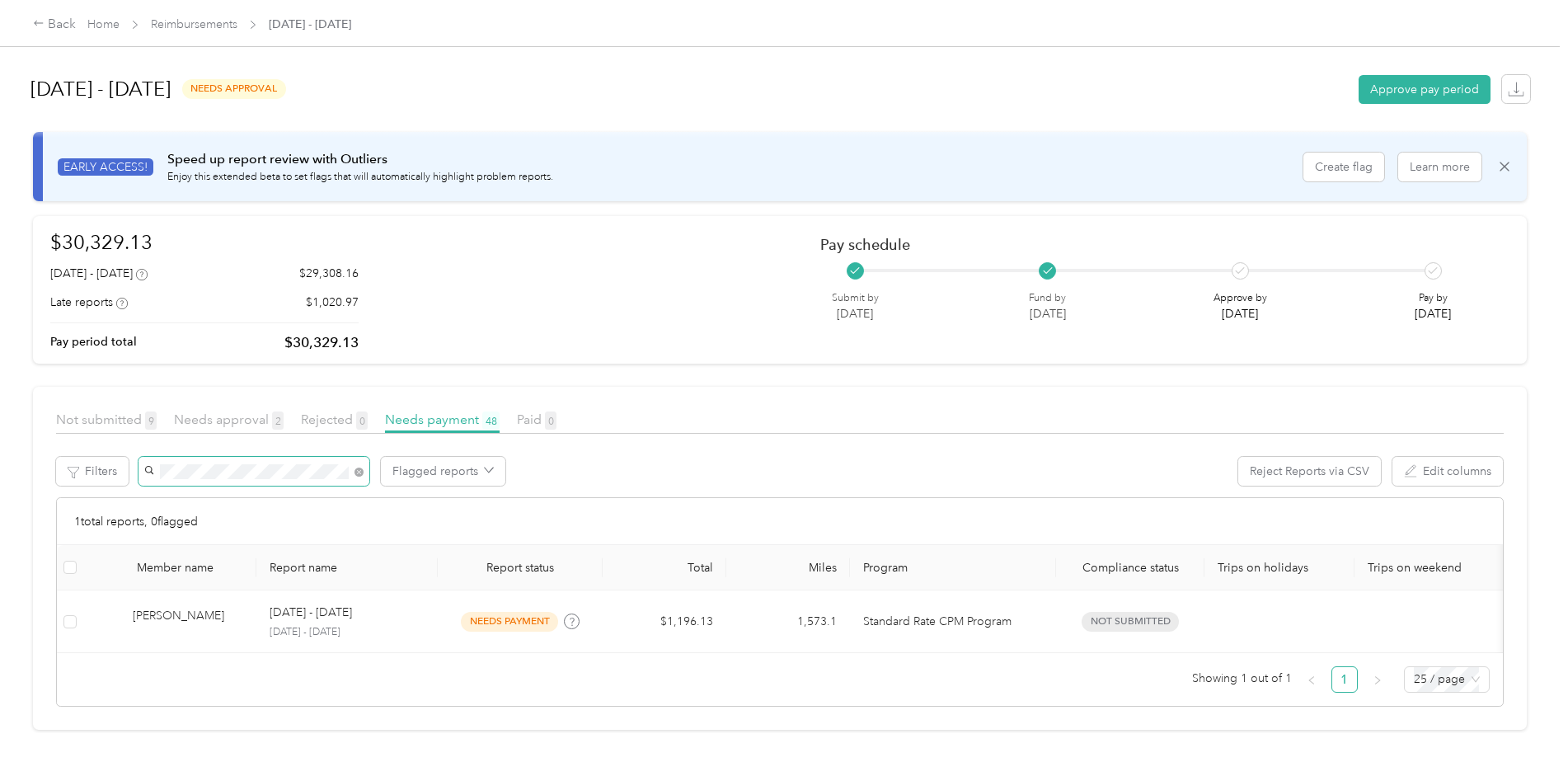
click at [153, 472] on span at bounding box center [254, 470] width 231 height 28
click at [158, 504] on div "[PERSON_NAME]" at bounding box center [253, 502] width 207 height 17
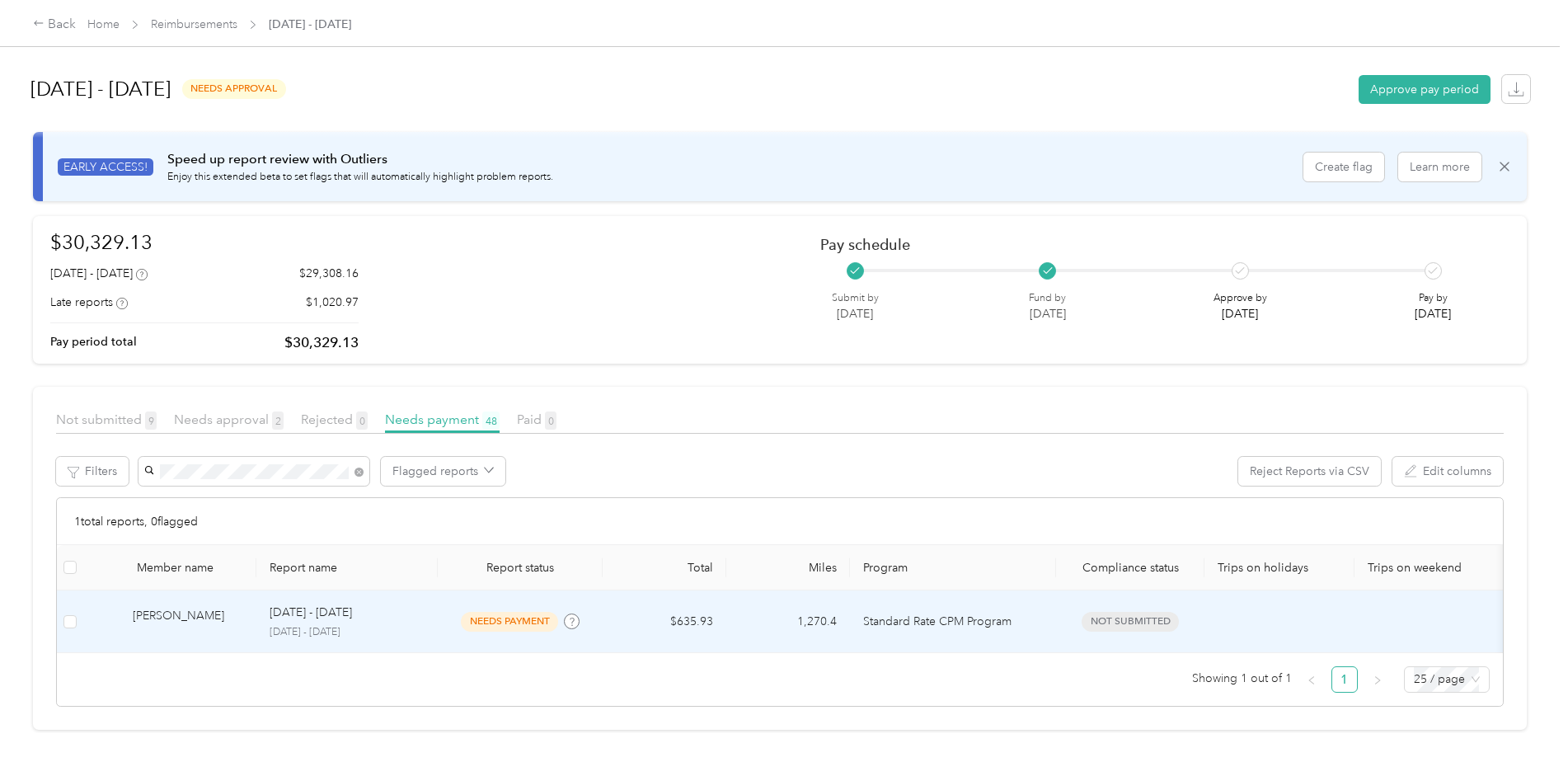
click at [686, 623] on td "$635.93" at bounding box center [665, 621] width 124 height 62
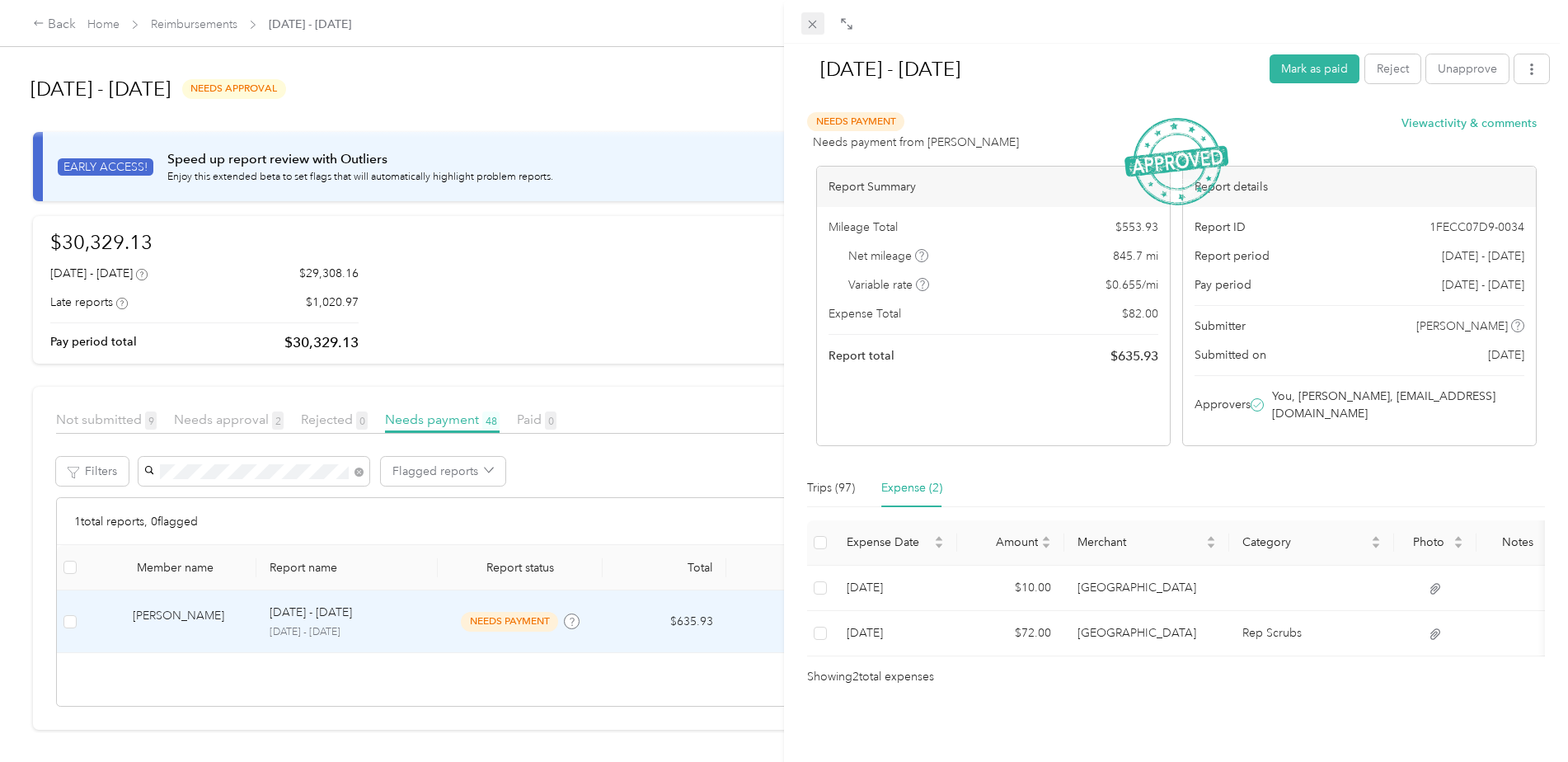
click at [818, 23] on icon at bounding box center [812, 24] width 14 height 14
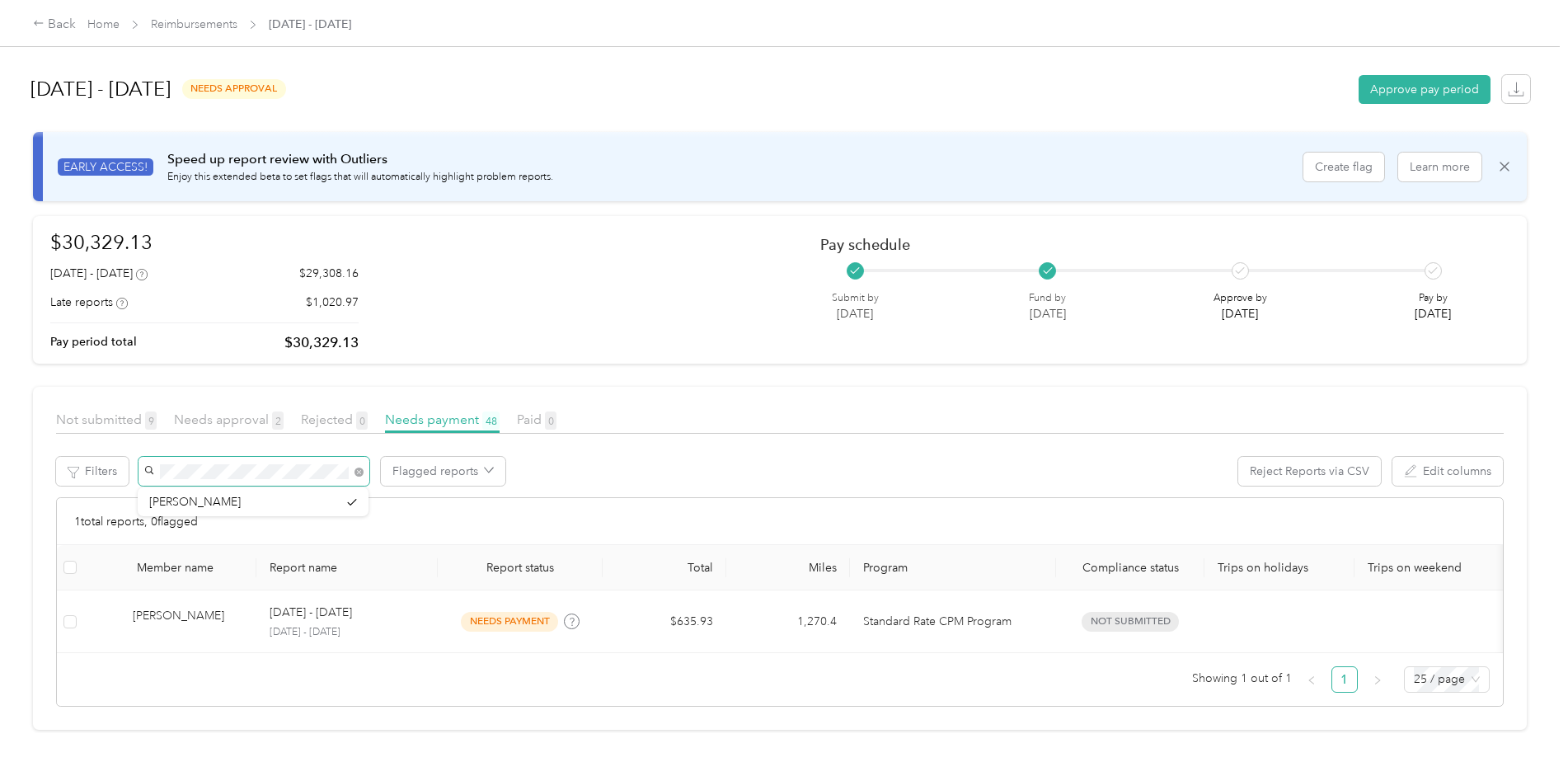
click at [146, 466] on span at bounding box center [254, 470] width 231 height 28
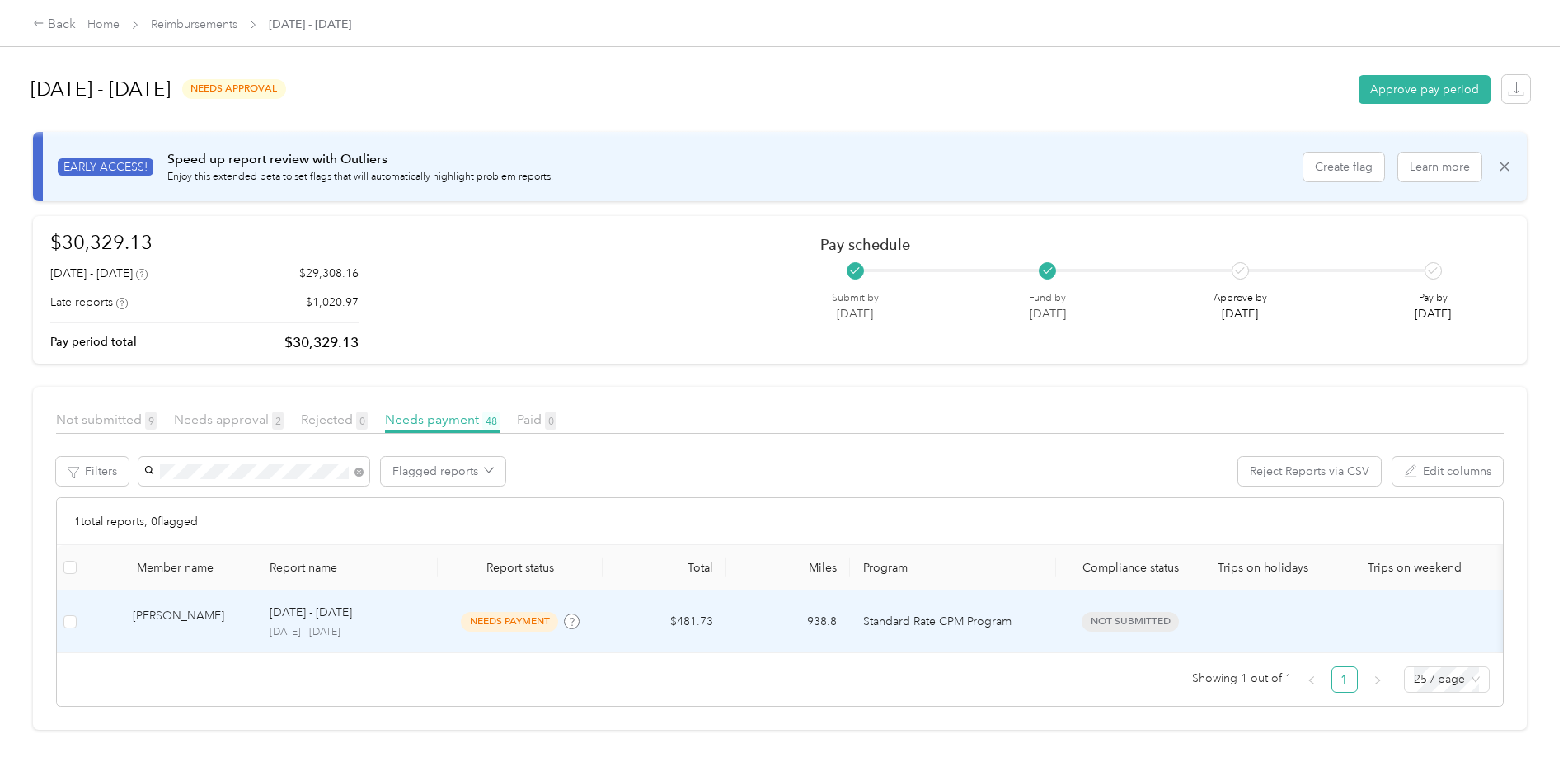
click at [169, 609] on div "[PERSON_NAME]" at bounding box center [187, 621] width 111 height 28
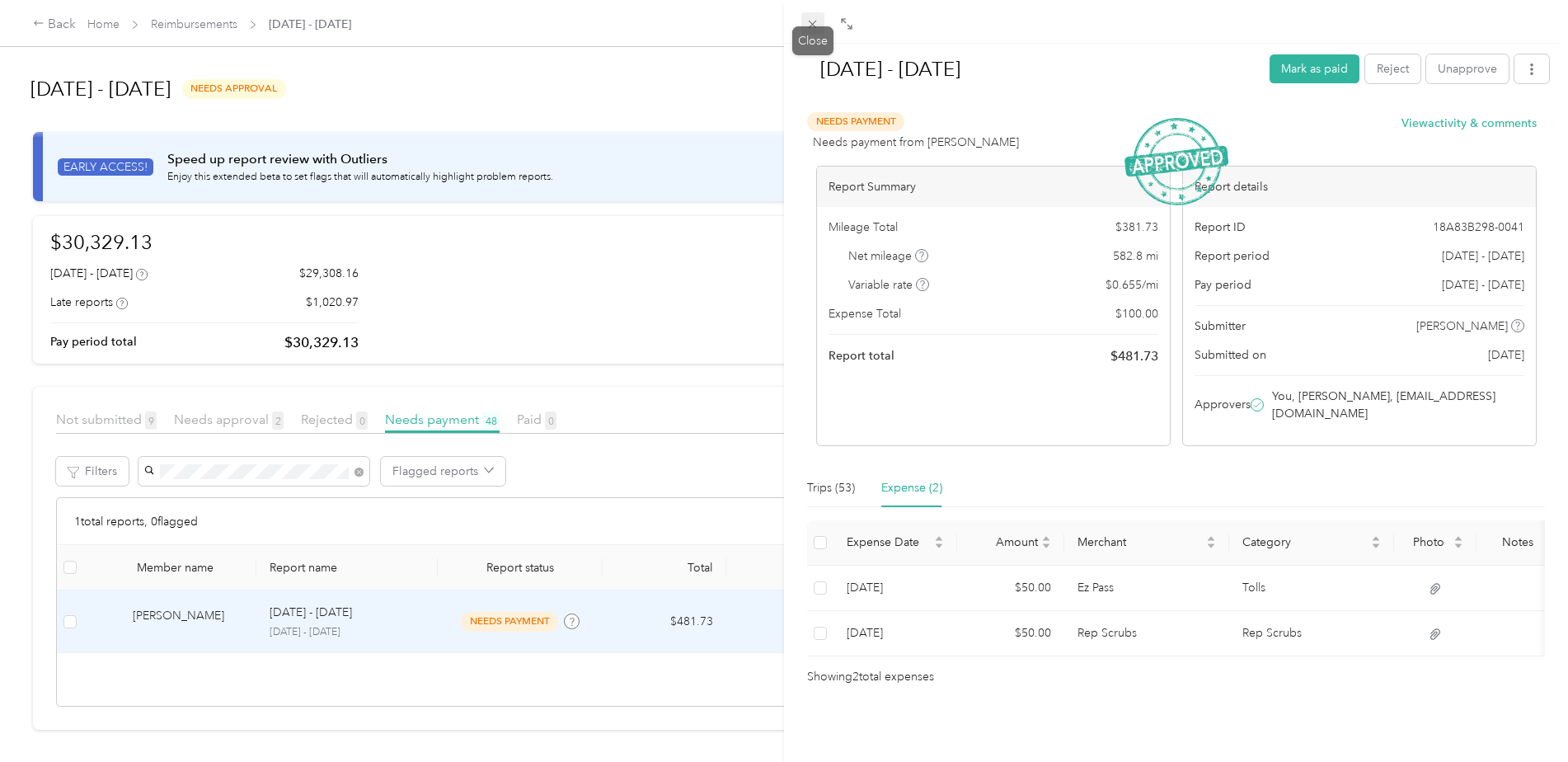
click at [818, 23] on icon at bounding box center [812, 24] width 14 height 14
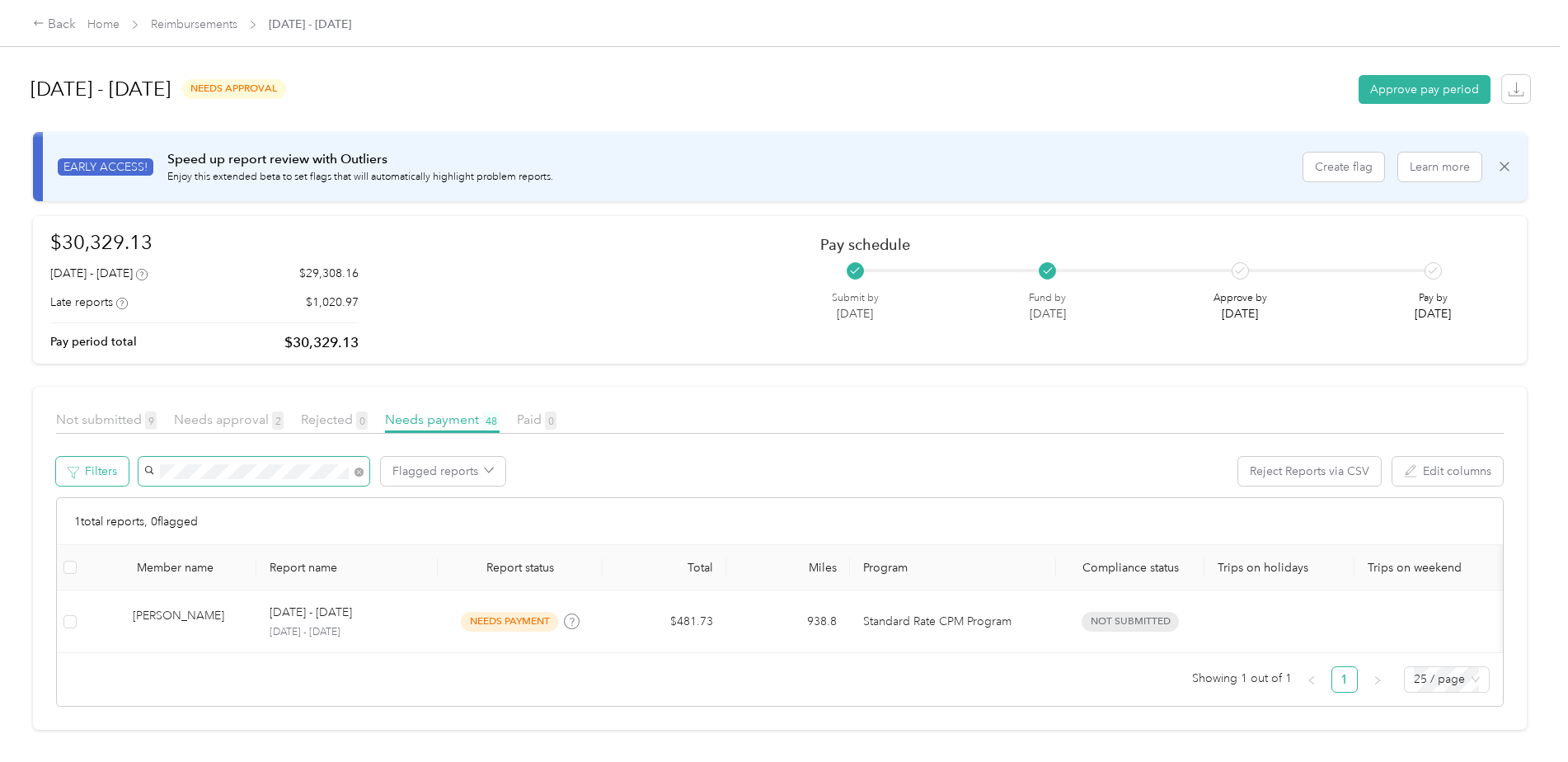
click at [125, 461] on div "Filters Flagged reports Reject Reports via CSV Edit columns" at bounding box center [779, 476] width 1448 height 41
click at [157, 524] on span "[PERSON_NAME]" at bounding box center [195, 530] width 92 height 14
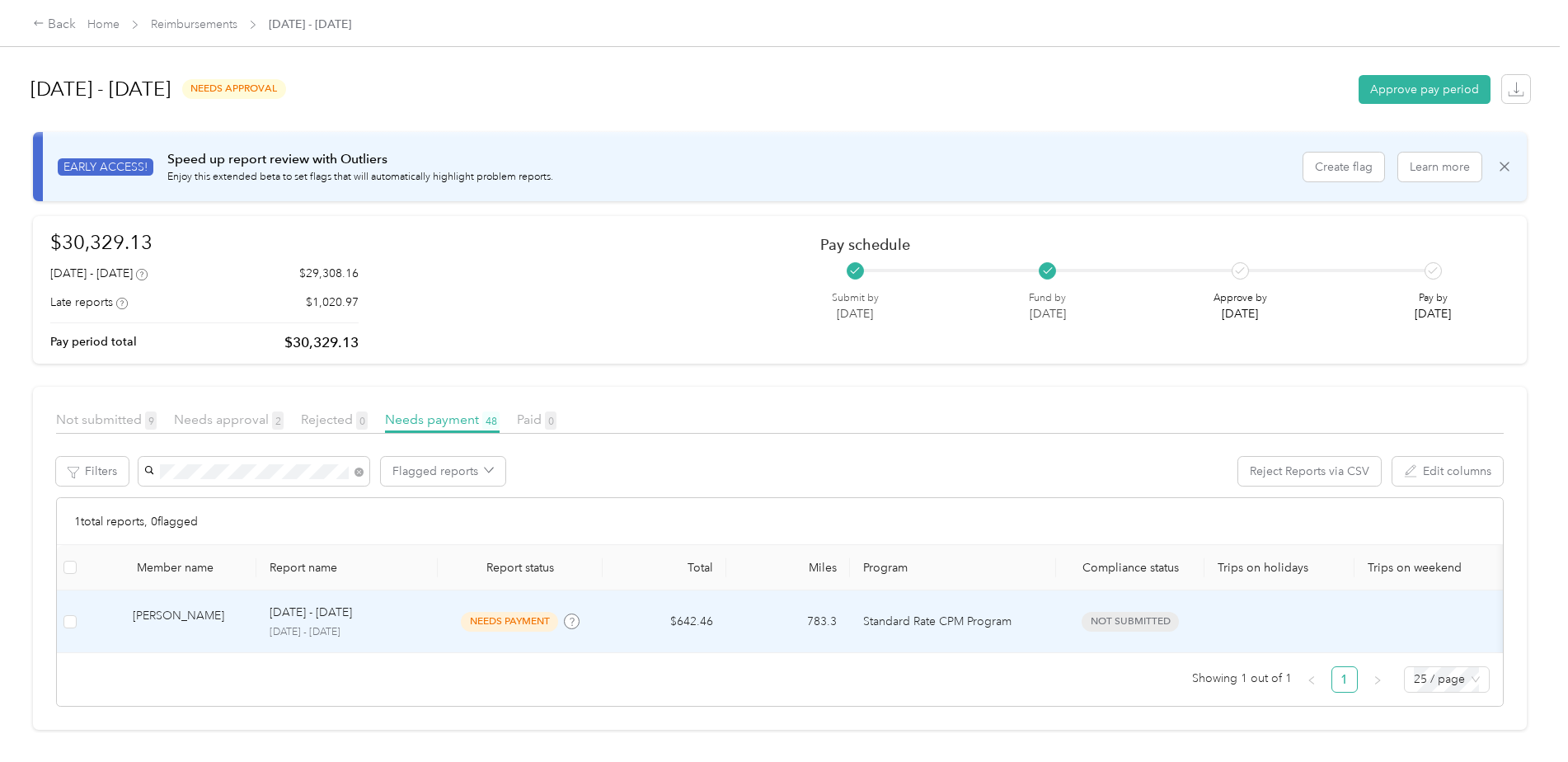
click at [682, 623] on td "$642.46" at bounding box center [665, 621] width 124 height 62
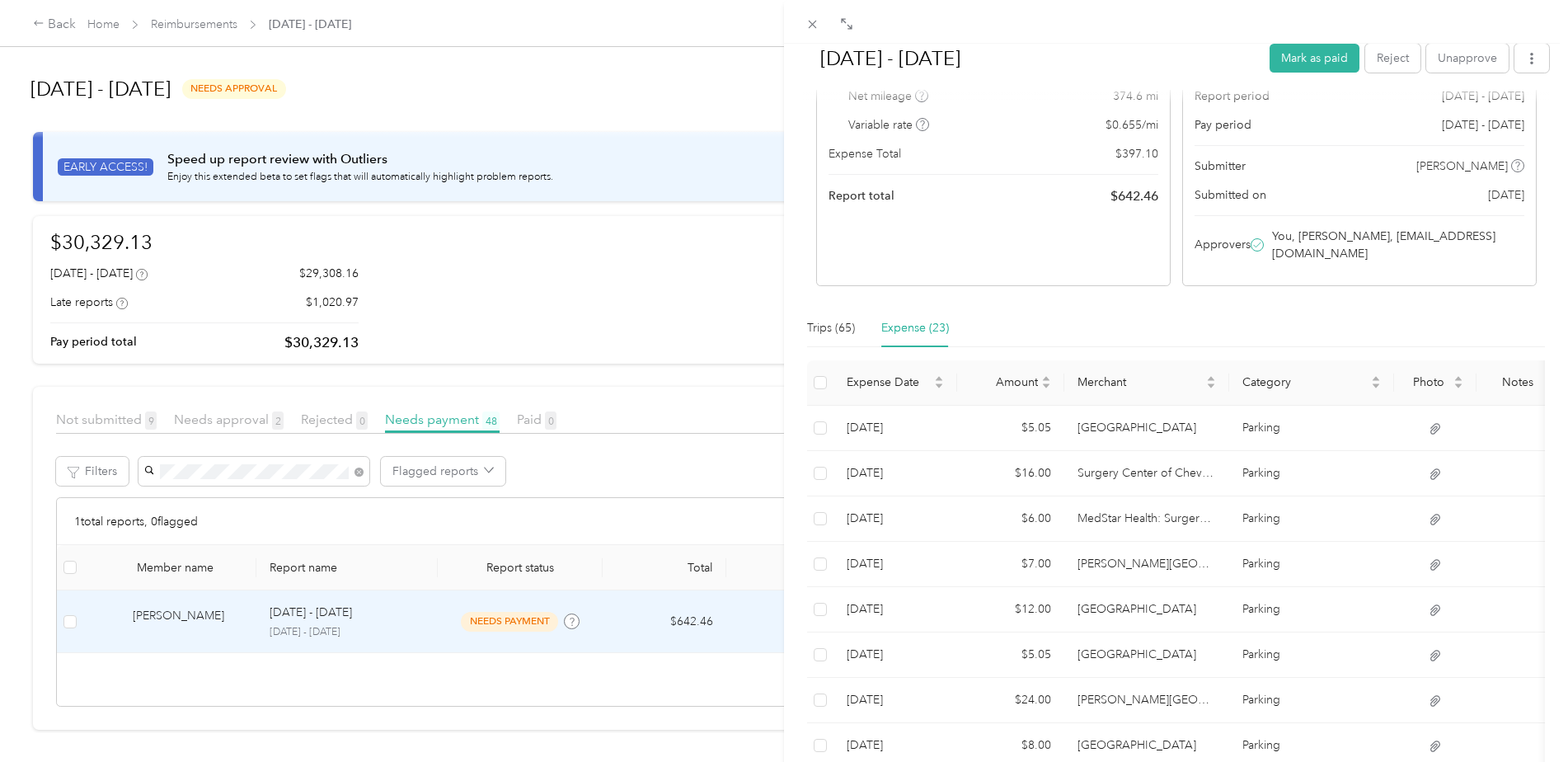
scroll to position [149, 0]
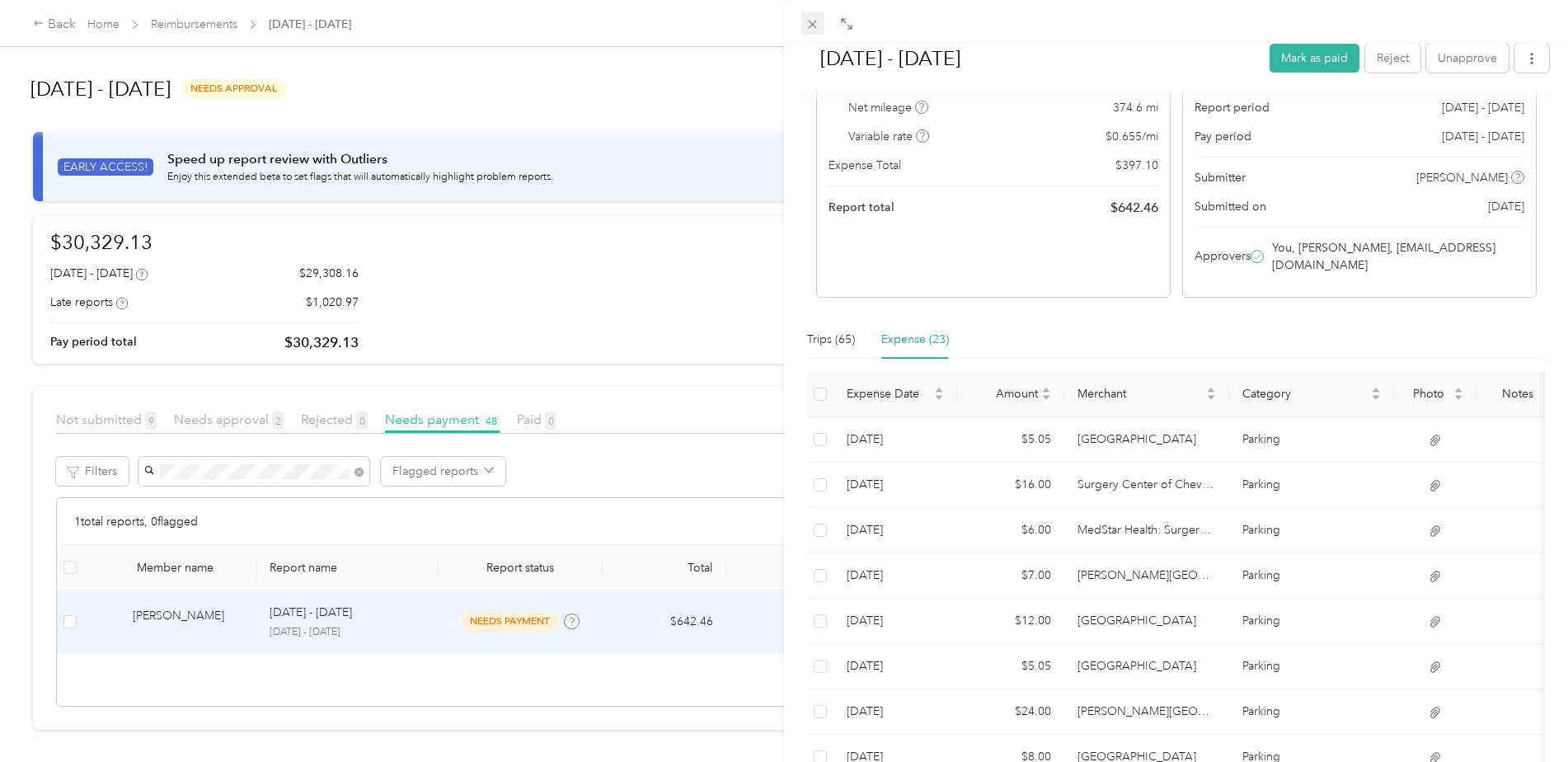
click at [818, 761] on div "[DATE] - [DATE] Mark as paid Reject Unapprove Needs Payment Needs payment from …" at bounding box center [779, 762] width 1559 height 0
click at [808, 20] on icon at bounding box center [812, 24] width 14 height 14
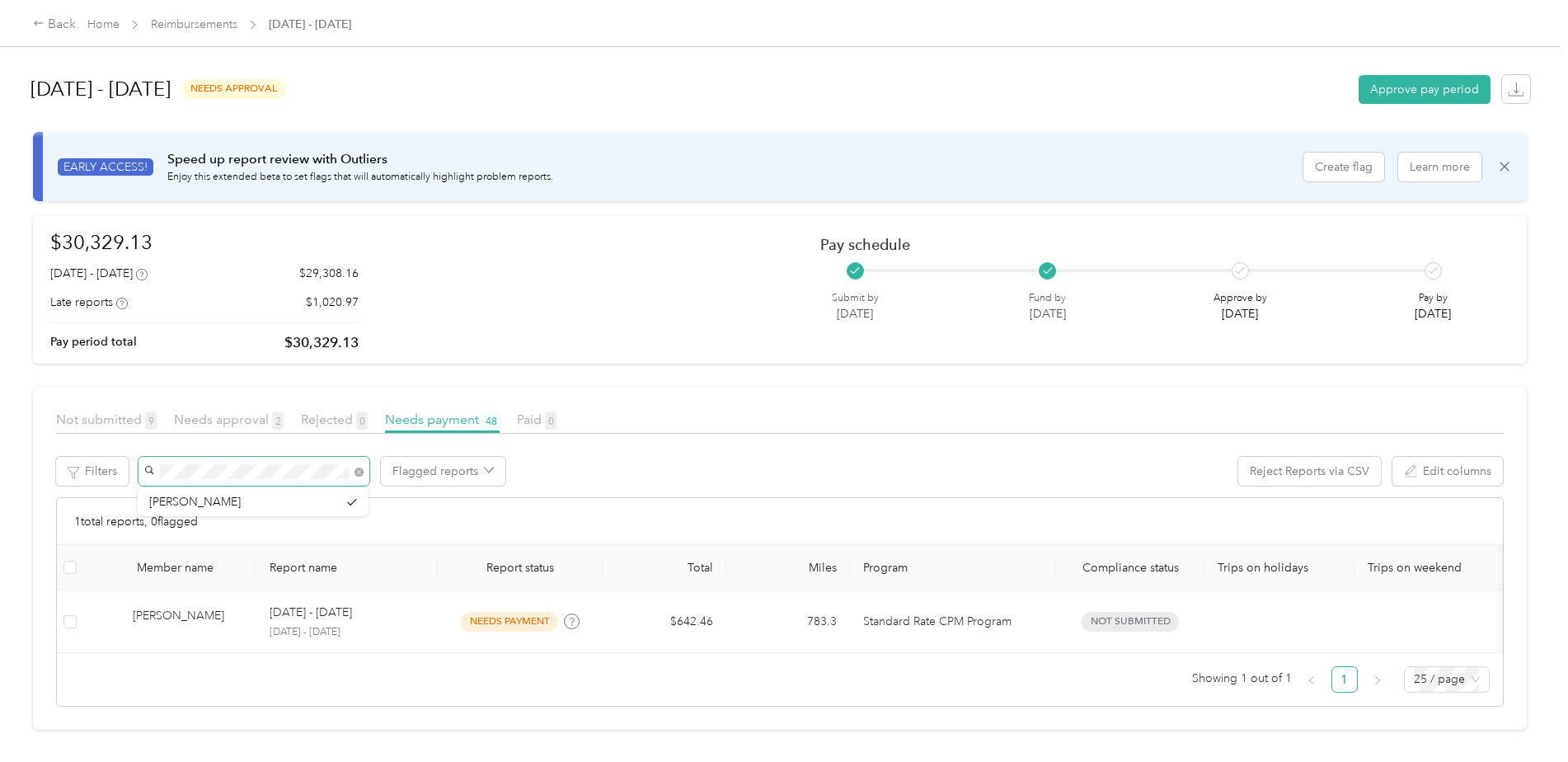
click at [150, 470] on span at bounding box center [254, 470] width 231 height 28
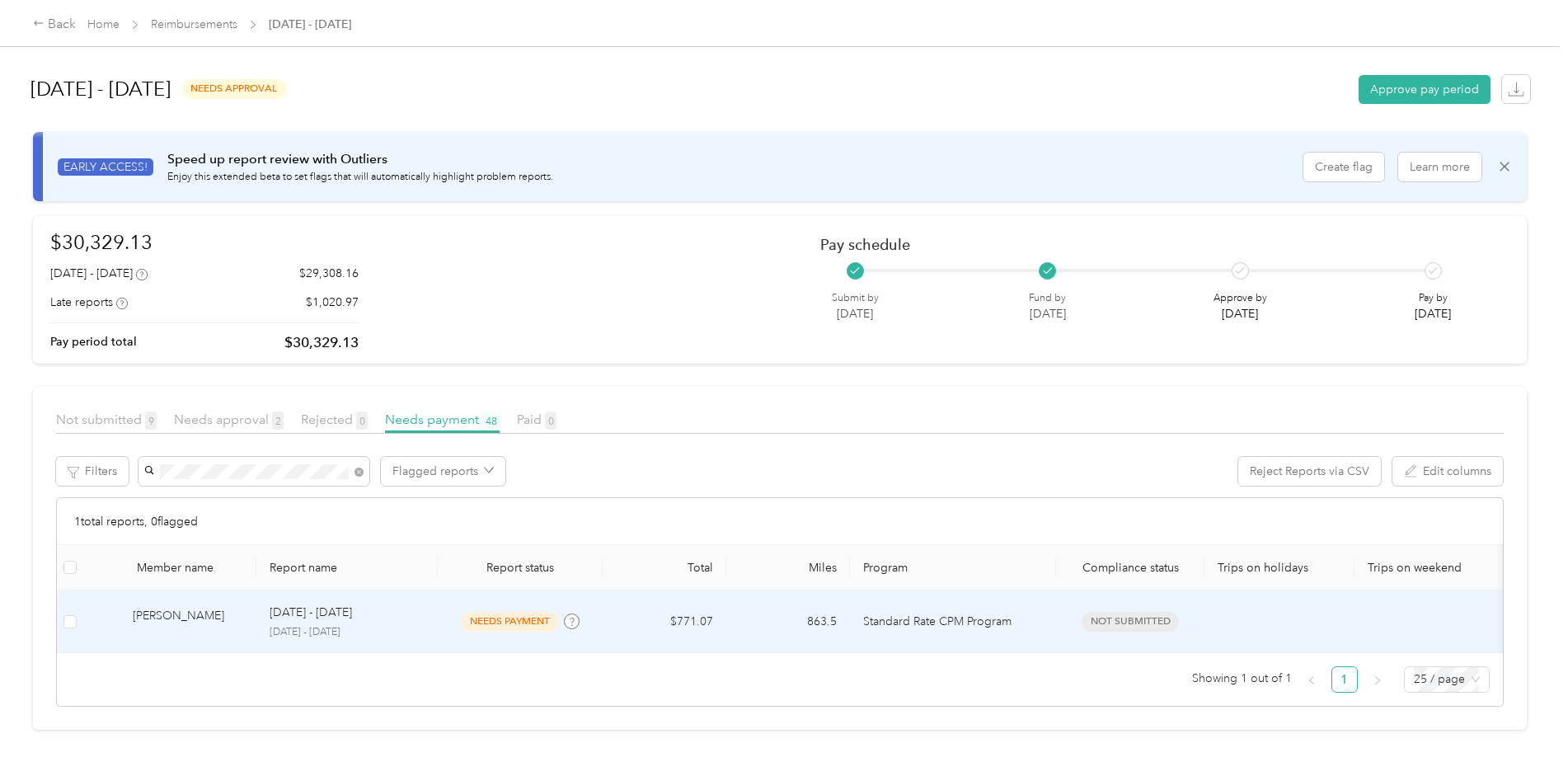
click at [165, 620] on div "[PERSON_NAME]" at bounding box center [187, 621] width 111 height 28
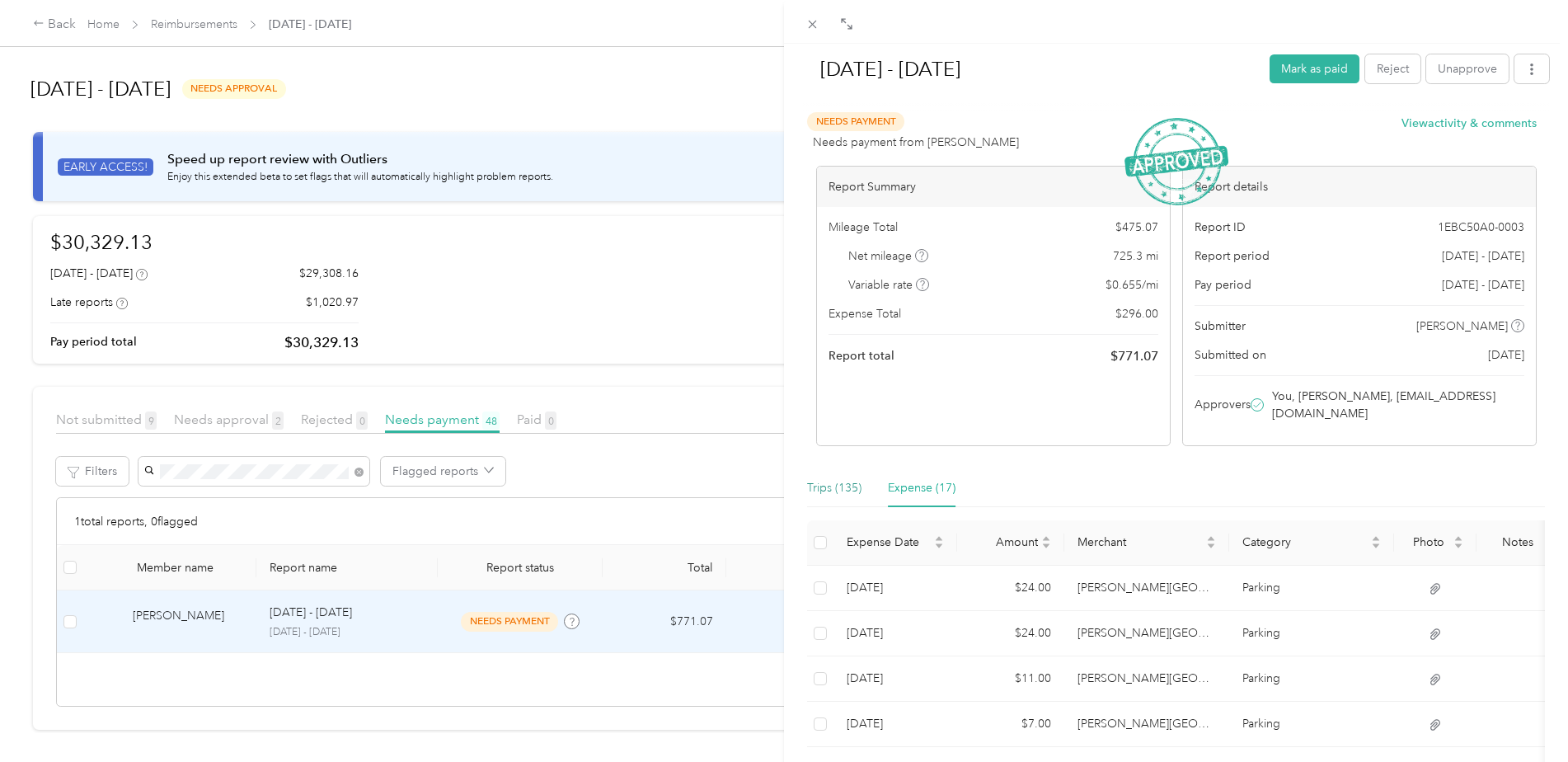
click at [826, 484] on div "Trips (135)" at bounding box center [833, 487] width 54 height 18
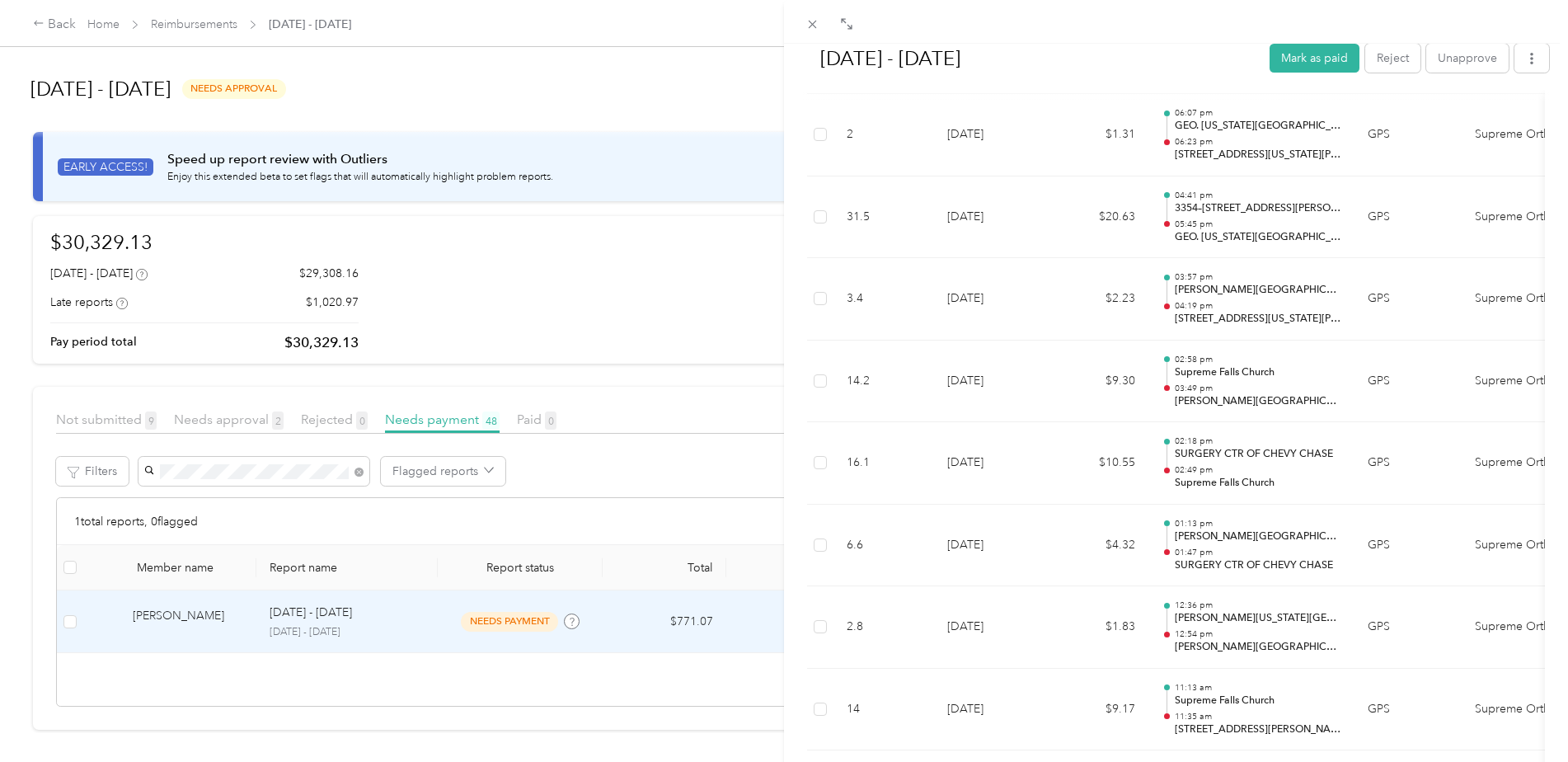
scroll to position [3379, 0]
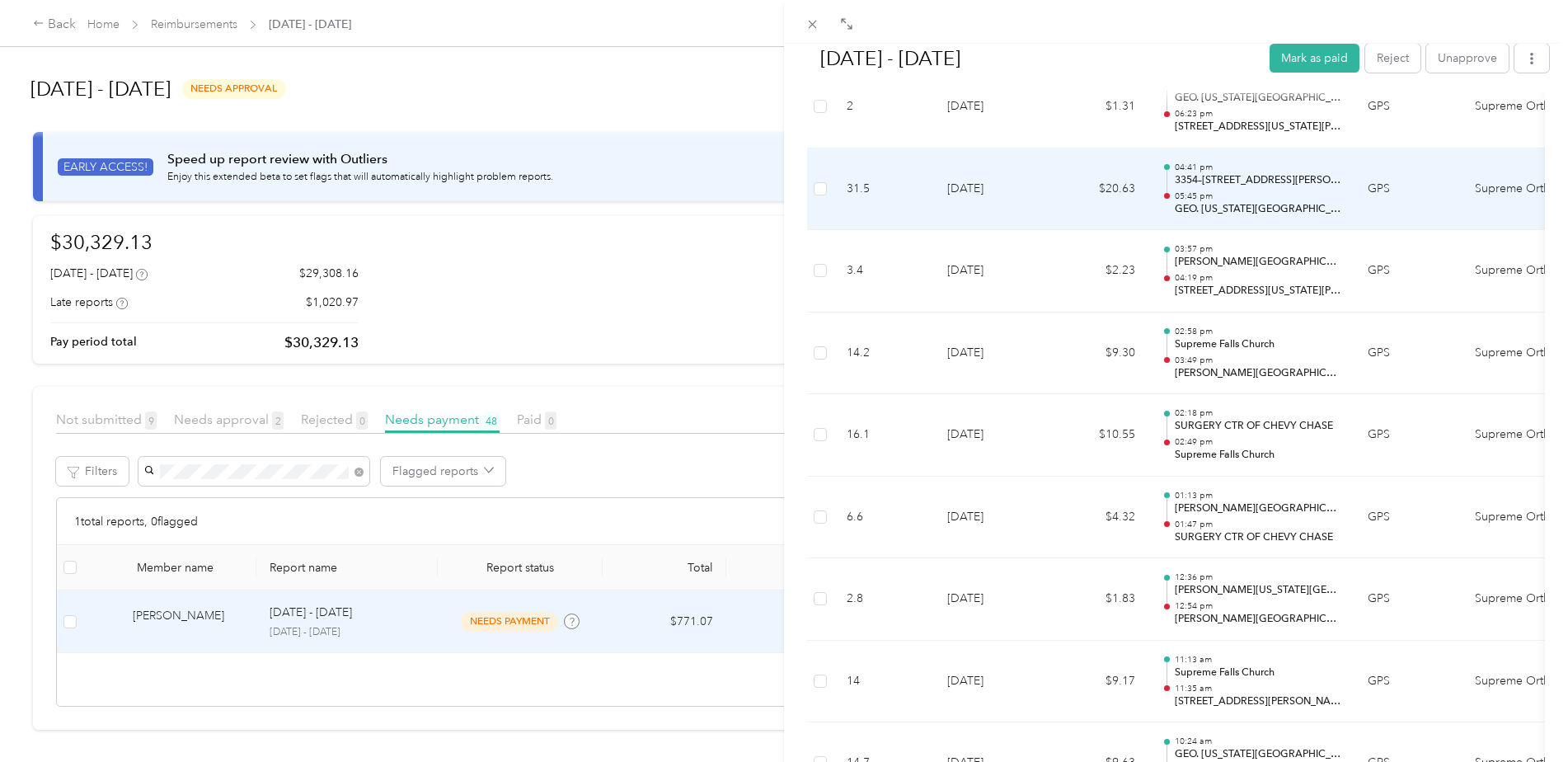
click at [1211, 182] on p "3354–[STREET_ADDRESS][PERSON_NAME][US_STATE]" at bounding box center [1258, 181] width 167 height 15
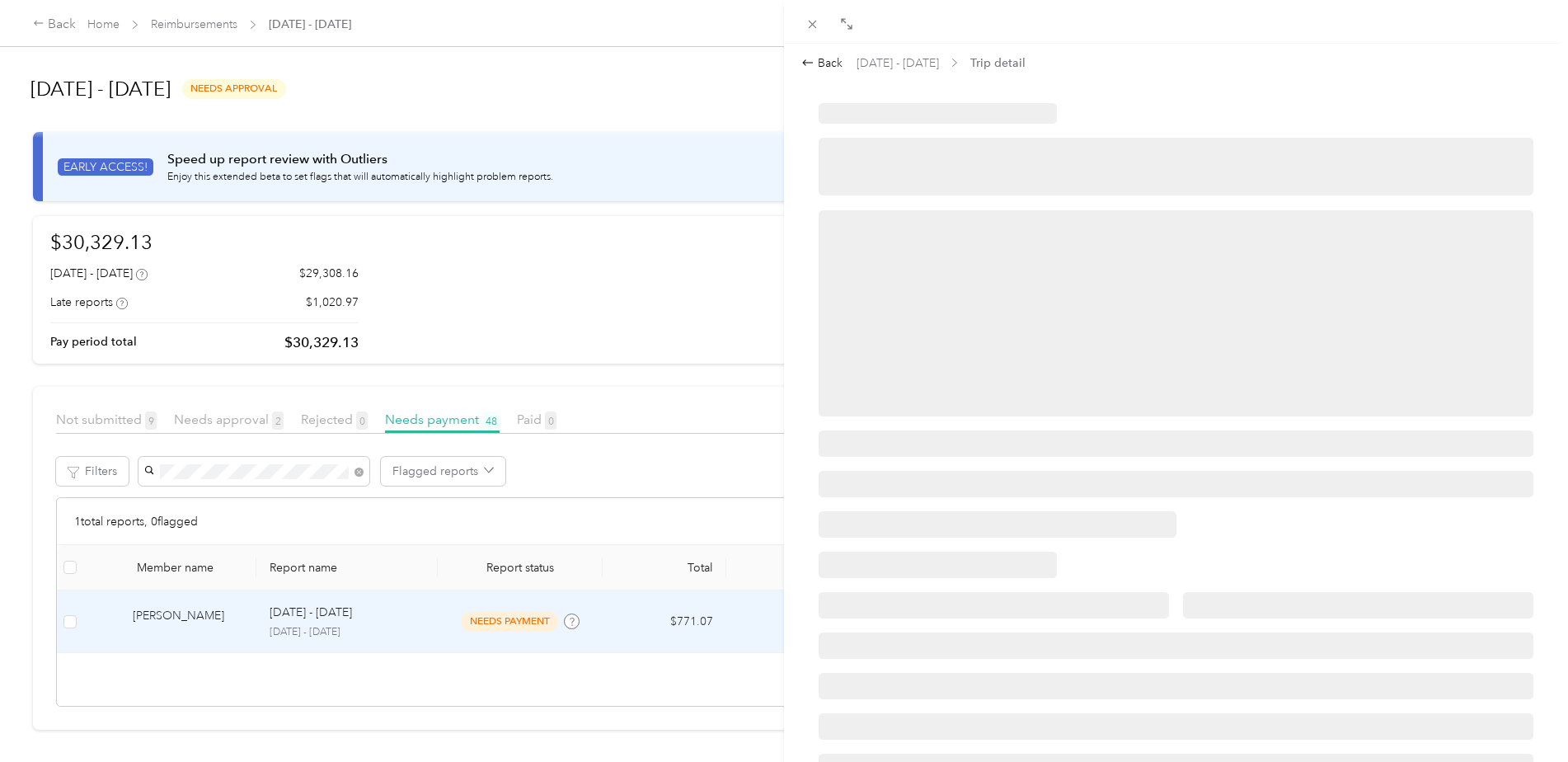
scroll to position [0, 0]
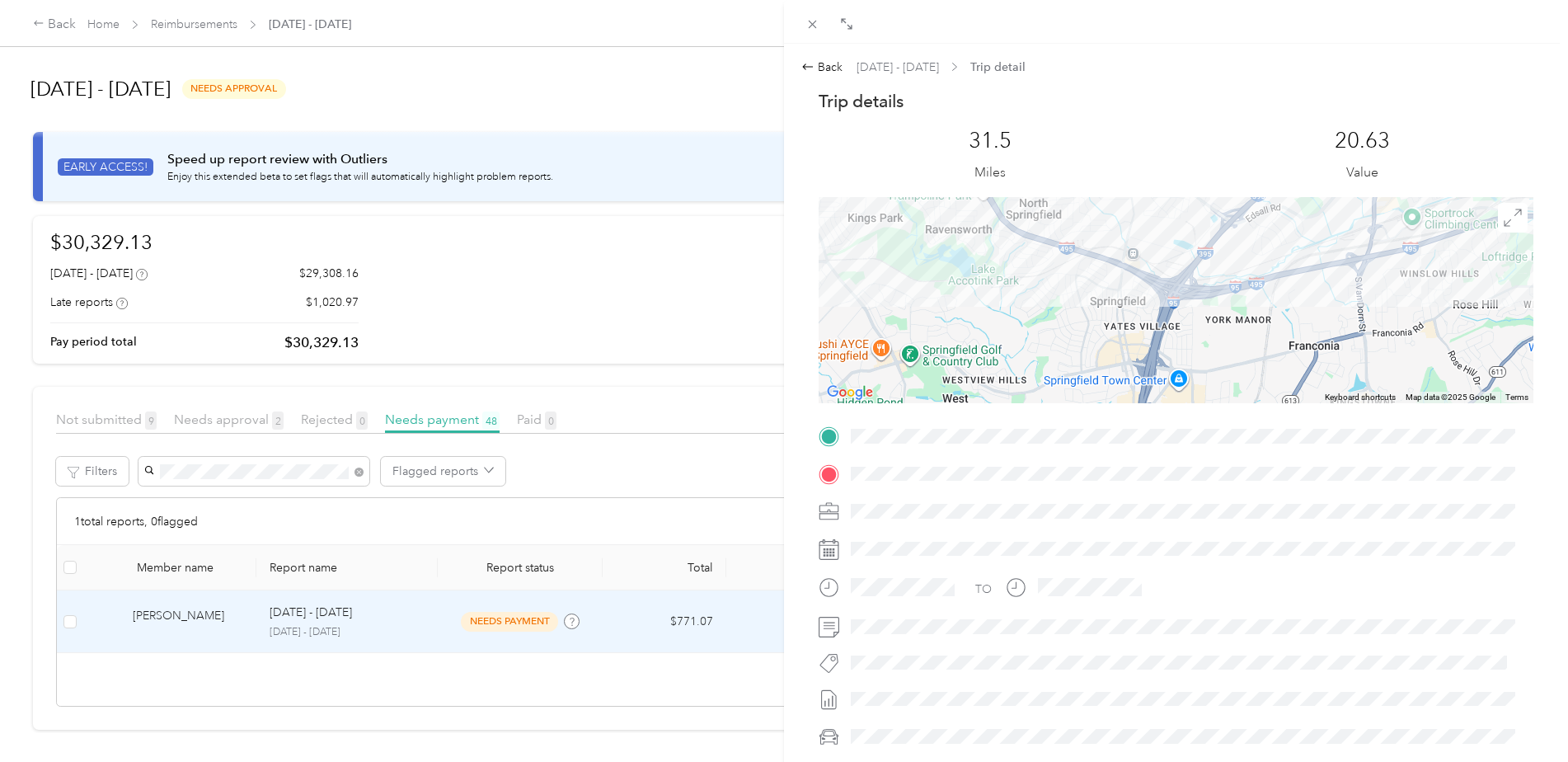
drag, startPoint x: 1131, startPoint y: 335, endPoint x: 1402, endPoint y: 188, distance: 308.3
click at [1402, 188] on div "Trip details This trip cannot be edited because it is either under review, appr…" at bounding box center [1176, 457] width 715 height 735
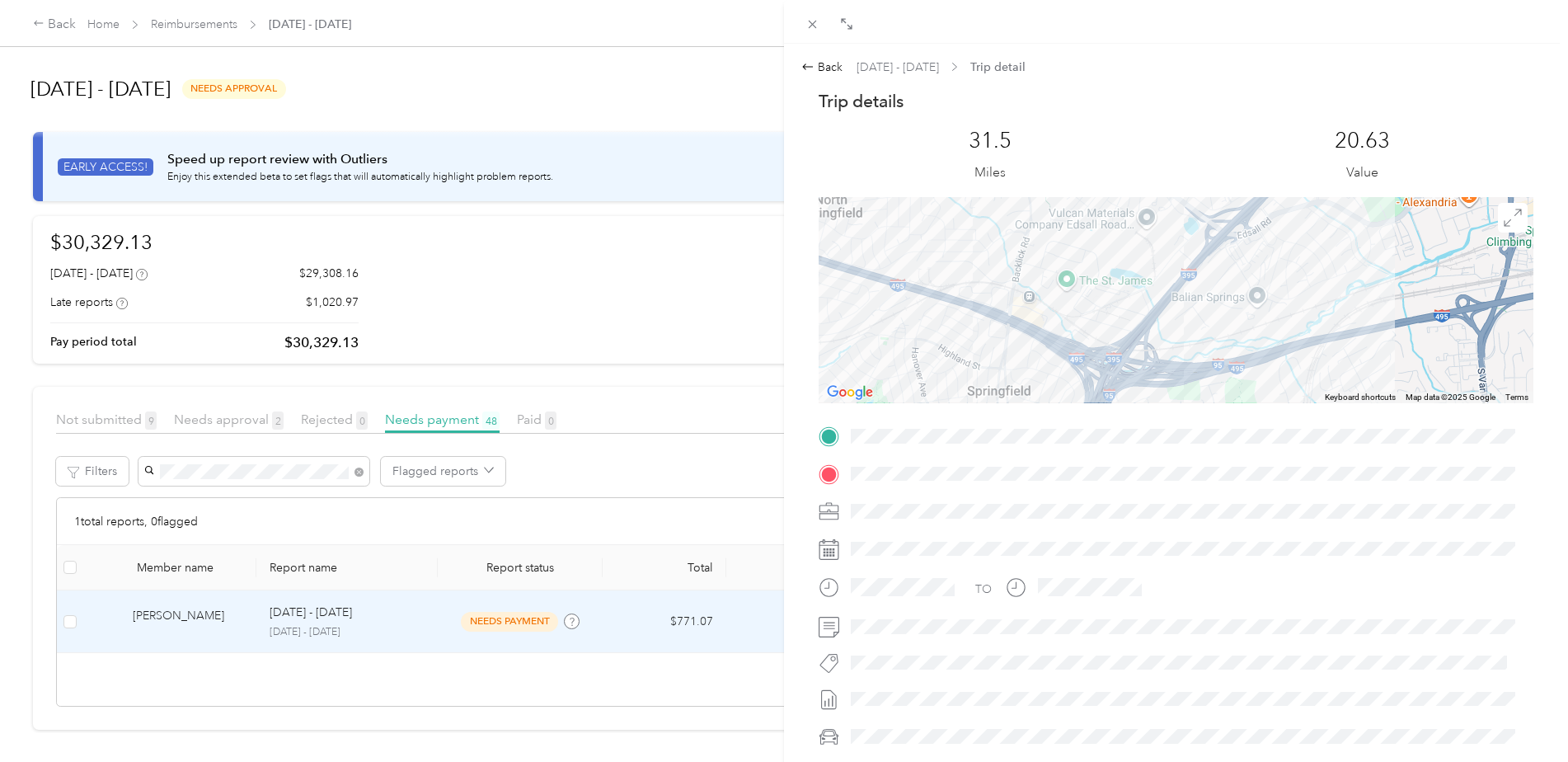
drag, startPoint x: 1046, startPoint y: 259, endPoint x: 1049, endPoint y: 381, distance: 122.0
click at [1049, 381] on div at bounding box center [1176, 300] width 715 height 206
click at [1504, 220] on icon at bounding box center [1512, 217] width 18 height 18
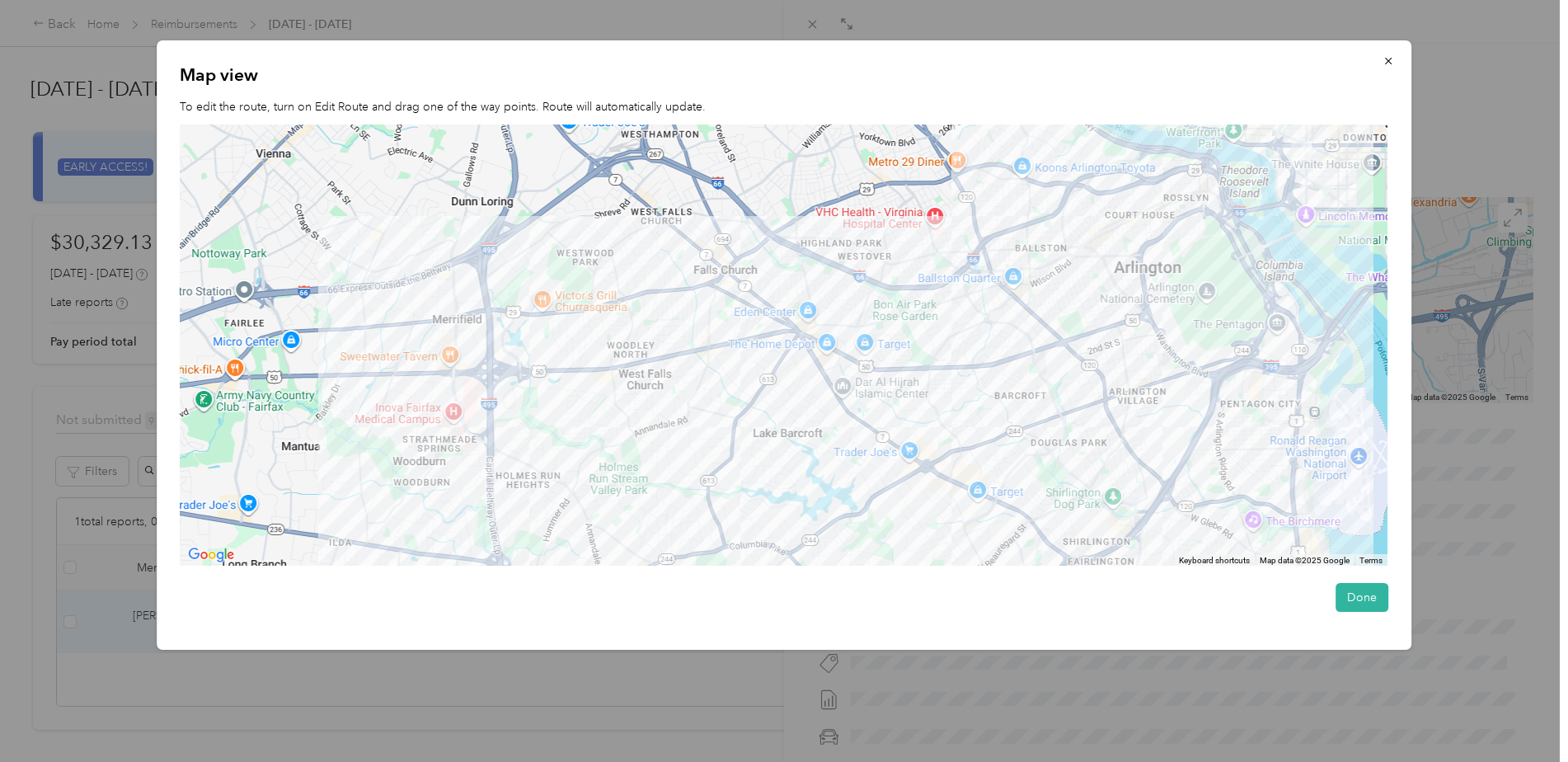
drag, startPoint x: 810, startPoint y: 180, endPoint x: 1062, endPoint y: 194, distance: 252.4
click at [1062, 194] on div at bounding box center [784, 345] width 1208 height 442
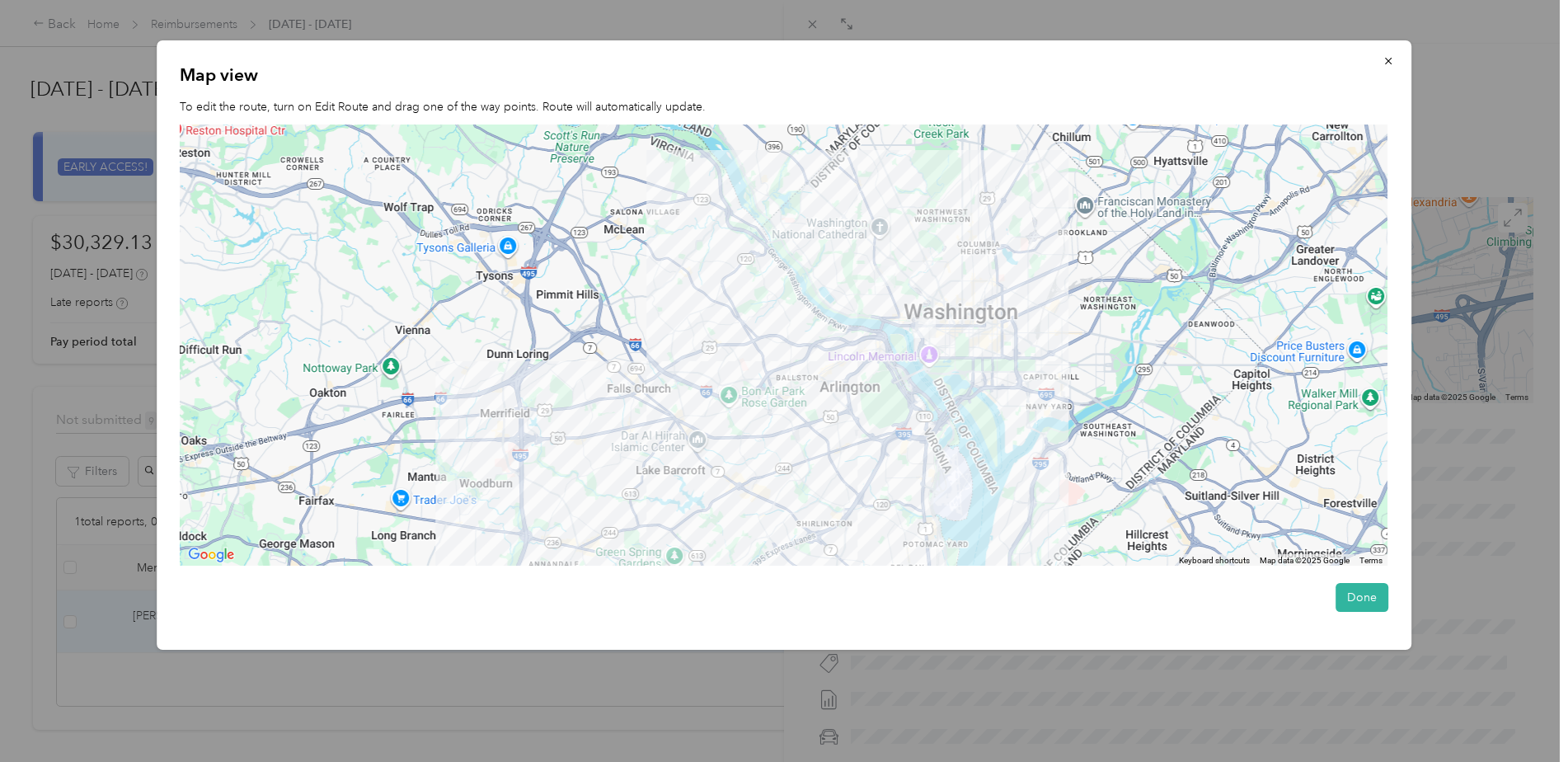
drag, startPoint x: 1346, startPoint y: 596, endPoint x: 1327, endPoint y: 594, distance: 19.1
click at [1345, 596] on button "Done" at bounding box center [1363, 597] width 53 height 28
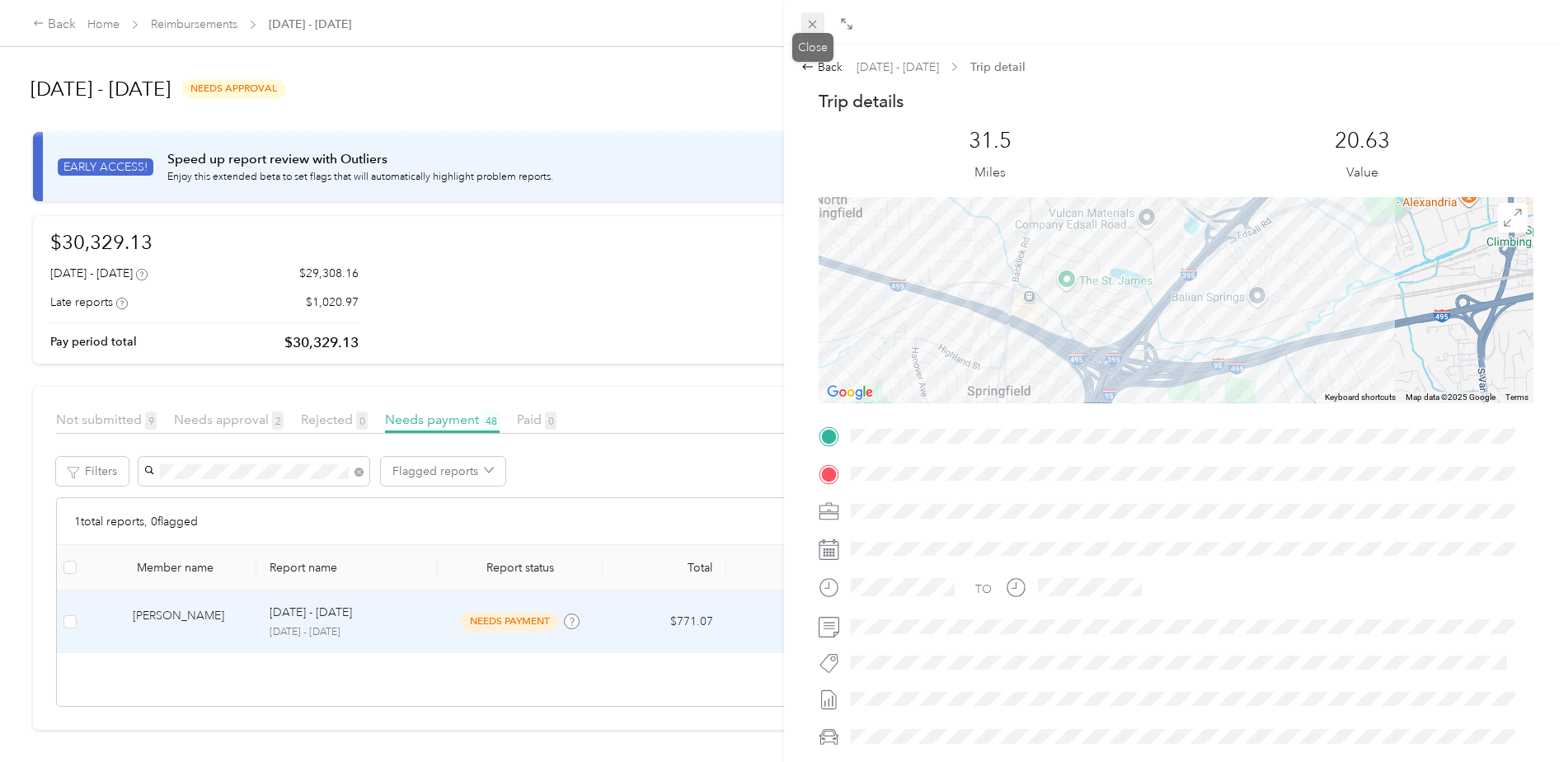
click at [812, 24] on icon at bounding box center [812, 25] width 9 height 9
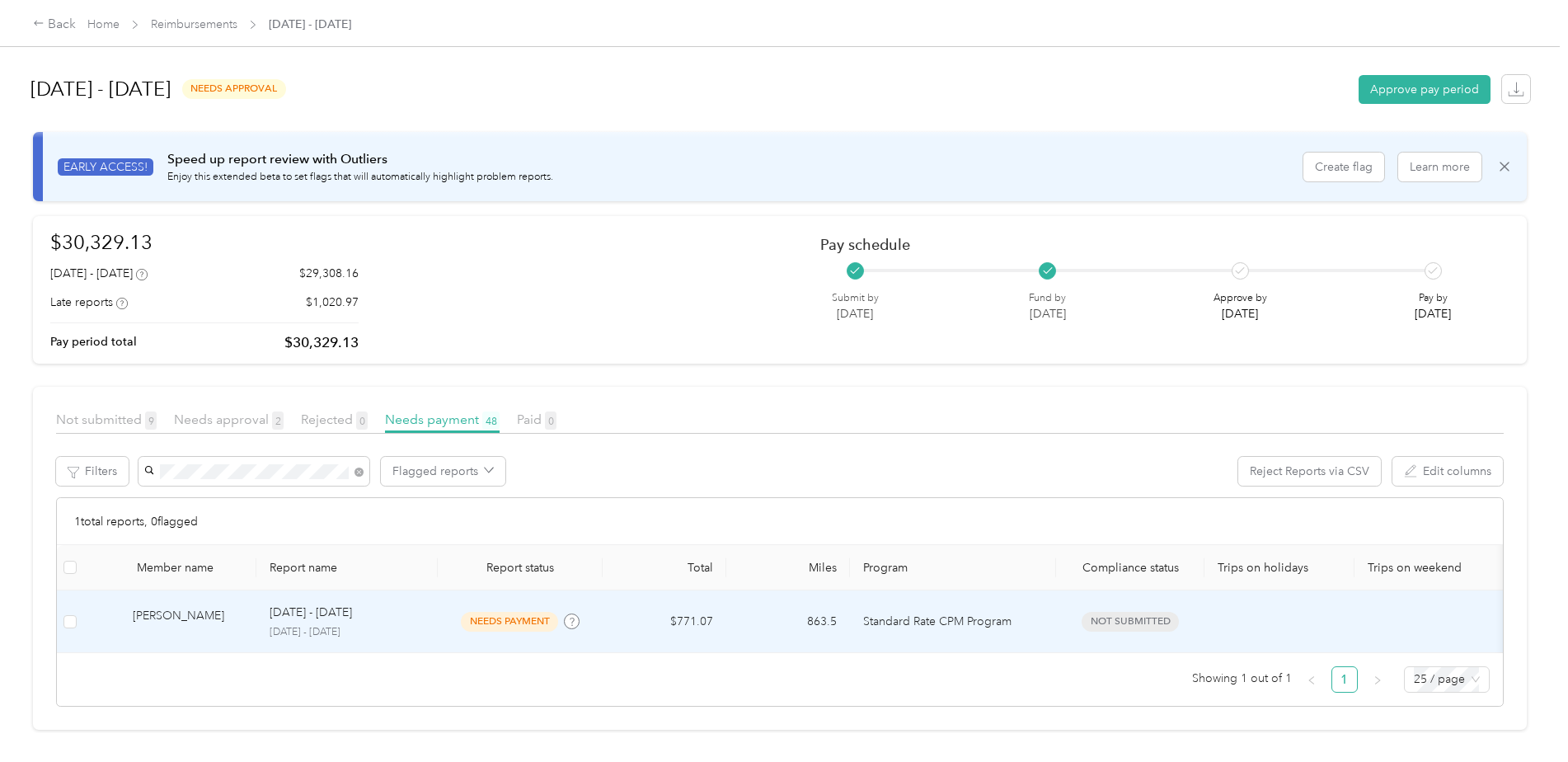
click at [685, 616] on td "$771.07" at bounding box center [665, 621] width 124 height 62
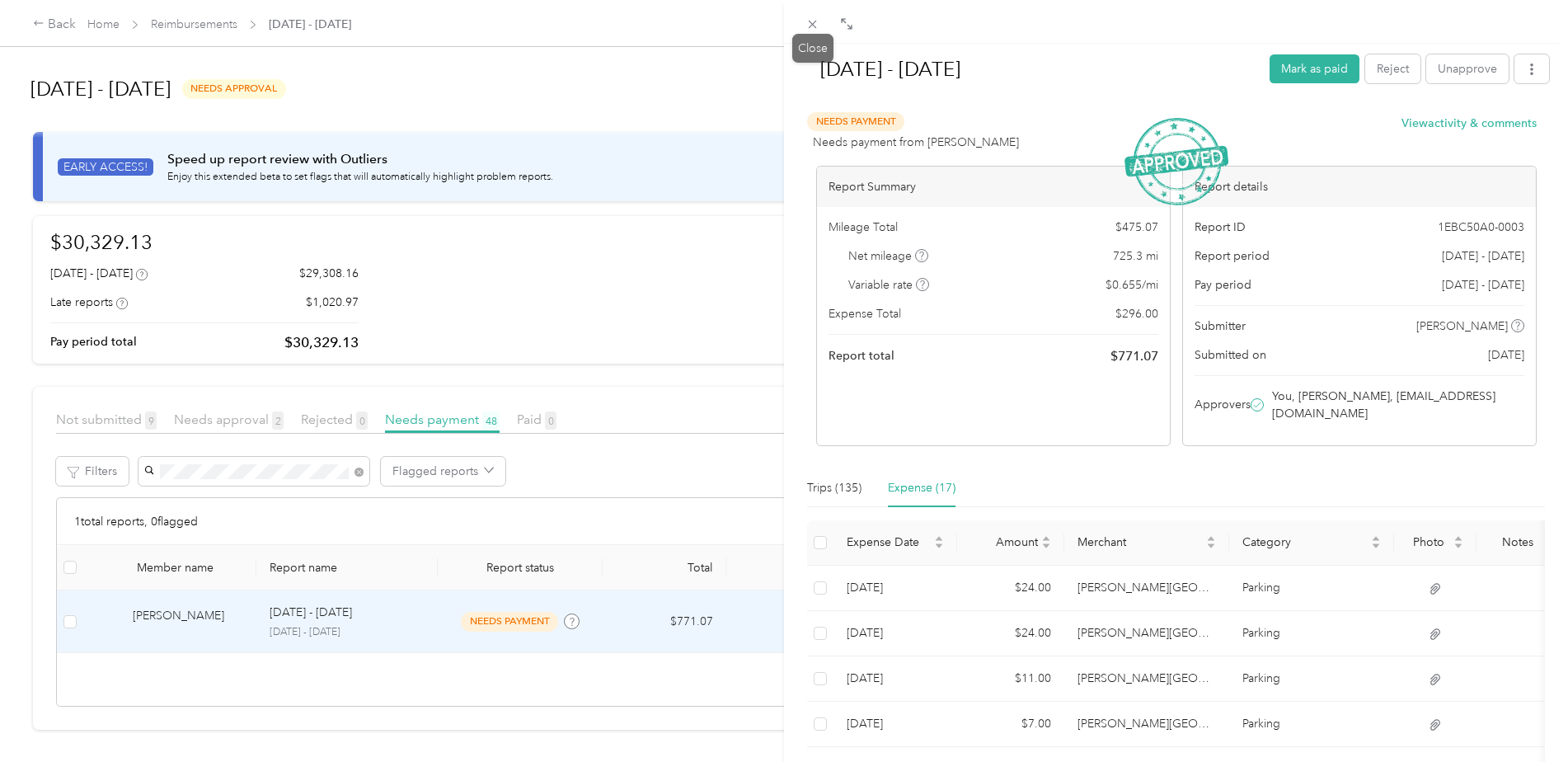
drag, startPoint x: 811, startPoint y: 27, endPoint x: 794, endPoint y: 36, distance: 19.2
click at [811, 27] on icon at bounding box center [812, 25] width 9 height 9
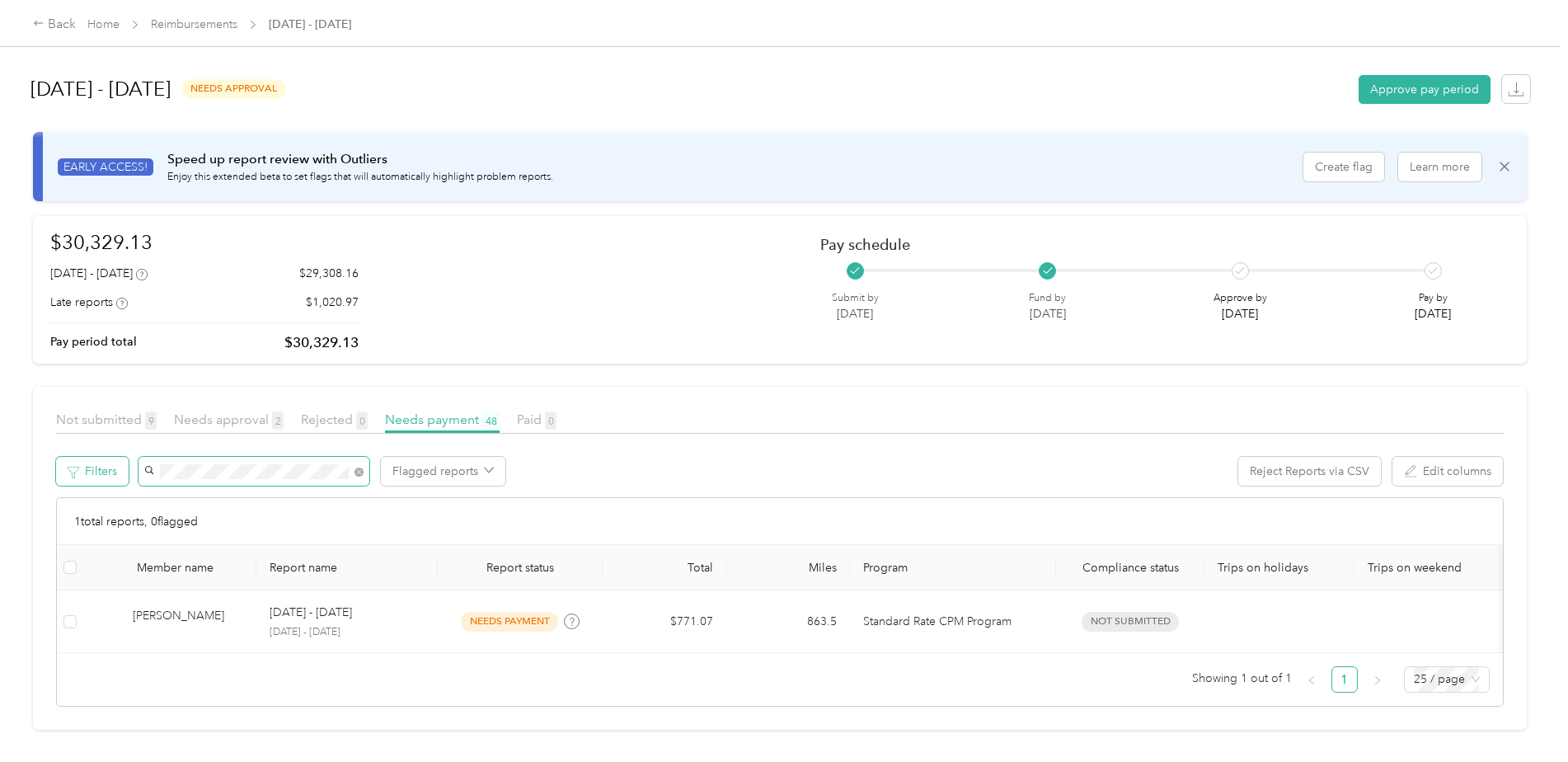
click at [114, 462] on div "Filters Flagged reports Reject Reports via CSV Edit columns" at bounding box center [779, 476] width 1448 height 41
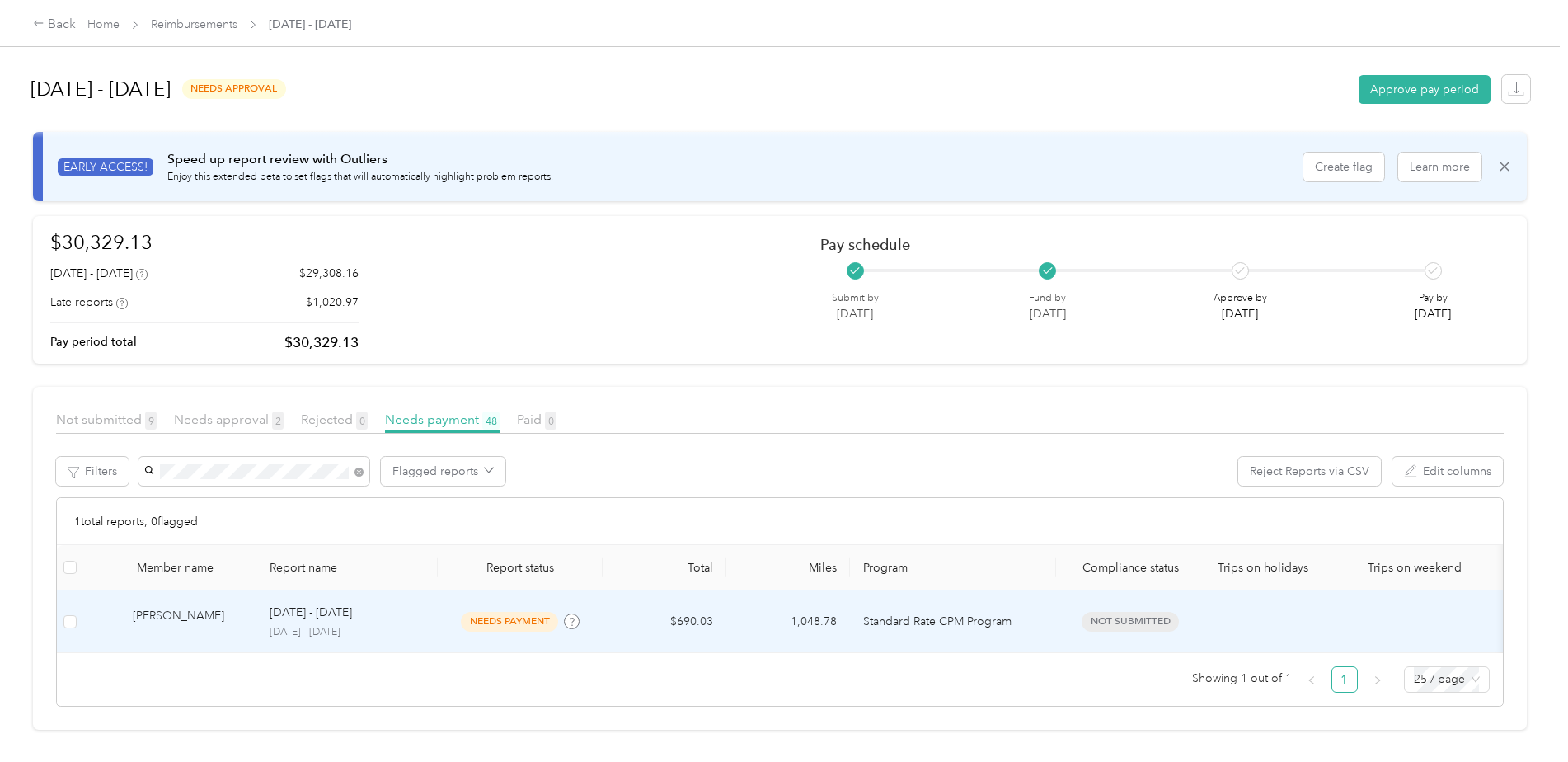
click at [151, 610] on div "[PERSON_NAME]" at bounding box center [187, 621] width 111 height 28
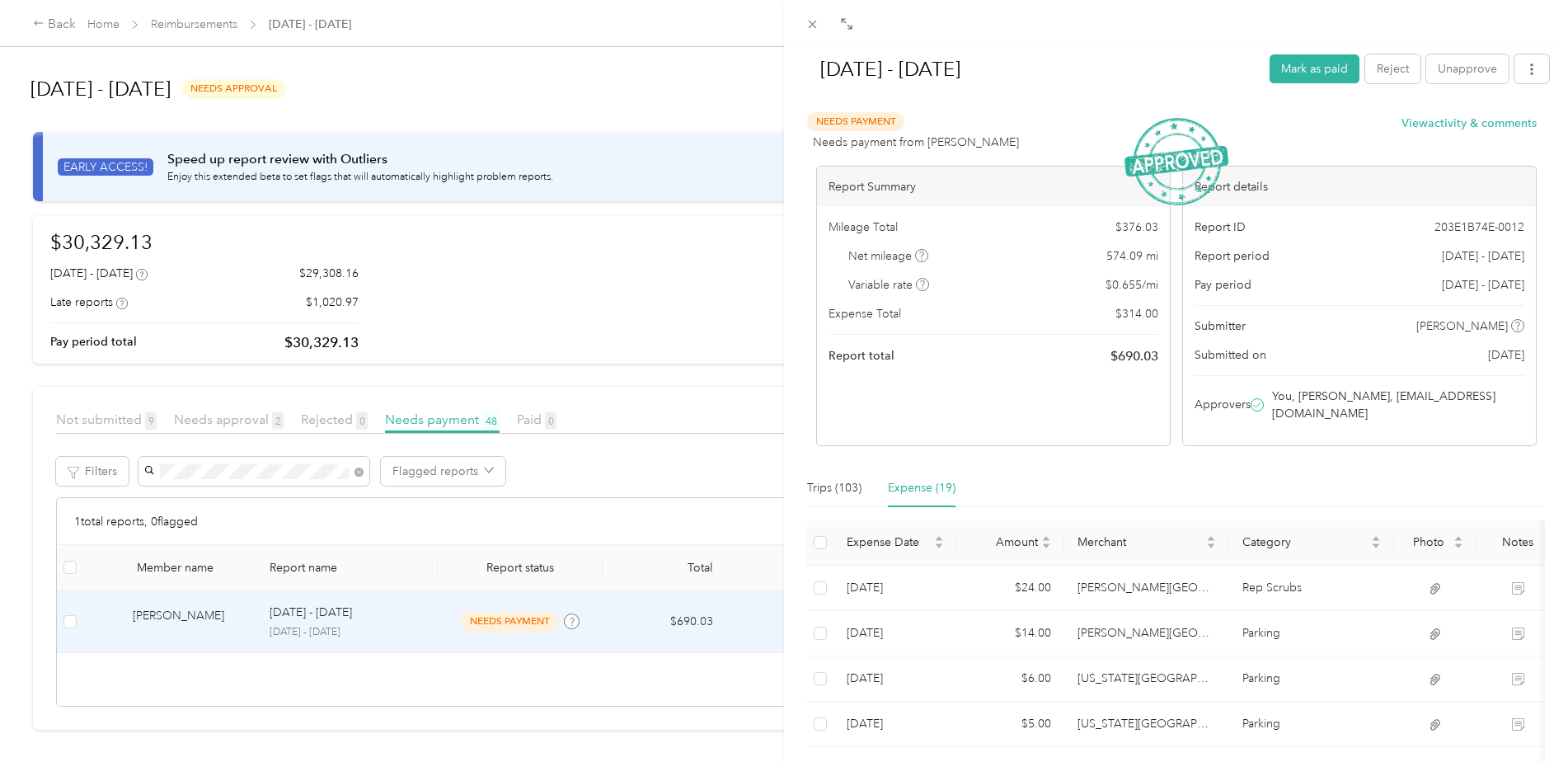
click at [814, 21] on icon at bounding box center [812, 24] width 14 height 14
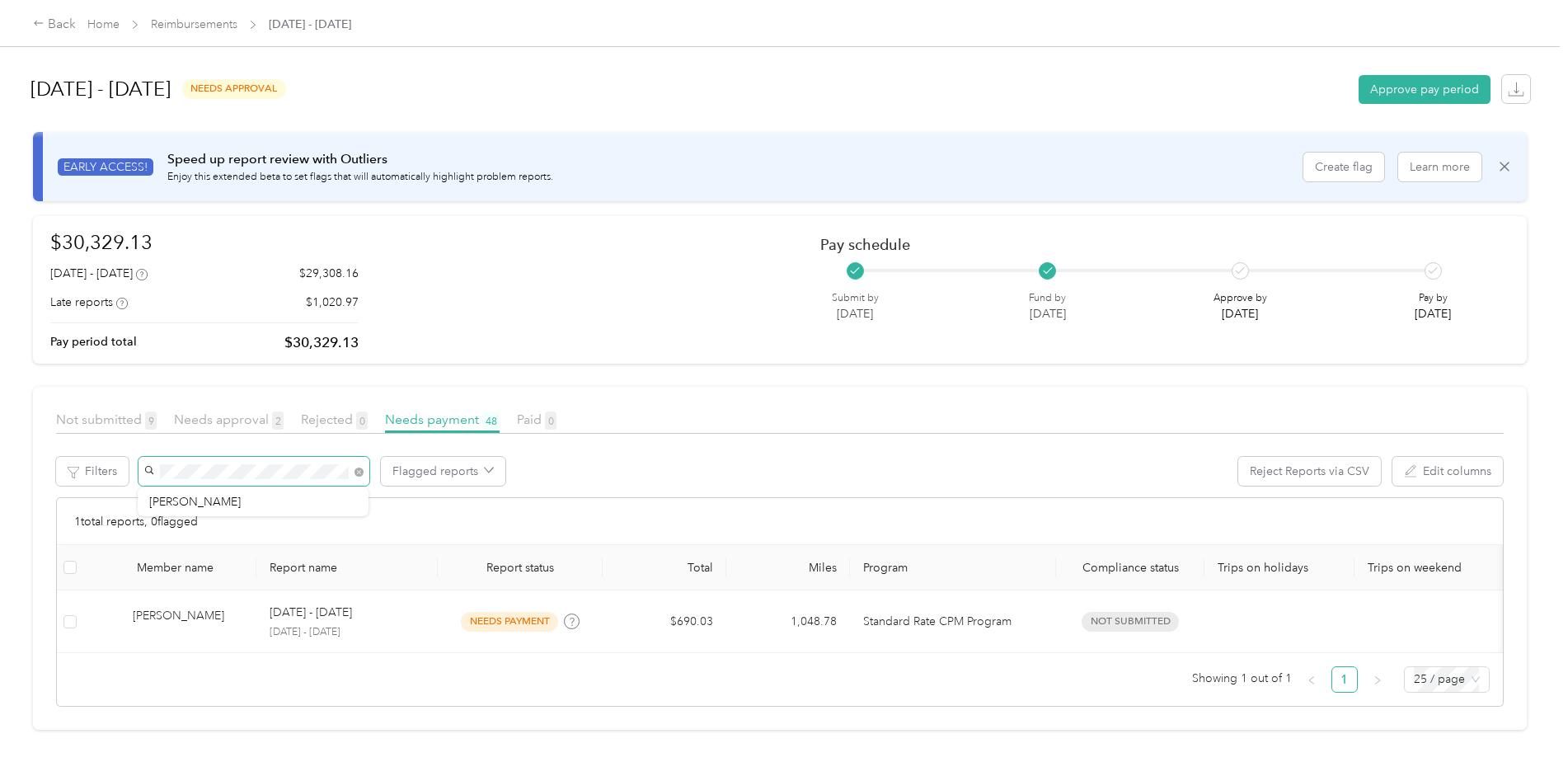
click at [133, 470] on div "Filters Flagged reports Reject Reports via CSV Edit columns" at bounding box center [779, 476] width 1448 height 41
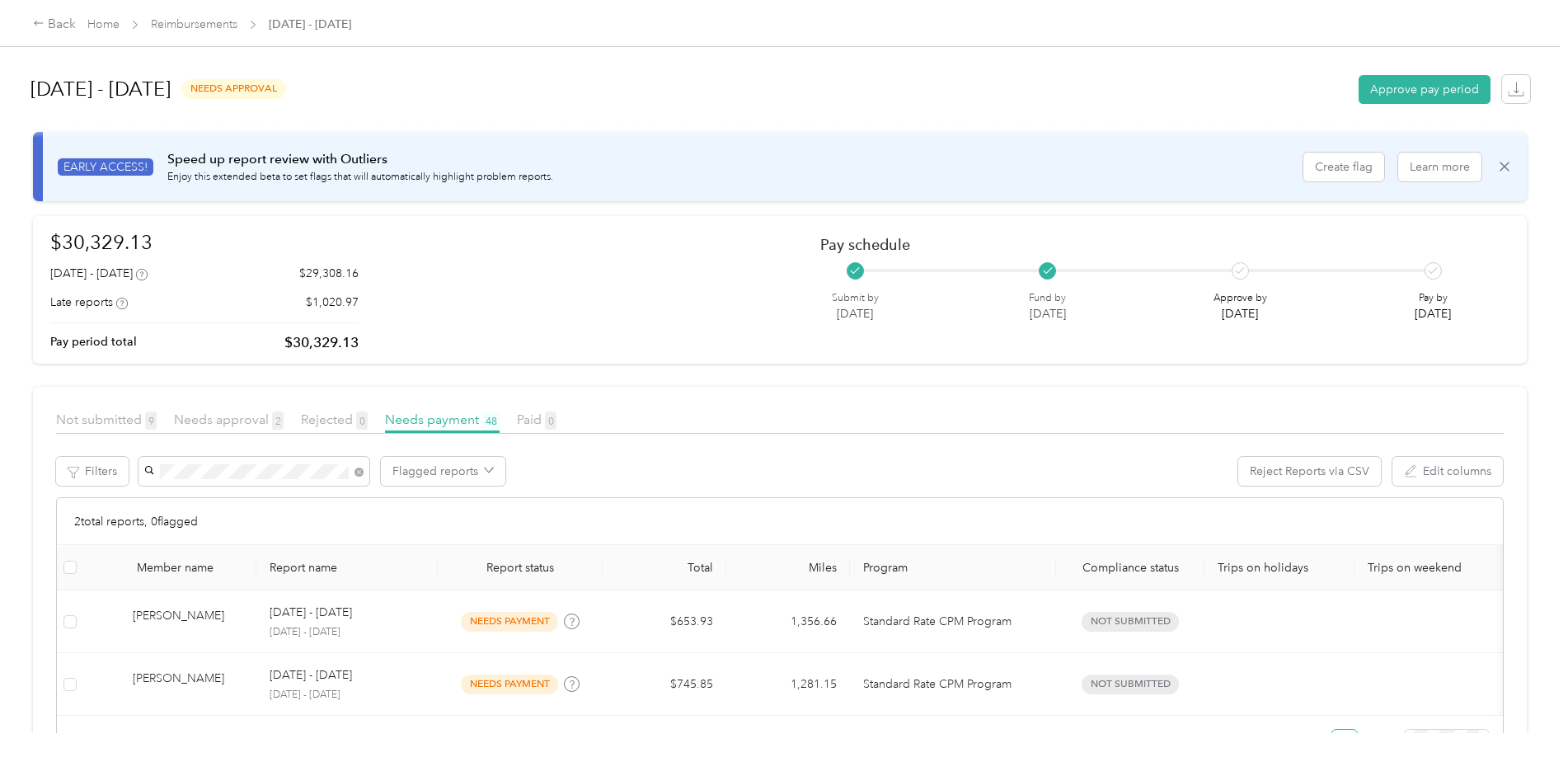
click at [178, 533] on div "[PERSON_NAME]" at bounding box center [253, 530] width 207 height 17
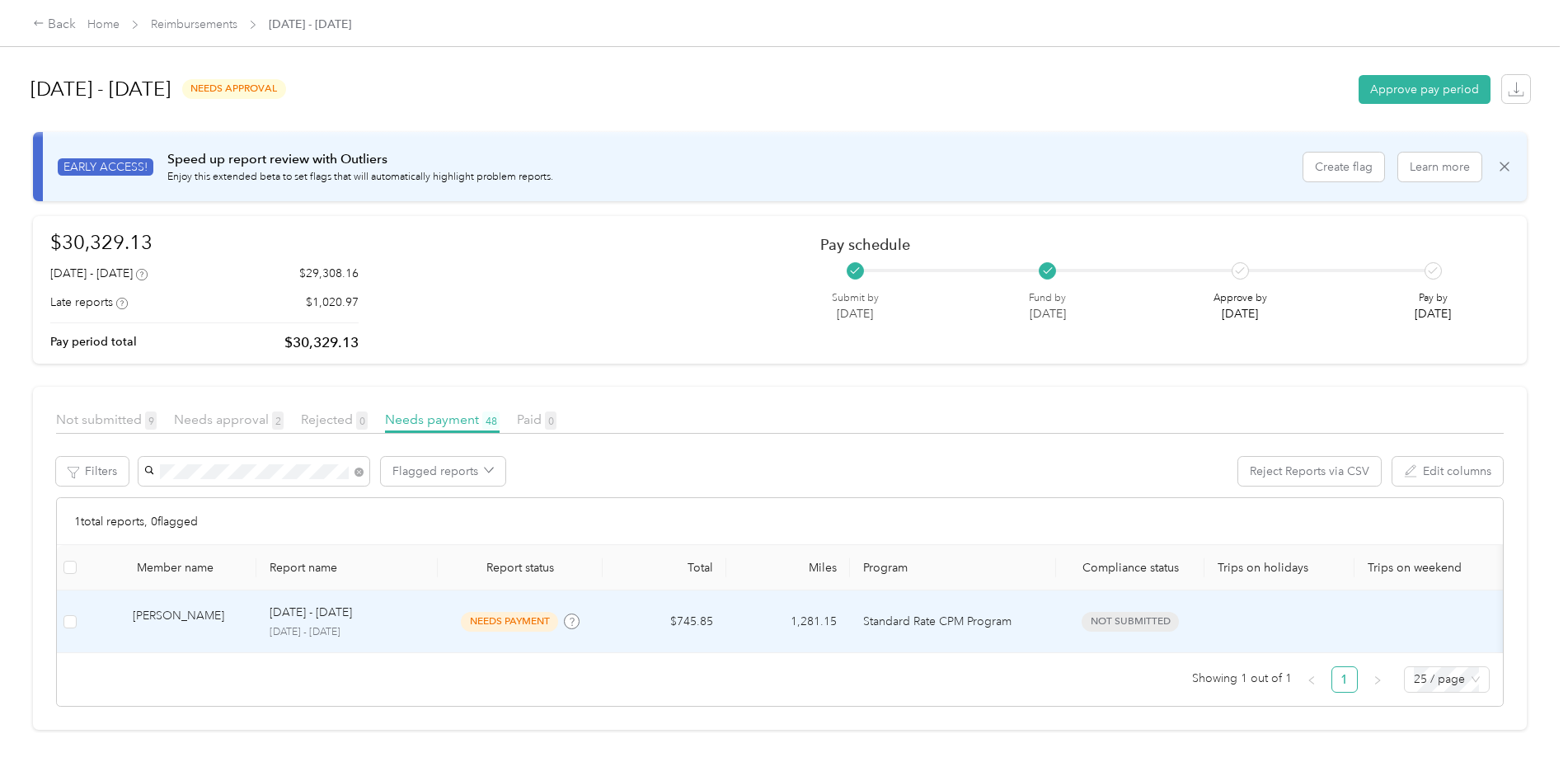
click at [692, 619] on td "$745.85" at bounding box center [665, 621] width 124 height 62
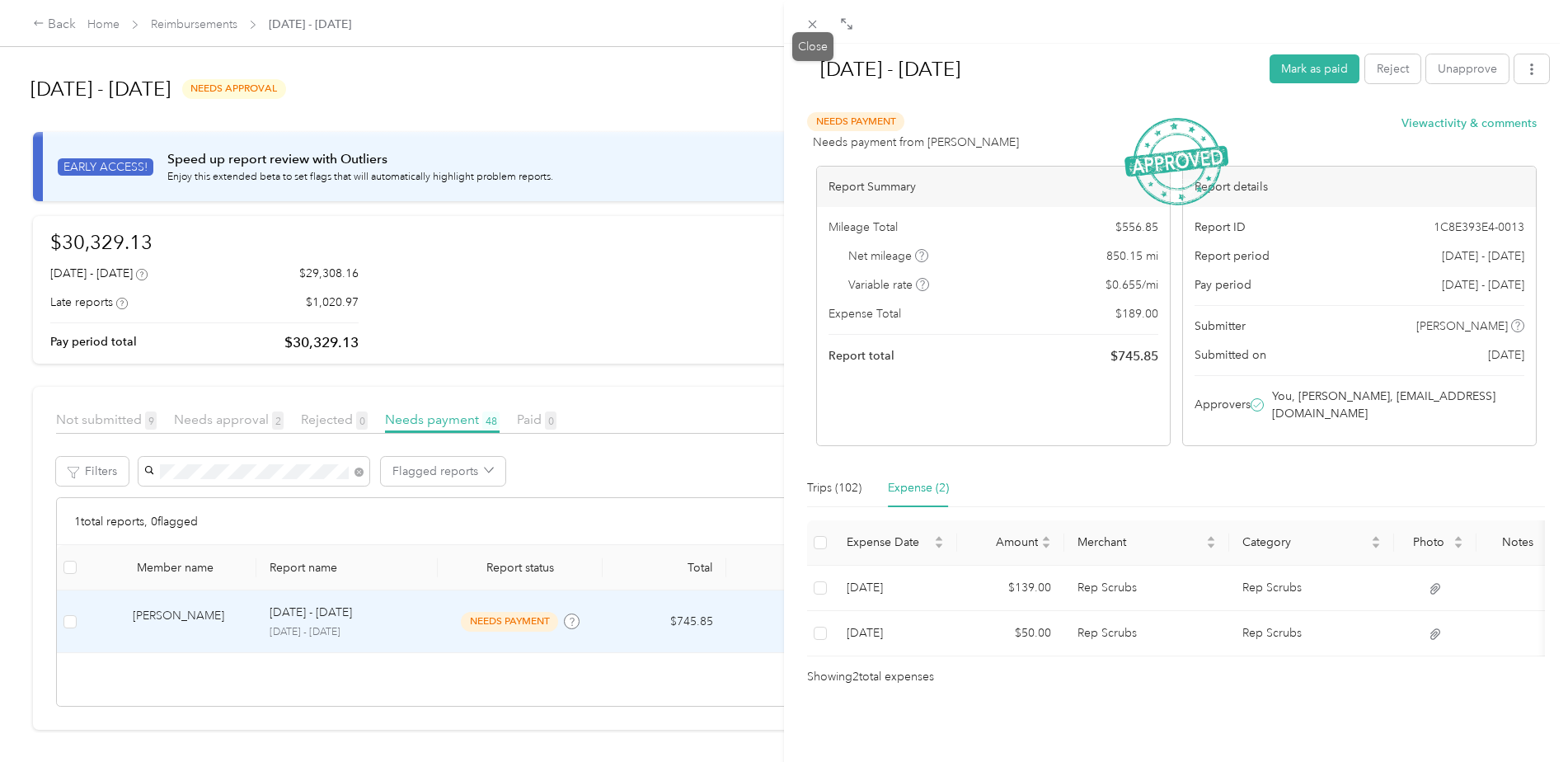
click at [814, 28] on icon at bounding box center [812, 24] width 14 height 14
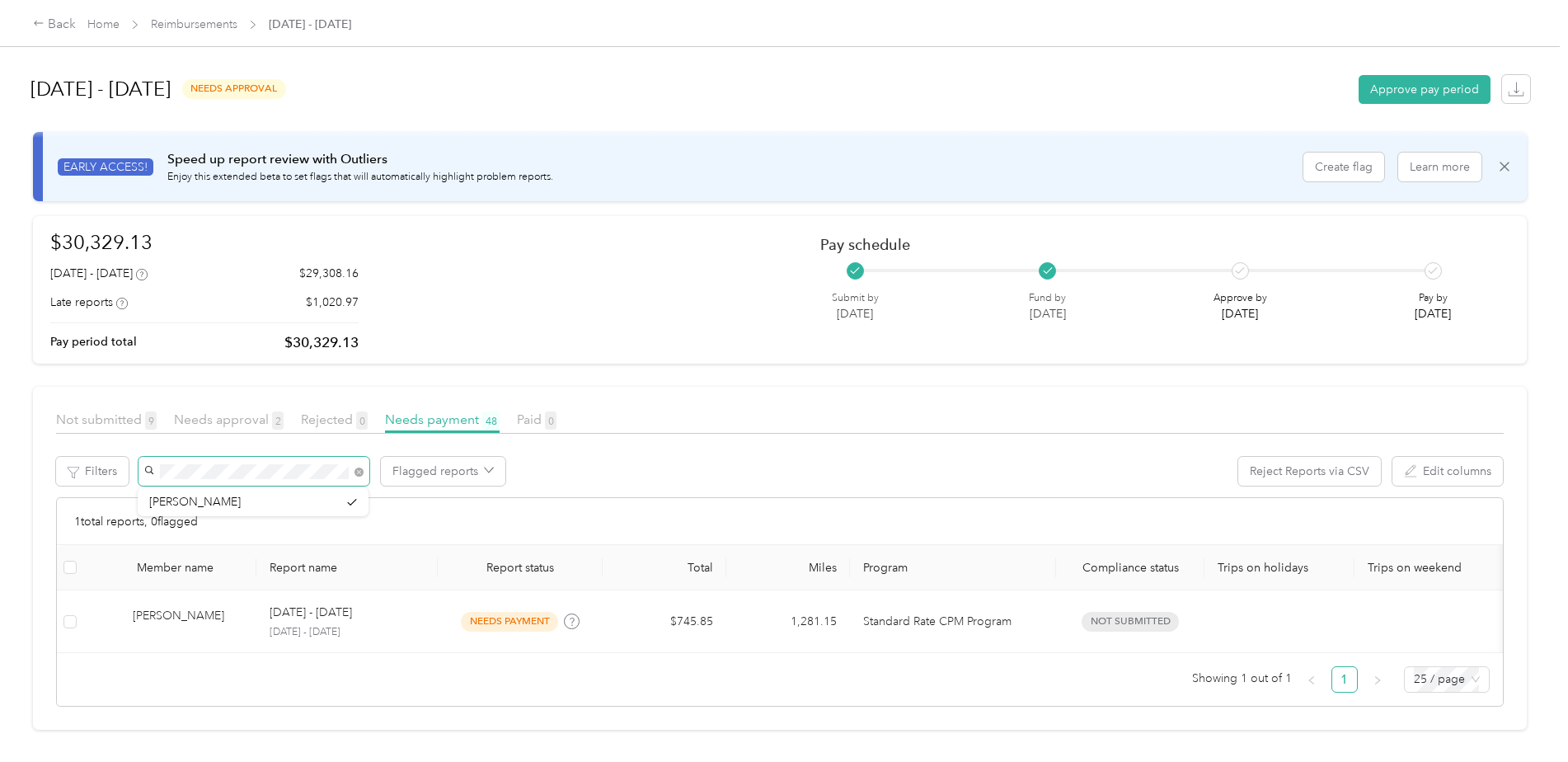
click at [155, 469] on span at bounding box center [254, 470] width 231 height 28
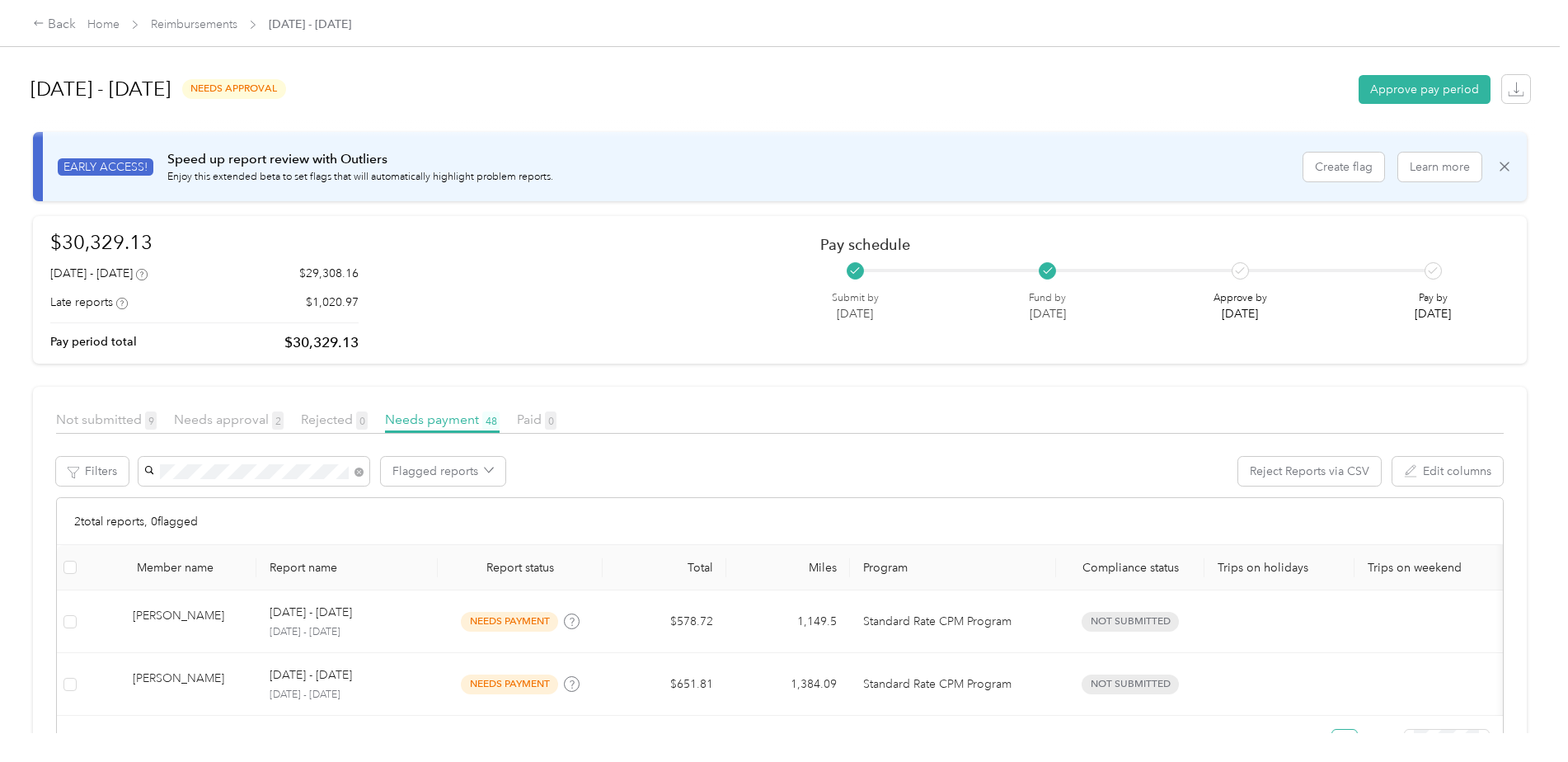
click at [207, 532] on div "[PERSON_NAME]" at bounding box center [253, 528] width 207 height 17
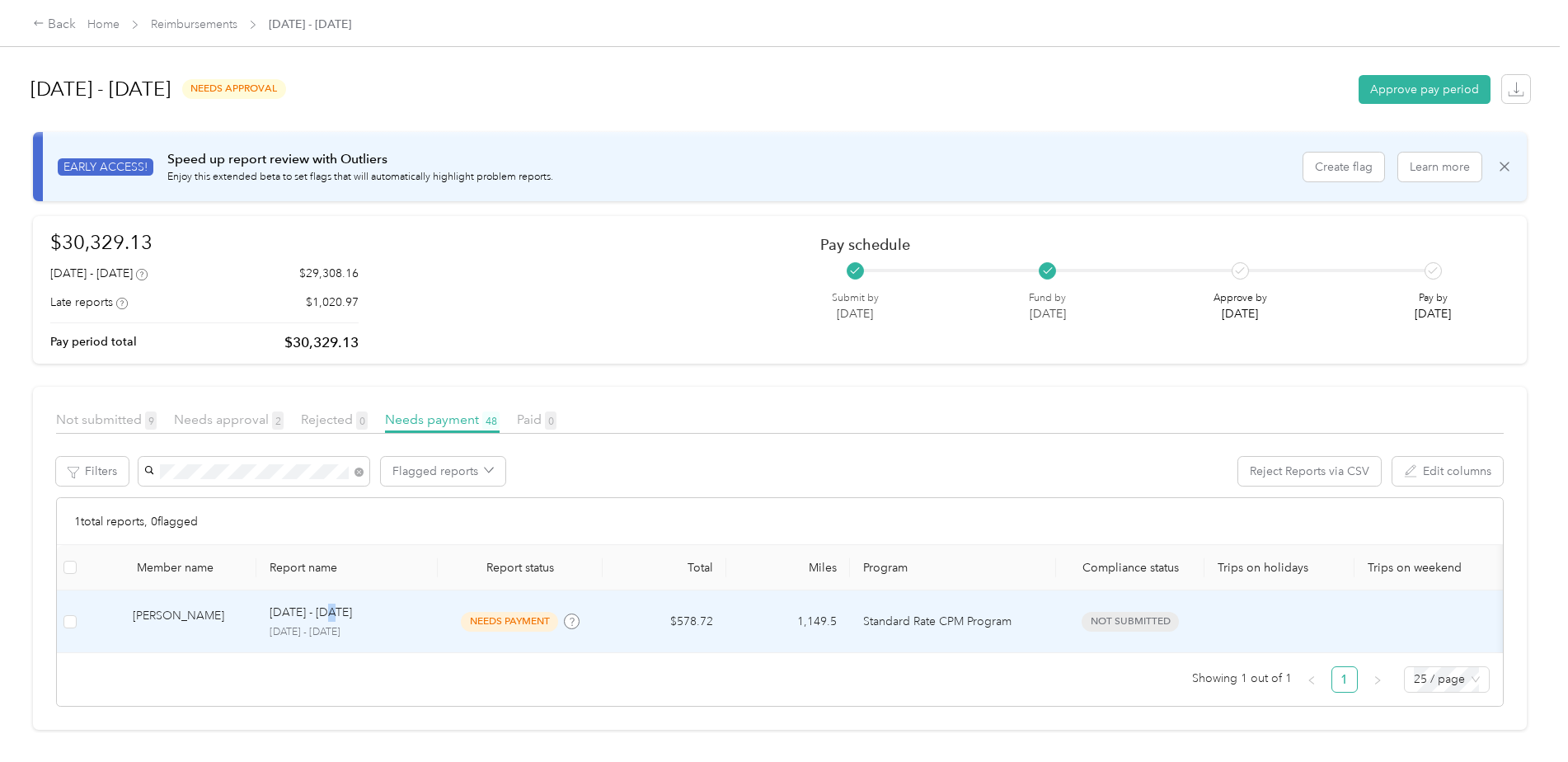
click at [329, 616] on p "[DATE] - [DATE]" at bounding box center [311, 611] width 82 height 18
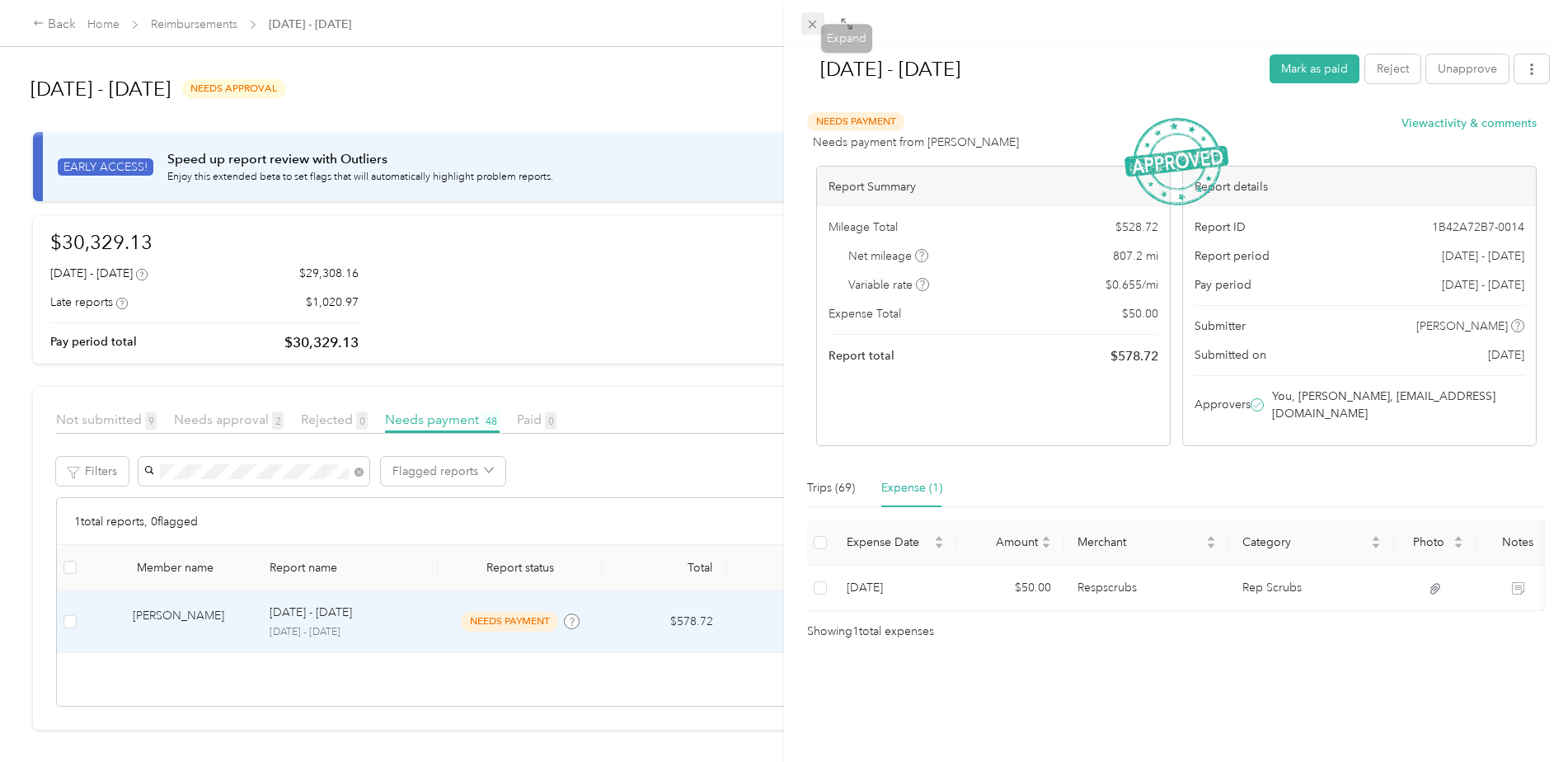
click at [805, 19] on span at bounding box center [812, 24] width 23 height 23
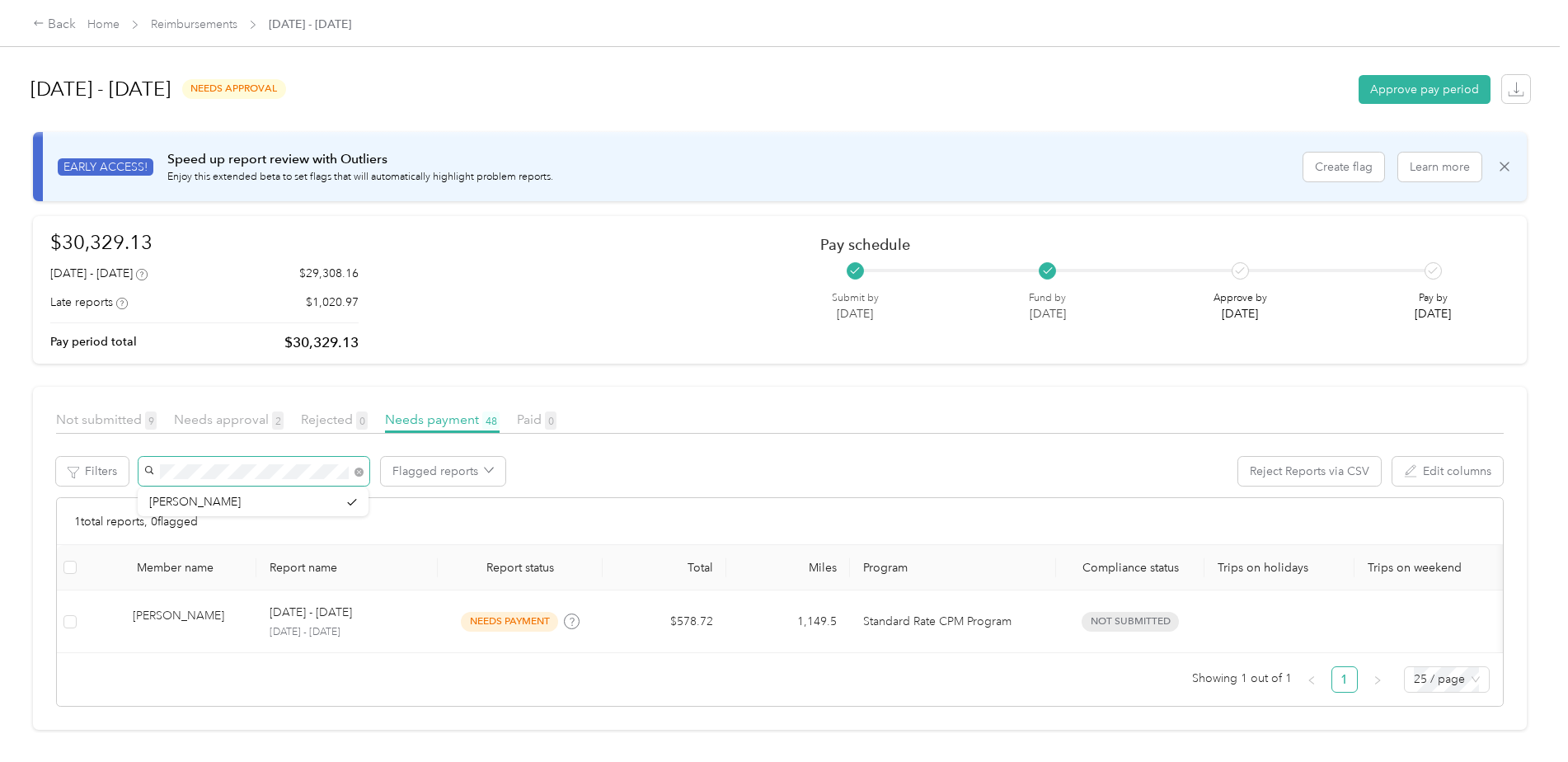
click at [154, 469] on span at bounding box center [254, 470] width 231 height 28
click at [183, 522] on div "[PERSON_NAME]" at bounding box center [253, 530] width 207 height 17
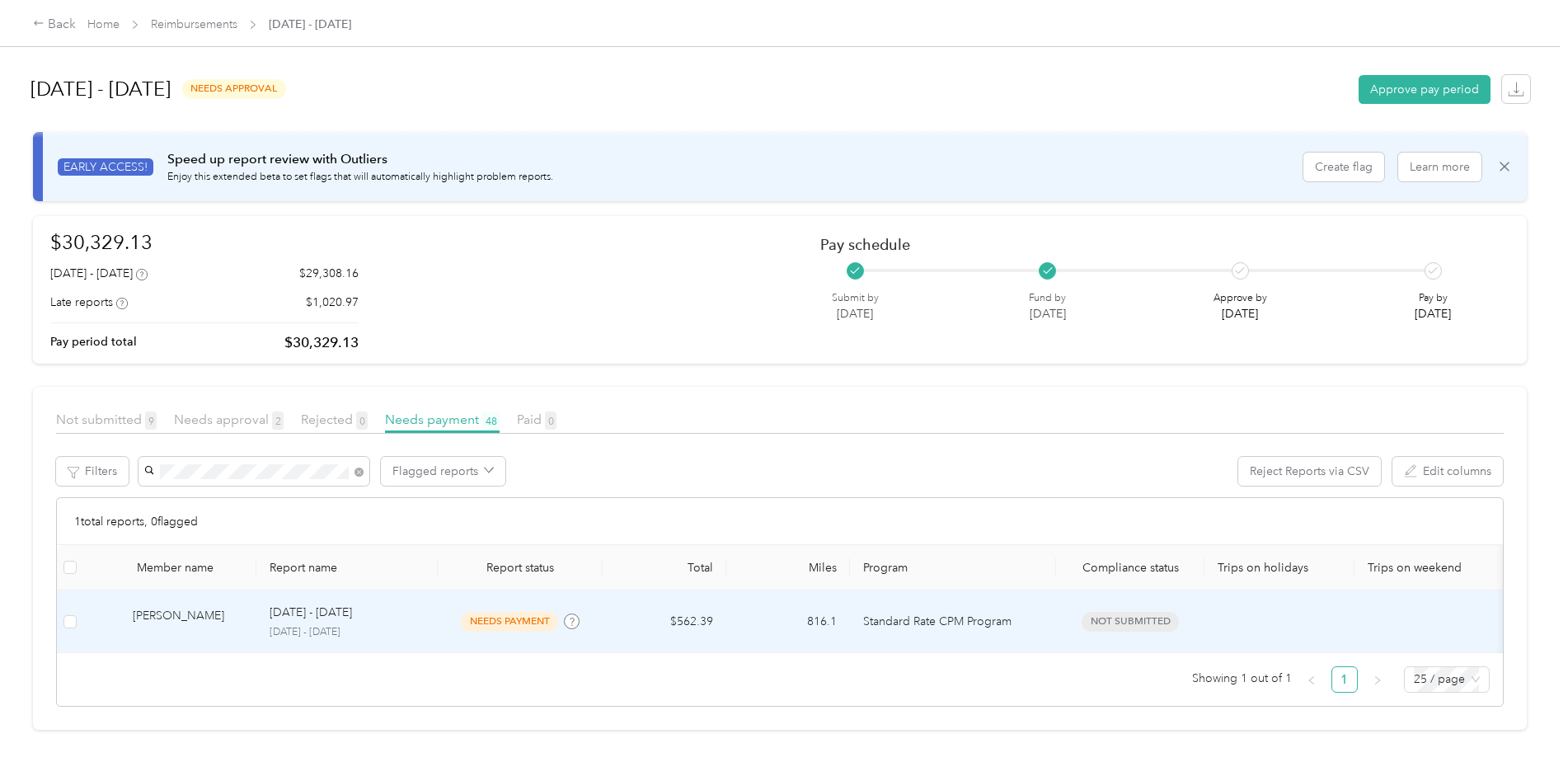
click at [688, 630] on td "$562.39" at bounding box center [665, 621] width 124 height 62
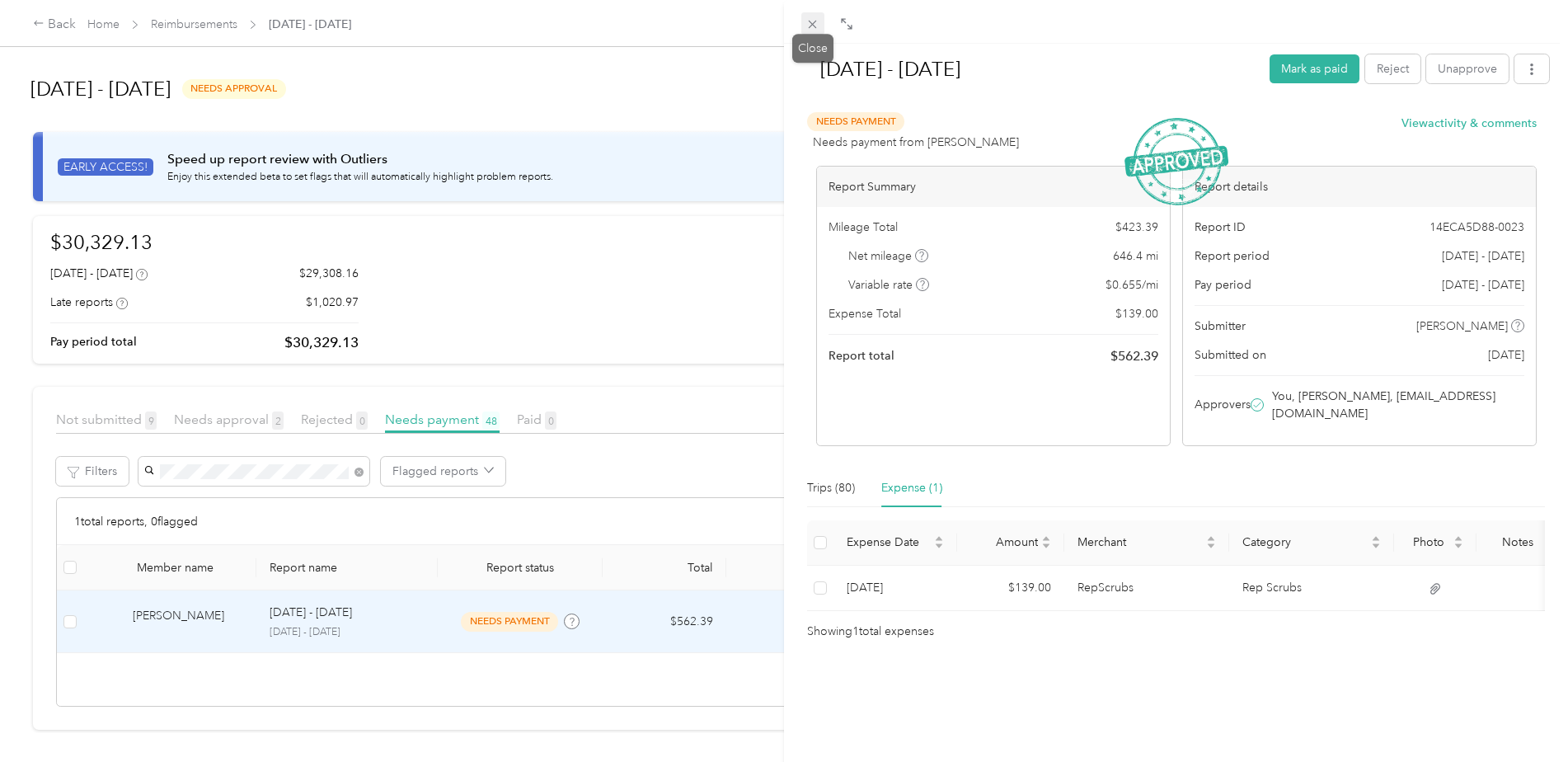
drag, startPoint x: 813, startPoint y: 25, endPoint x: 634, endPoint y: 138, distance: 211.7
click at [813, 25] on icon at bounding box center [812, 25] width 9 height 9
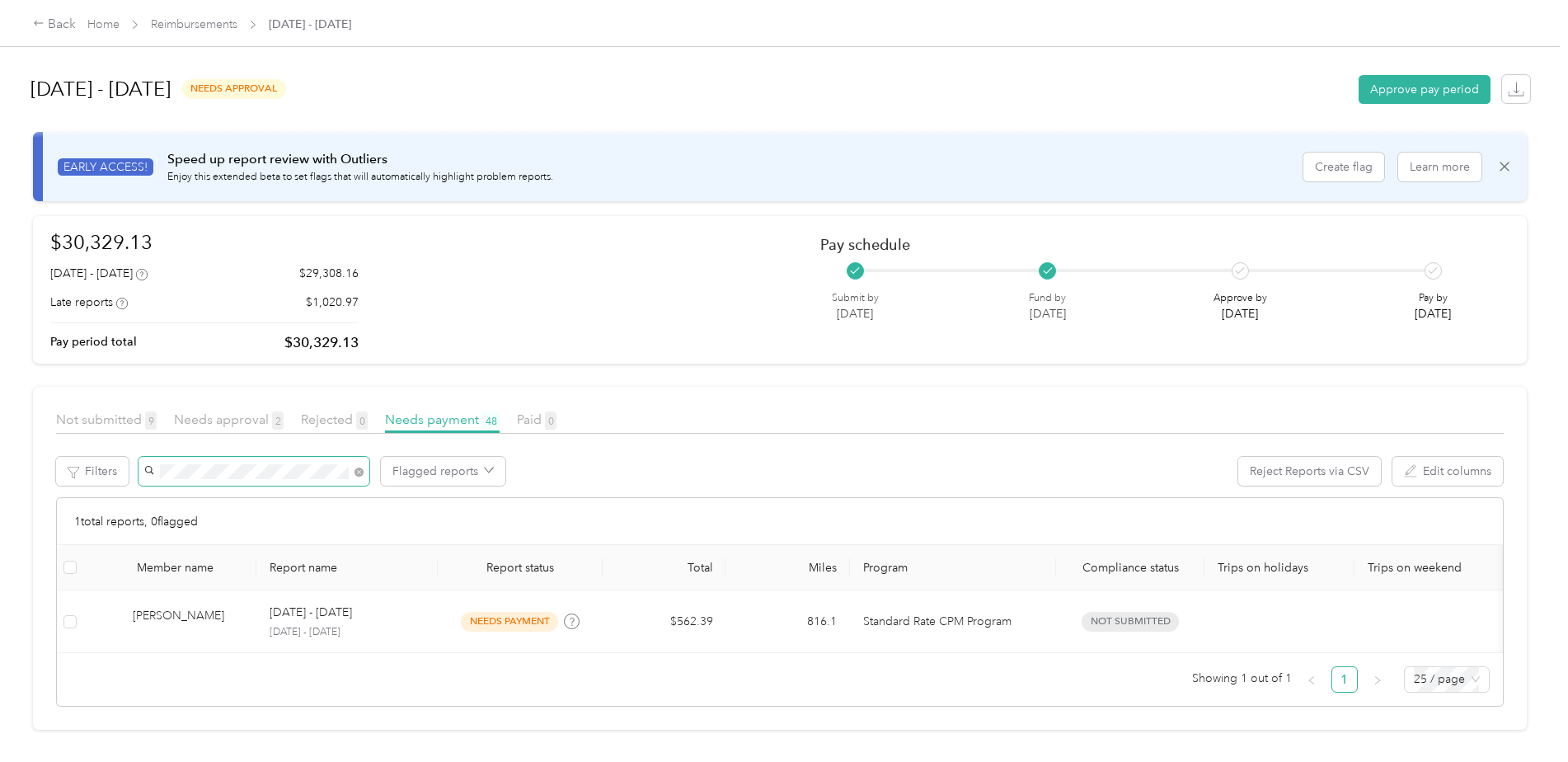
click at [152, 474] on span at bounding box center [254, 470] width 231 height 28
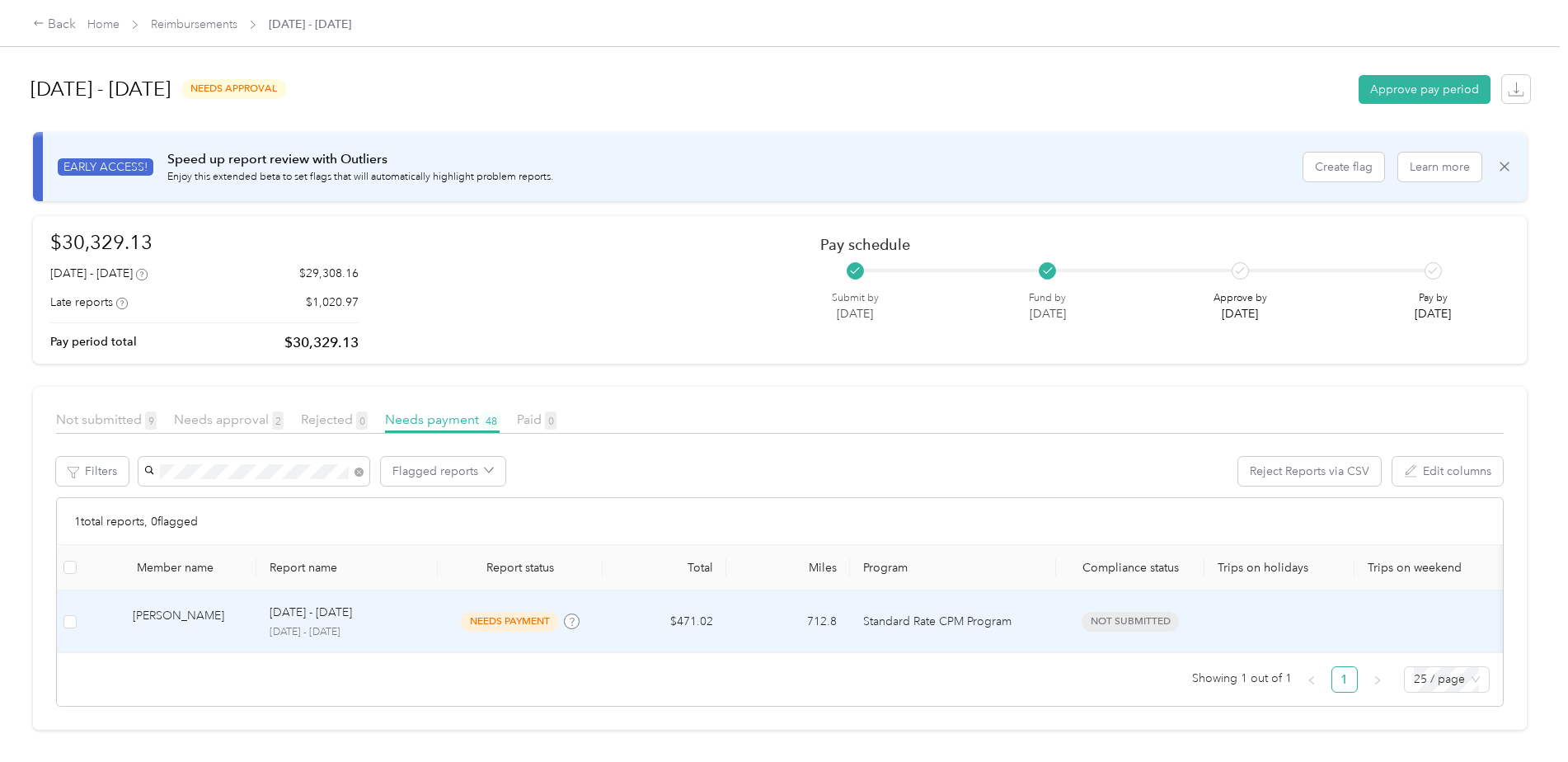
click at [160, 627] on div "[PERSON_NAME]" at bounding box center [187, 621] width 111 height 28
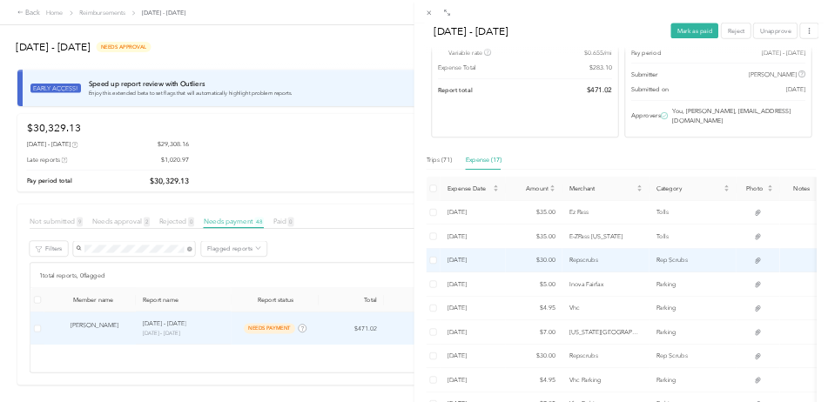
scroll to position [131, 0]
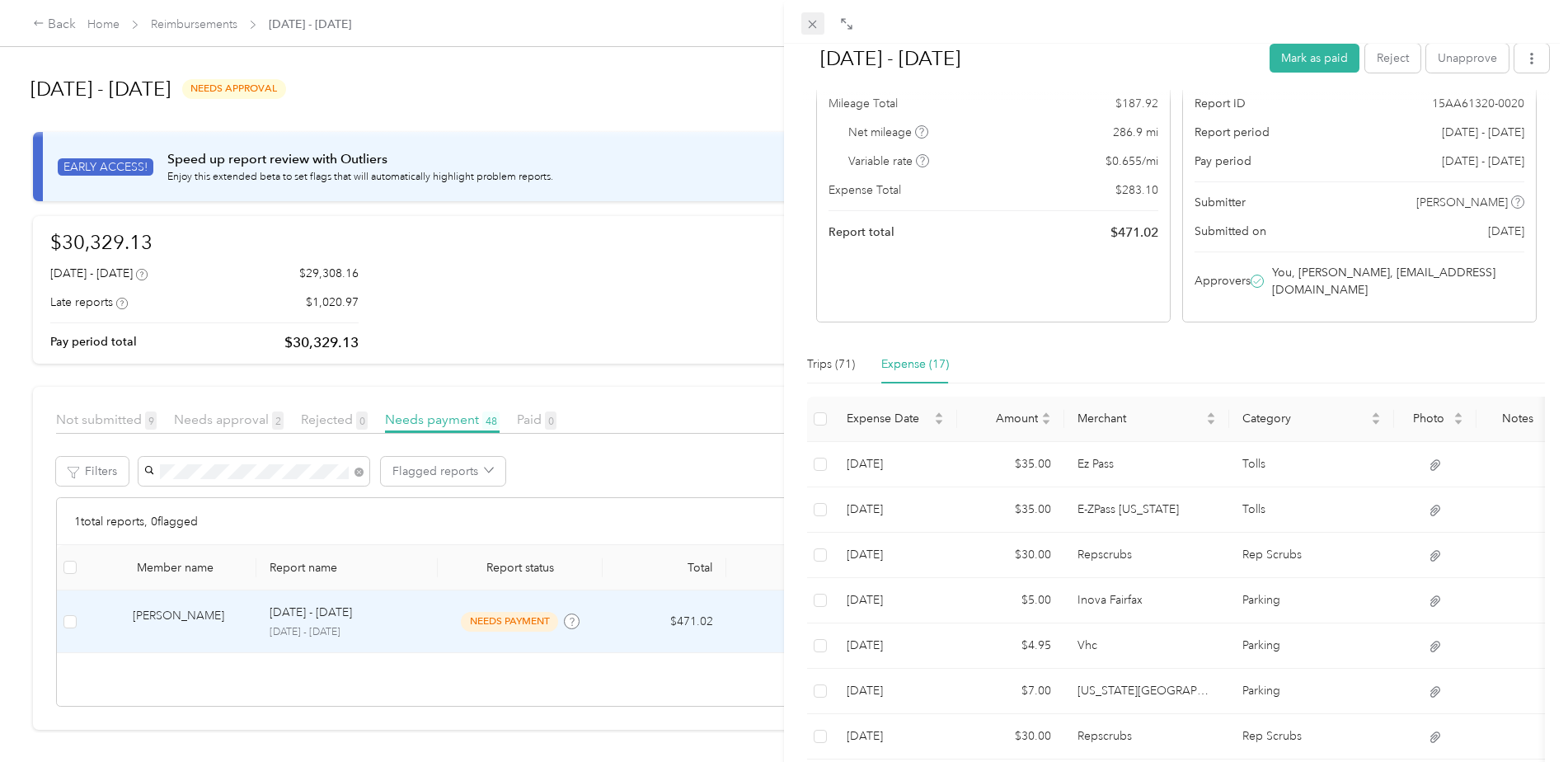
click at [813, 26] on icon at bounding box center [812, 25] width 9 height 9
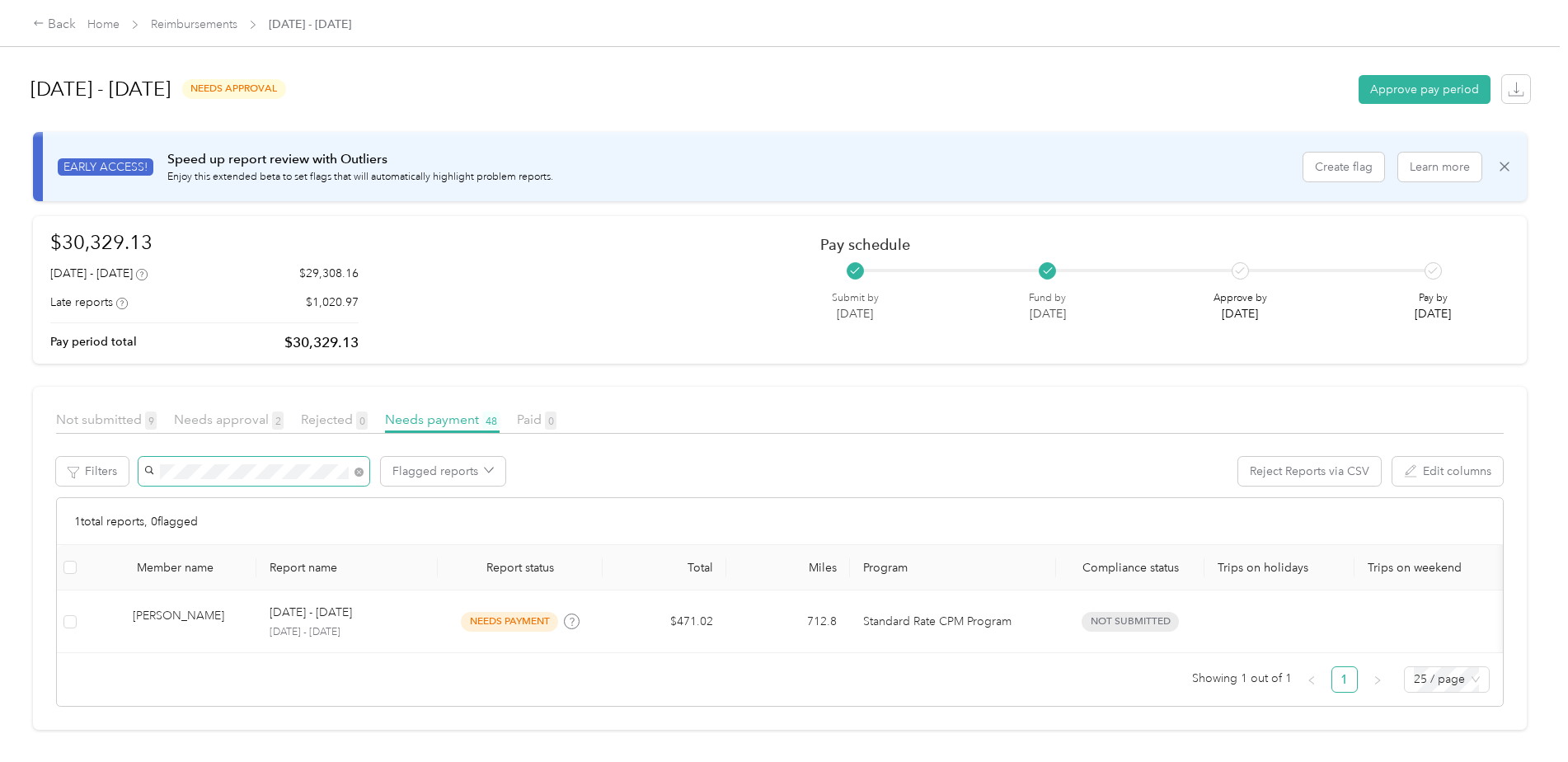
click at [133, 466] on div "Filters Flagged reports Reject Reports via CSV Edit columns" at bounding box center [779, 476] width 1448 height 41
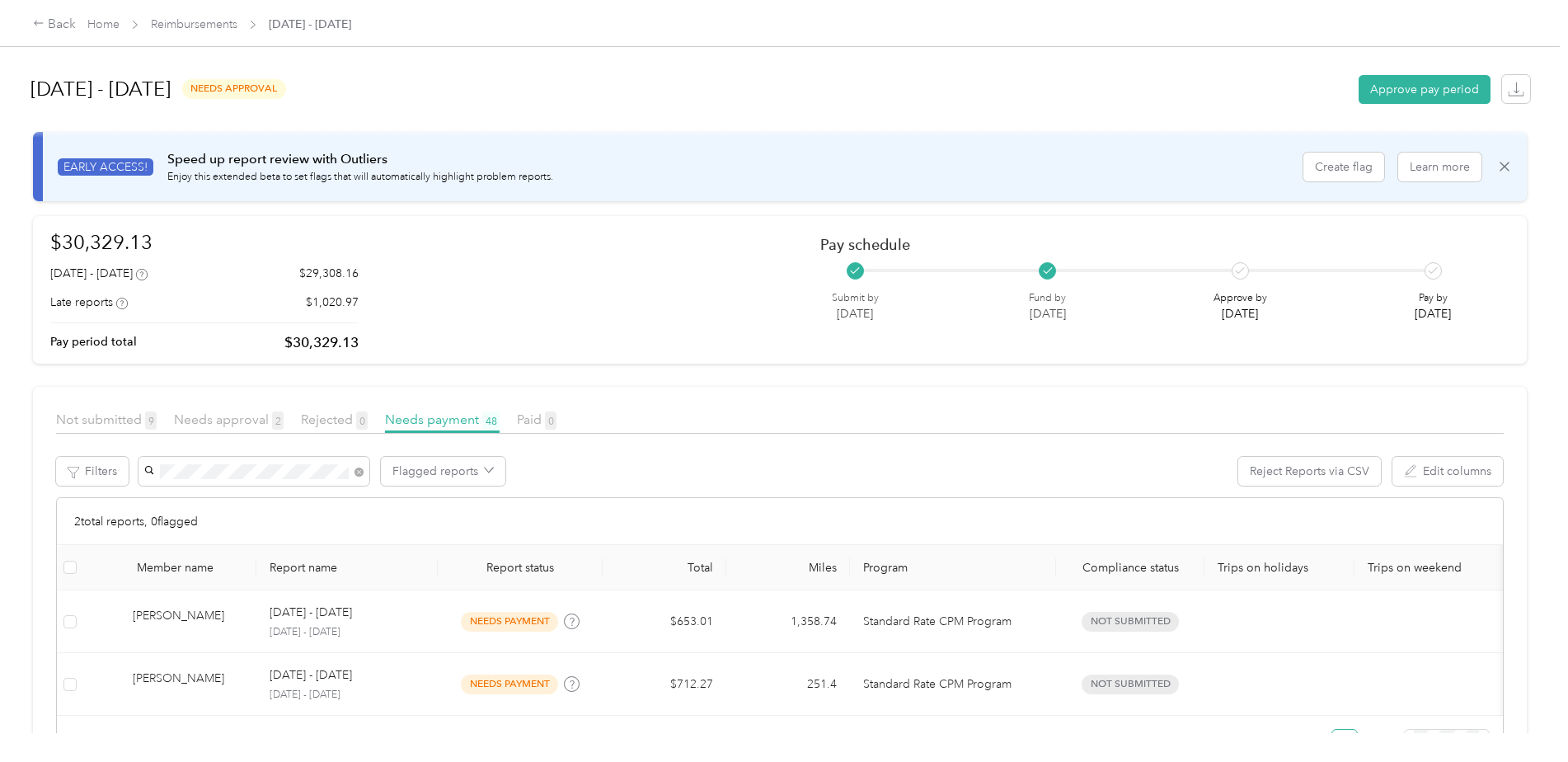
click at [180, 558] on span "[PERSON_NAME]" at bounding box center [195, 558] width 92 height 14
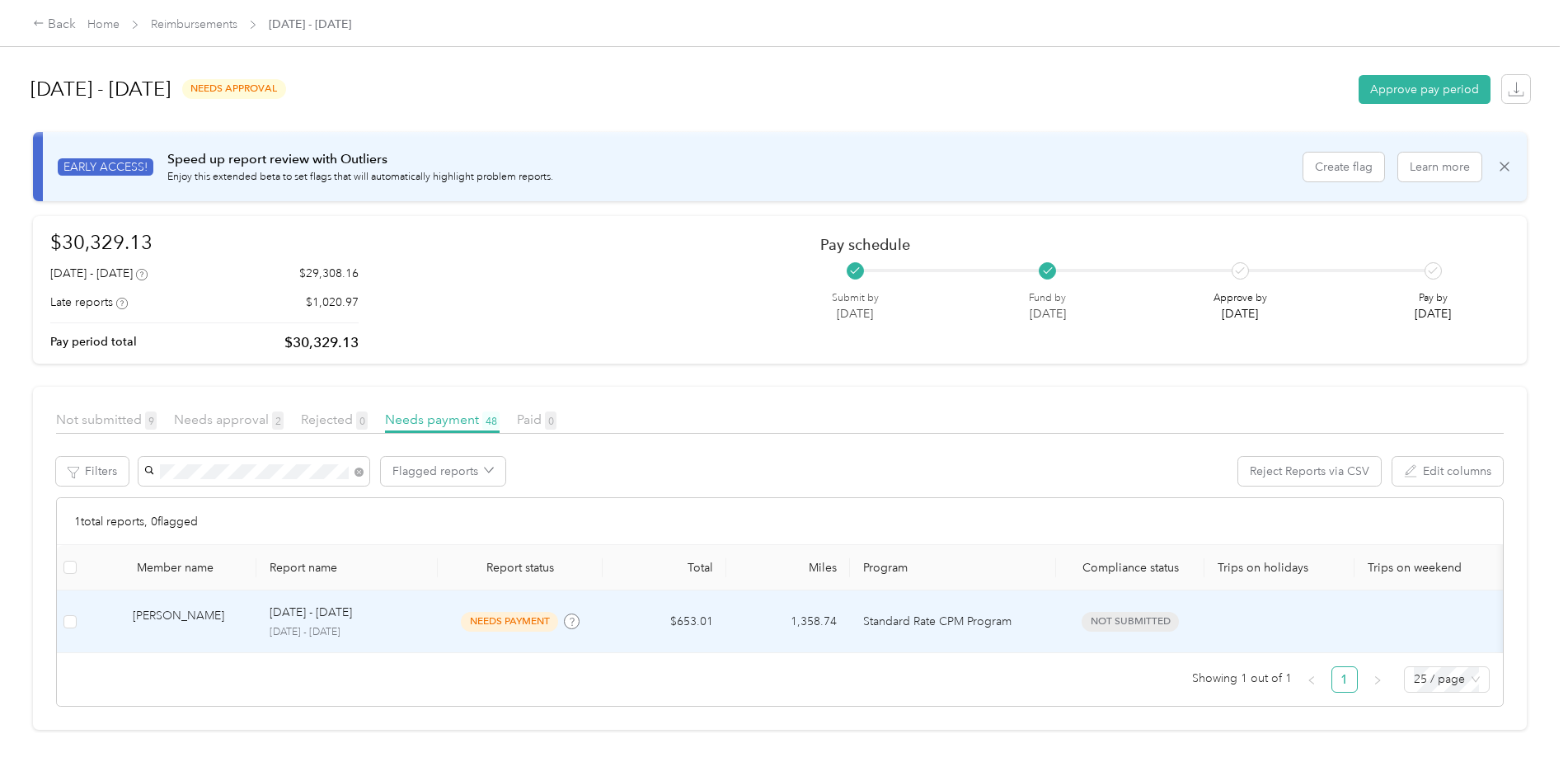
click at [706, 618] on td "$653.01" at bounding box center [665, 621] width 124 height 62
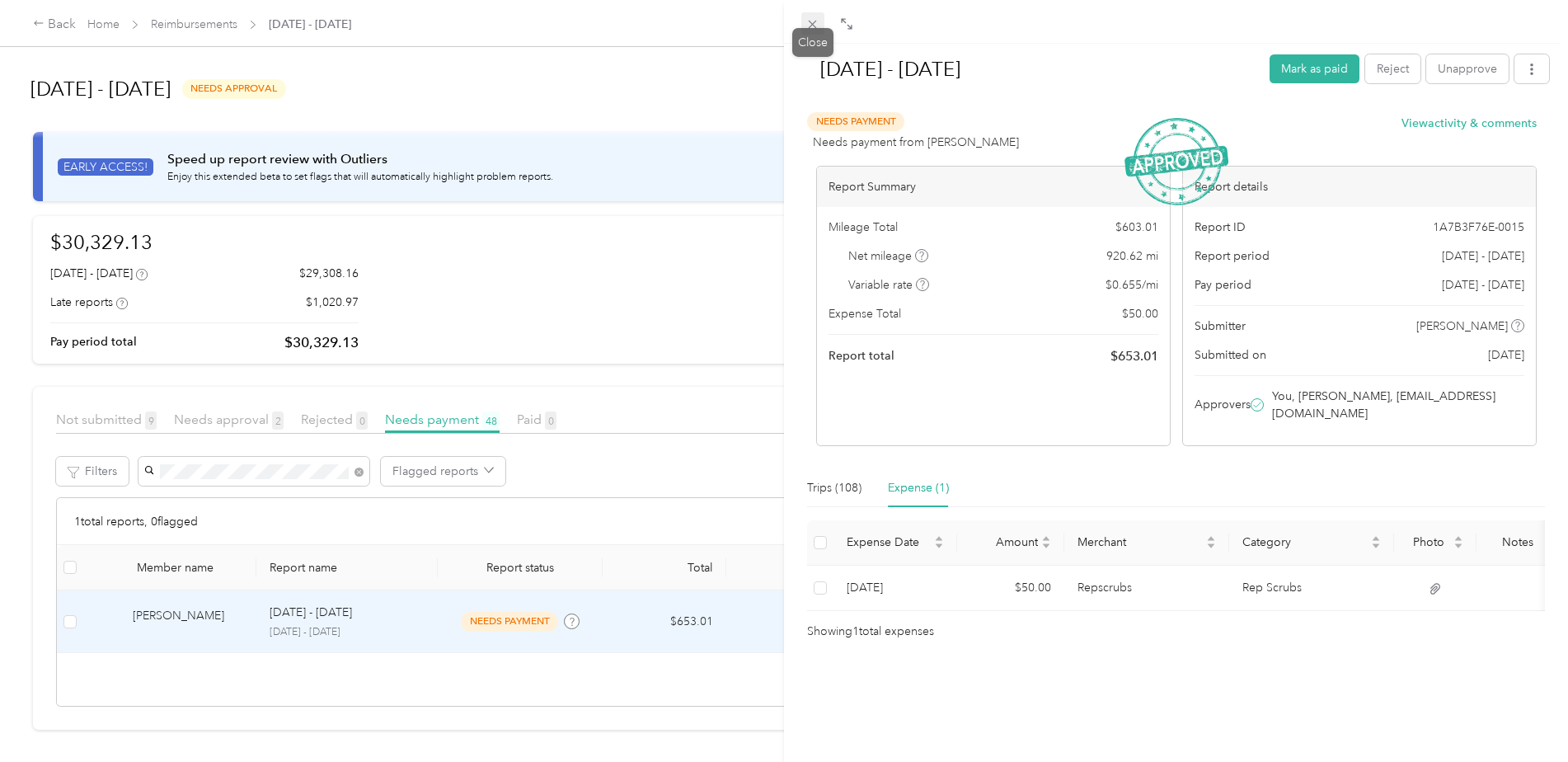
click at [814, 26] on icon at bounding box center [812, 25] width 9 height 9
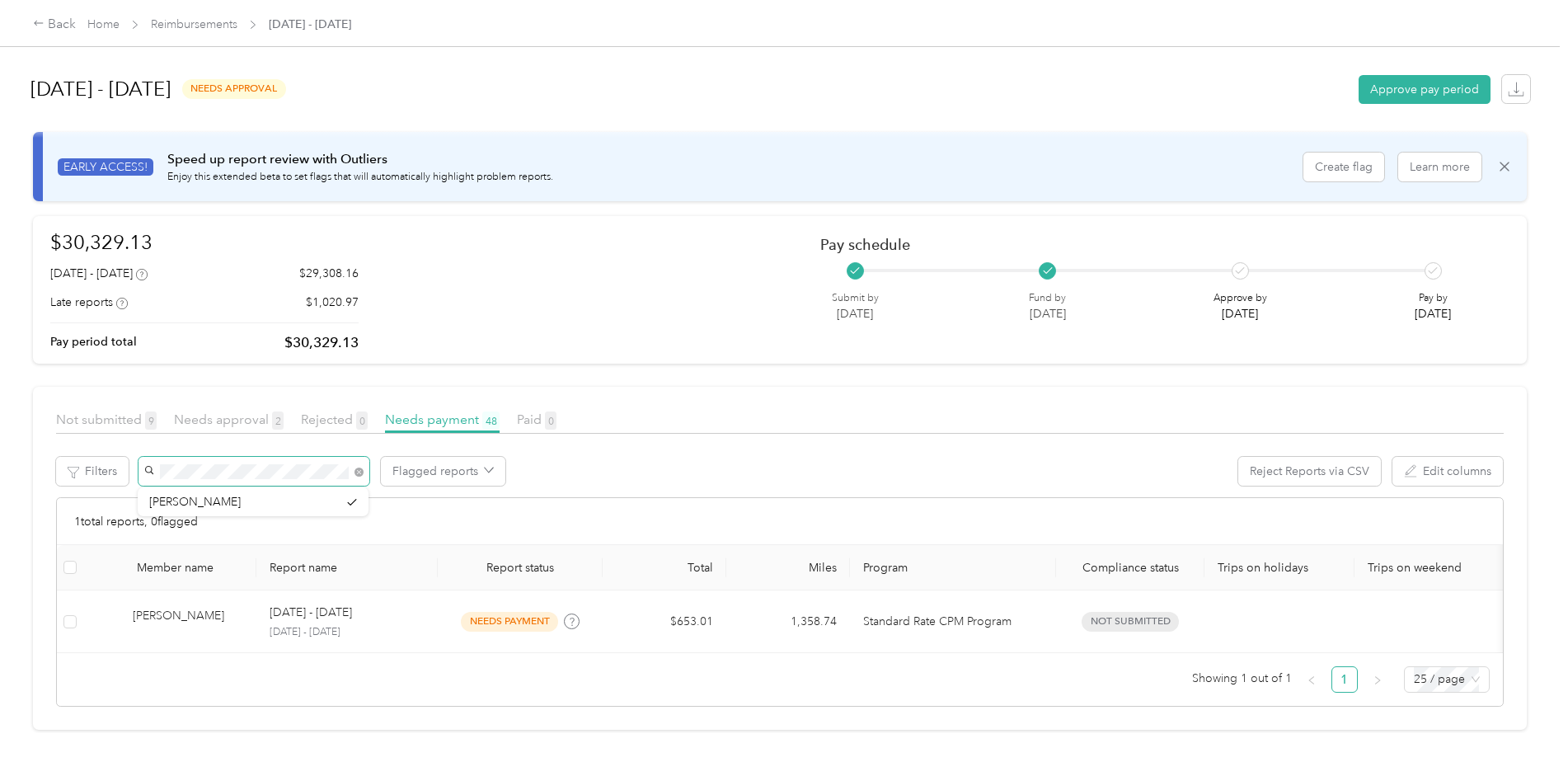
click at [149, 458] on span at bounding box center [254, 470] width 231 height 28
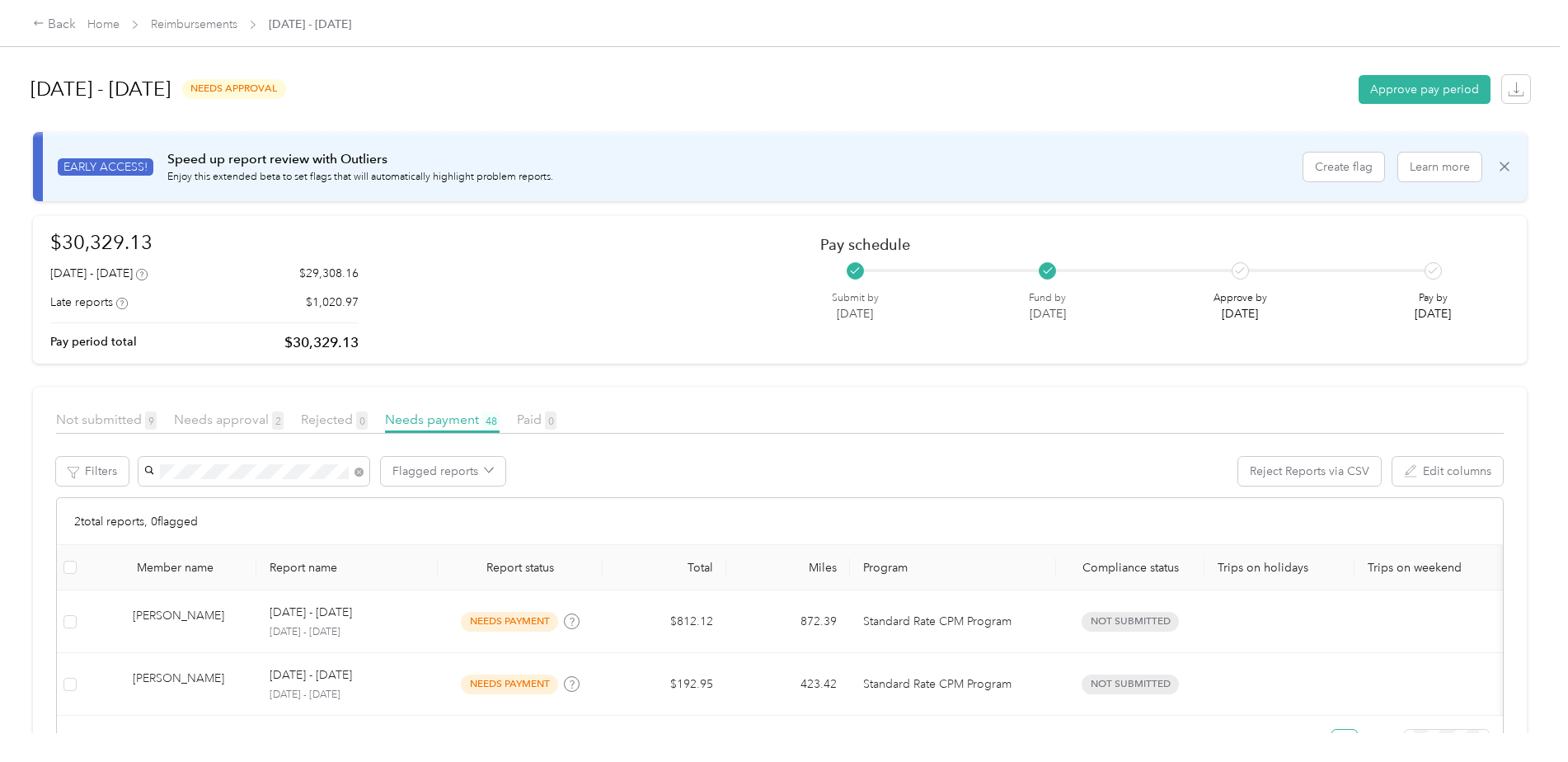
click at [192, 507] on li "[PERSON_NAME]" at bounding box center [253, 502] width 231 height 28
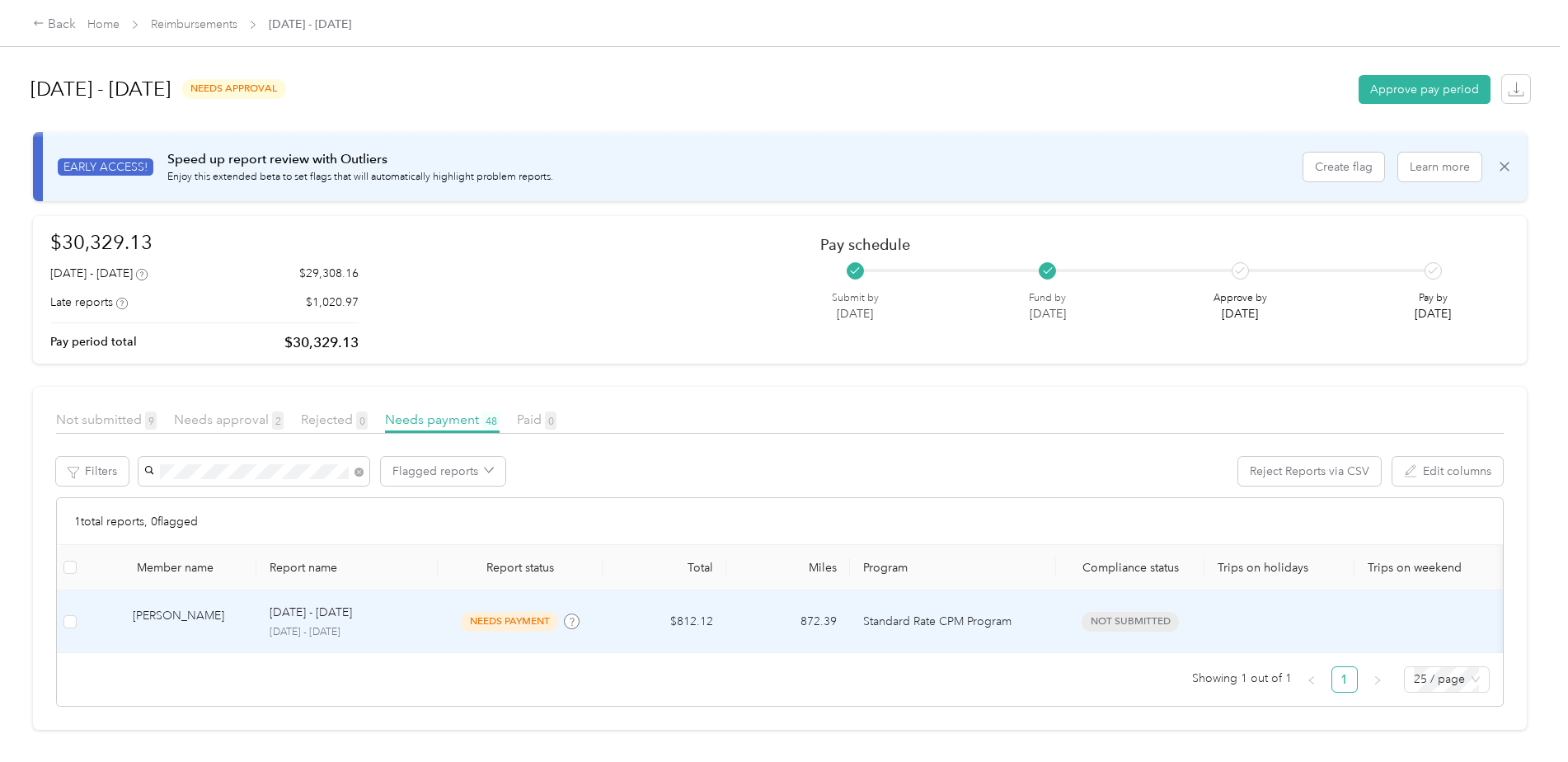
click at [696, 621] on td "$812.12" at bounding box center [665, 621] width 124 height 62
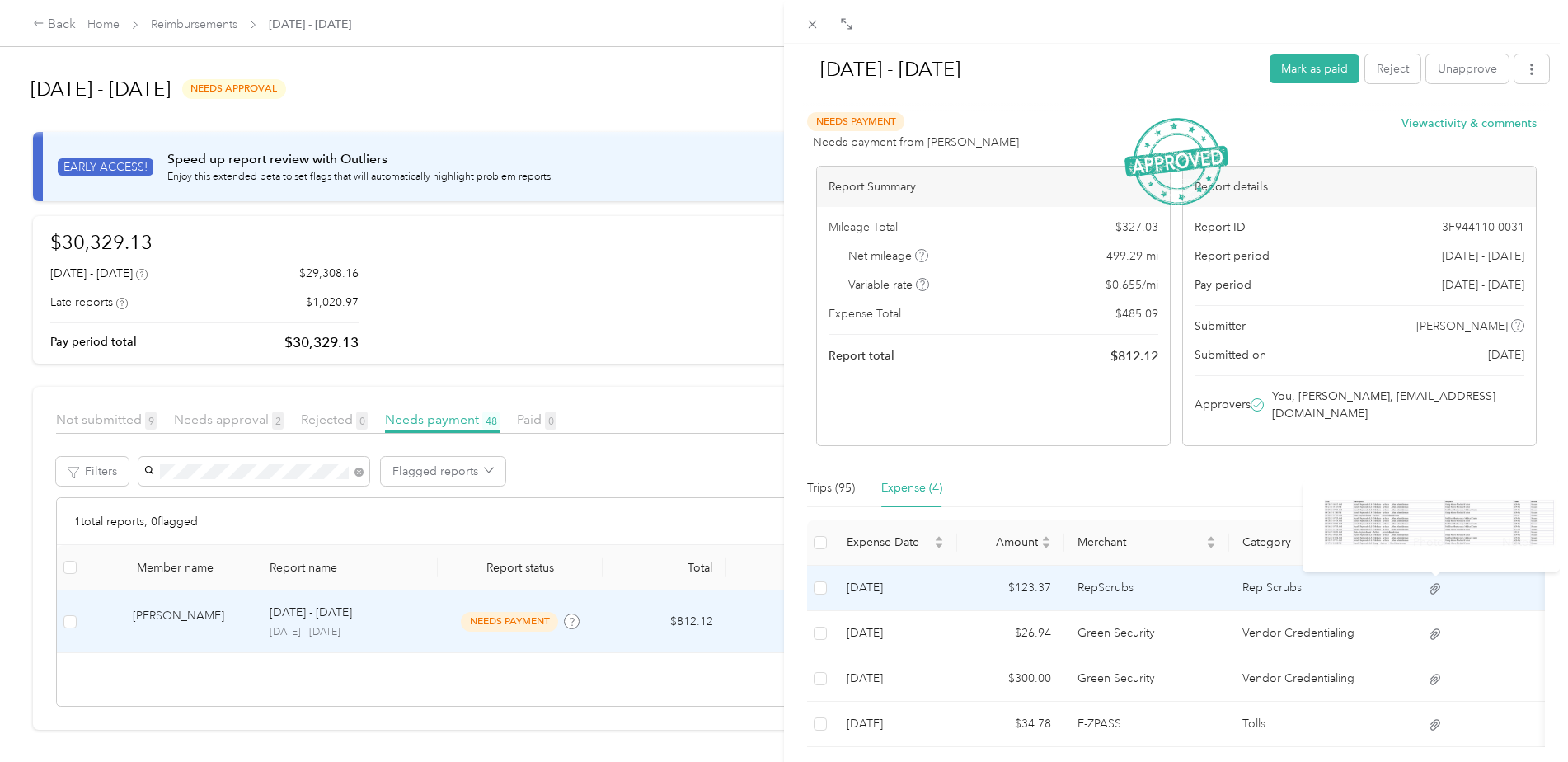
click at [1400, 528] on img at bounding box center [1432, 526] width 258 height 92
click at [1436, 584] on icon at bounding box center [1435, 589] width 15 height 15
click at [1257, 581] on td "Rep Scrubs" at bounding box center [1311, 588] width 165 height 45
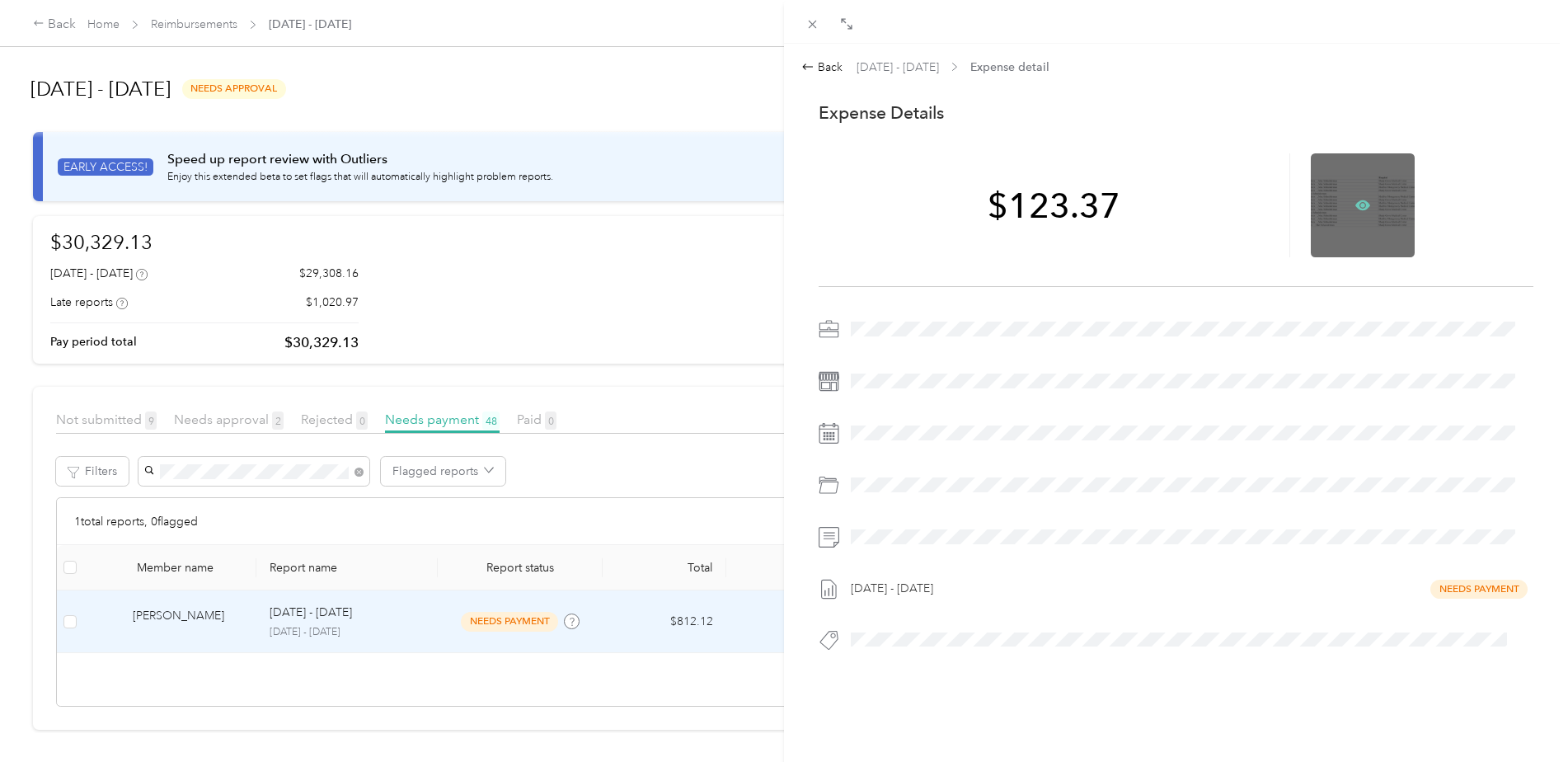
click at [1359, 203] on icon at bounding box center [1363, 205] width 15 height 9
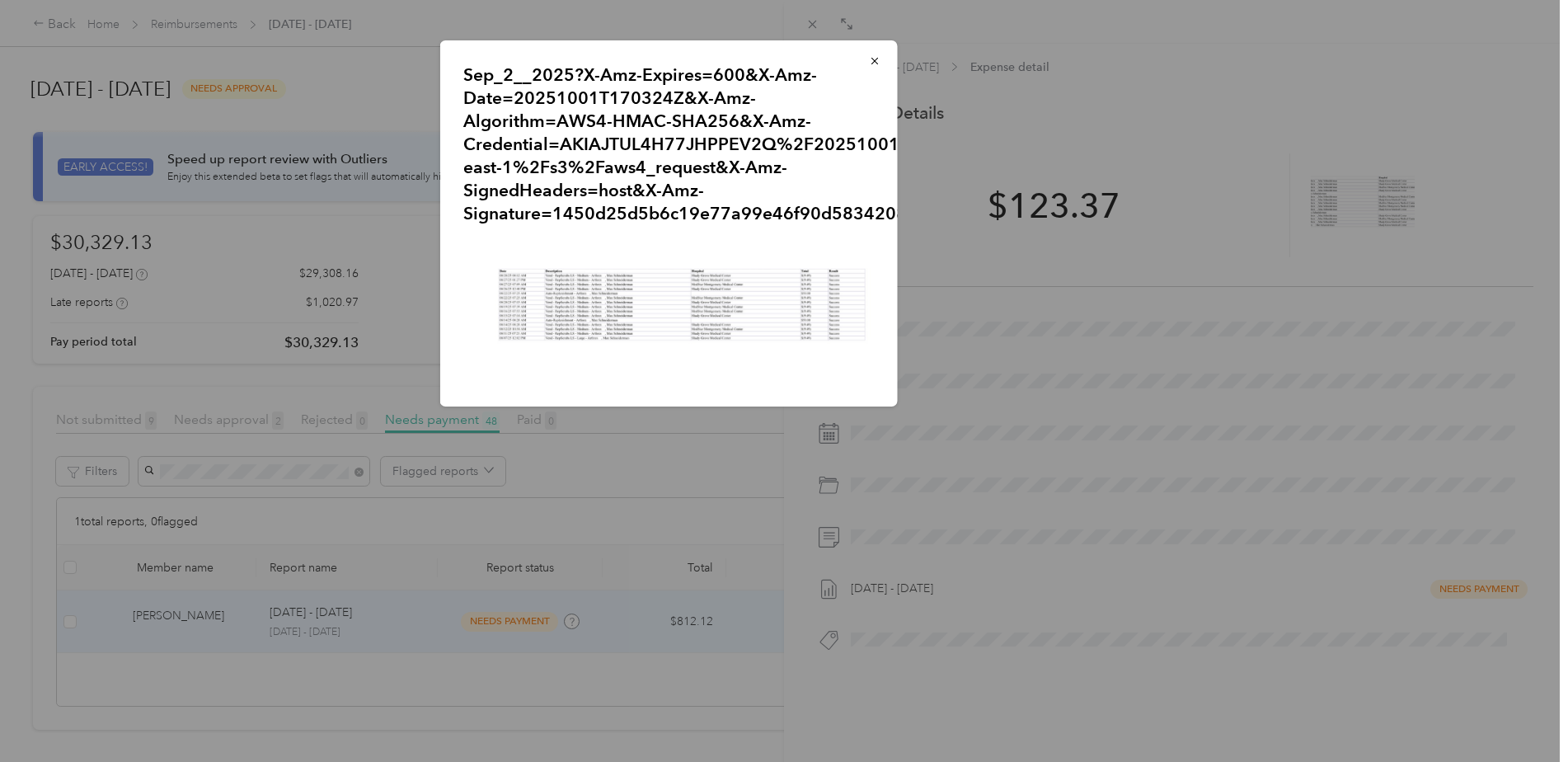
click at [640, 329] on img at bounding box center [668, 310] width 411 height 147
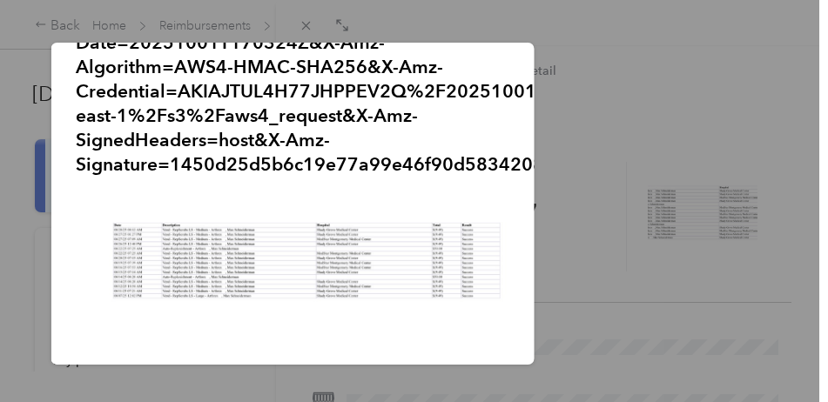
scroll to position [69, 0]
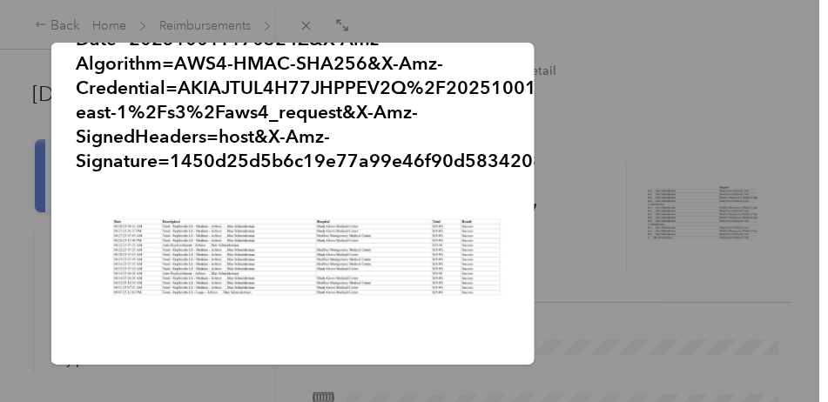
click at [599, 104] on div "Sep_2__2025?X-Amz-Expires=600&X-Amz-Date=20251001T170324Z&X-Amz-Algorithm=AWS4-…" at bounding box center [655, 206] width 483 height 327
click at [259, 107] on p "Sep_2__2025?X-Amz-Expires=600&X-Amz-Date=20251001T170324Z&X-Amz-Algorithm=AWS4-…" at bounding box center [292, 88] width 434 height 171
click at [304, 24] on div at bounding box center [414, 201] width 828 height 402
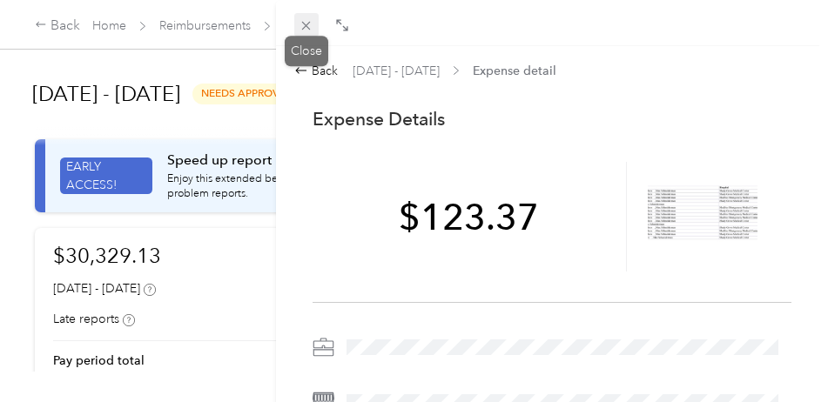
click at [310, 30] on icon at bounding box center [306, 25] width 15 height 15
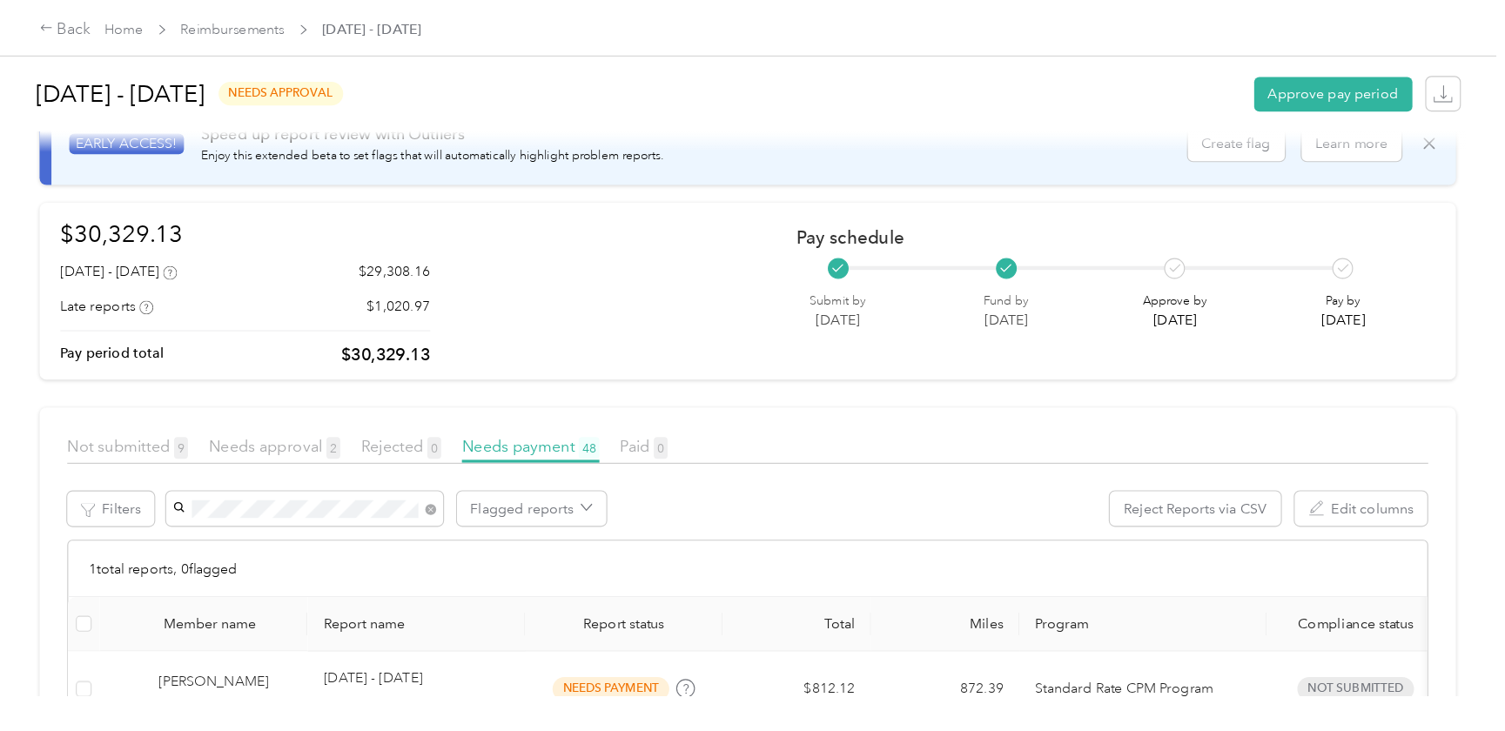
scroll to position [50, 0]
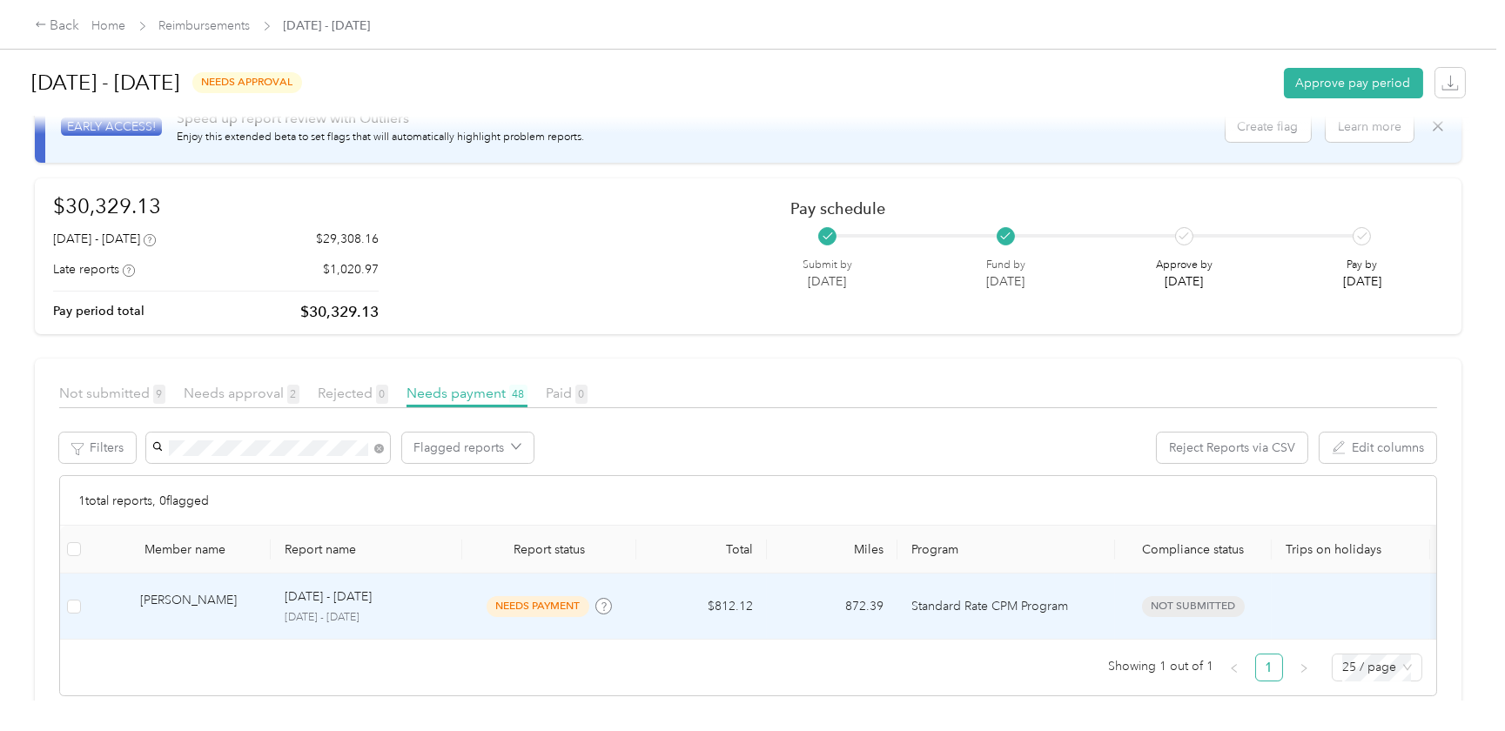
click at [713, 606] on td "$812.12" at bounding box center [702, 607] width 131 height 66
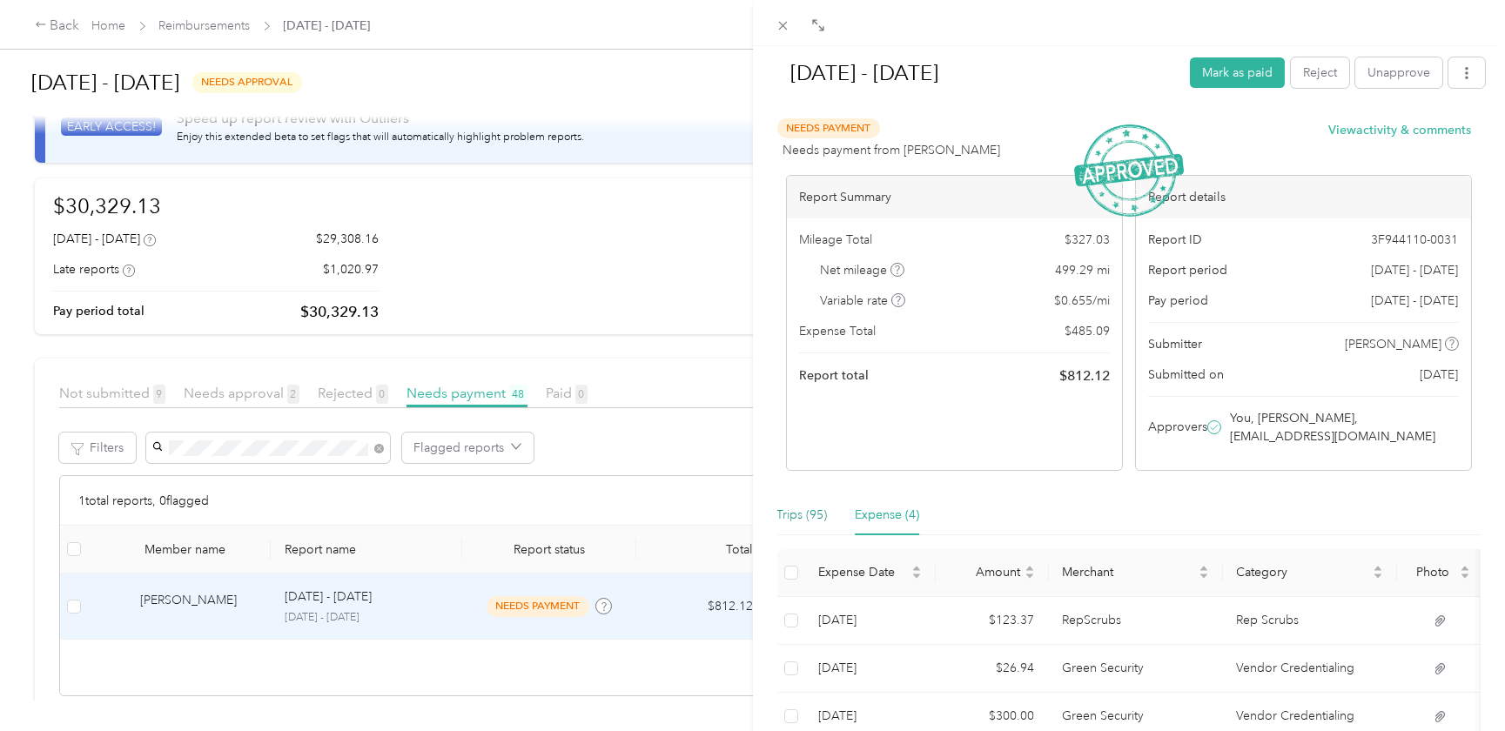
click at [798, 499] on div "Trips (95)" at bounding box center [803, 515] width 51 height 40
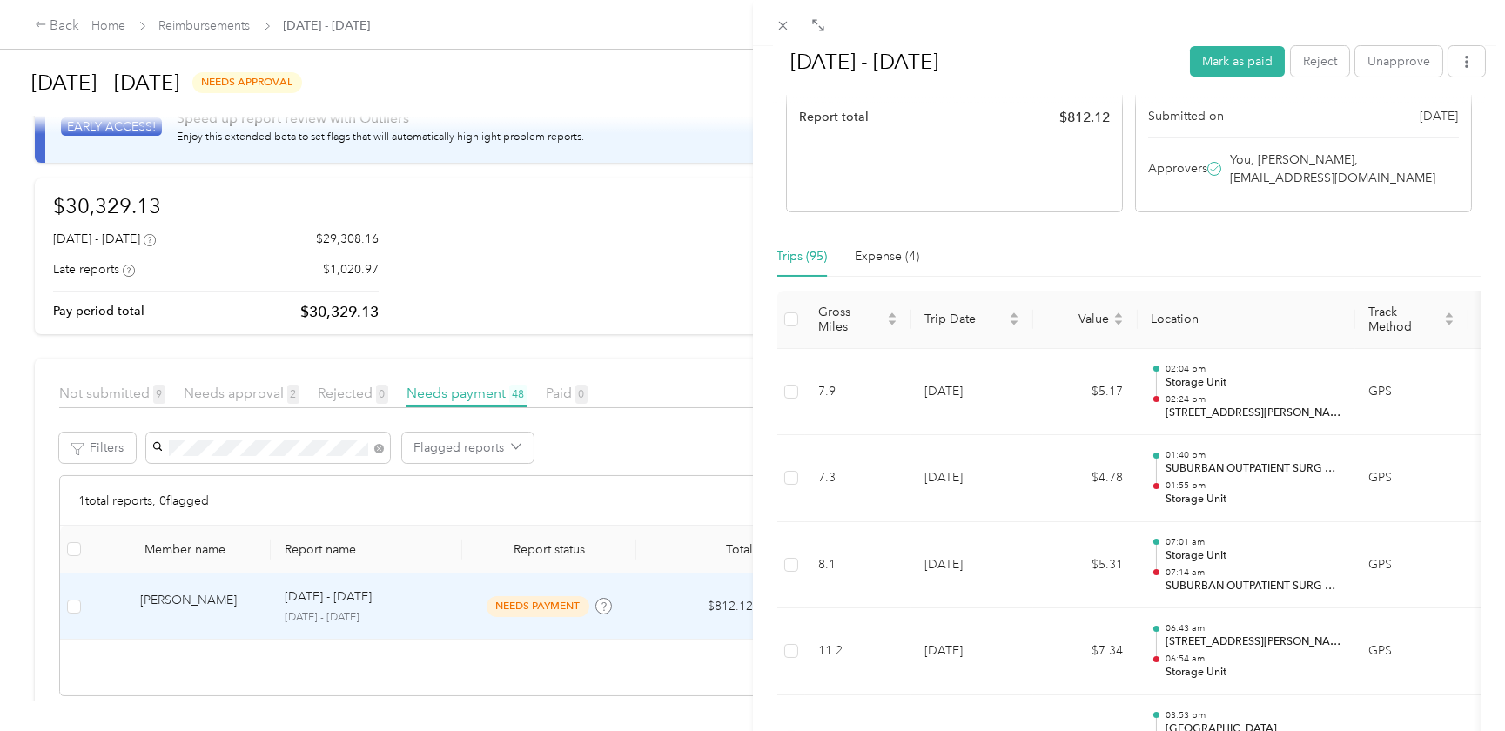
scroll to position [78, 0]
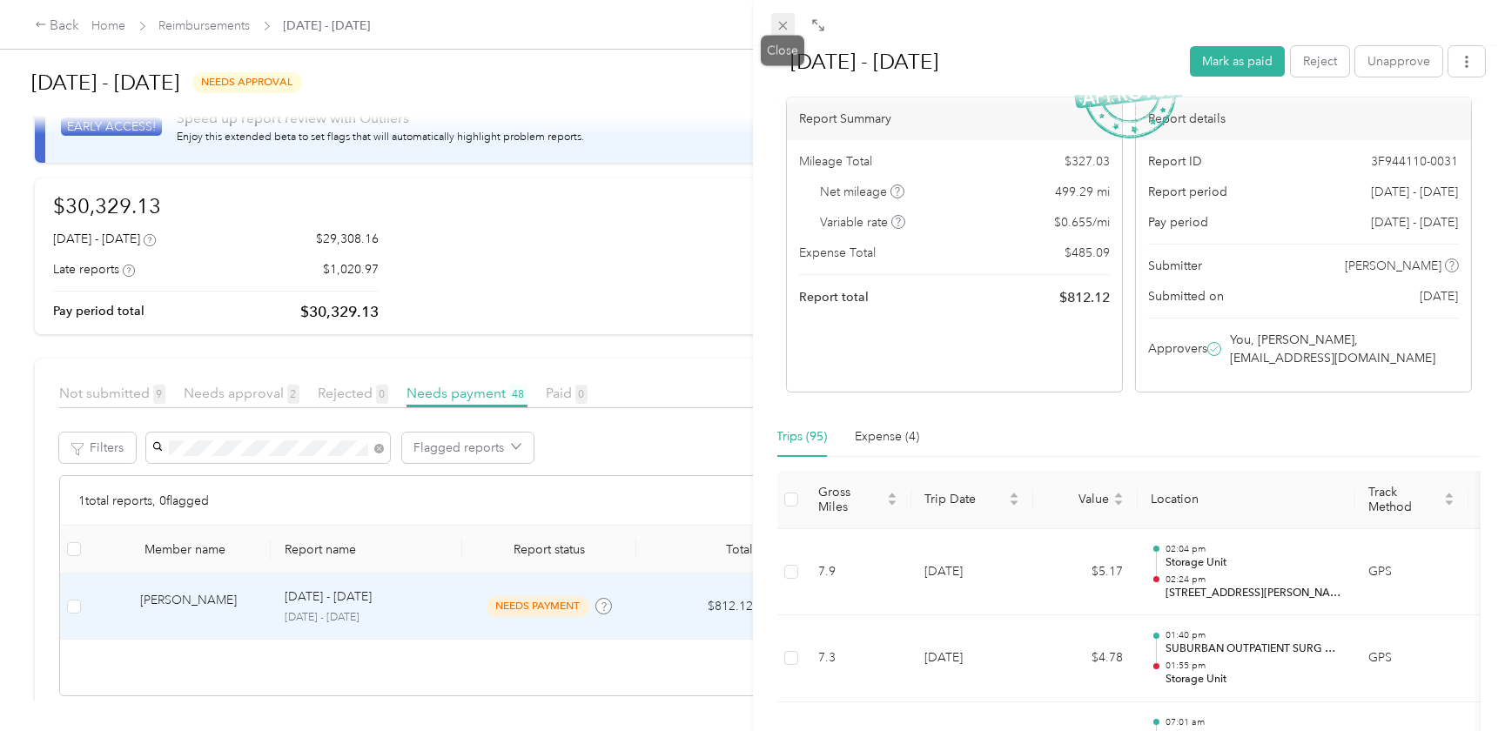
click at [783, 27] on icon at bounding box center [783, 25] width 15 height 15
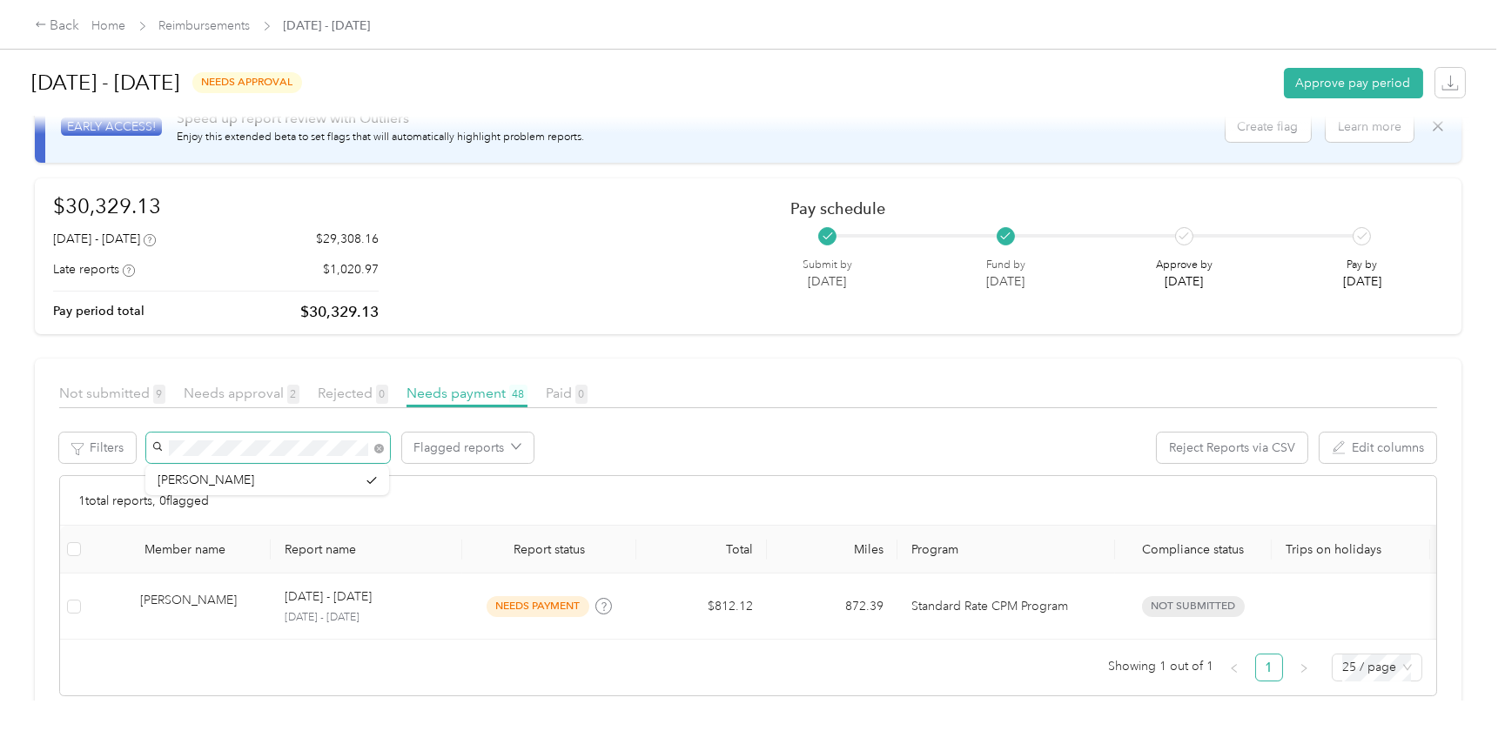
click at [165, 450] on span at bounding box center [268, 448] width 244 height 30
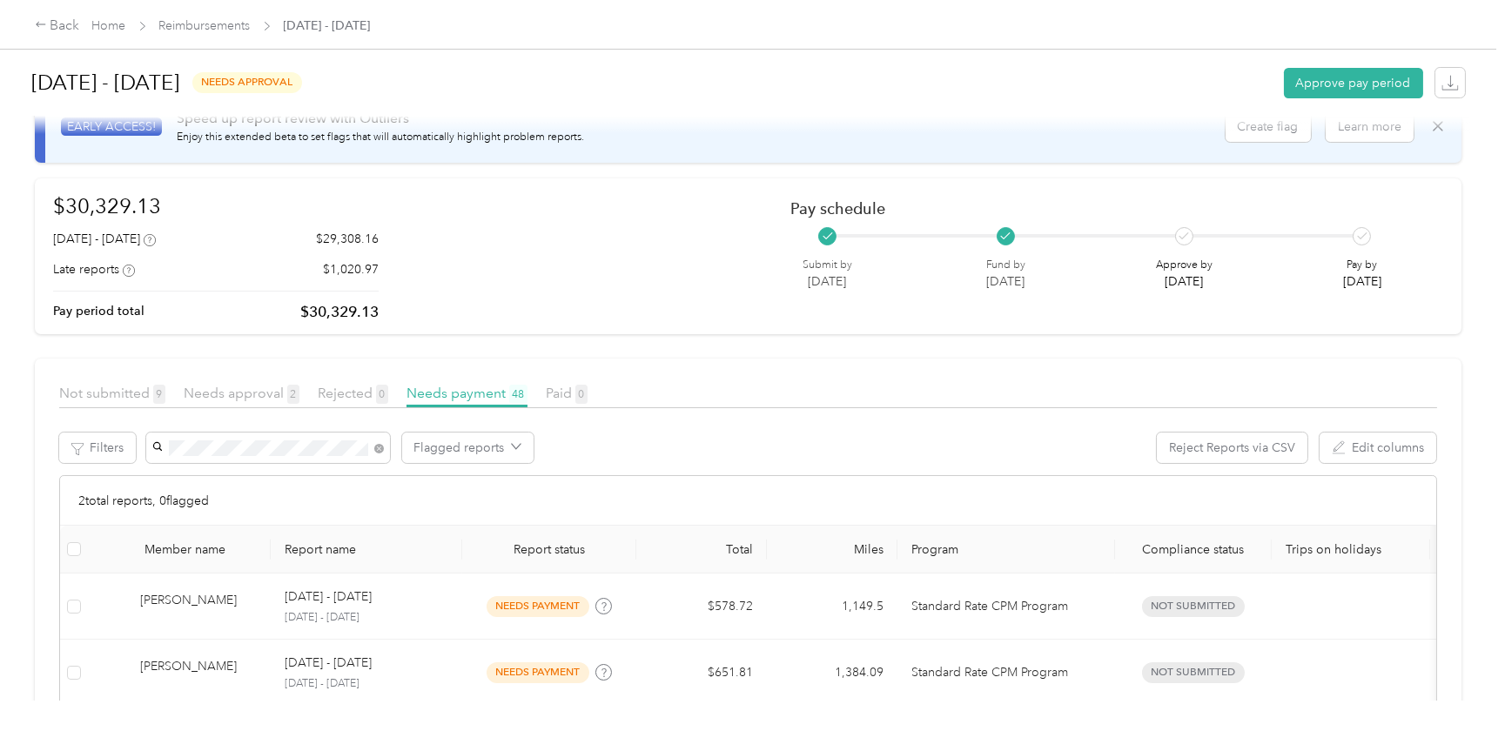
click at [199, 548] on li "[PERSON_NAME]" at bounding box center [267, 541] width 244 height 30
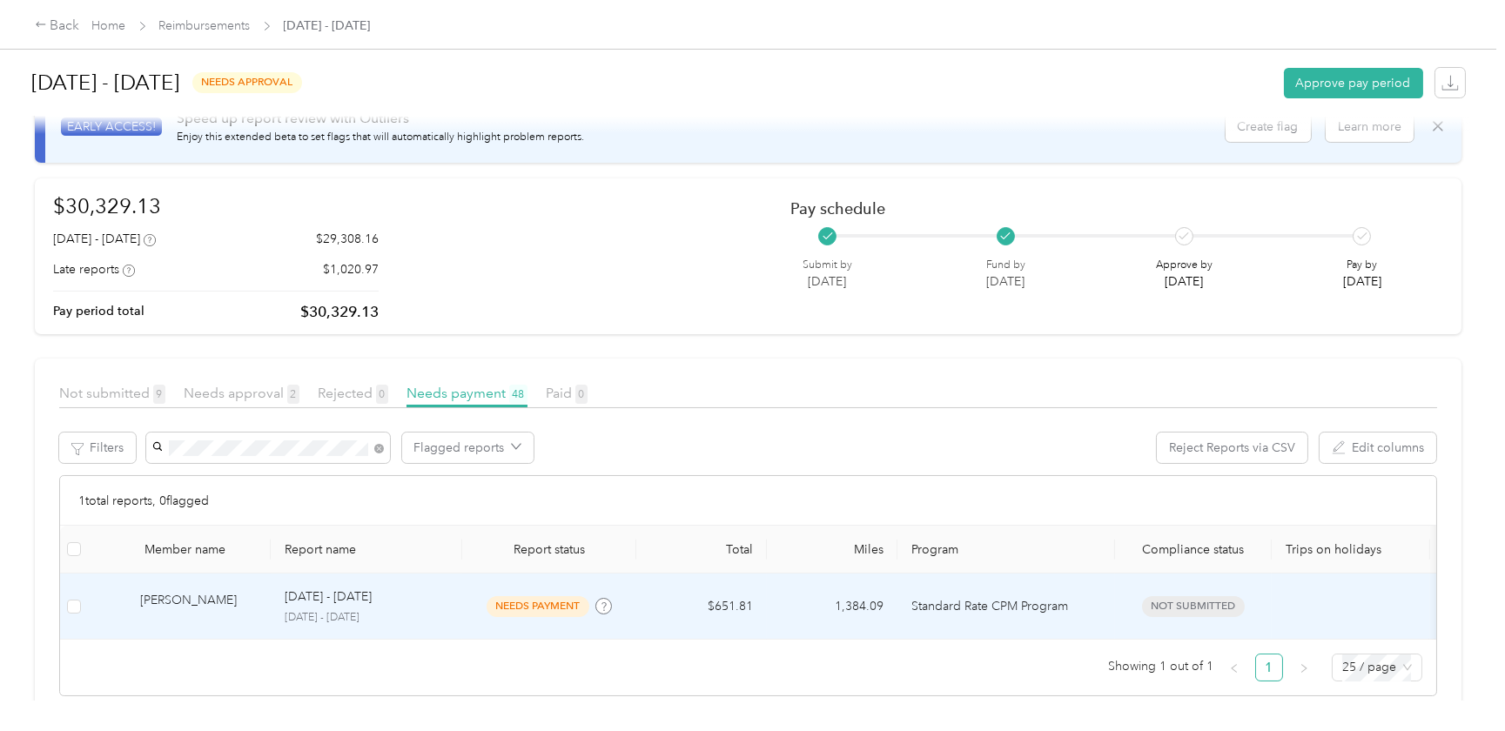
click at [569, 603] on span "needs payment" at bounding box center [538, 606] width 103 height 20
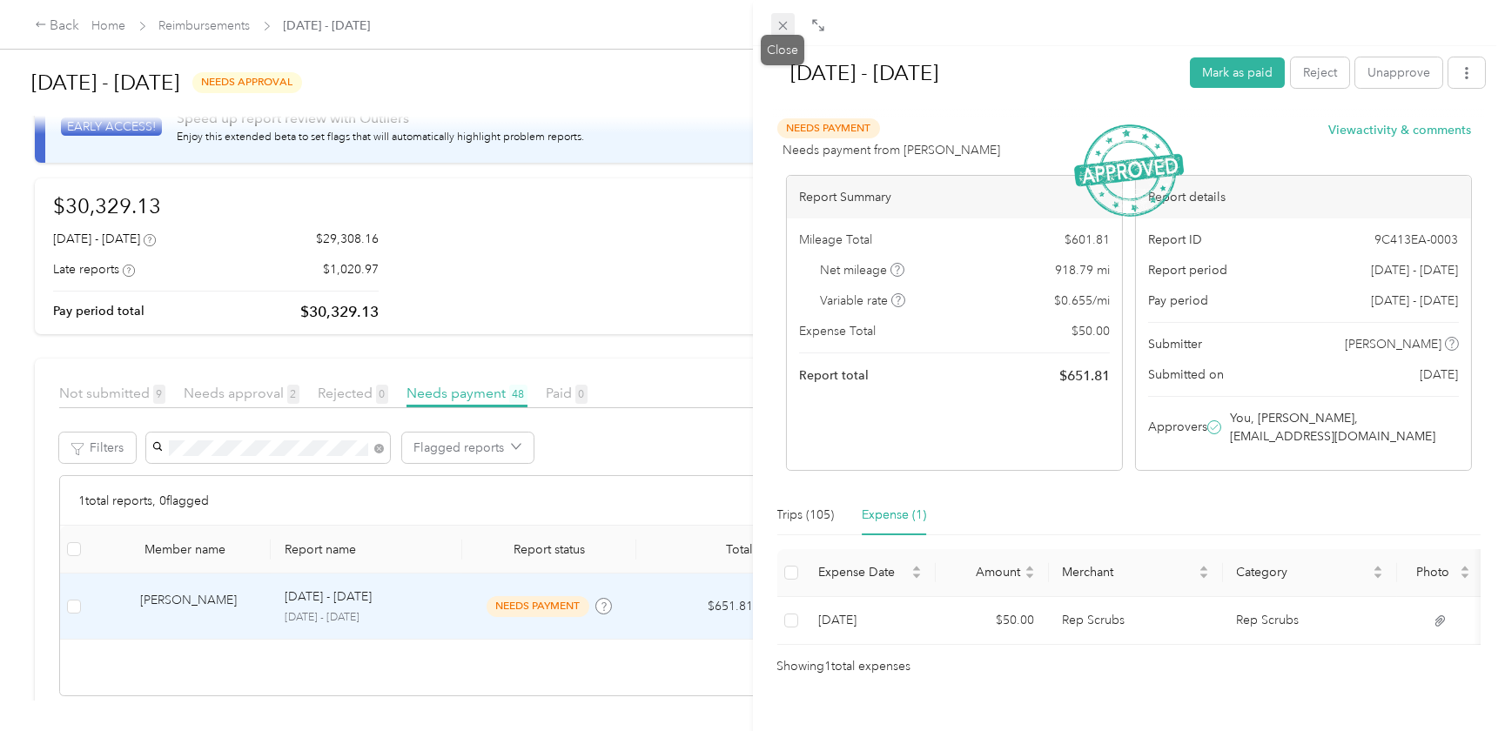
click at [784, 13] on span at bounding box center [783, 25] width 24 height 24
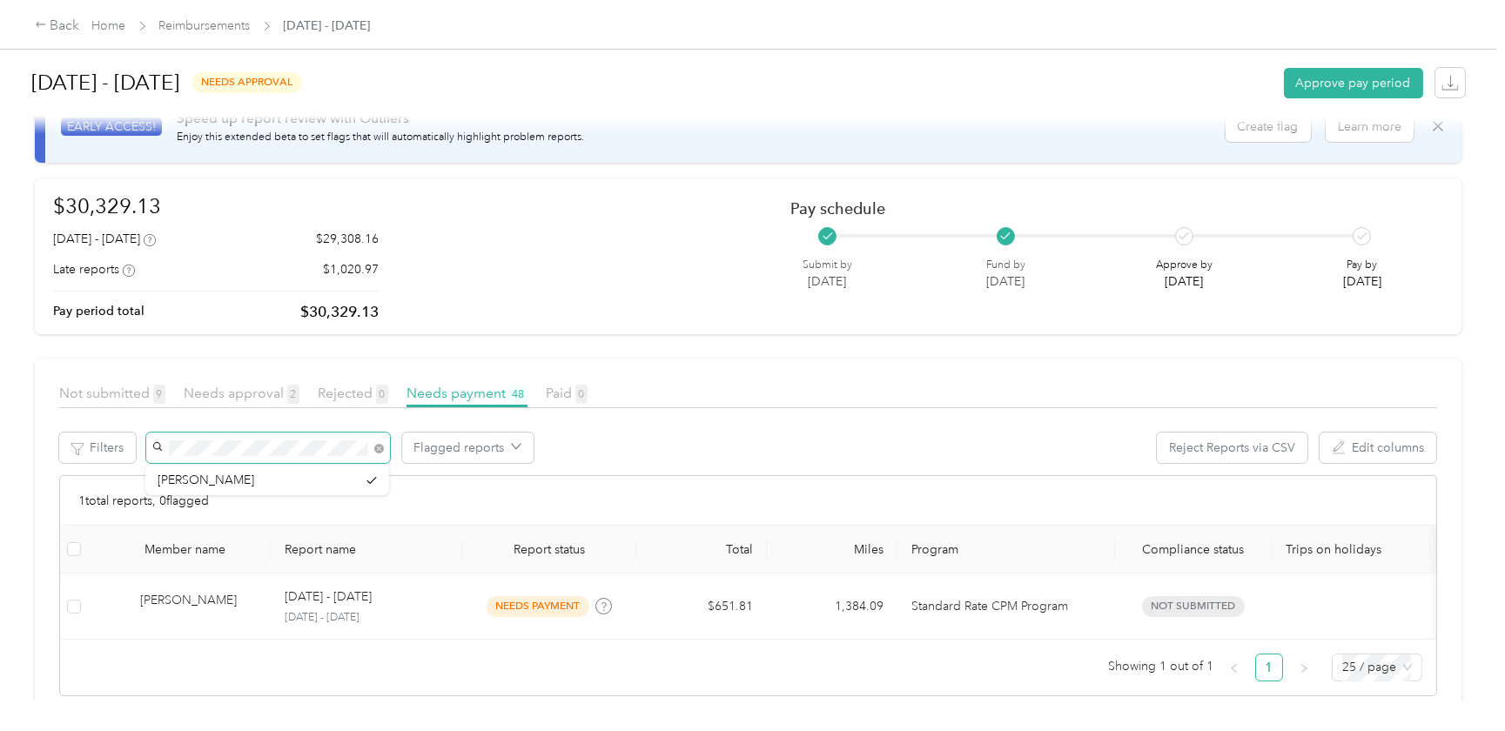
click at [153, 440] on span at bounding box center [268, 448] width 244 height 30
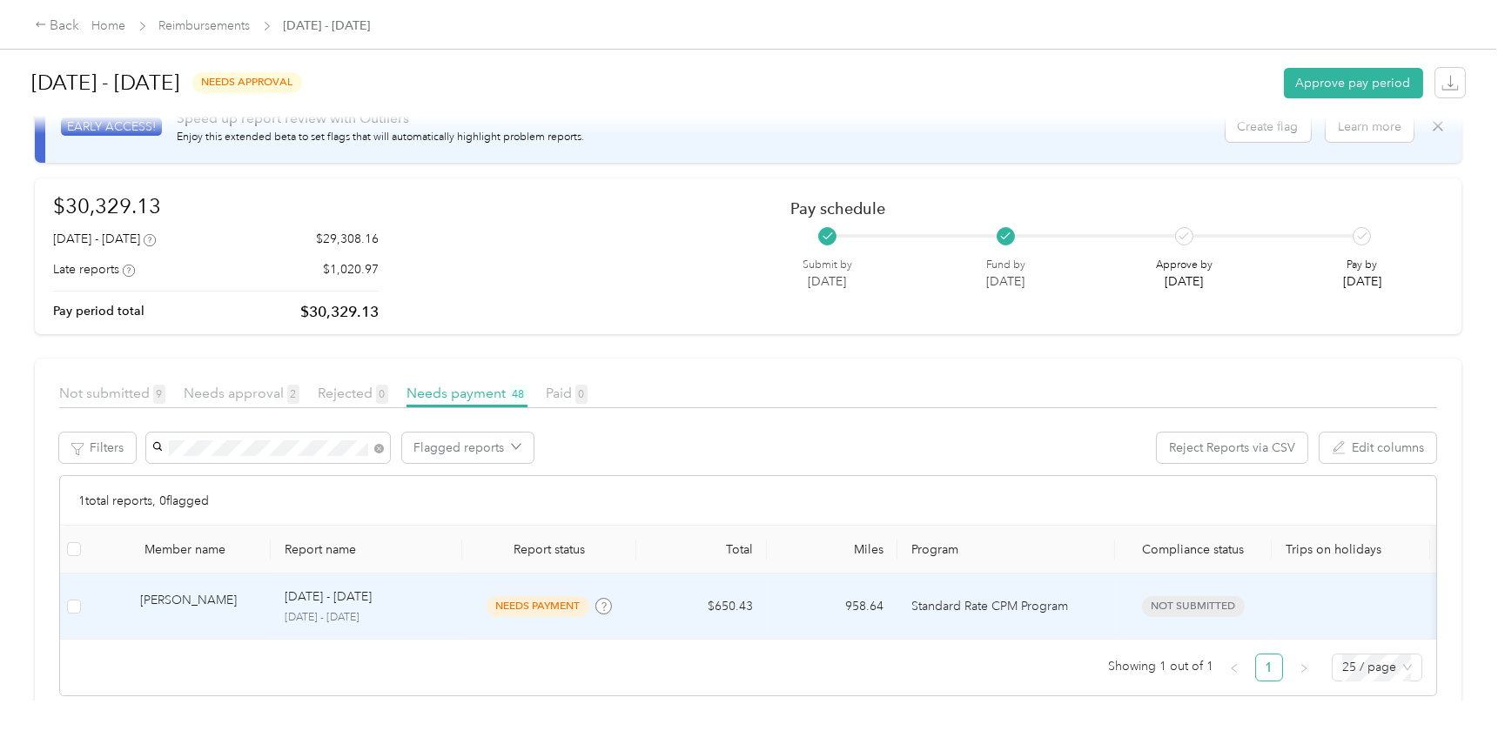
click at [160, 596] on div "[PERSON_NAME]" at bounding box center [198, 606] width 117 height 30
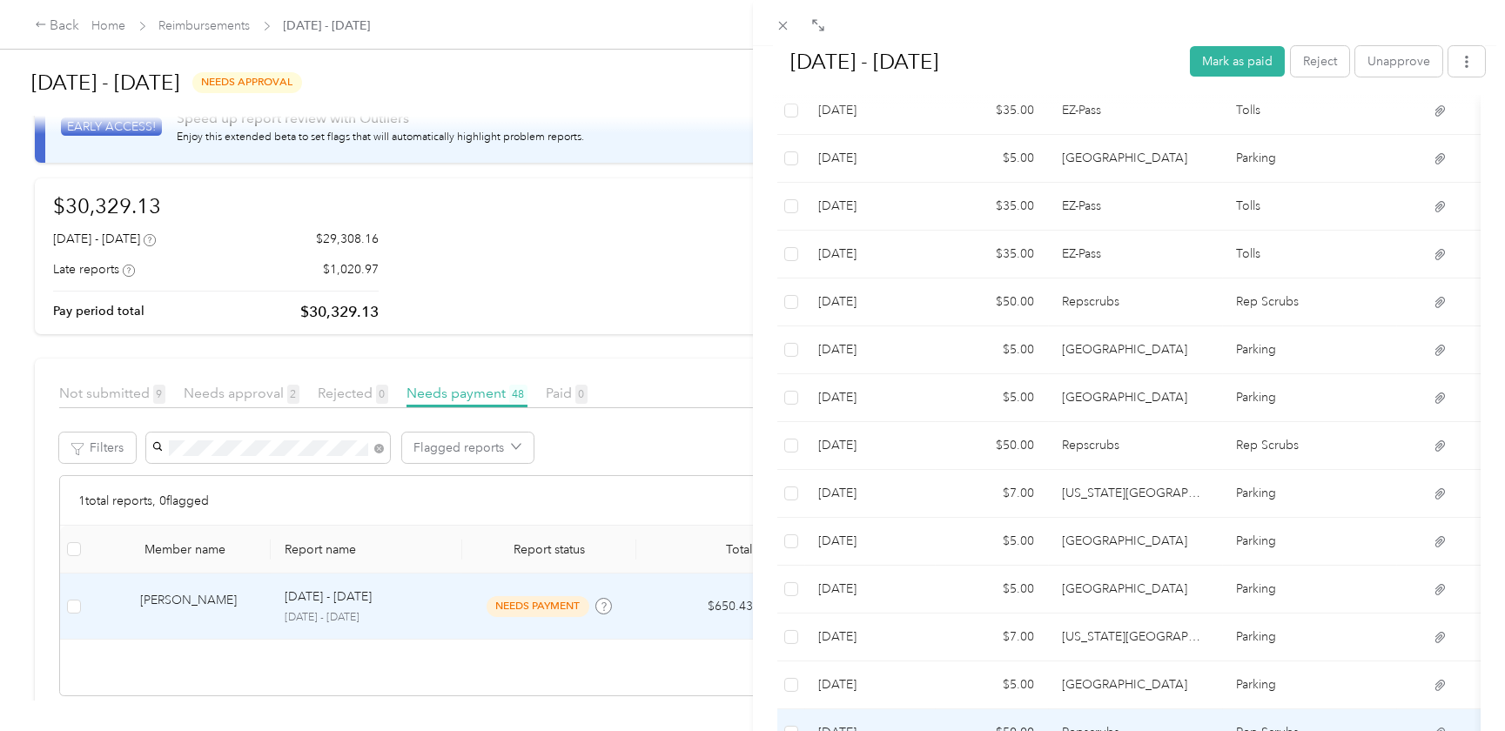
scroll to position [348, 0]
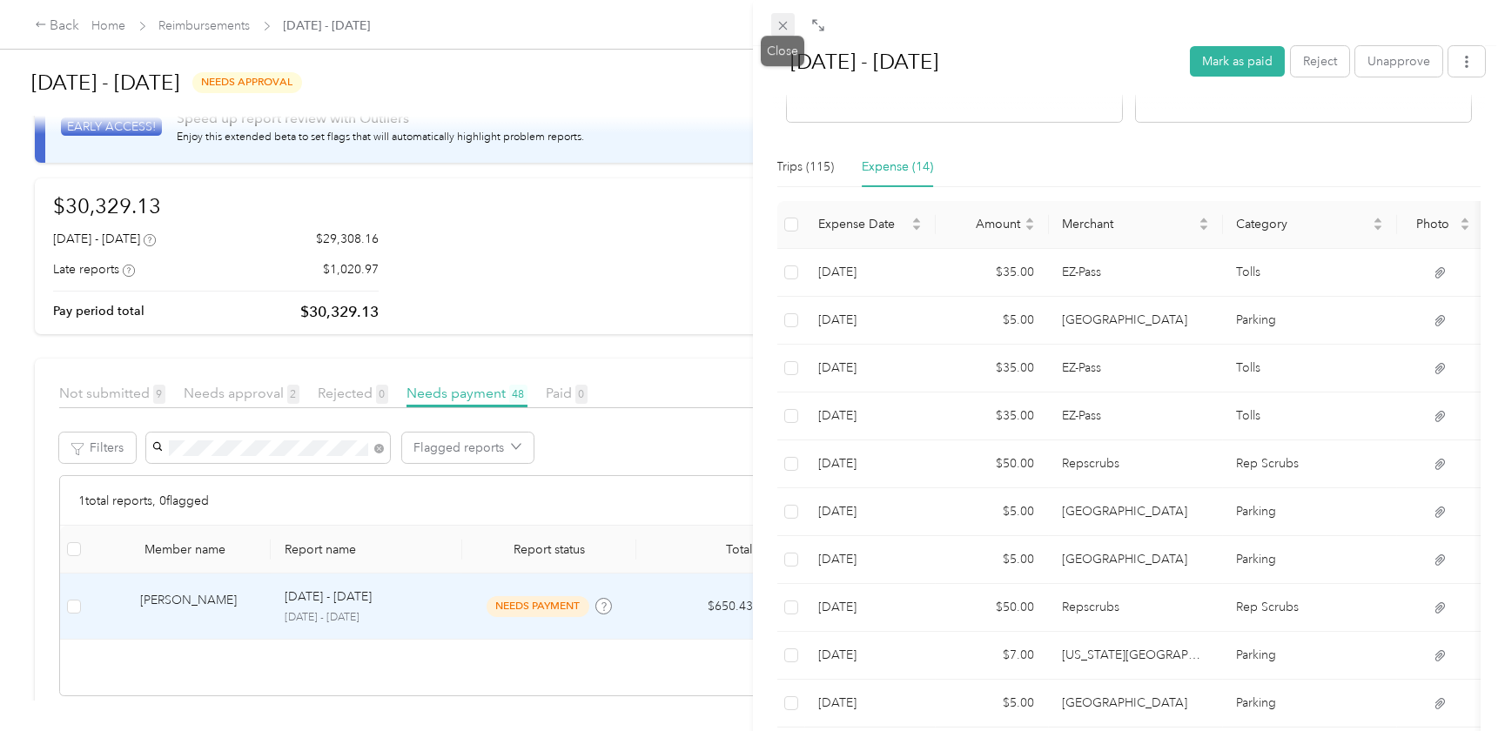
click at [784, 20] on icon at bounding box center [783, 25] width 15 height 15
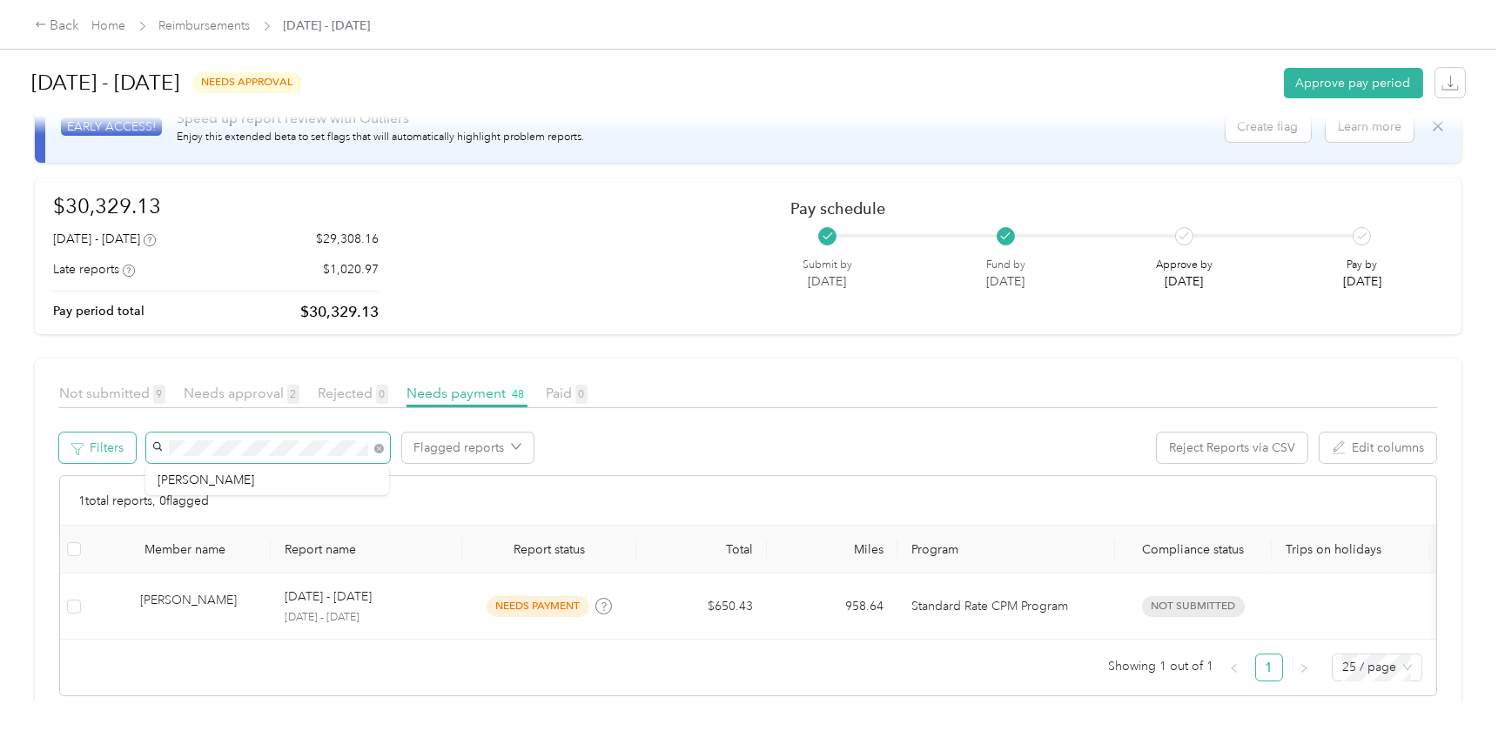
click at [131, 439] on div "Filters Flagged reports Reject Reports via CSV Edit columns" at bounding box center [748, 454] width 1378 height 43
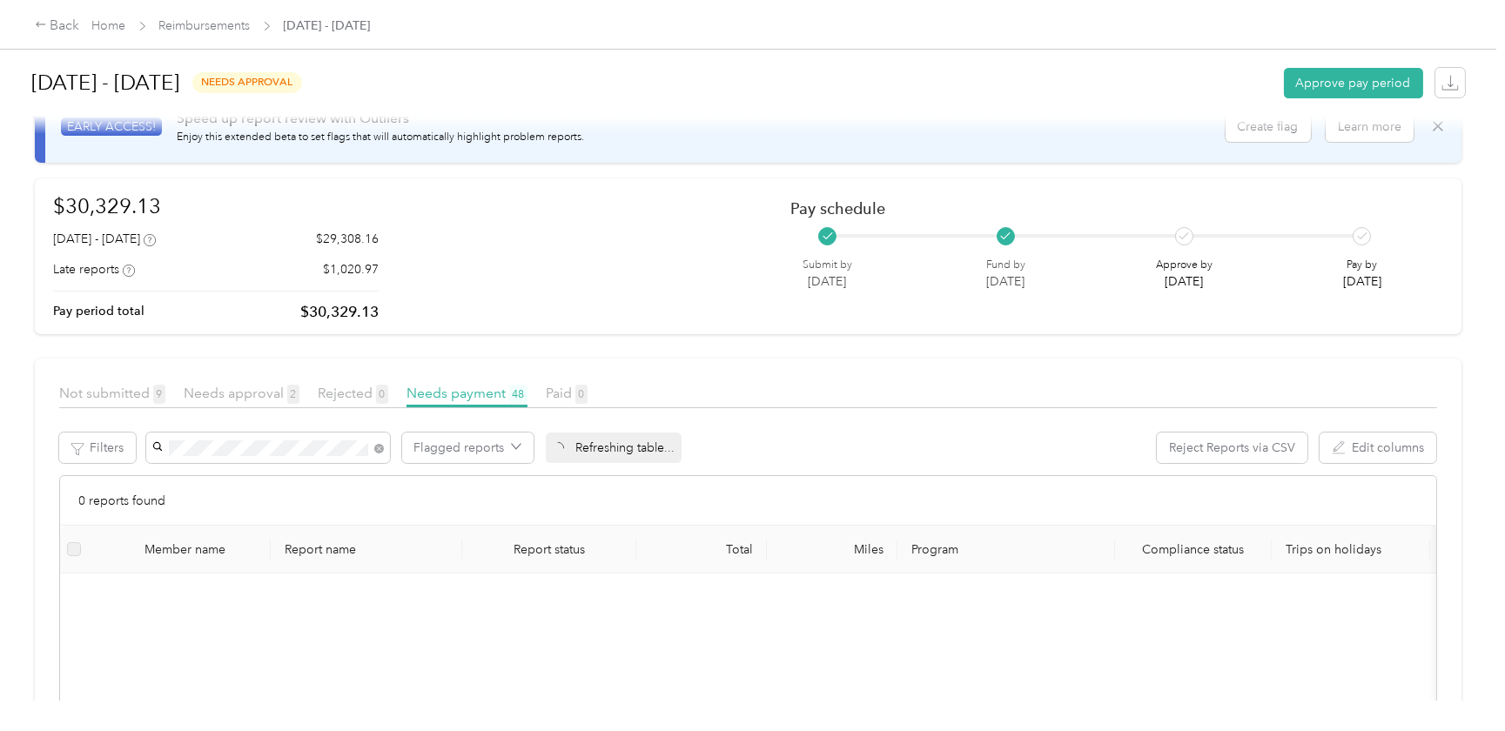
click at [220, 502] on div "[PERSON_NAME]" at bounding box center [267, 509] width 219 height 18
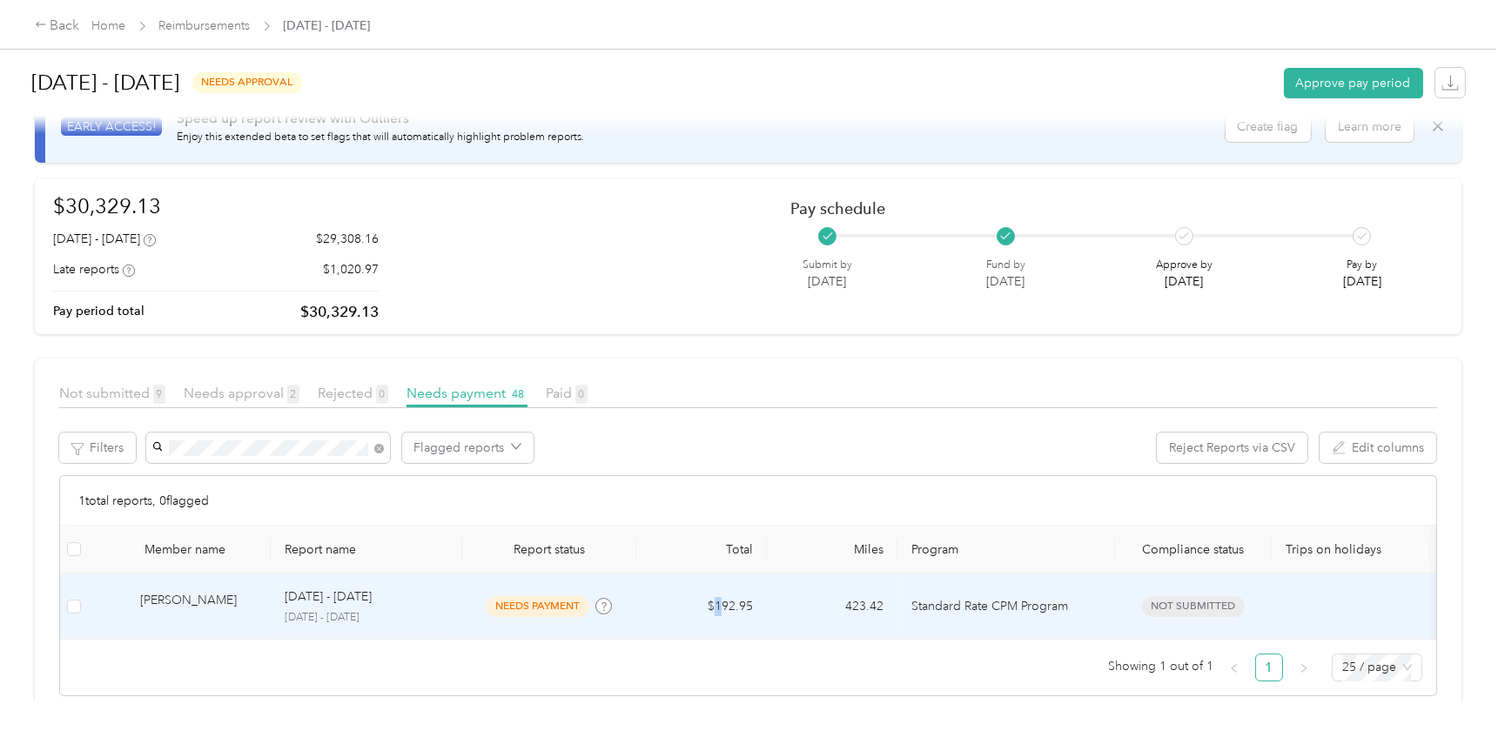
click at [718, 599] on td "$192.95" at bounding box center [702, 607] width 131 height 66
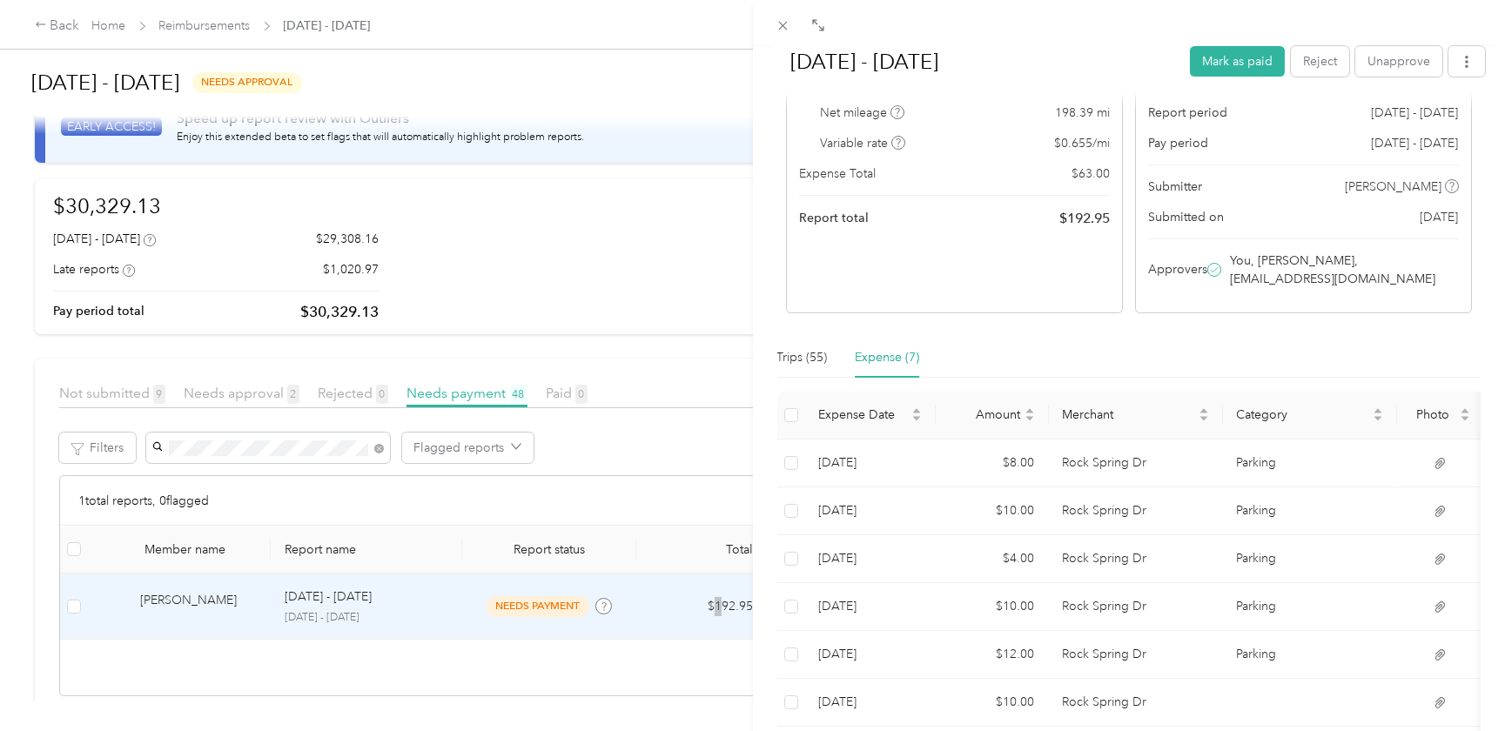
scroll to position [78, 0]
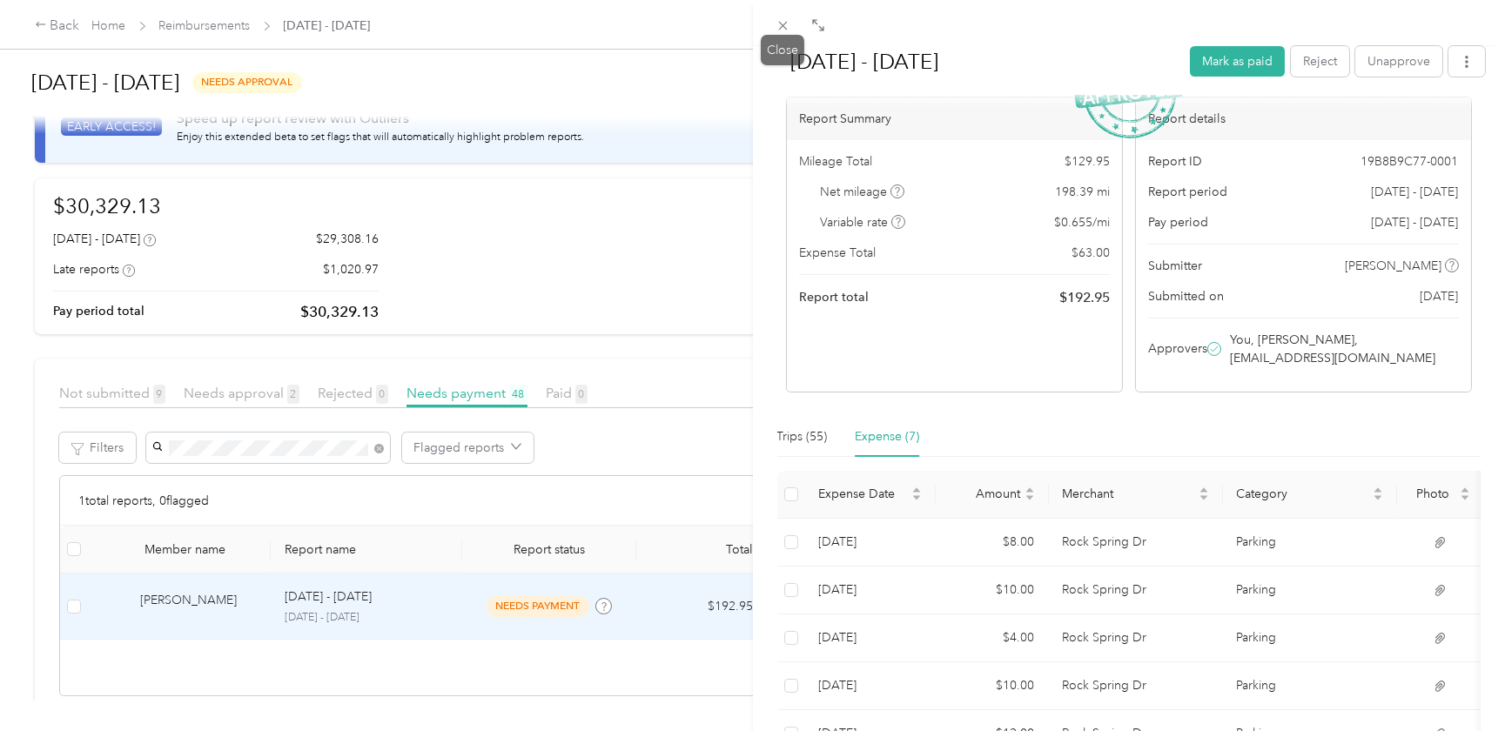
drag, startPoint x: 784, startPoint y: 29, endPoint x: 767, endPoint y: 47, distance: 24.7
click at [783, 34] on span at bounding box center [783, 25] width 24 height 24
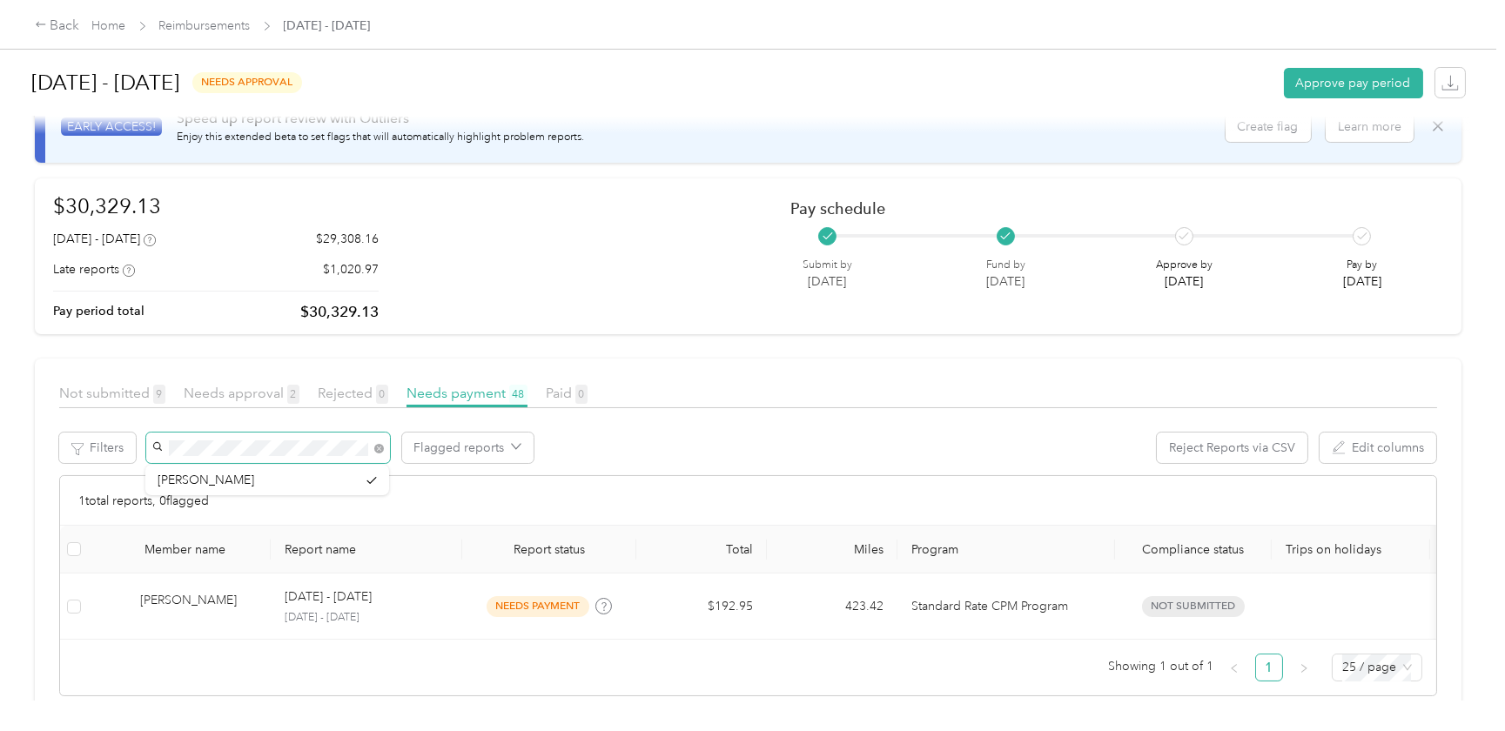
click at [140, 448] on div "Filters Flagged reports Reject Reports via CSV Edit columns" at bounding box center [748, 454] width 1378 height 43
click at [173, 479] on span "[PERSON_NAME]" at bounding box center [206, 480] width 97 height 15
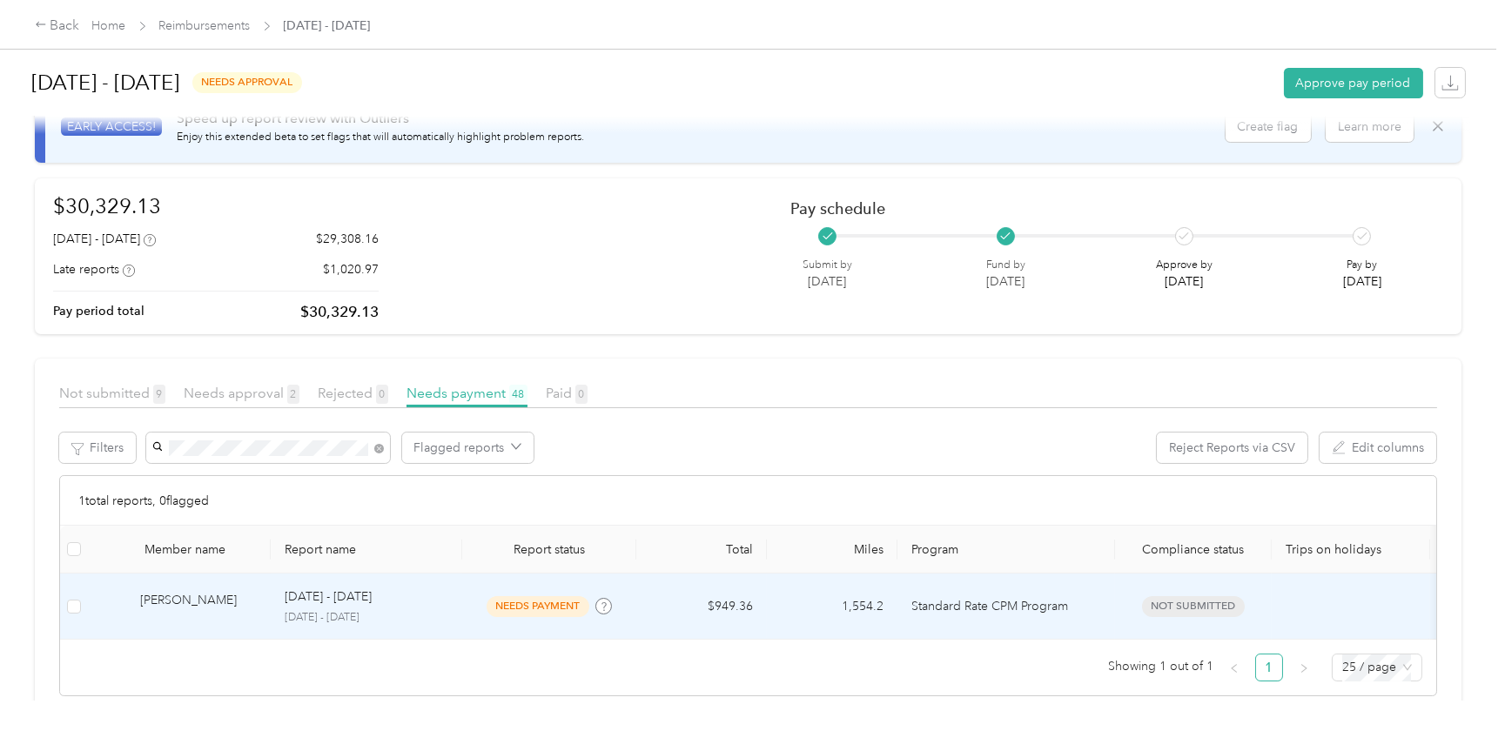
click at [201, 598] on div "[PERSON_NAME]" at bounding box center [198, 606] width 117 height 30
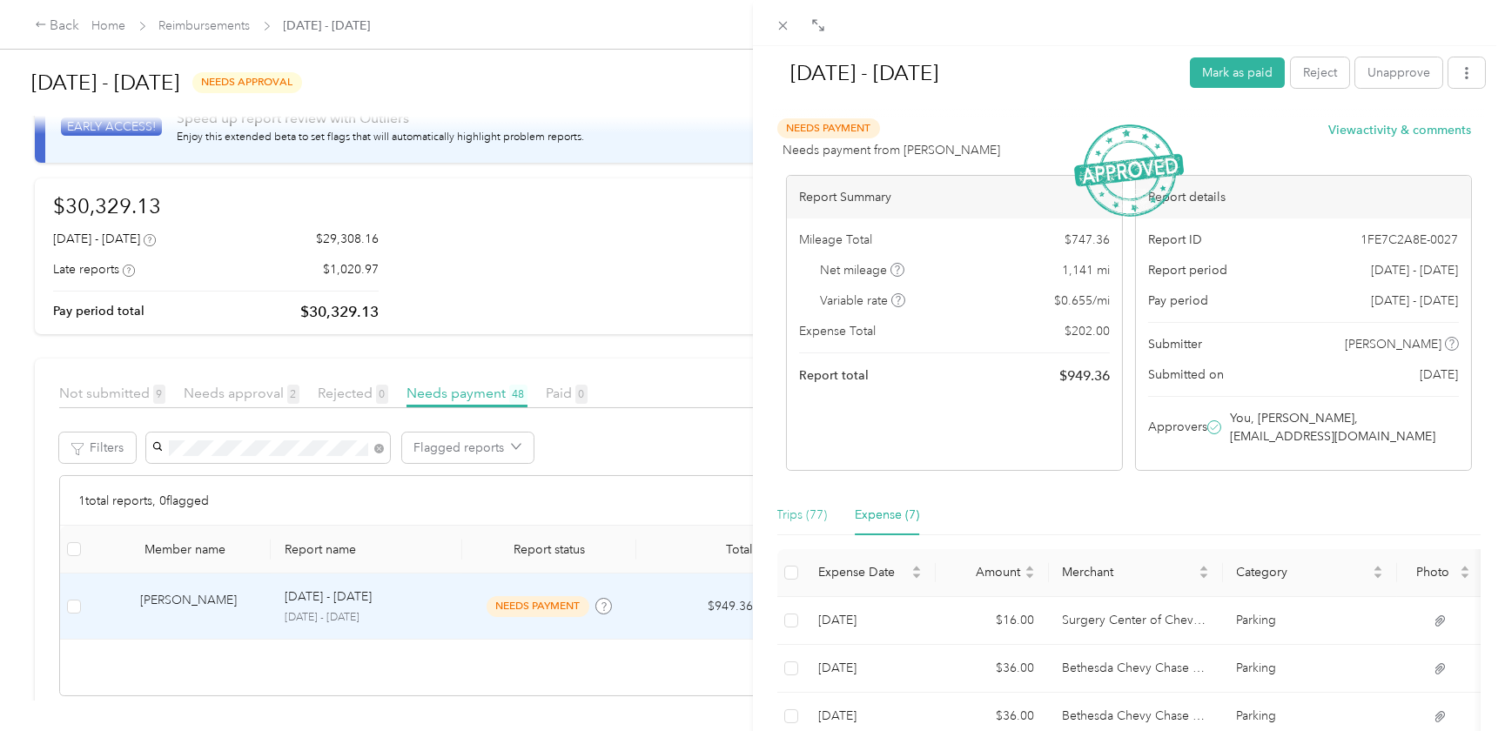
click at [796, 526] on div "Trips (77)" at bounding box center [803, 515] width 51 height 40
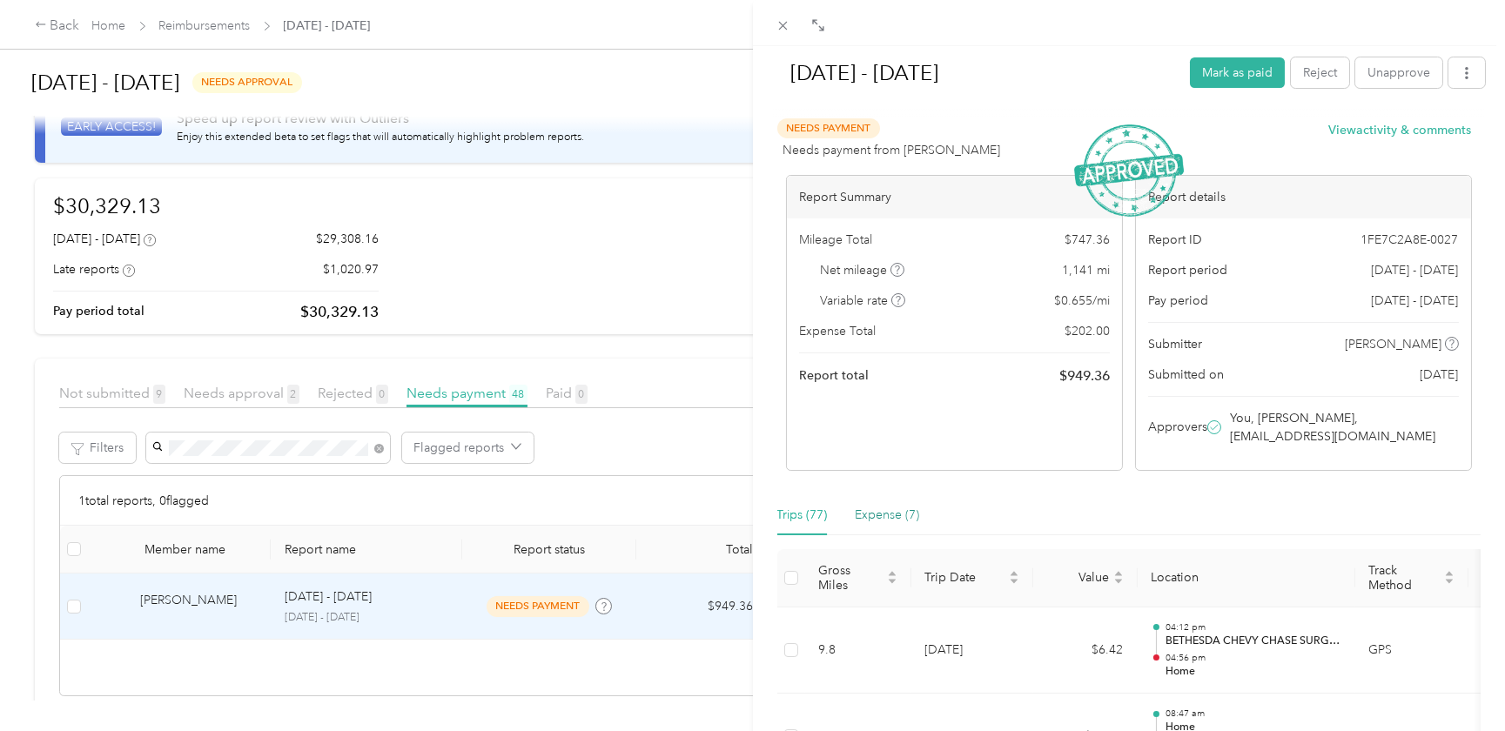
click at [890, 517] on div "Expense (7)" at bounding box center [888, 515] width 64 height 19
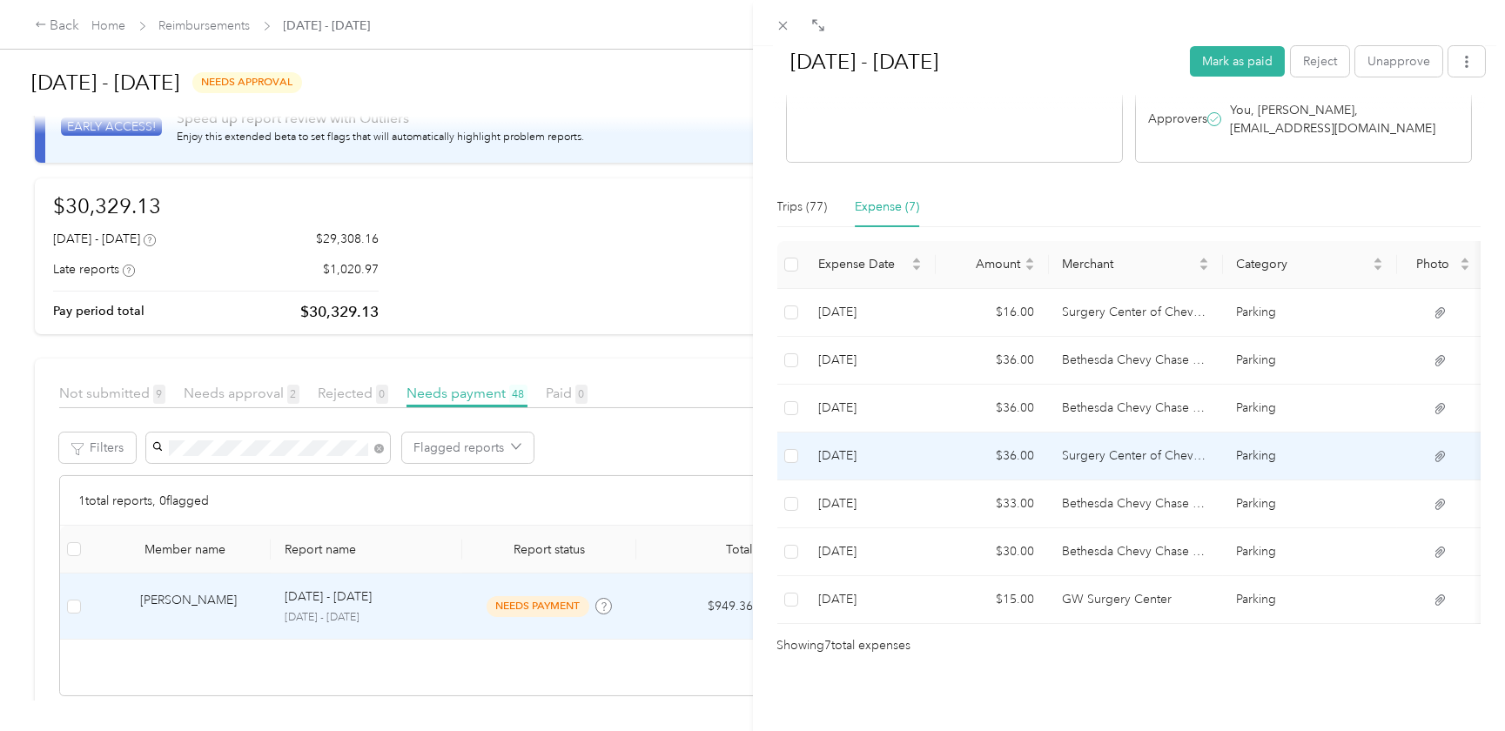
scroll to position [331, 0]
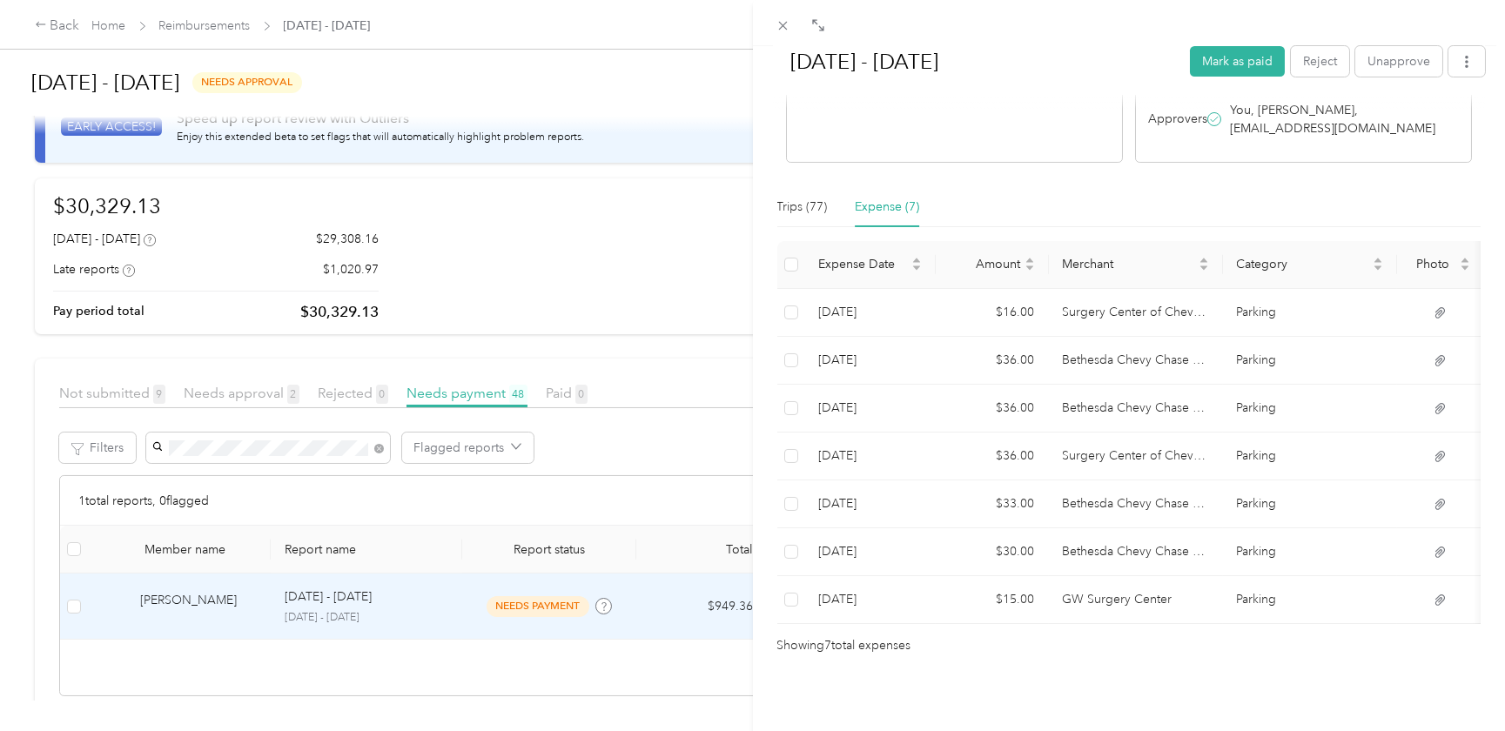
drag, startPoint x: 780, startPoint y: 25, endPoint x: 773, endPoint y: 35, distance: 11.8
click at [780, 25] on icon at bounding box center [783, 25] width 15 height 15
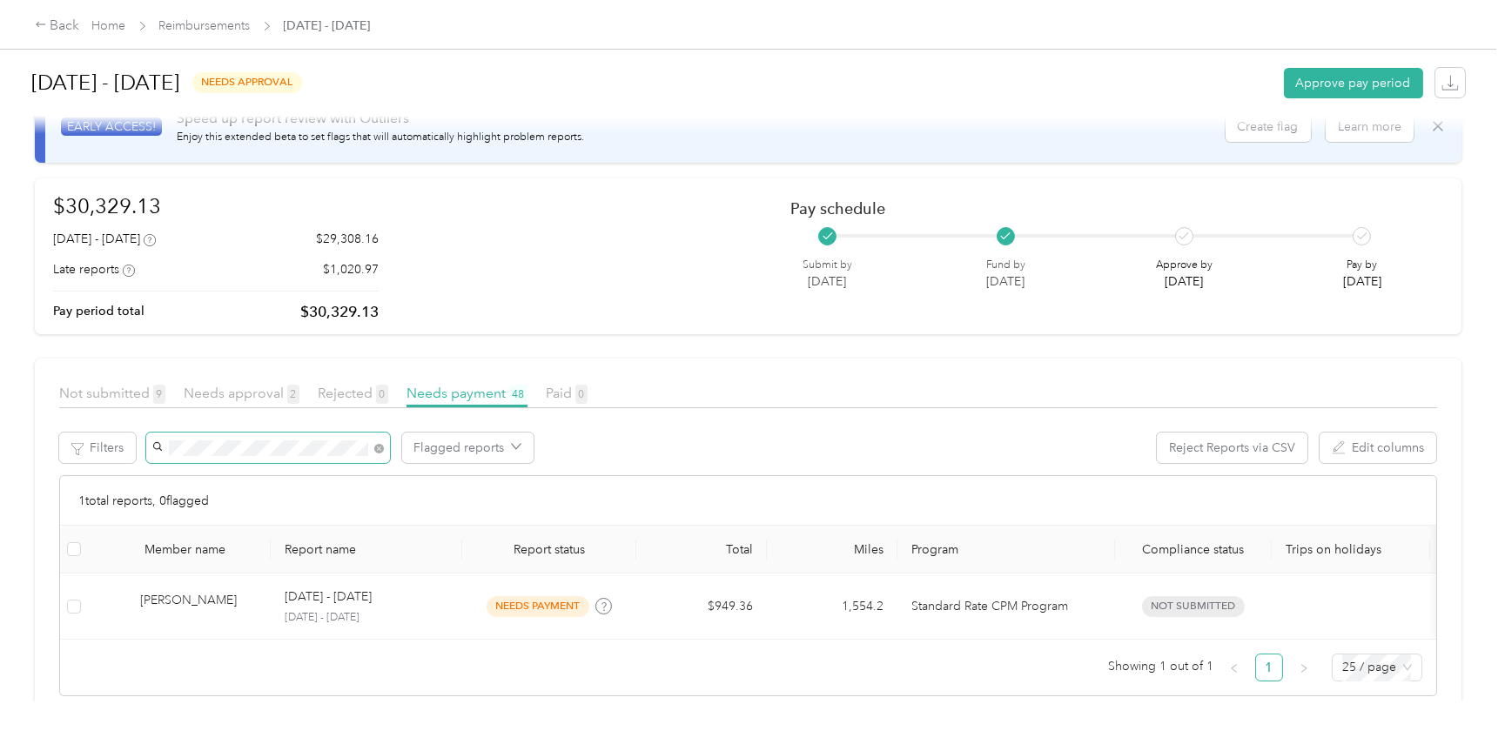
click at [147, 442] on span at bounding box center [268, 448] width 244 height 30
click at [185, 573] on div "[PERSON_NAME][EMAIL_ADDRESS][PERSON_NAME][DOMAIN_NAME]" at bounding box center [267, 580] width 219 height 37
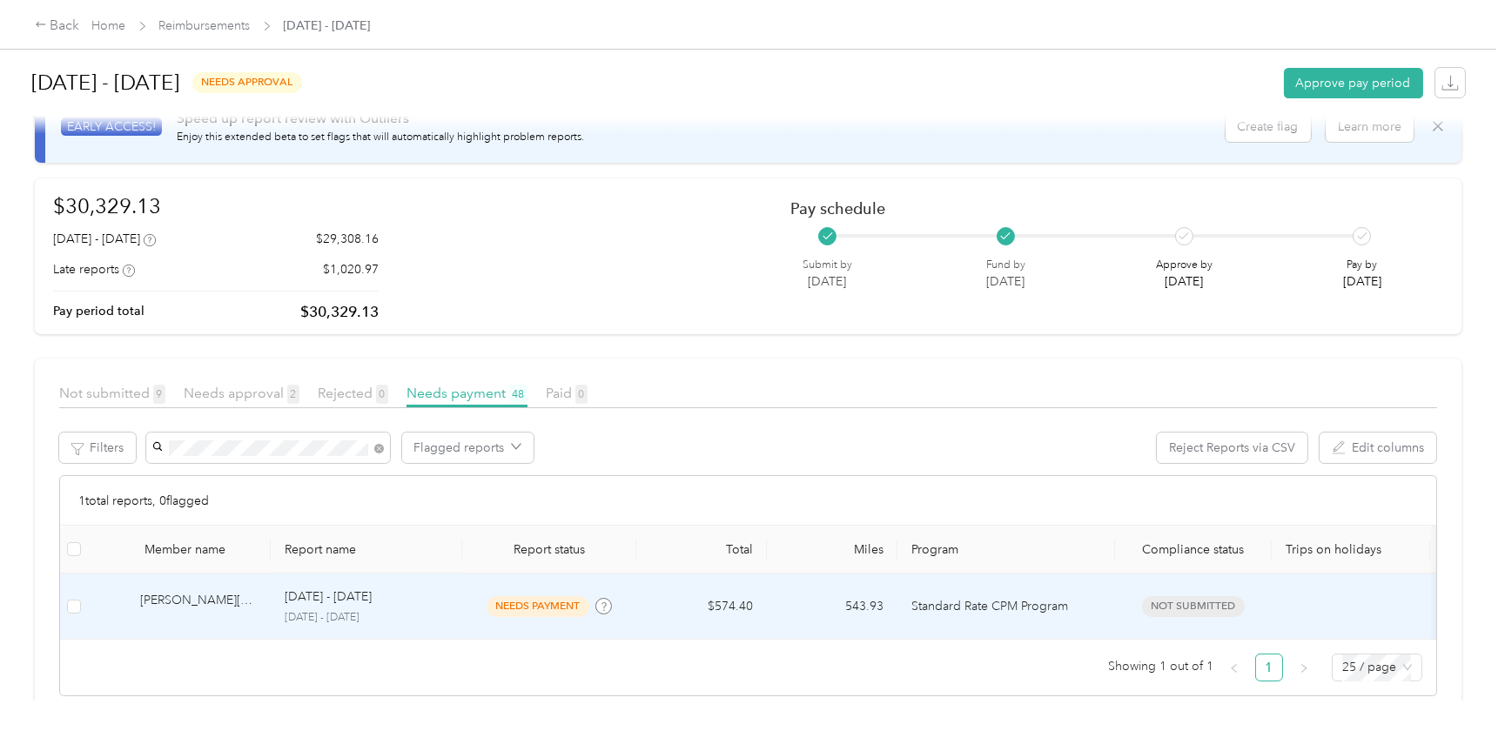
click at [730, 610] on td "$574.40" at bounding box center [702, 607] width 131 height 66
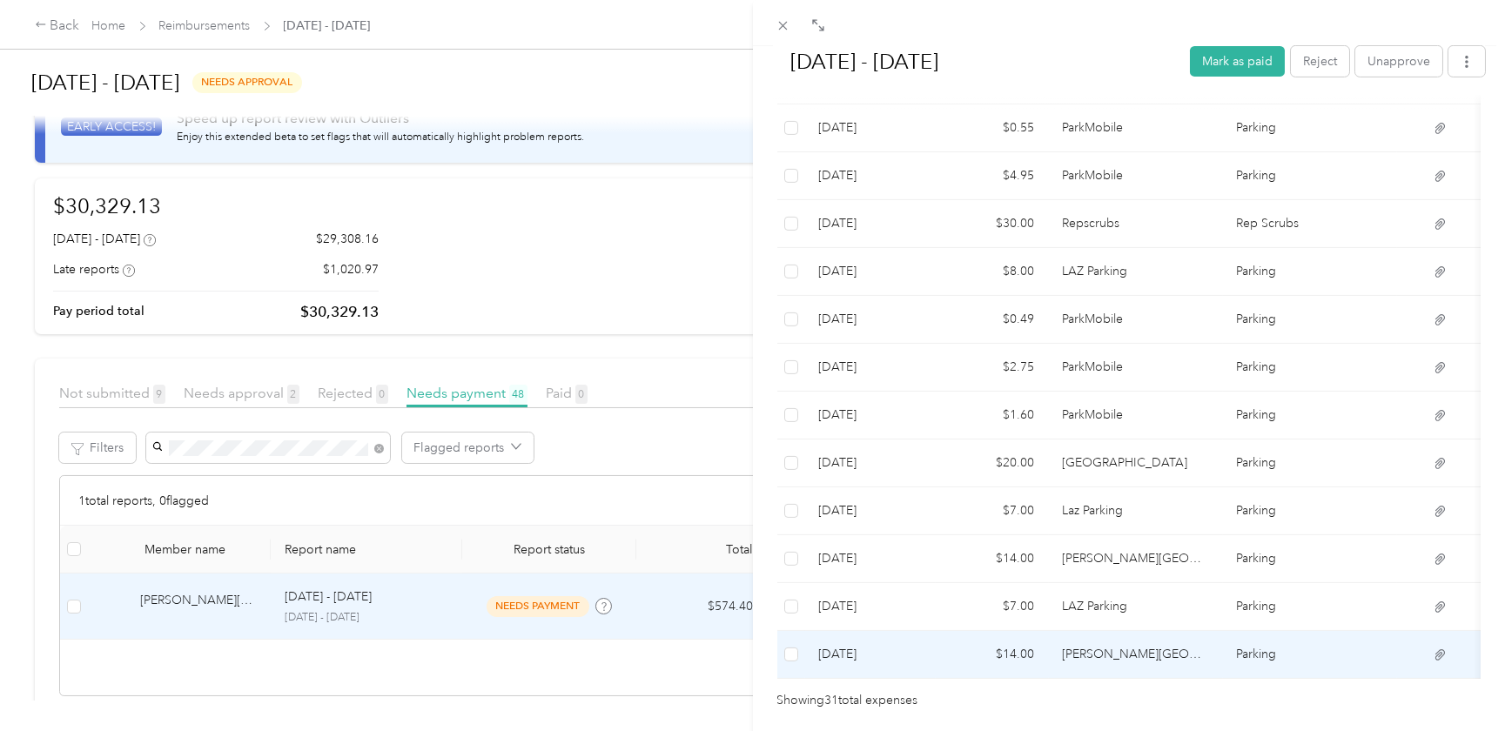
scroll to position [1425, 0]
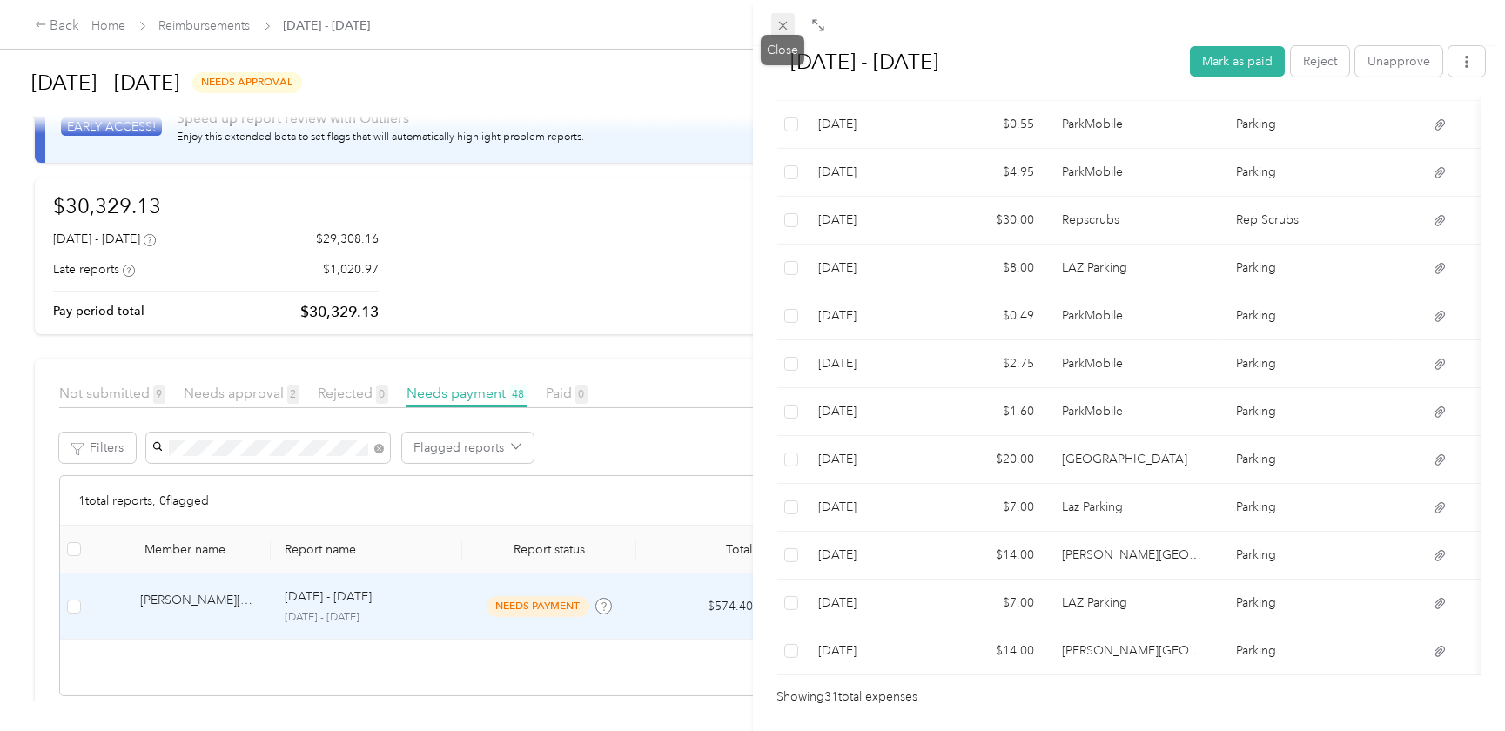
click at [785, 22] on icon at bounding box center [782, 26] width 9 height 9
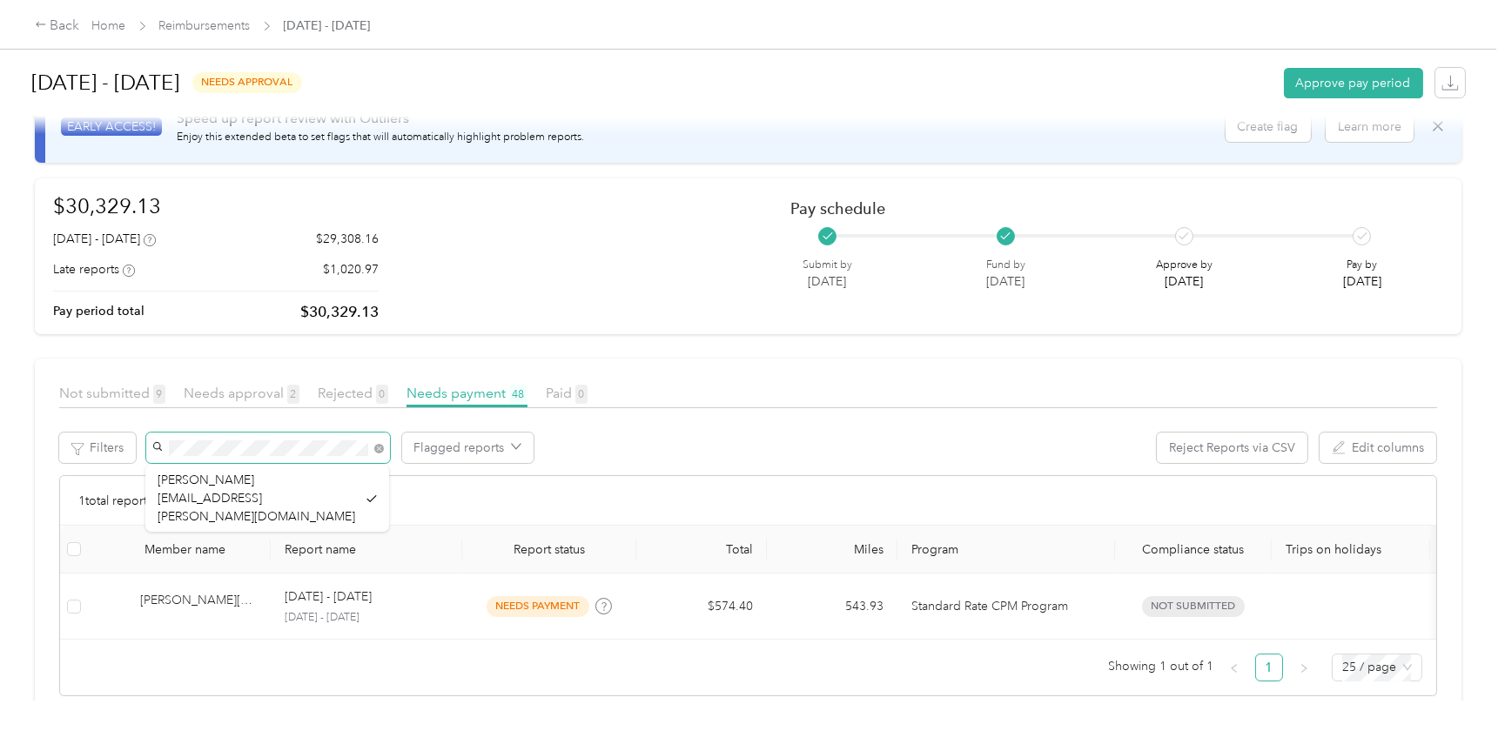
click at [165, 449] on span at bounding box center [268, 448] width 244 height 30
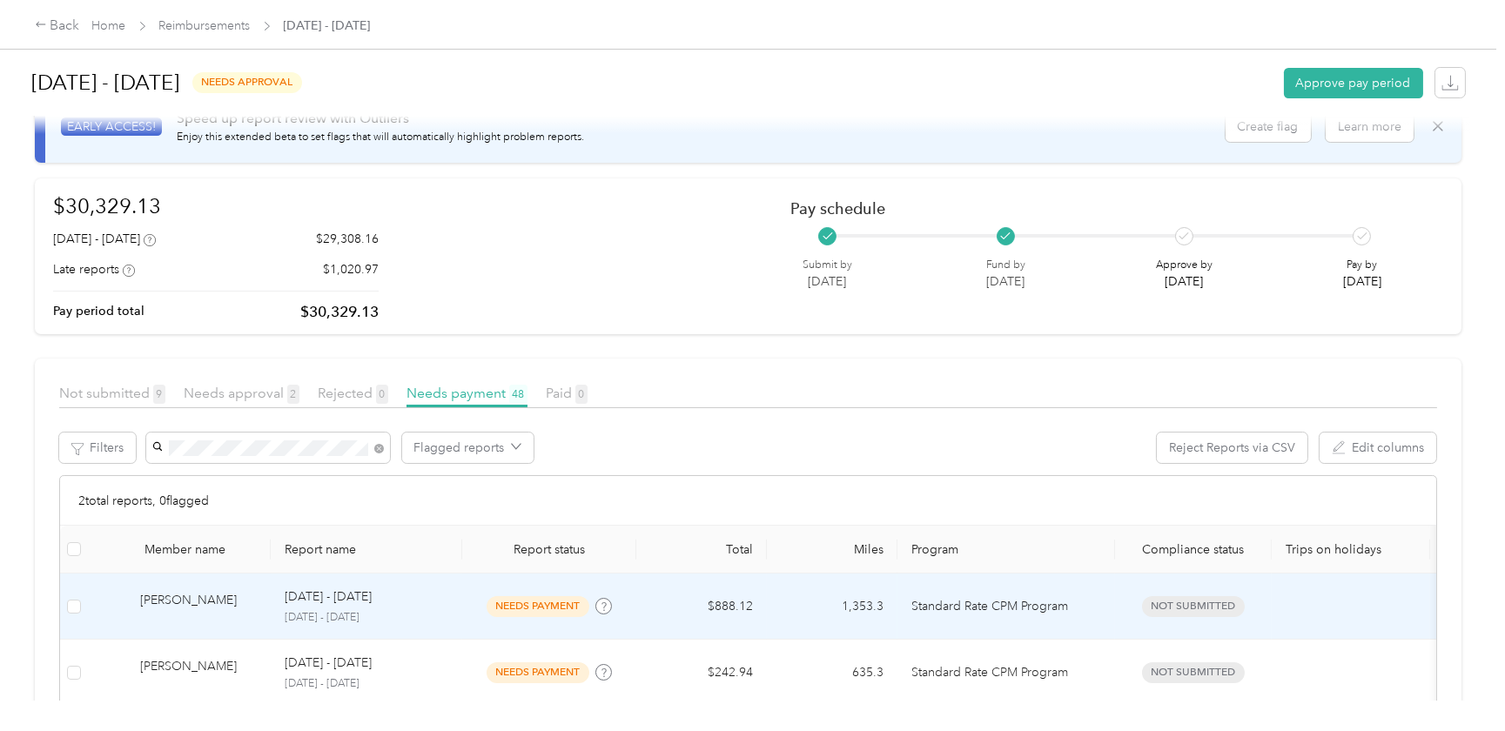
click at [186, 608] on div "[PERSON_NAME]" at bounding box center [198, 606] width 117 height 30
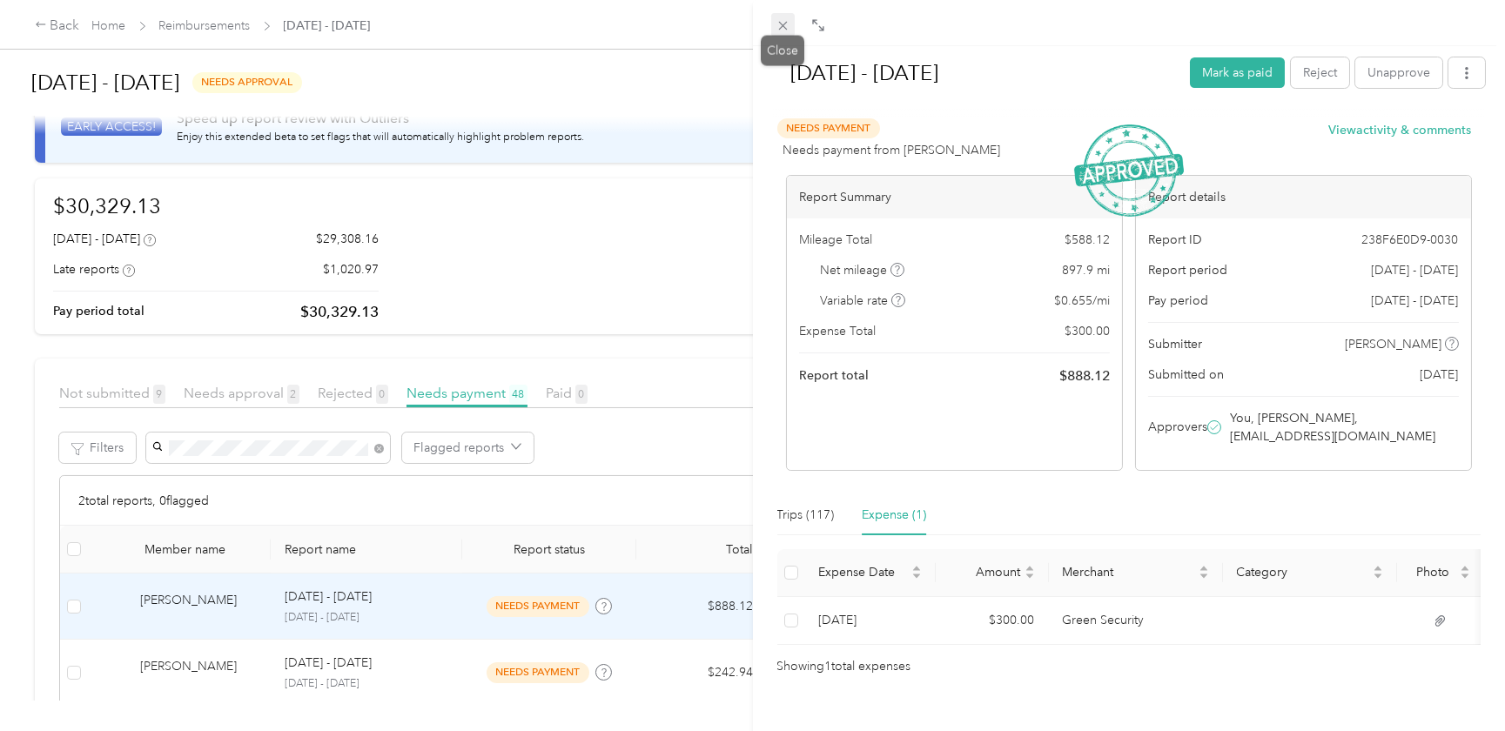
click at [784, 23] on icon at bounding box center [783, 25] width 15 height 15
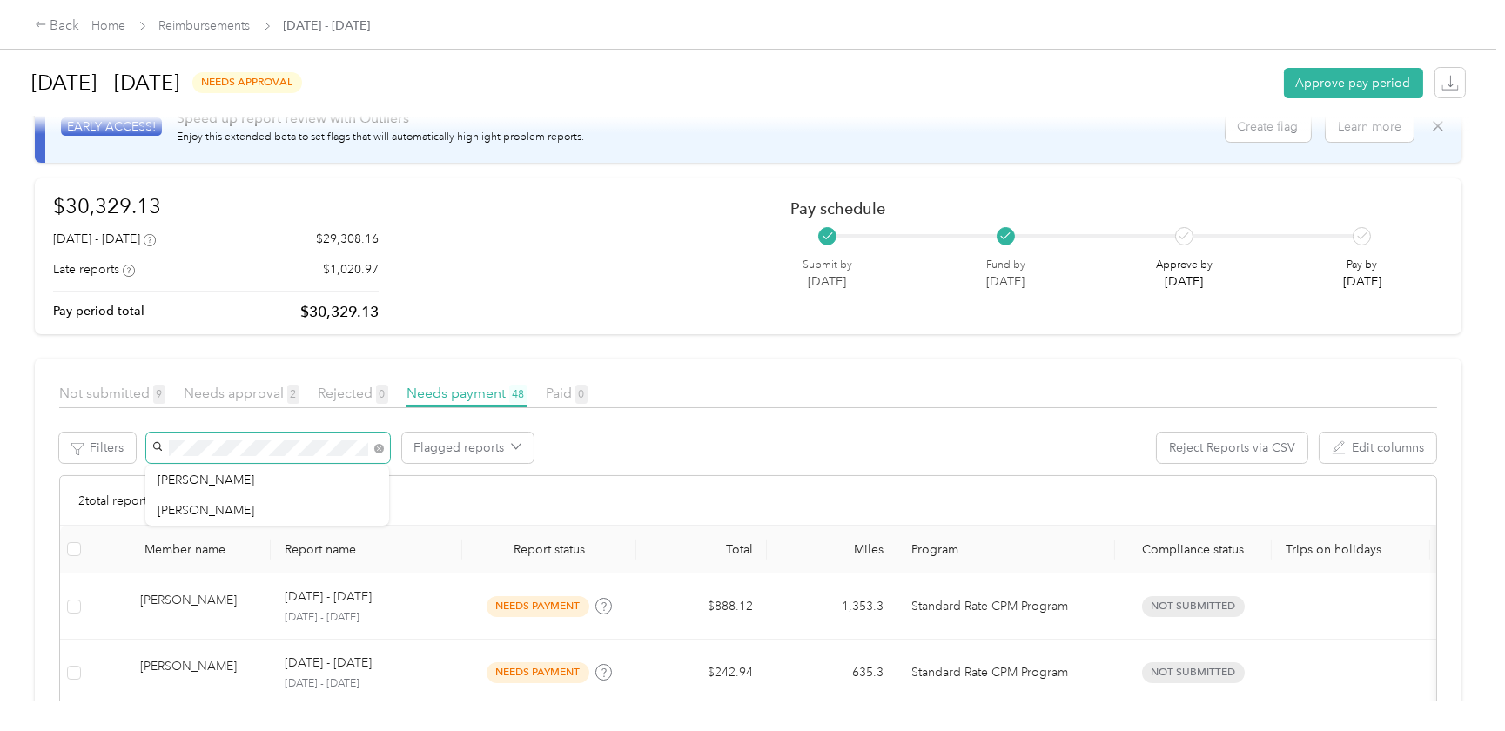
click at [165, 452] on span at bounding box center [268, 448] width 244 height 30
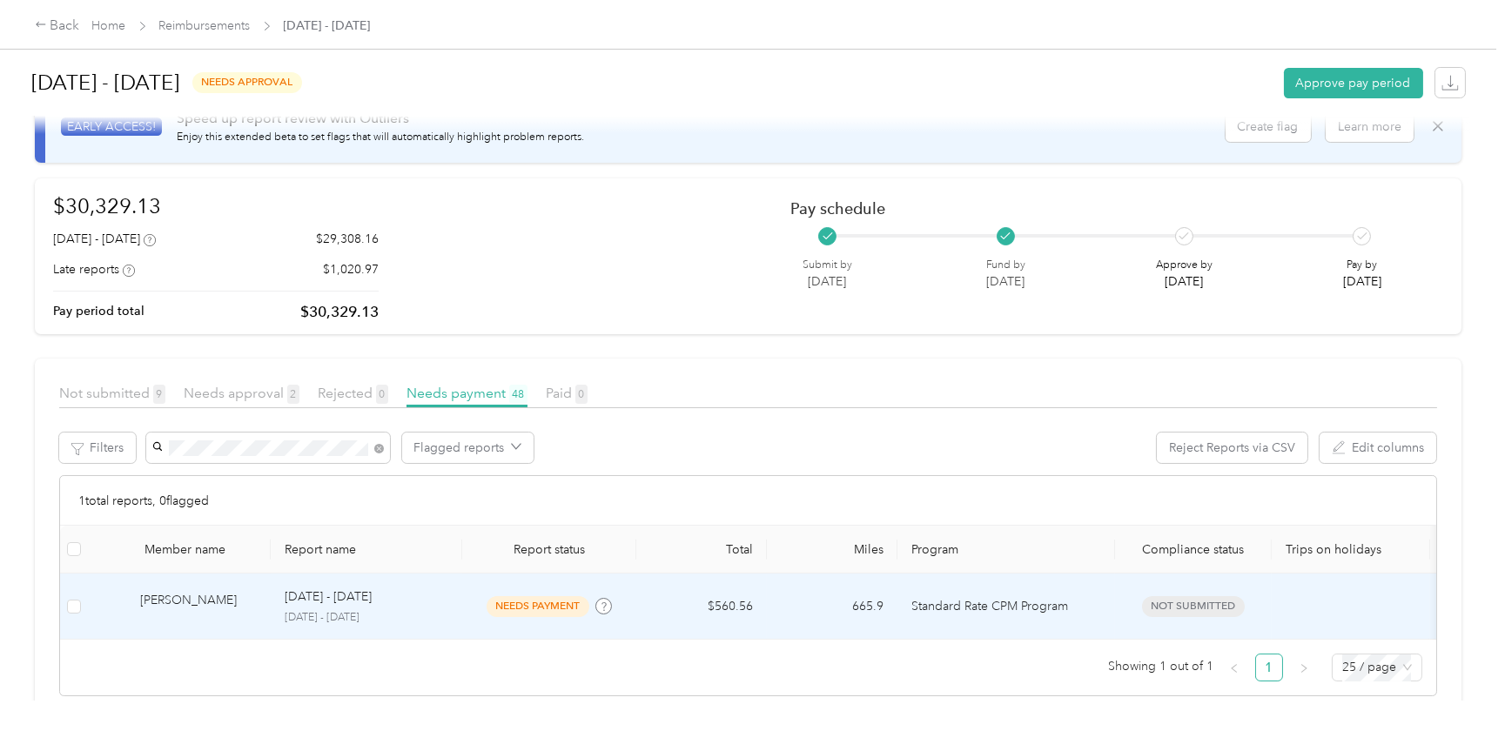
click at [163, 609] on div "[PERSON_NAME]" at bounding box center [198, 606] width 117 height 30
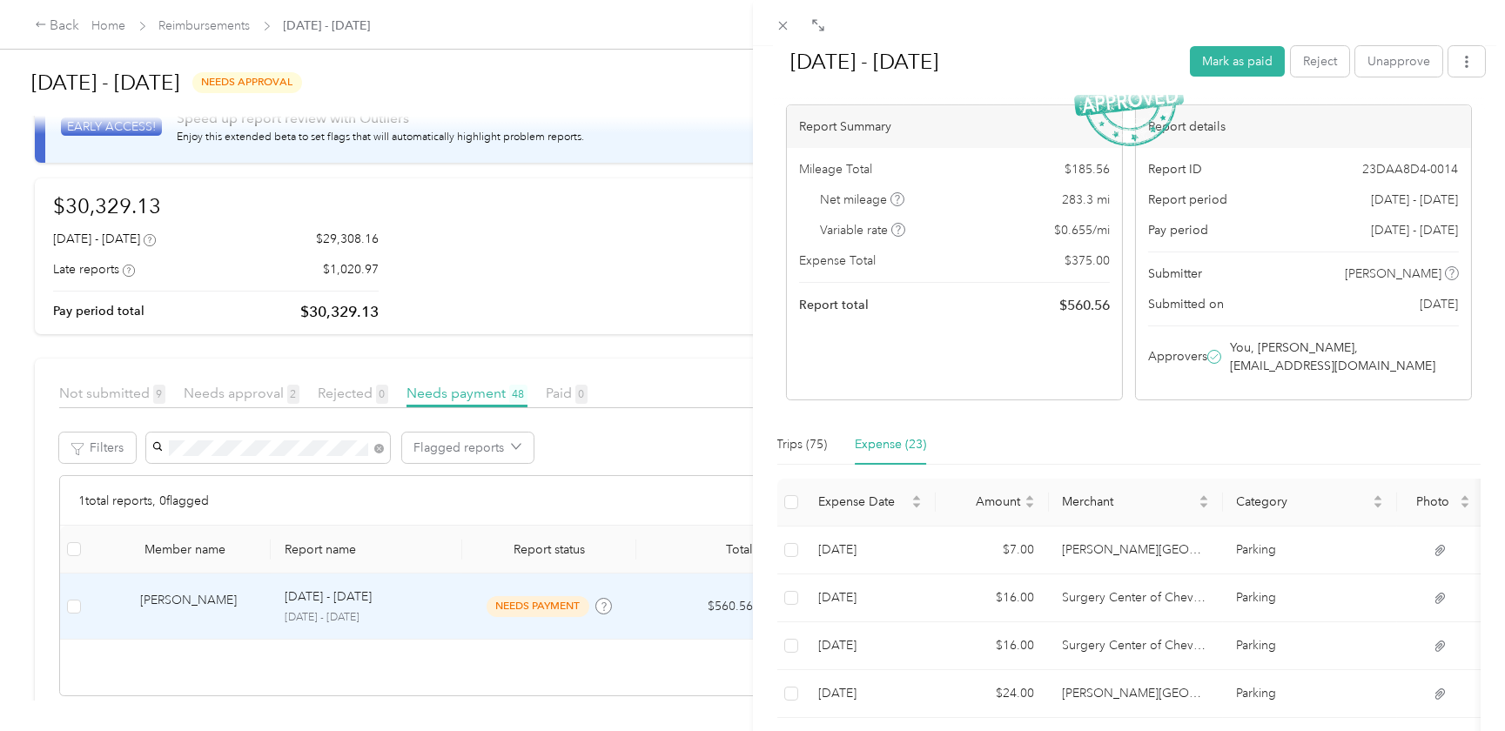
scroll to position [66, 0]
drag, startPoint x: 785, startPoint y: 29, endPoint x: 739, endPoint y: 69, distance: 61.1
click at [785, 29] on icon at bounding box center [782, 26] width 9 height 9
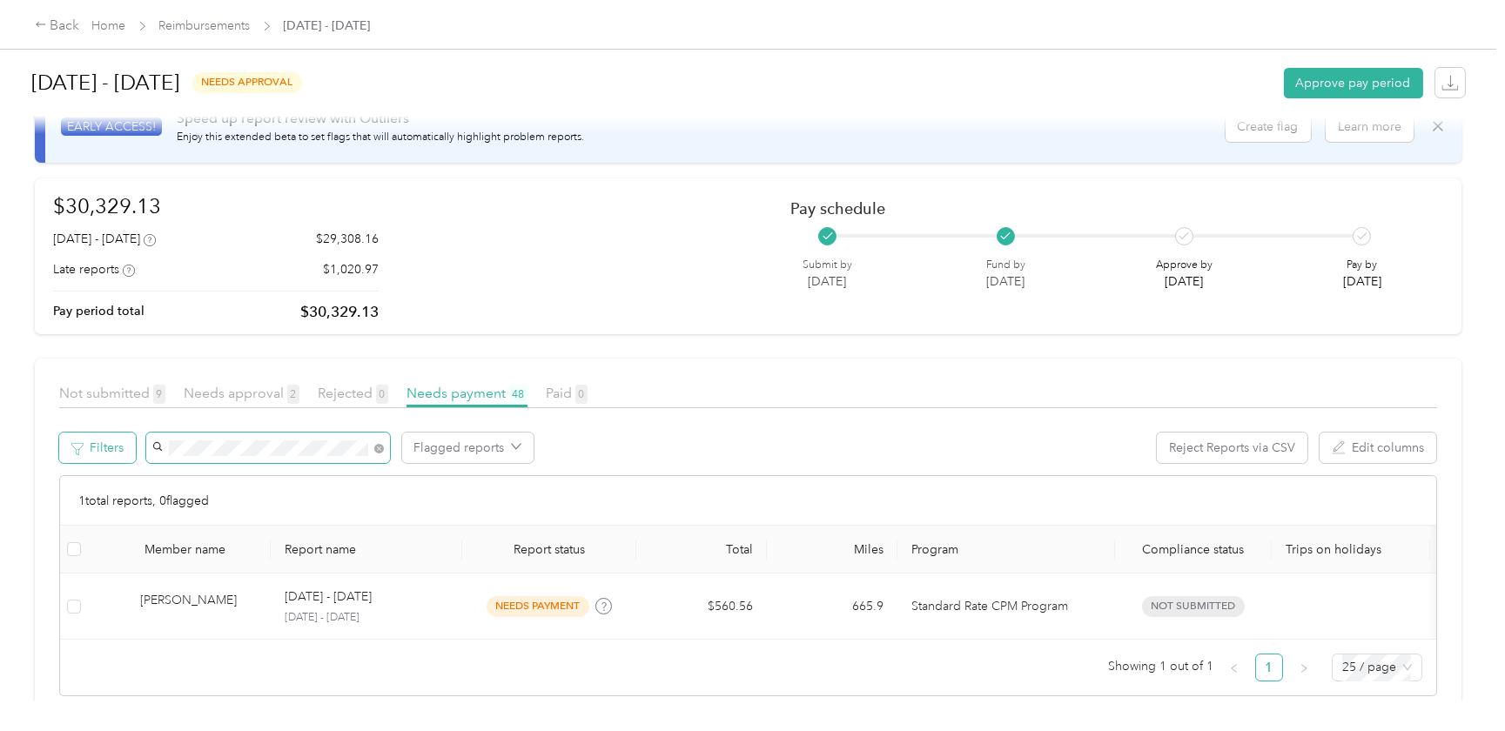
click at [120, 436] on div "Filters Flagged reports Reject Reports via CSV Edit columns" at bounding box center [748, 454] width 1378 height 43
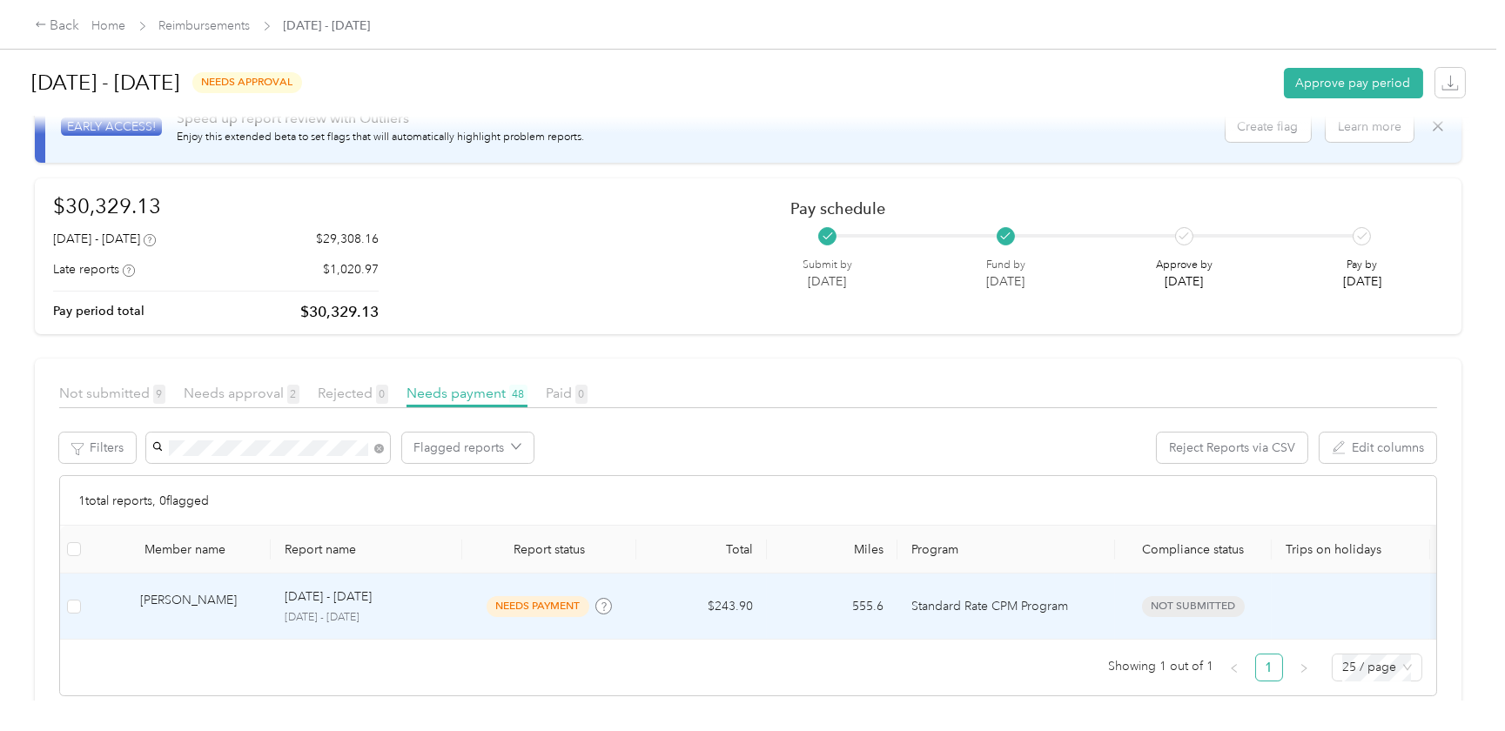
click at [716, 610] on td "$243.90" at bounding box center [702, 607] width 131 height 66
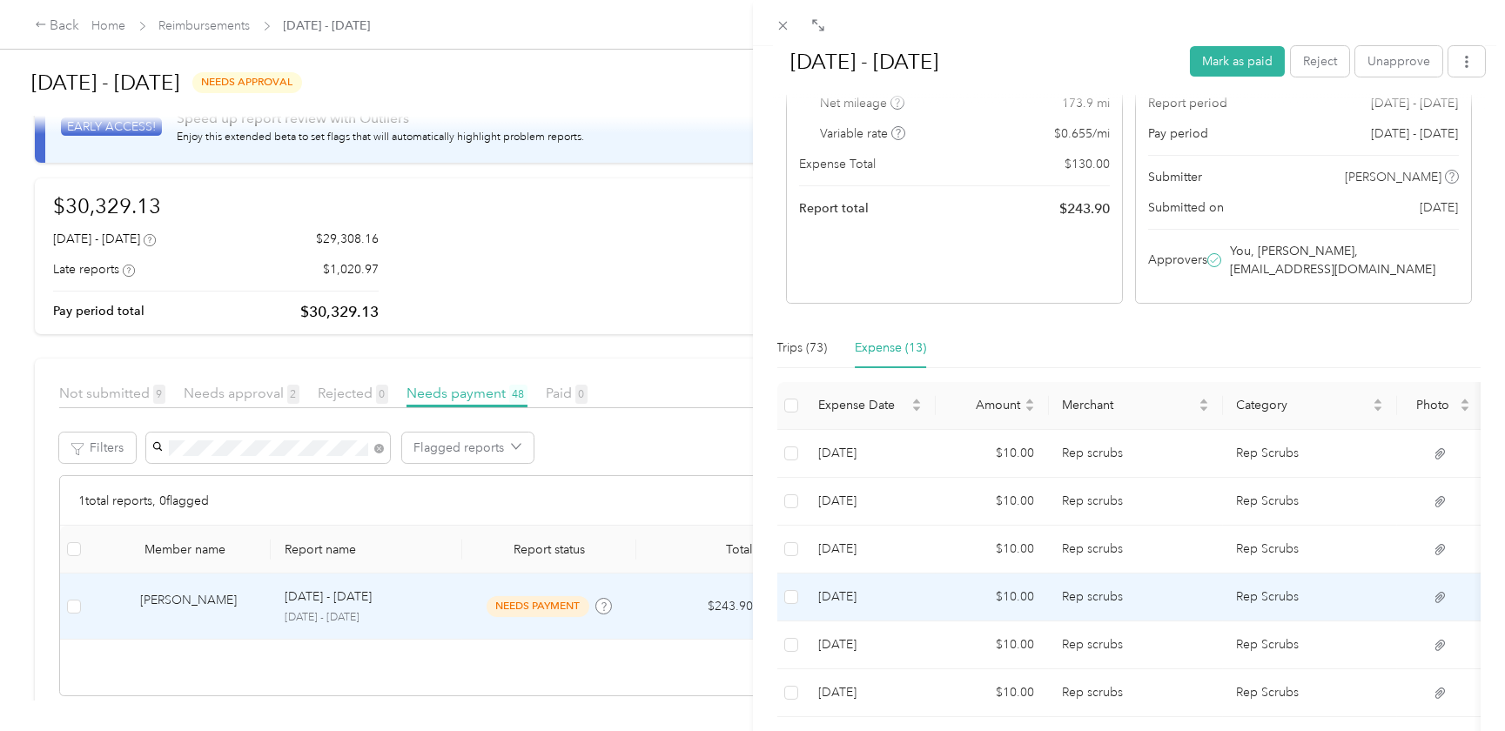
scroll to position [142, 0]
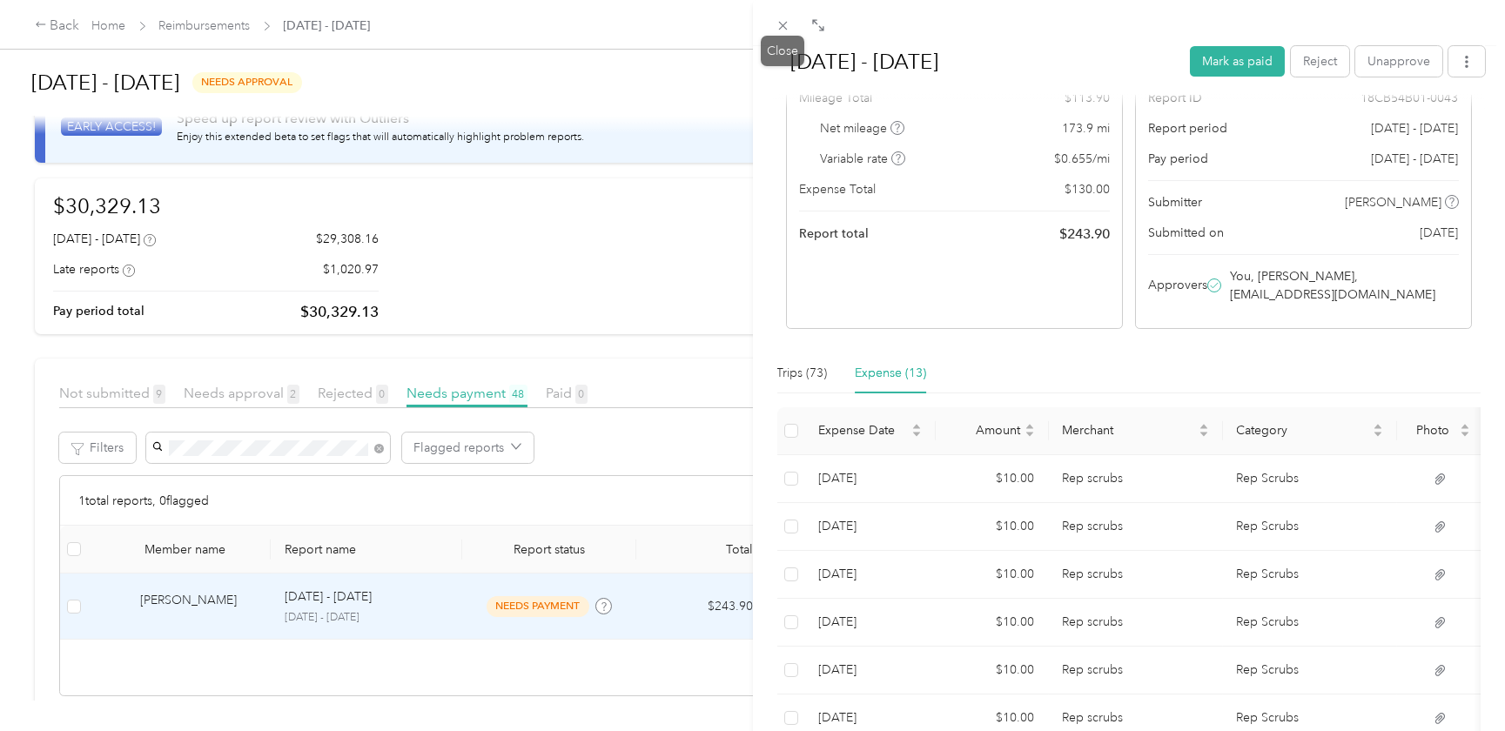
click at [781, 22] on icon at bounding box center [783, 25] width 15 height 15
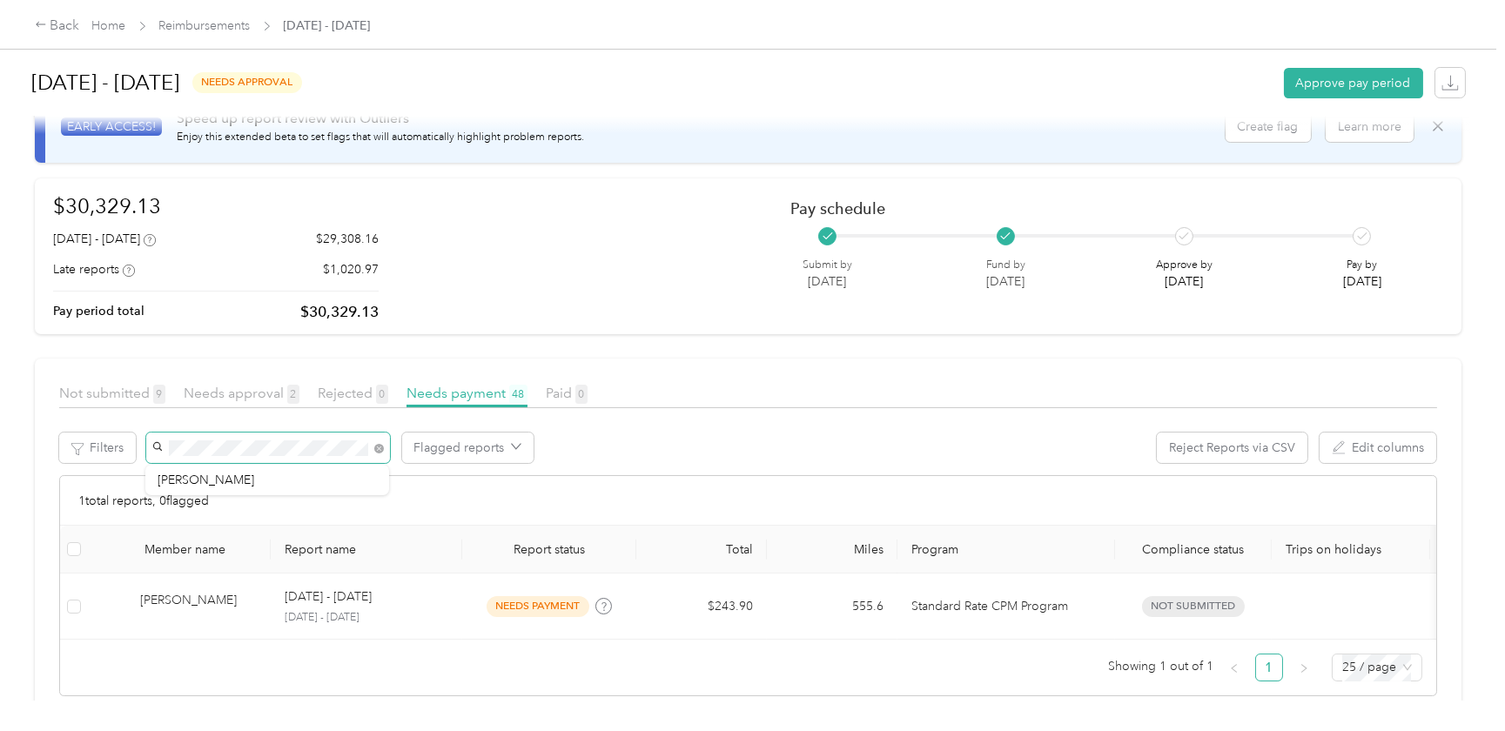
click at [156, 445] on span at bounding box center [268, 448] width 244 height 30
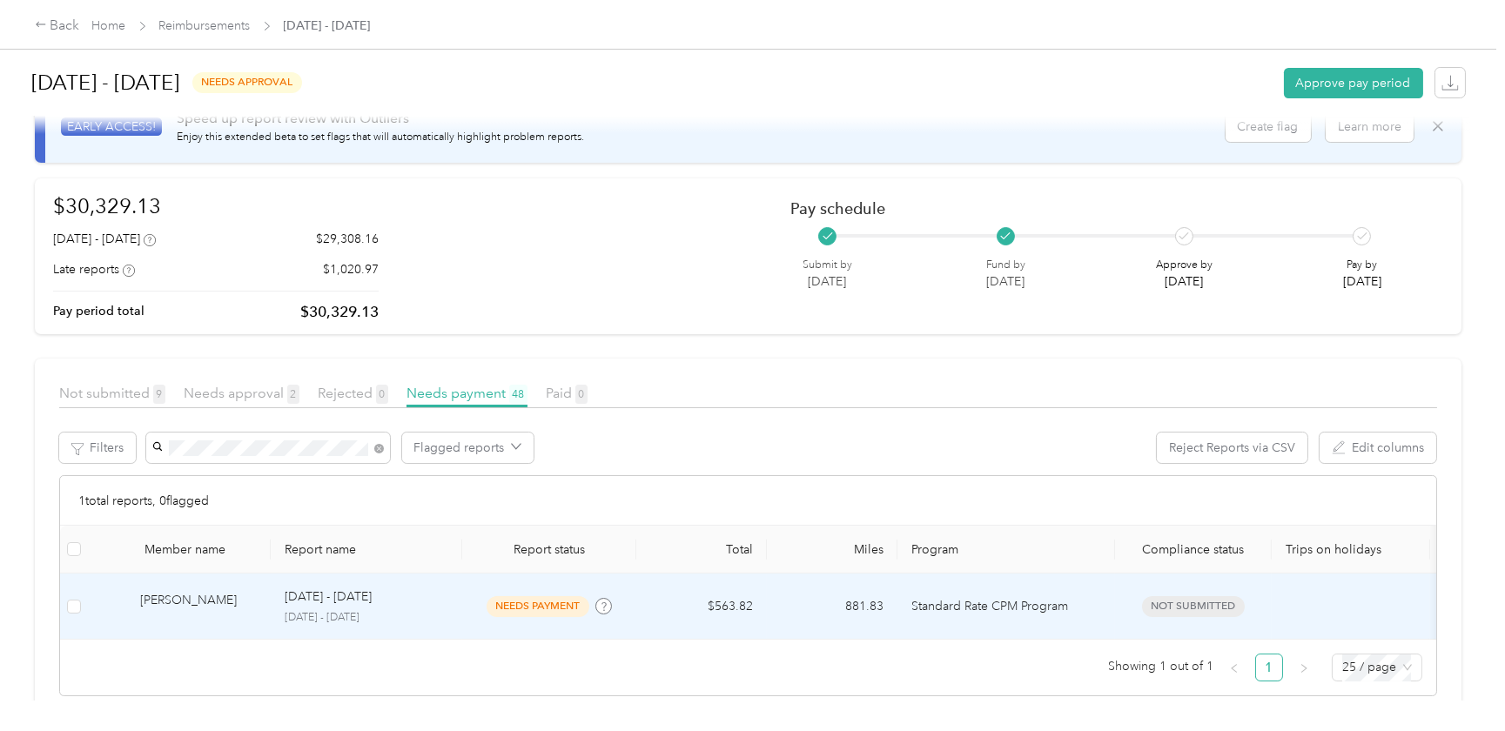
click at [179, 584] on td "[PERSON_NAME]" at bounding box center [179, 607] width 183 height 66
